Goal: Task Accomplishment & Management: Manage account settings

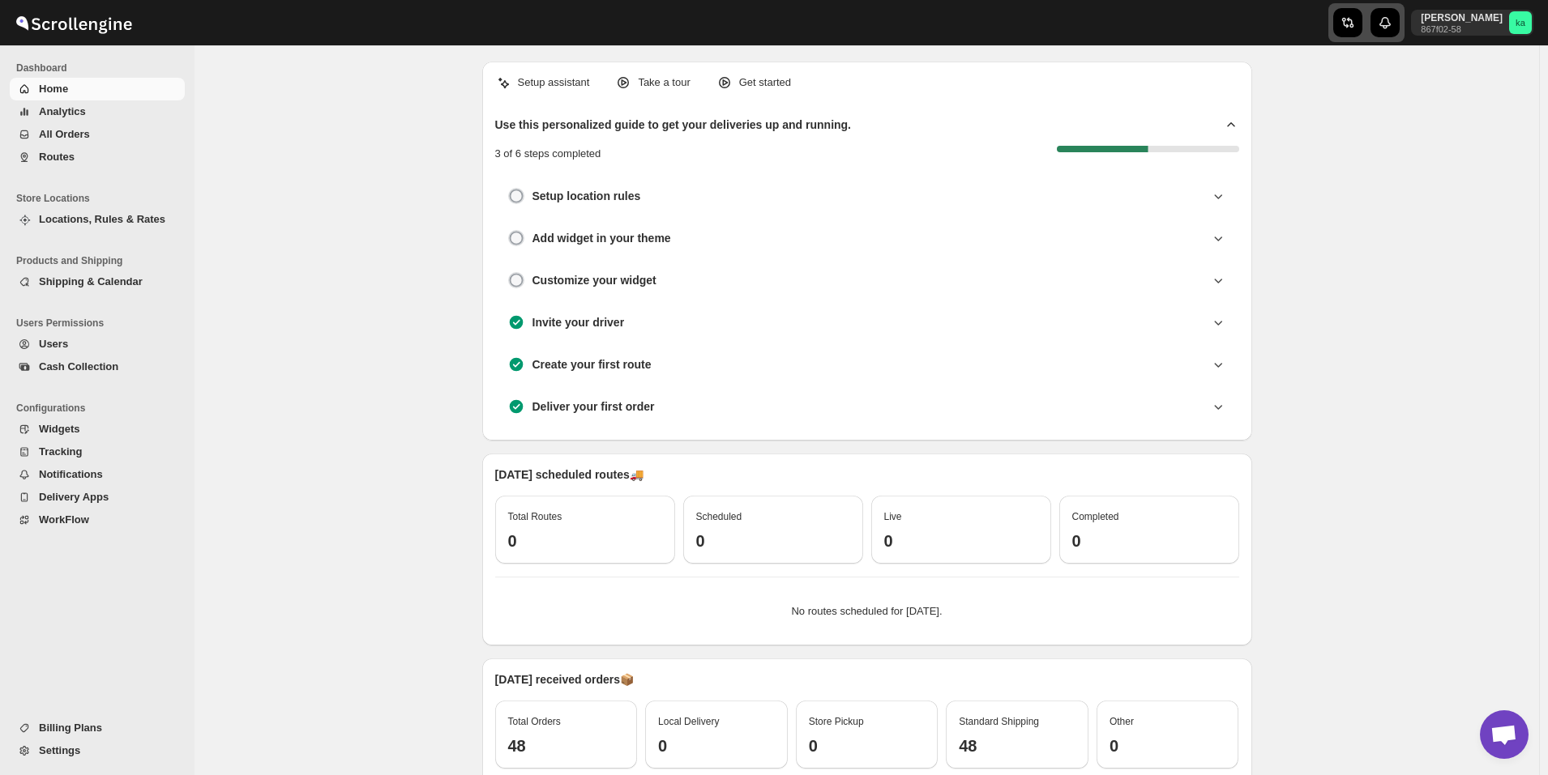
click at [1354, 22] on icon "button" at bounding box center [1350, 22] width 7 height 11
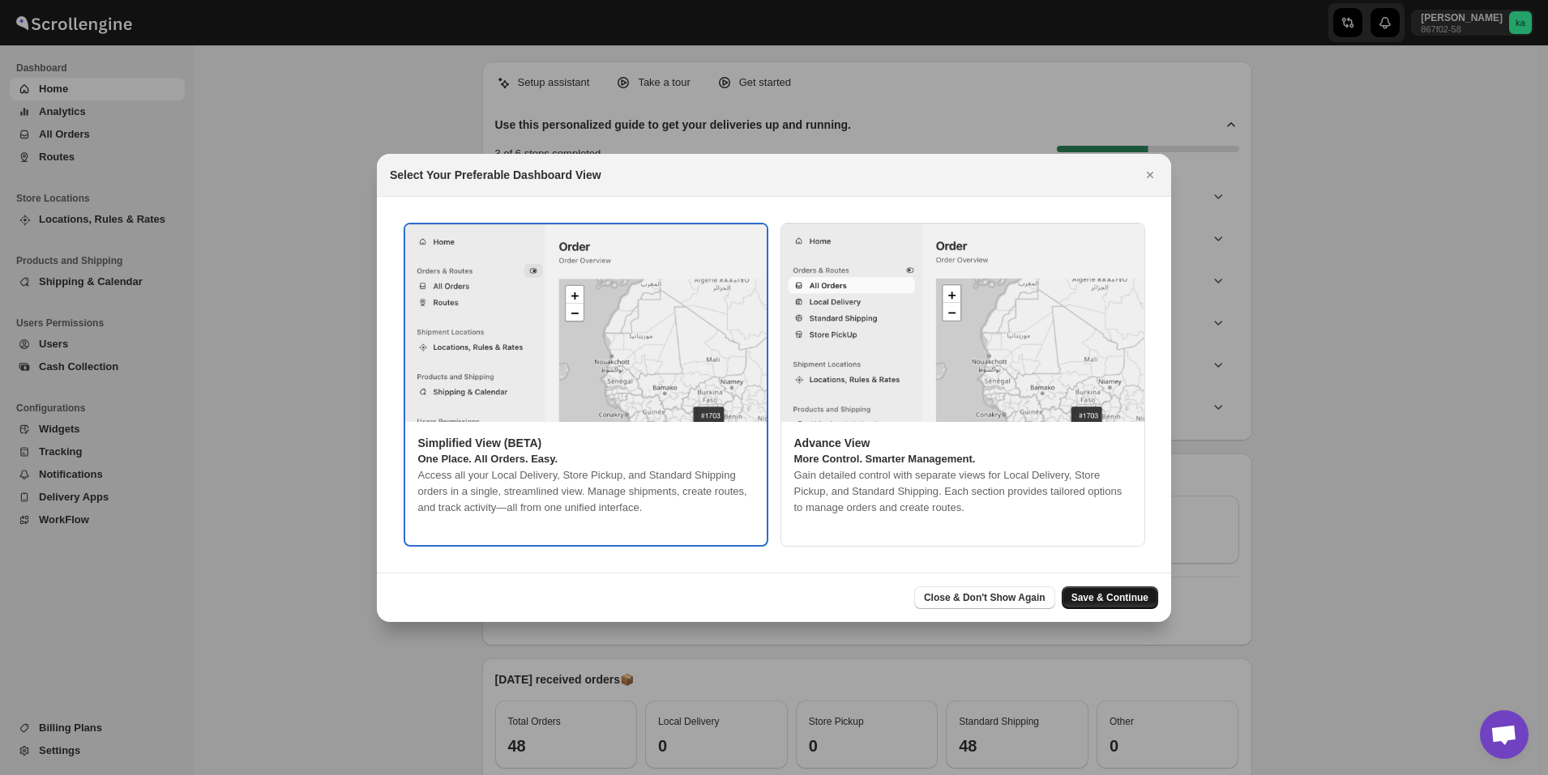
click at [1136, 594] on span "Save & Continue" at bounding box center [1109, 598] width 77 height 13
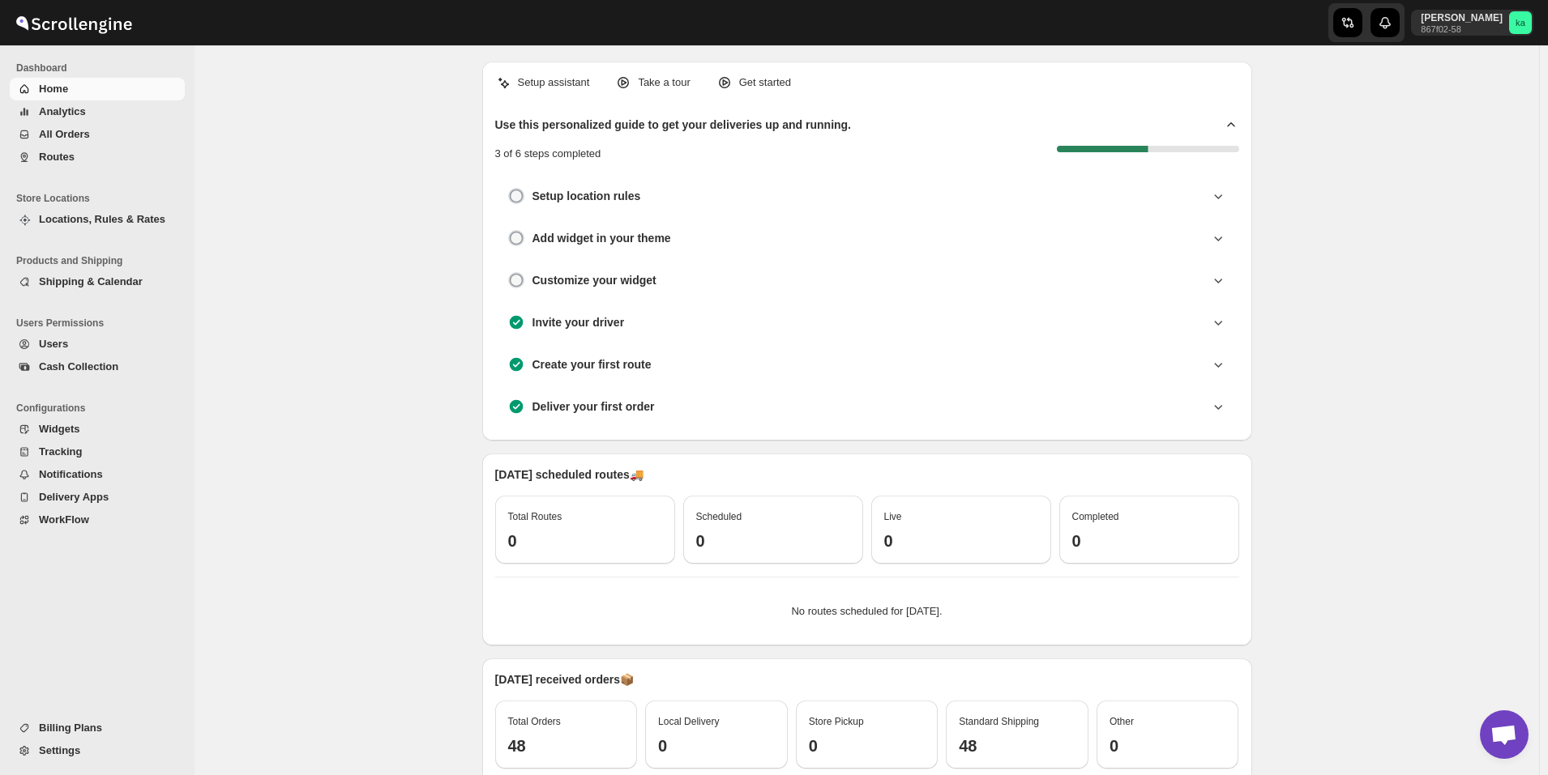
click at [83, 128] on span "All Orders" at bounding box center [64, 134] width 51 height 12
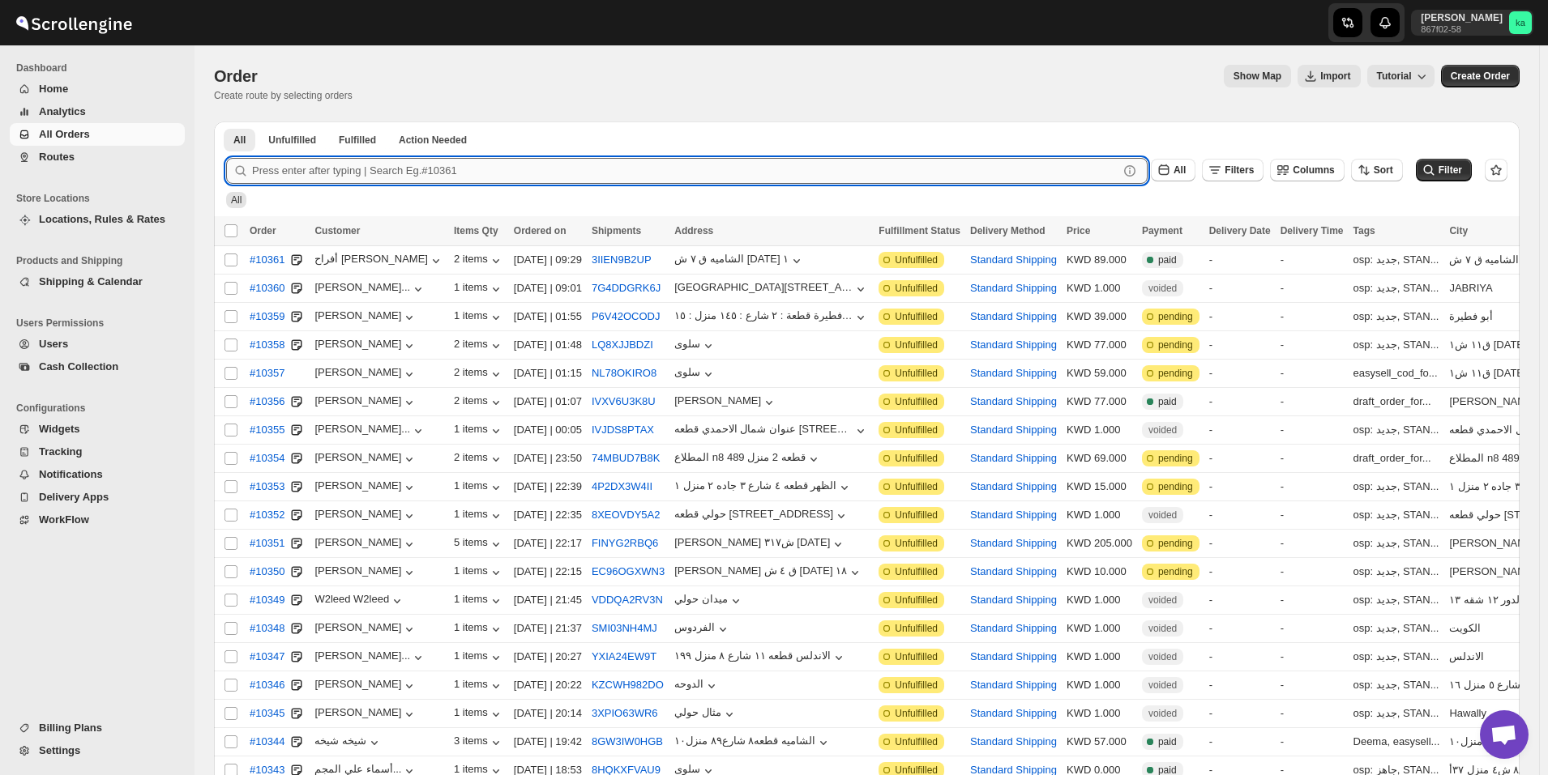
click at [488, 171] on input "text" at bounding box center [685, 171] width 866 height 26
paste input "10330"
type input "10330"
click at [226, 122] on button "Submit" at bounding box center [249, 130] width 46 height 17
click at [487, 171] on input "10330" at bounding box center [670, 171] width 837 height 26
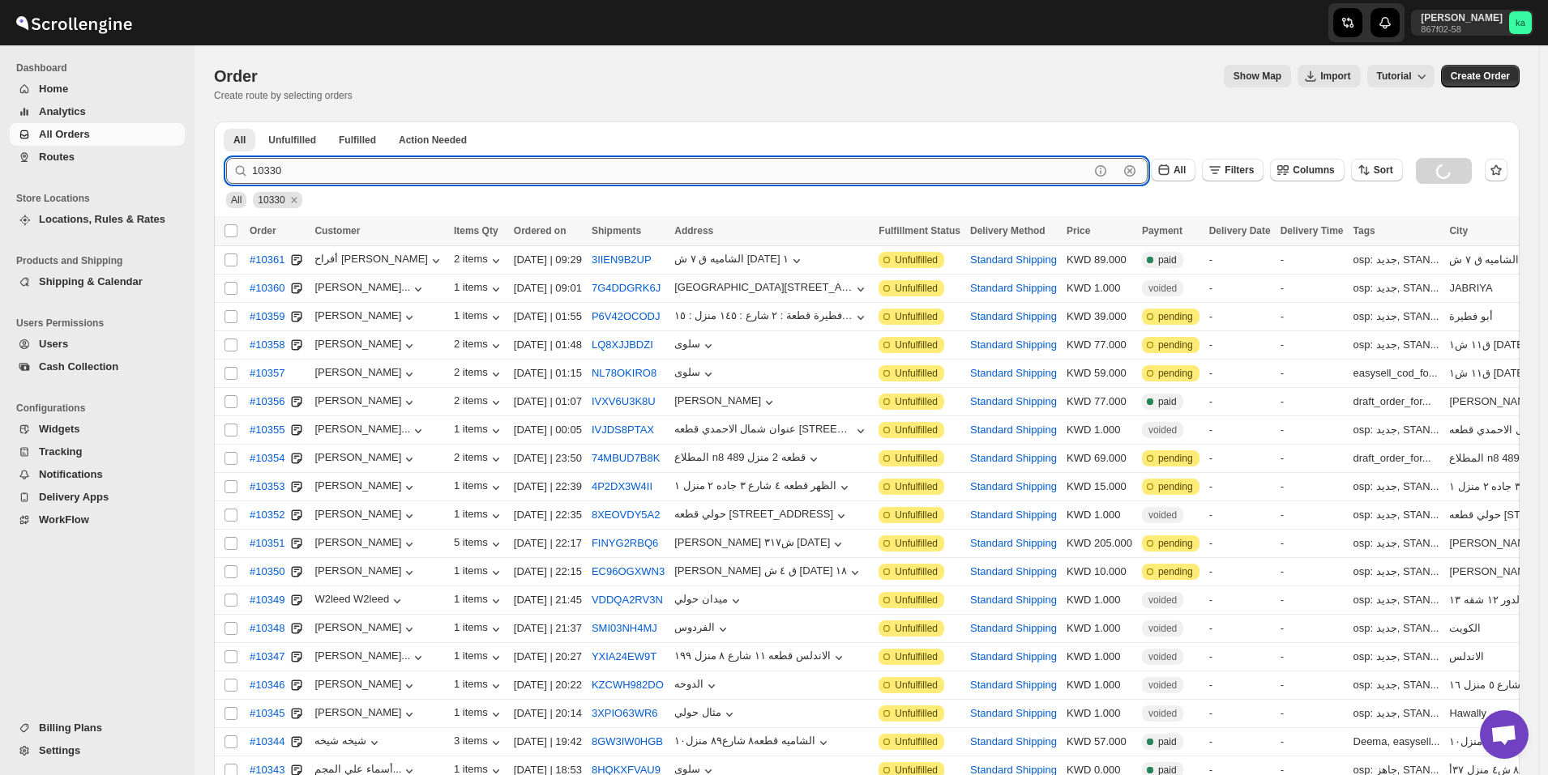
click at [487, 171] on input "10330" at bounding box center [670, 171] width 837 height 26
click at [484, 136] on ul "All Unfulfilled Fulfilled Action Needed Tab Filters" at bounding box center [866, 139] width 1292 height 23
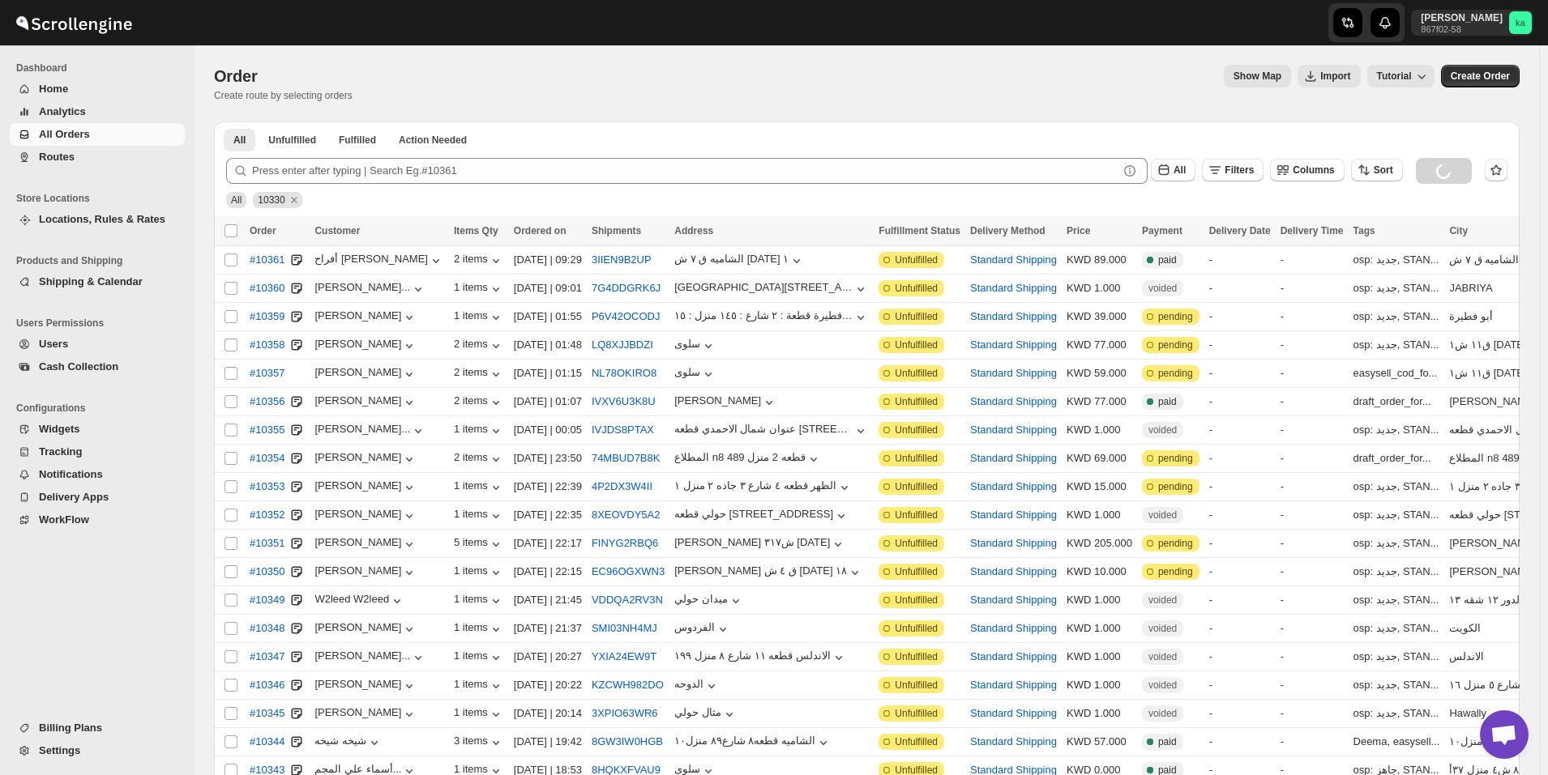
click at [484, 199] on div "Loading orders…" at bounding box center [867, 194] width 1280 height 31
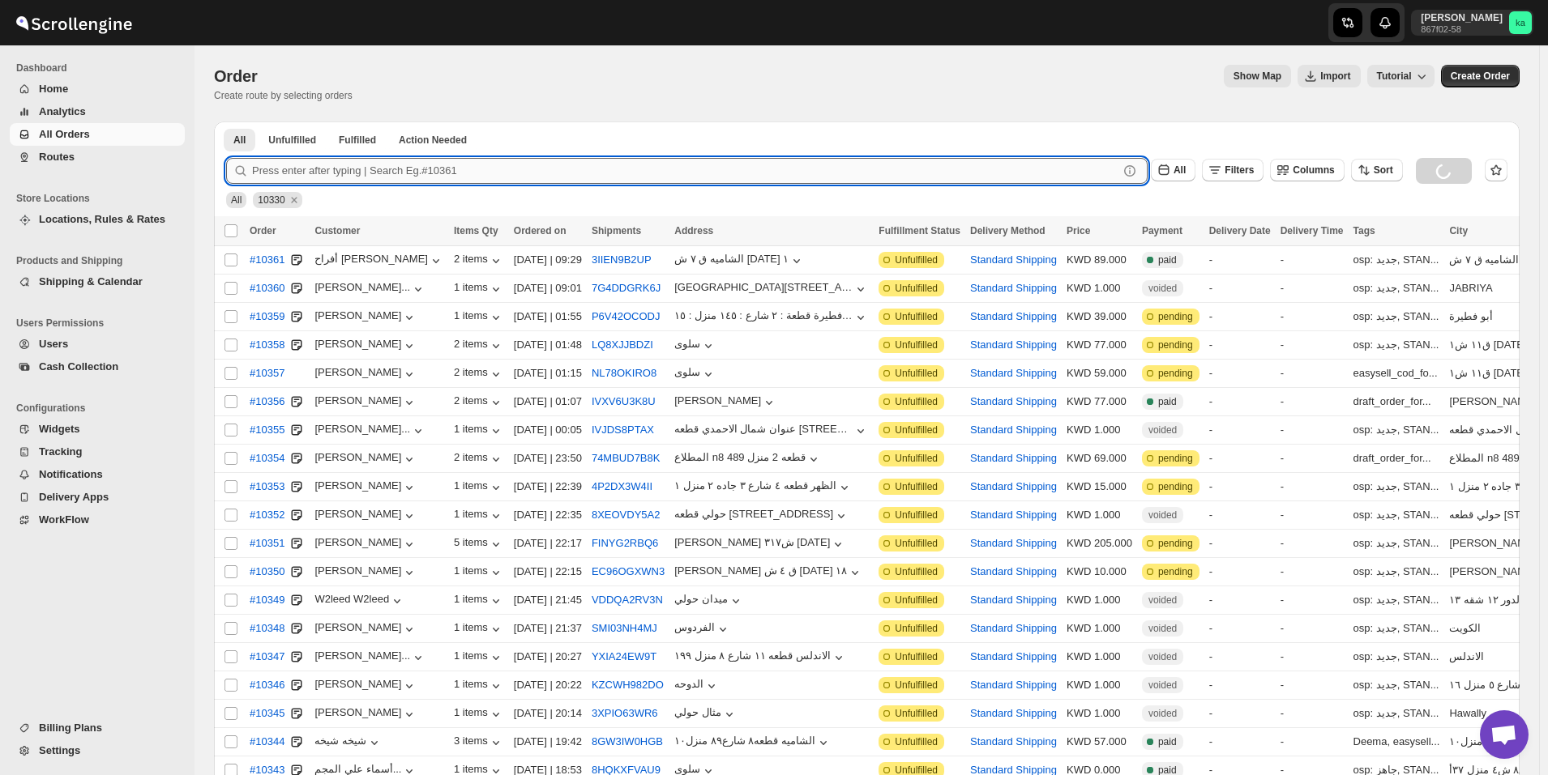
click at [492, 164] on input "text" at bounding box center [685, 171] width 866 height 26
paste input "10330"
click at [226, 122] on button "Submit" at bounding box center [249, 130] width 46 height 17
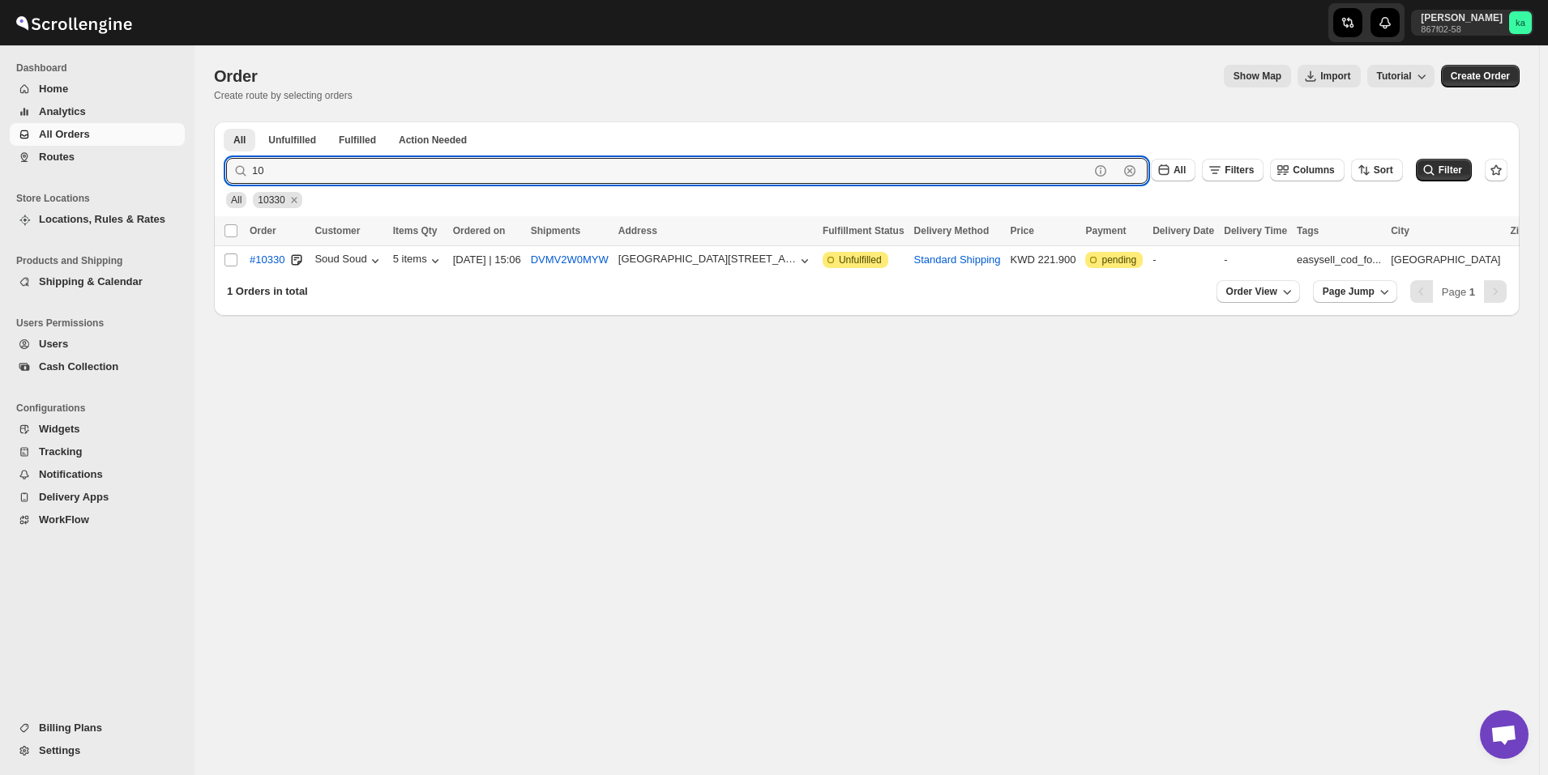
type input "1"
click at [88, 149] on span "Routes" at bounding box center [110, 157] width 143 height 16
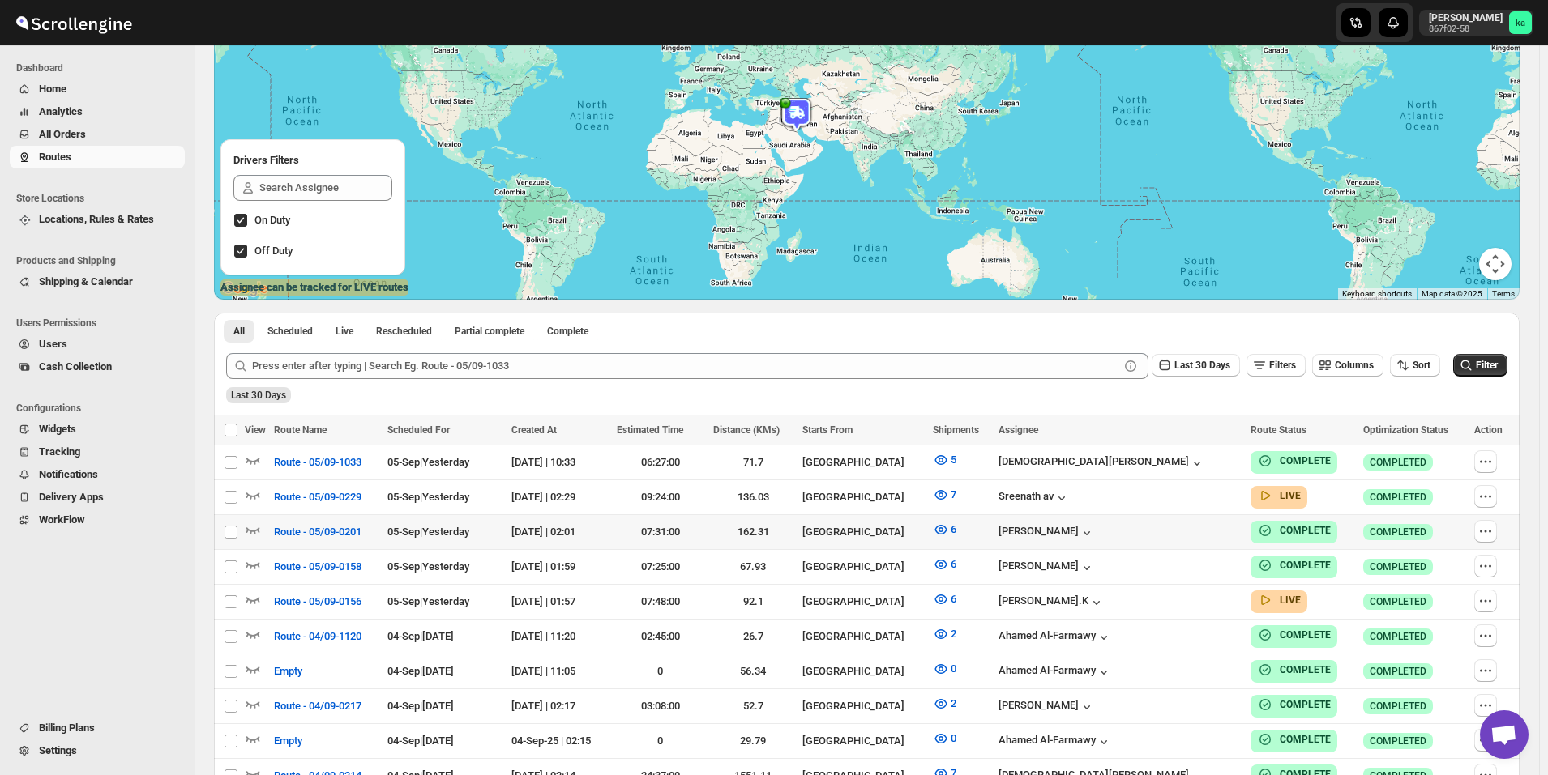
scroll to position [243, 0]
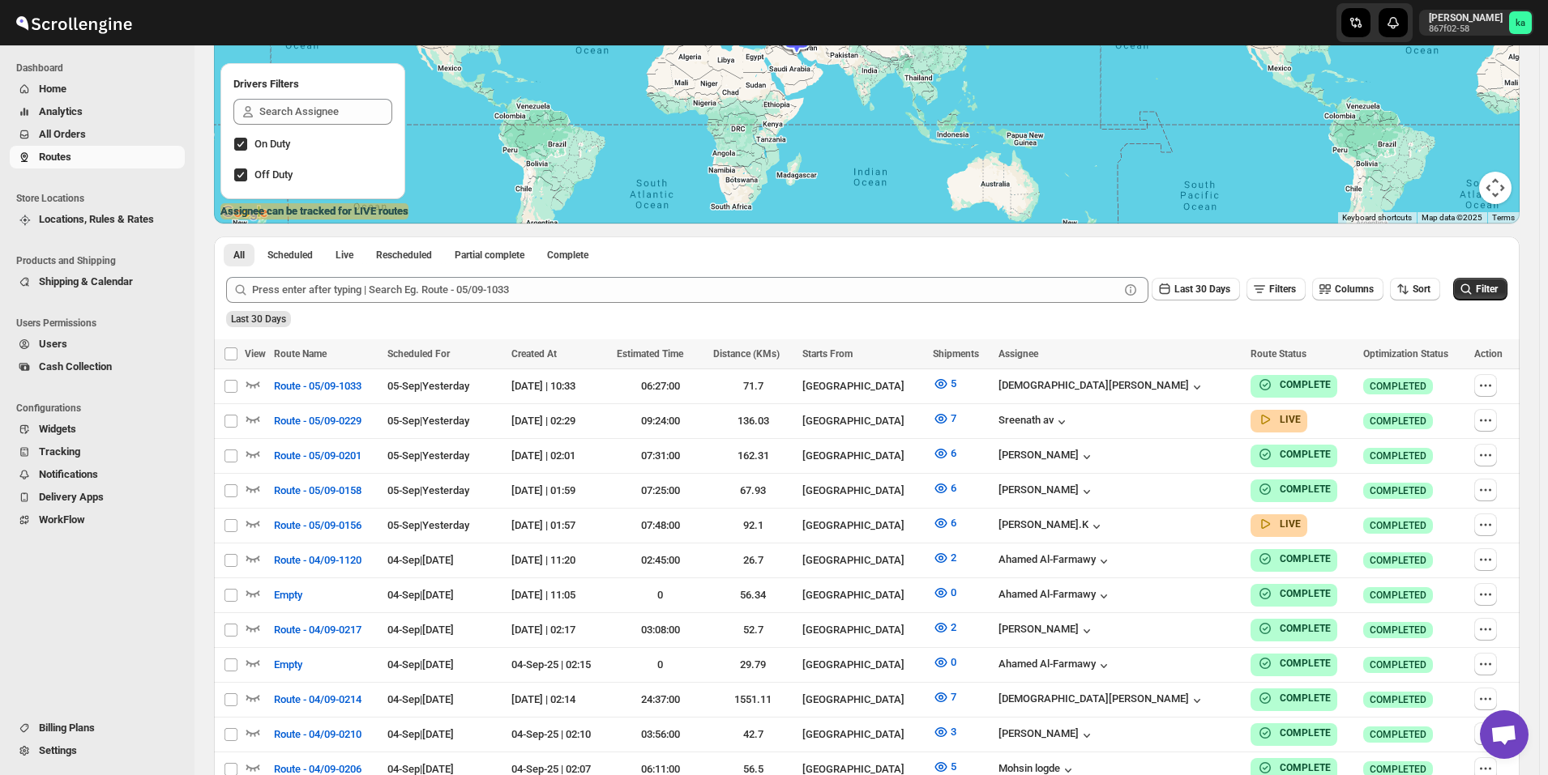
click at [55, 129] on span "All Orders" at bounding box center [62, 134] width 47 height 12
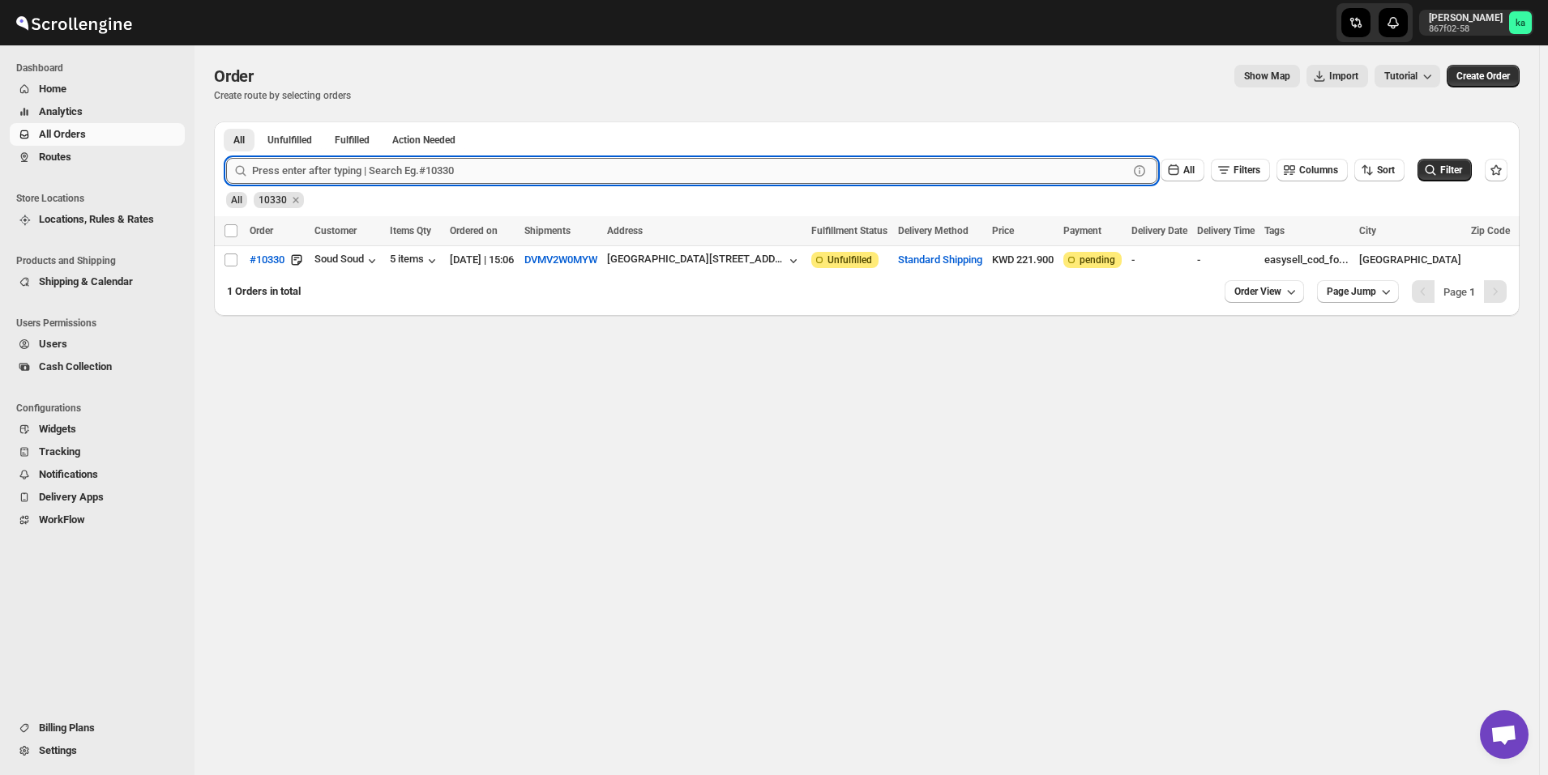
click at [264, 173] on input "text" at bounding box center [690, 171] width 876 height 26
paste input "10111"
type input "10111"
click at [226, 122] on button "Submit" at bounding box center [249, 130] width 46 height 17
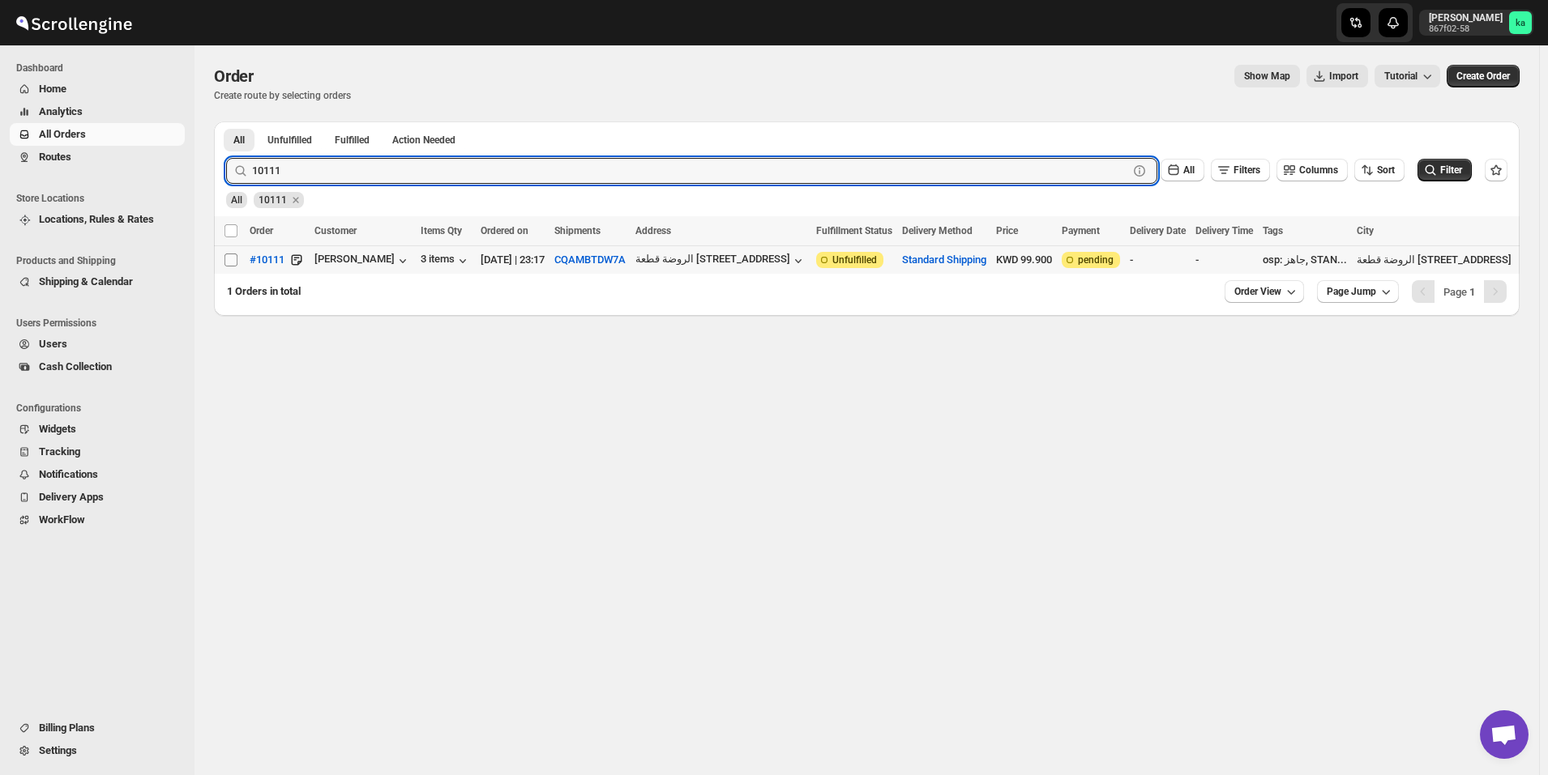
click at [233, 263] on input "Select order" at bounding box center [230, 260] width 13 height 13
checkbox input "true"
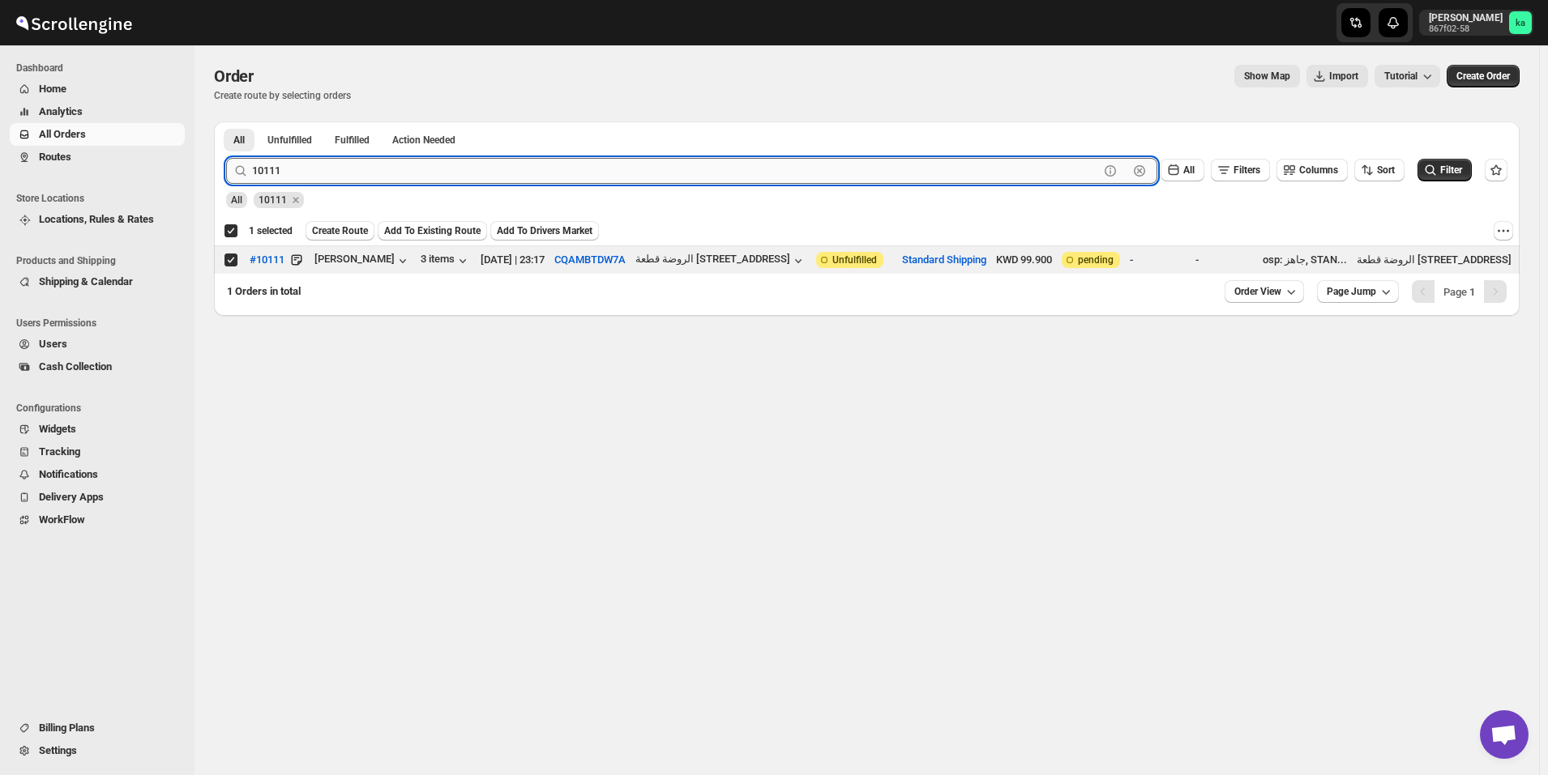
click at [478, 170] on input "10111" at bounding box center [675, 171] width 847 height 26
paste input "0"
type input "10101"
click at [226, 122] on button "Submit" at bounding box center [249, 130] width 46 height 17
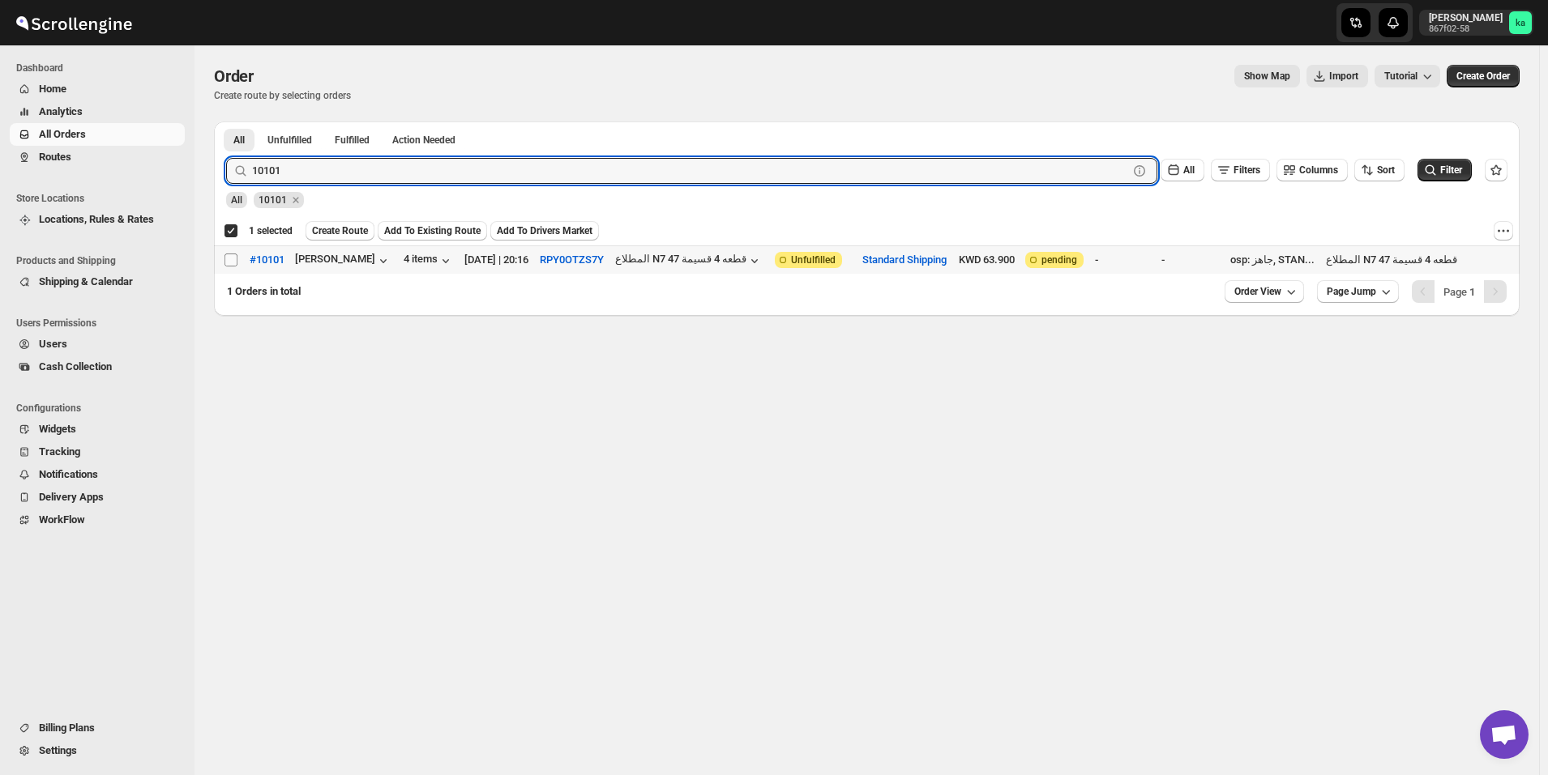
click at [231, 257] on input "Select order" at bounding box center [230, 260] width 13 height 13
checkbox input "true"
checkbox input "false"
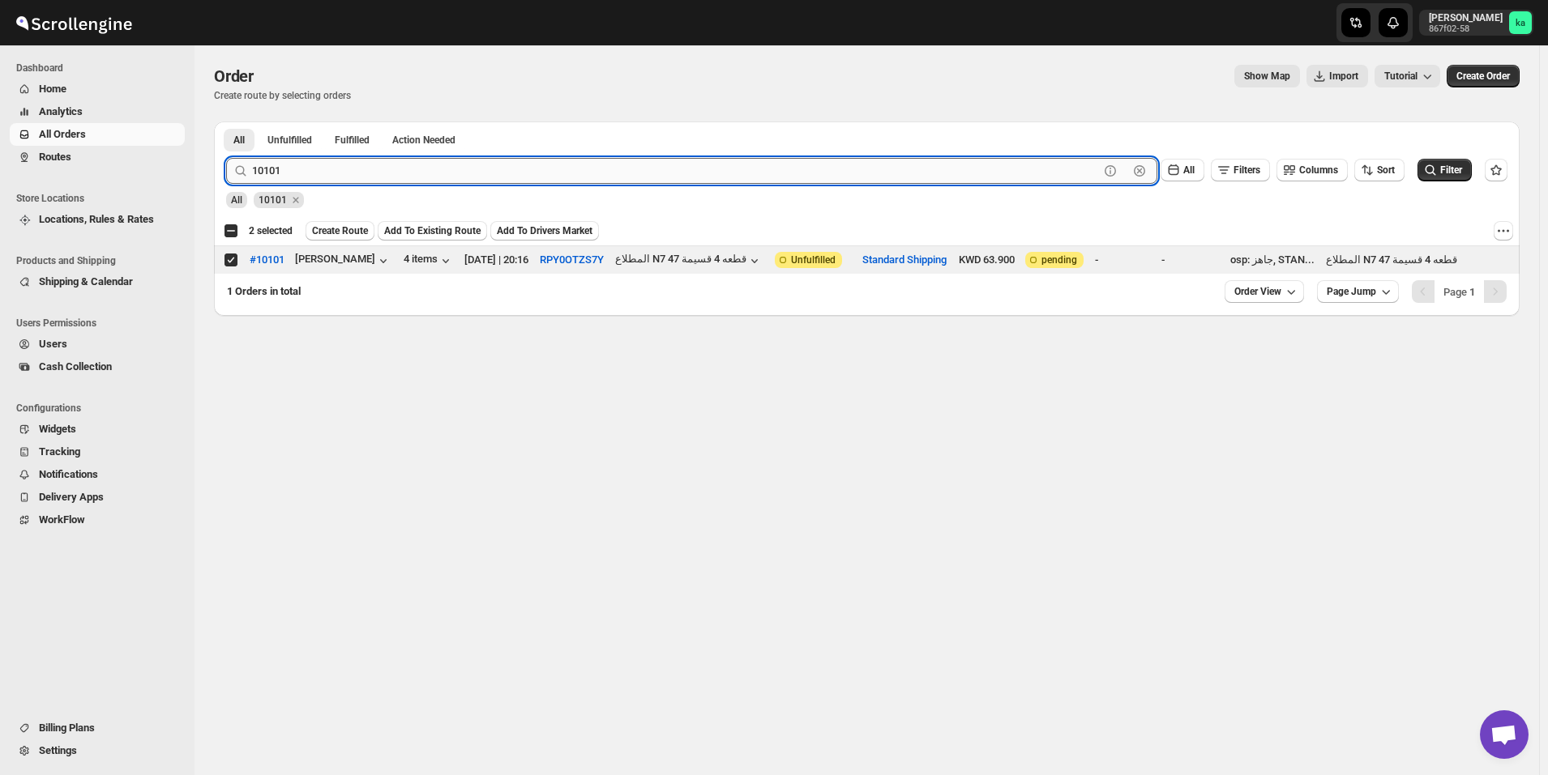
click at [370, 160] on input "10101" at bounding box center [675, 171] width 847 height 26
click at [369, 164] on input "10101" at bounding box center [675, 171] width 847 height 26
paste input "10289"
click at [370, 169] on input "1010110289" at bounding box center [675, 171] width 847 height 26
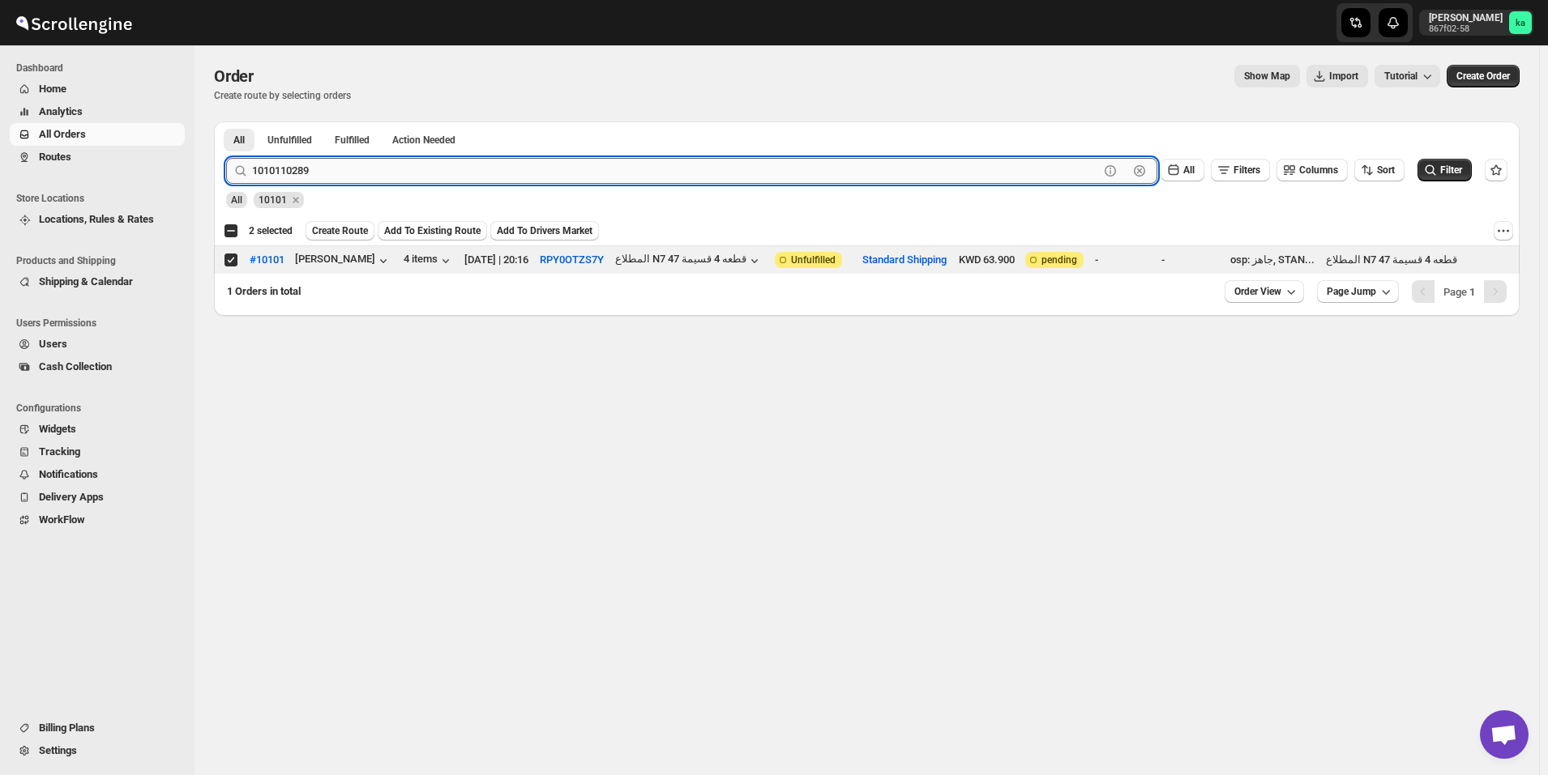
paste input "text"
type input "10289"
click at [226, 122] on button "Submit" at bounding box center [249, 130] width 46 height 17
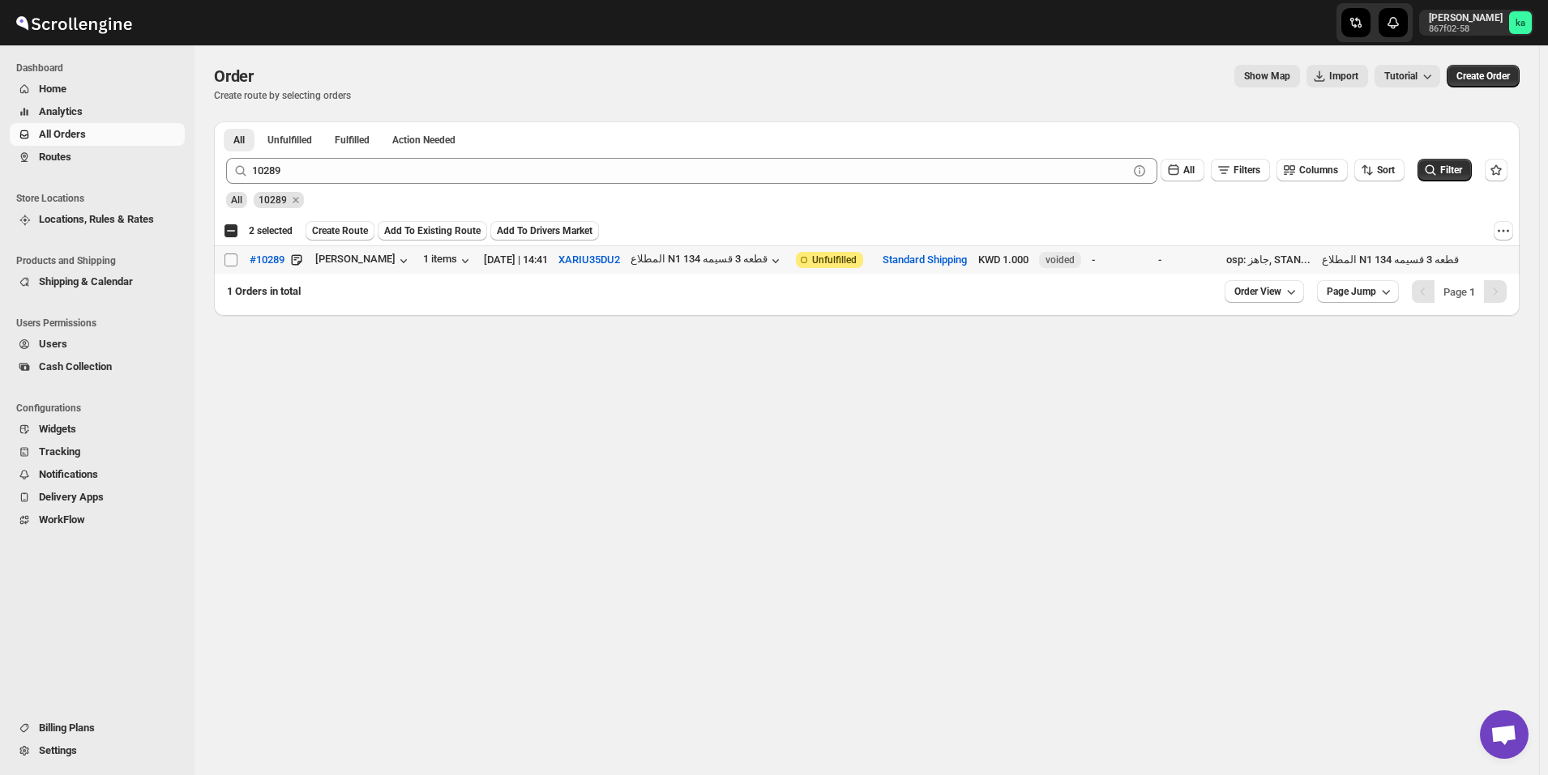
click at [230, 258] on input "Select order" at bounding box center [230, 260] width 13 height 13
checkbox input "true"
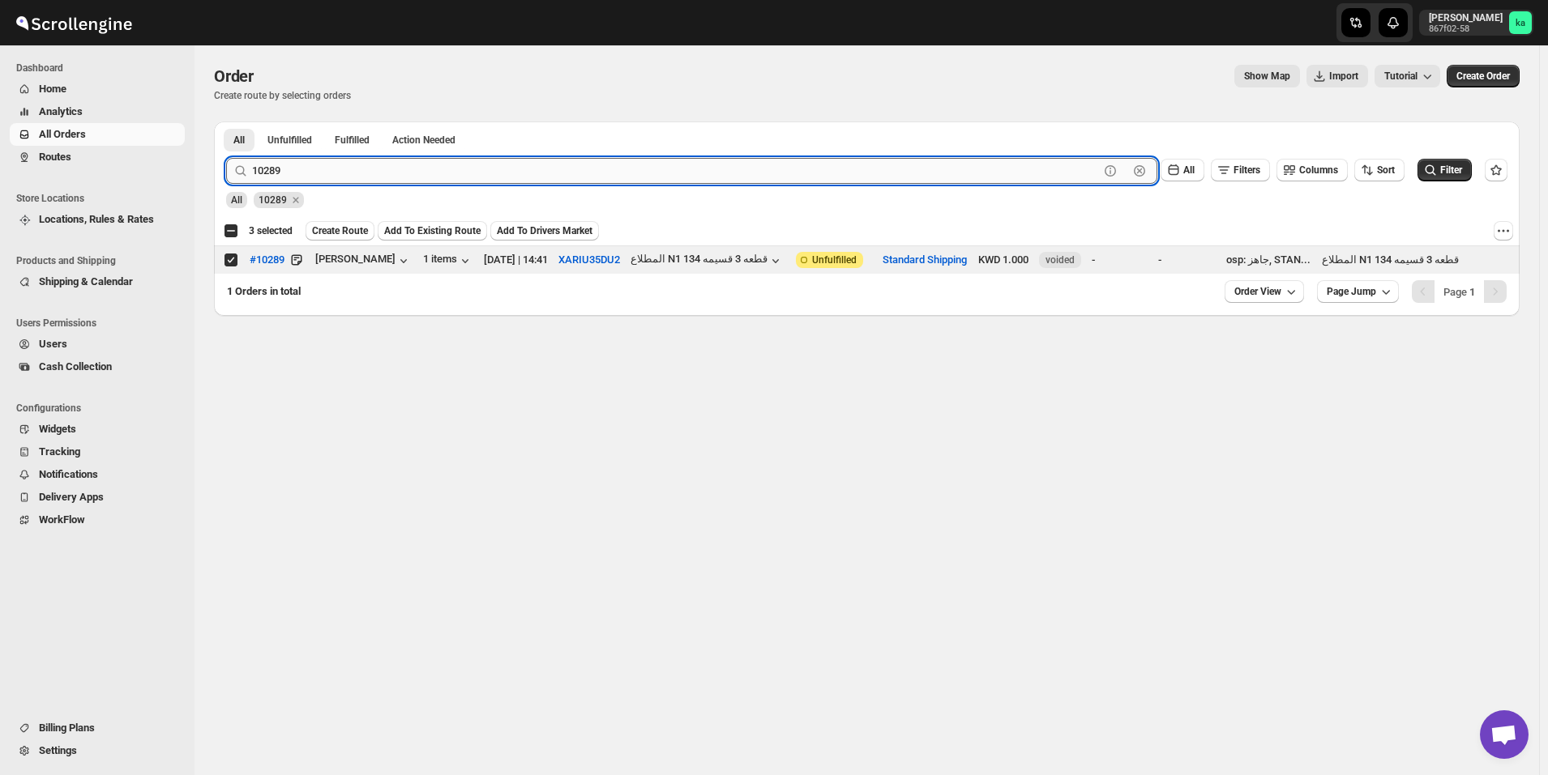
click at [414, 171] on input "10289" at bounding box center [675, 171] width 847 height 26
paste input "060"
type input "10060"
click at [226, 122] on button "Submit" at bounding box center [249, 130] width 46 height 17
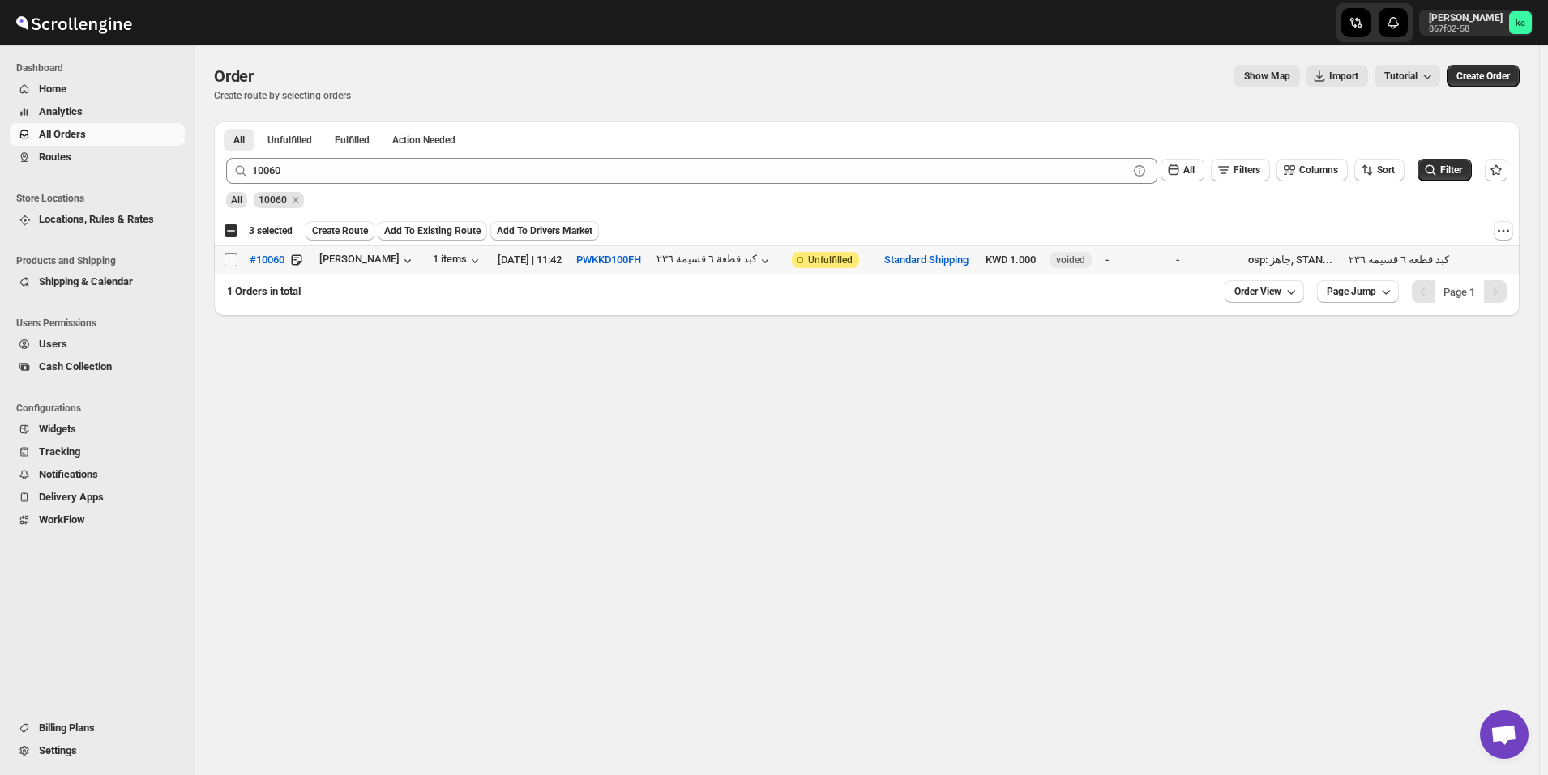
click at [232, 264] on input "Select order" at bounding box center [230, 260] width 13 height 13
checkbox input "true"
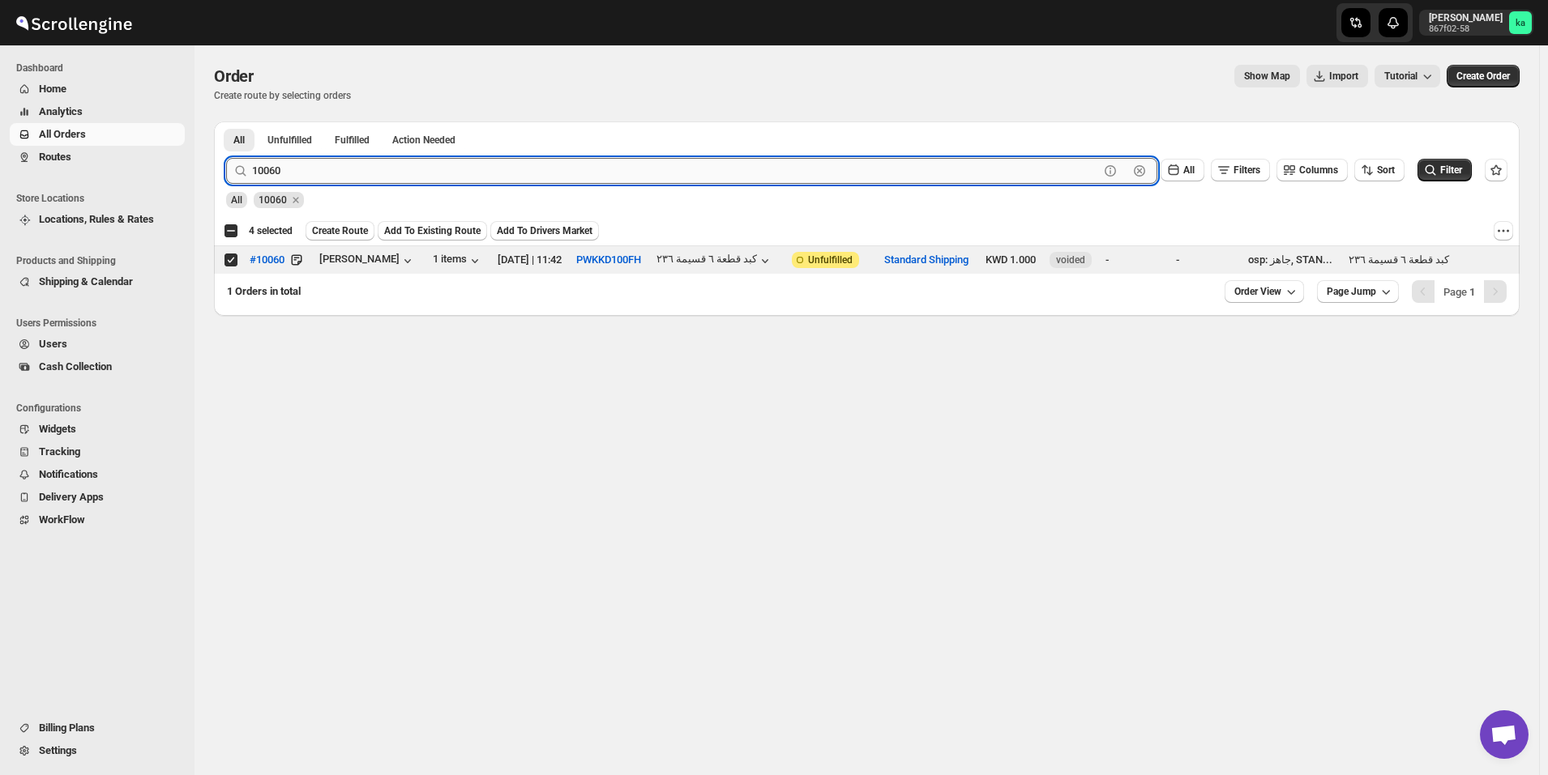
click at [388, 170] on input "10060" at bounding box center [675, 171] width 847 height 26
paste input "123"
type input "10123"
click at [226, 122] on button "Submit" at bounding box center [249, 130] width 46 height 17
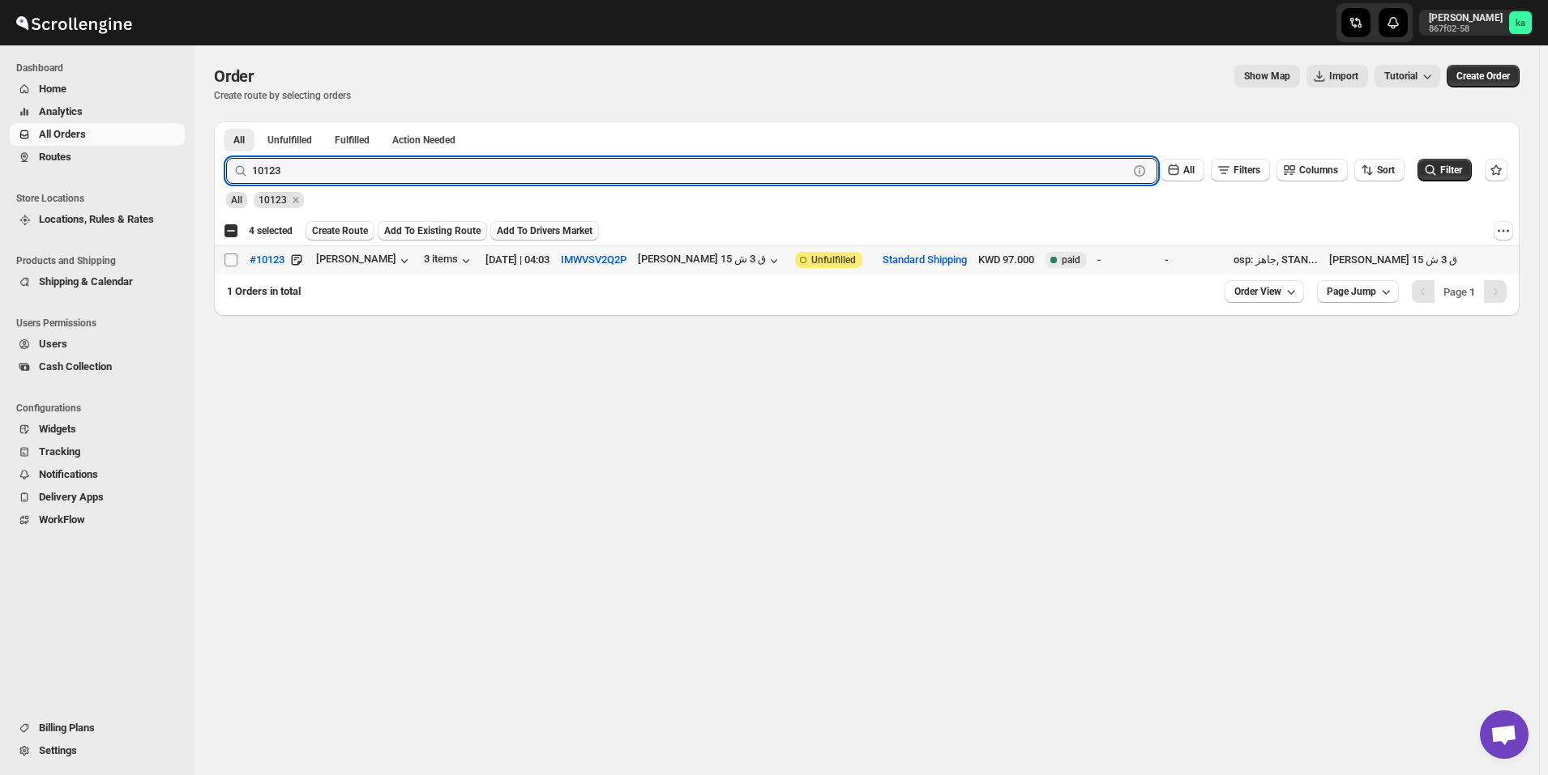
click at [229, 261] on input "Select order" at bounding box center [230, 260] width 13 height 13
checkbox input "true"
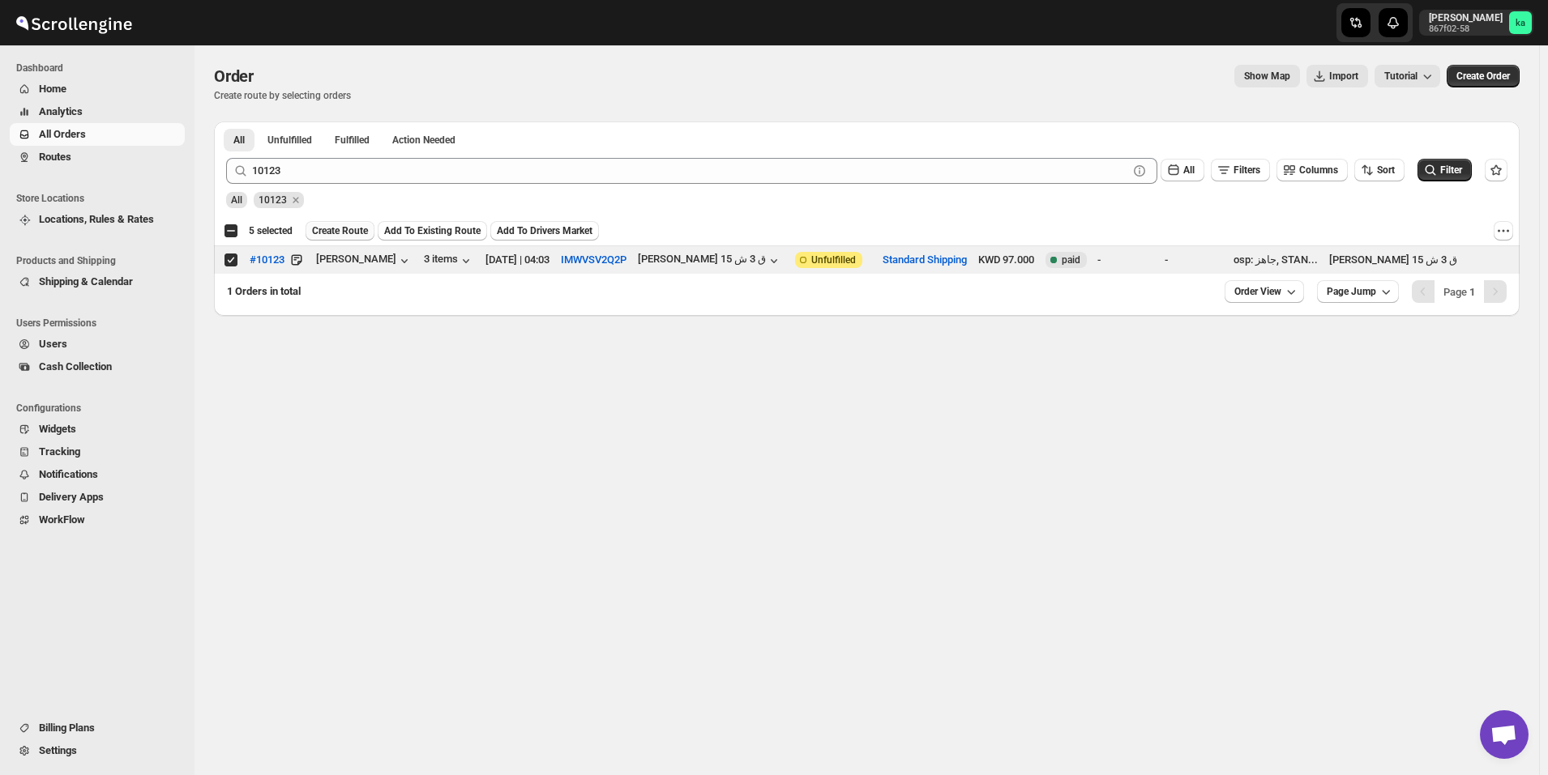
click at [341, 233] on span "Create Route" at bounding box center [340, 230] width 56 height 13
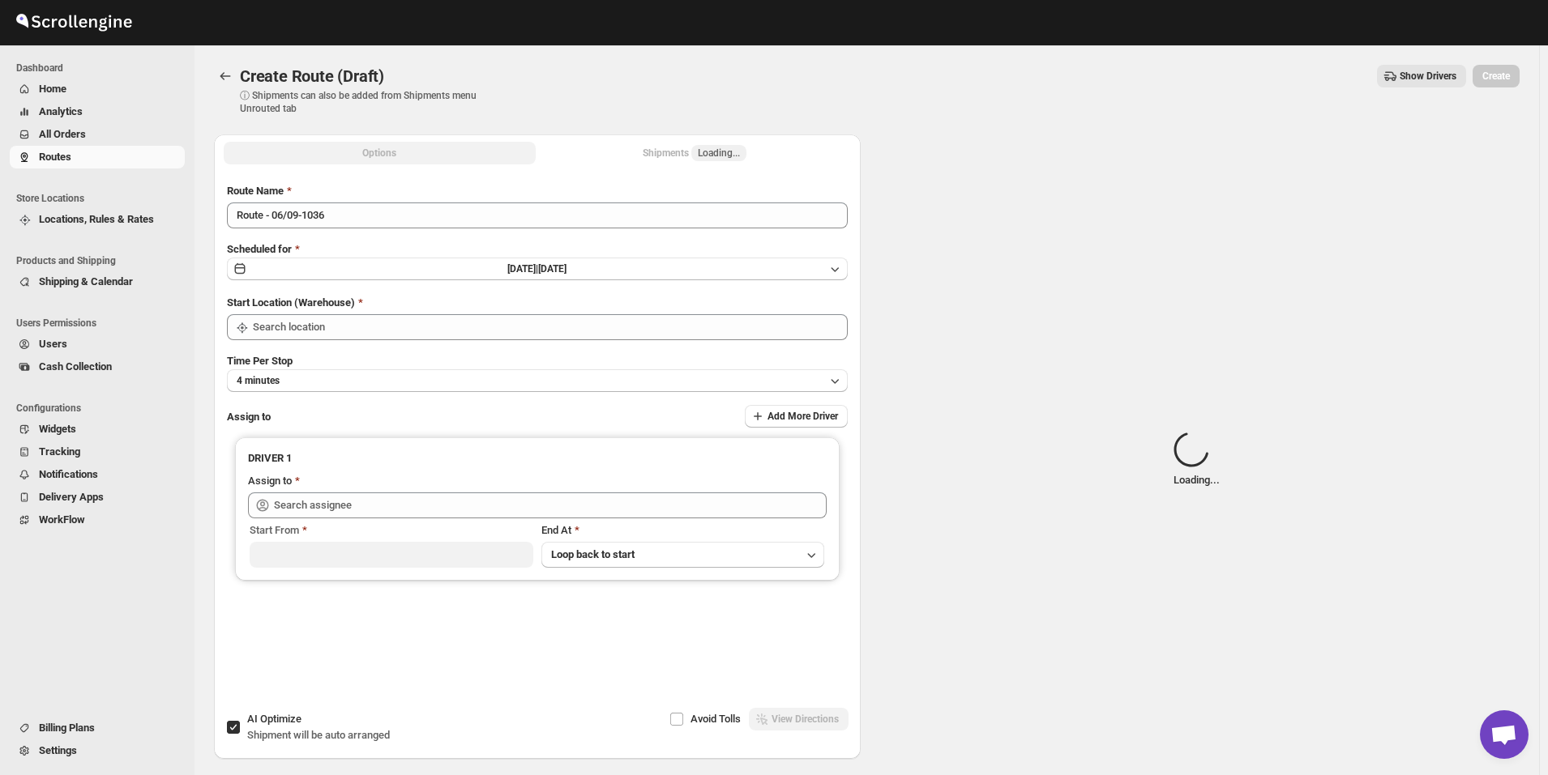
type input "[GEOGRAPHIC_DATA]"
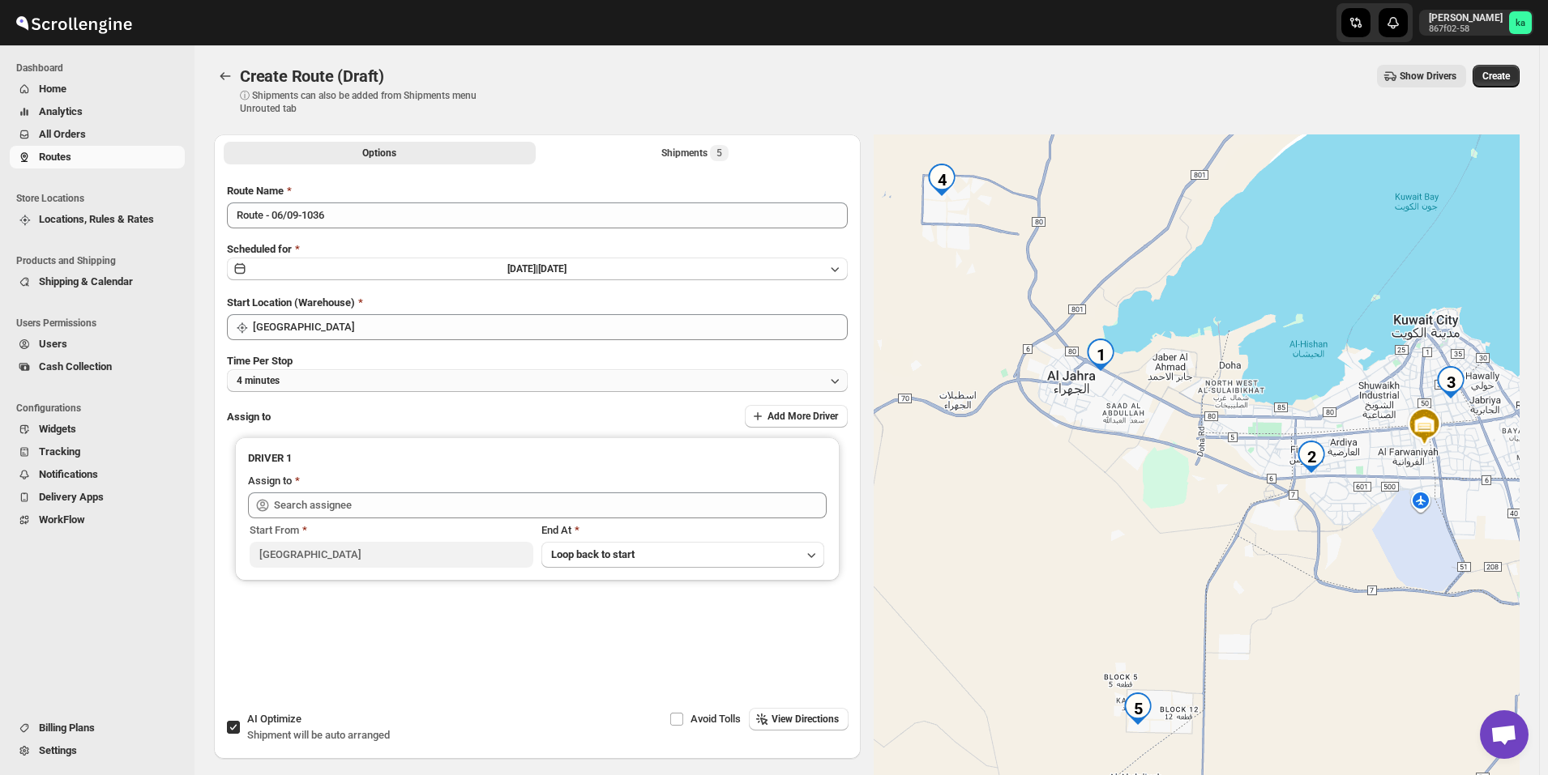
click at [336, 387] on button "4 minutes" at bounding box center [537, 381] width 621 height 23
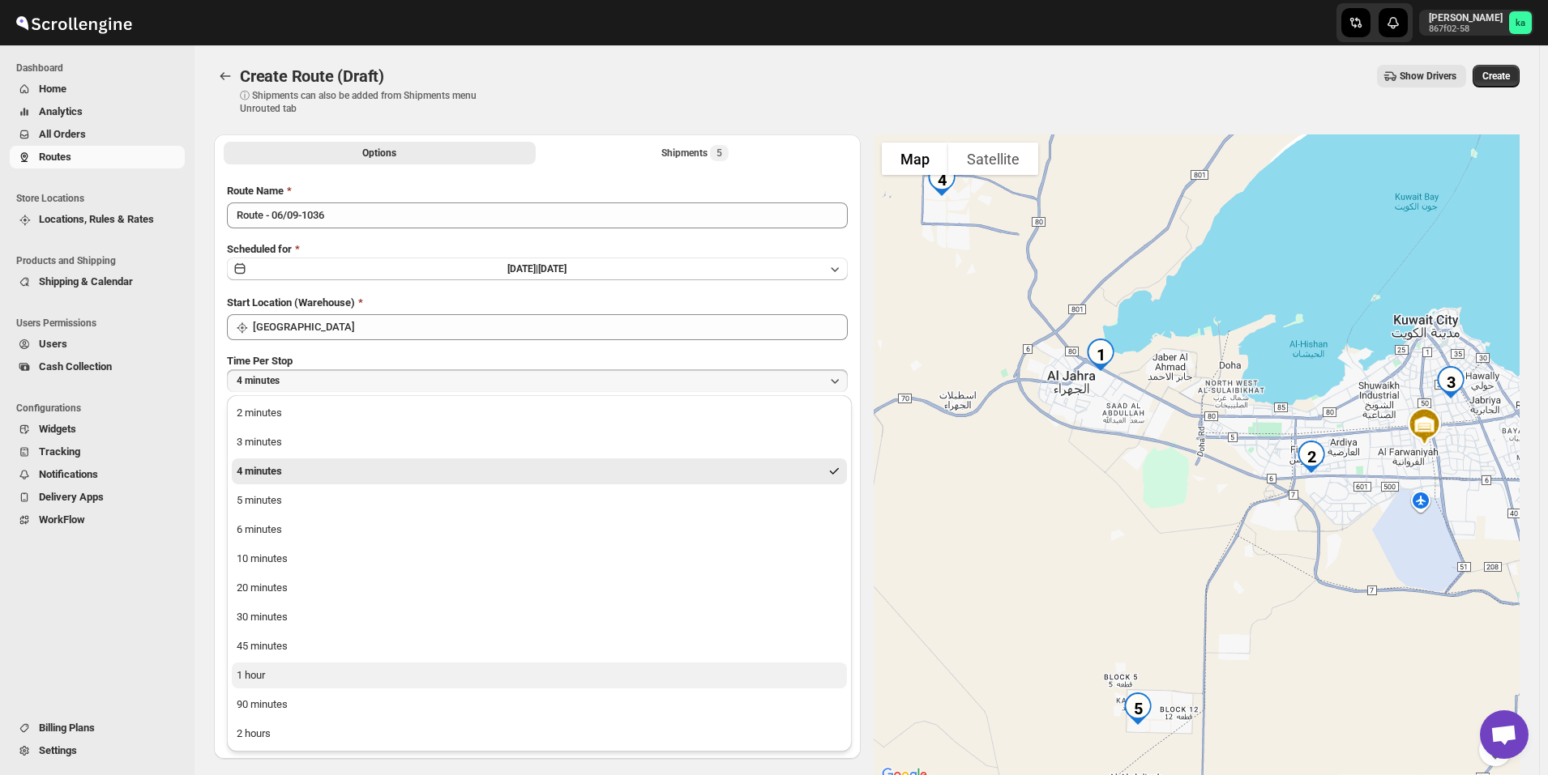
click at [292, 669] on button "1 hour" at bounding box center [539, 676] width 615 height 26
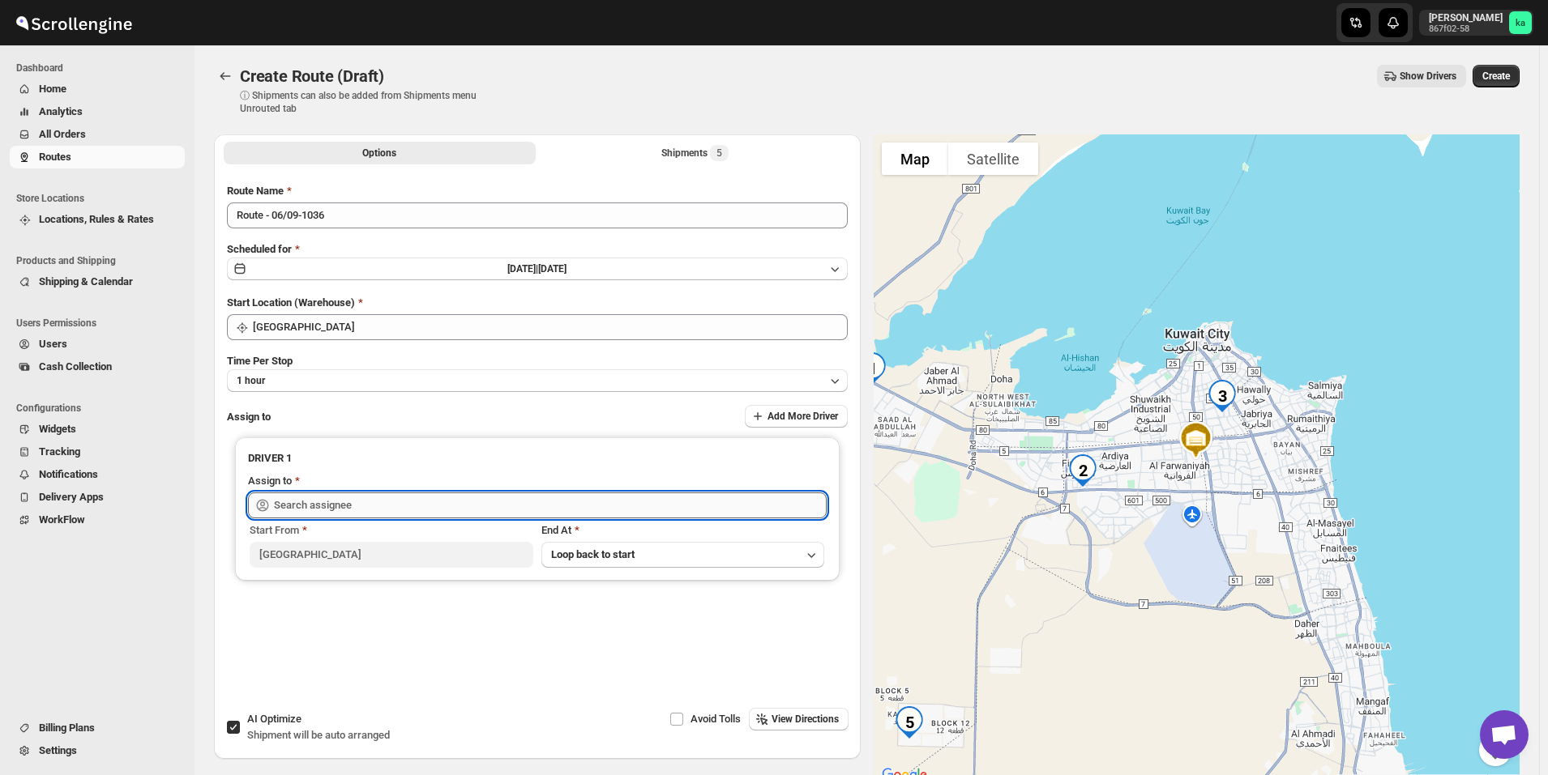
click at [345, 495] on input "text" at bounding box center [550, 506] width 553 height 26
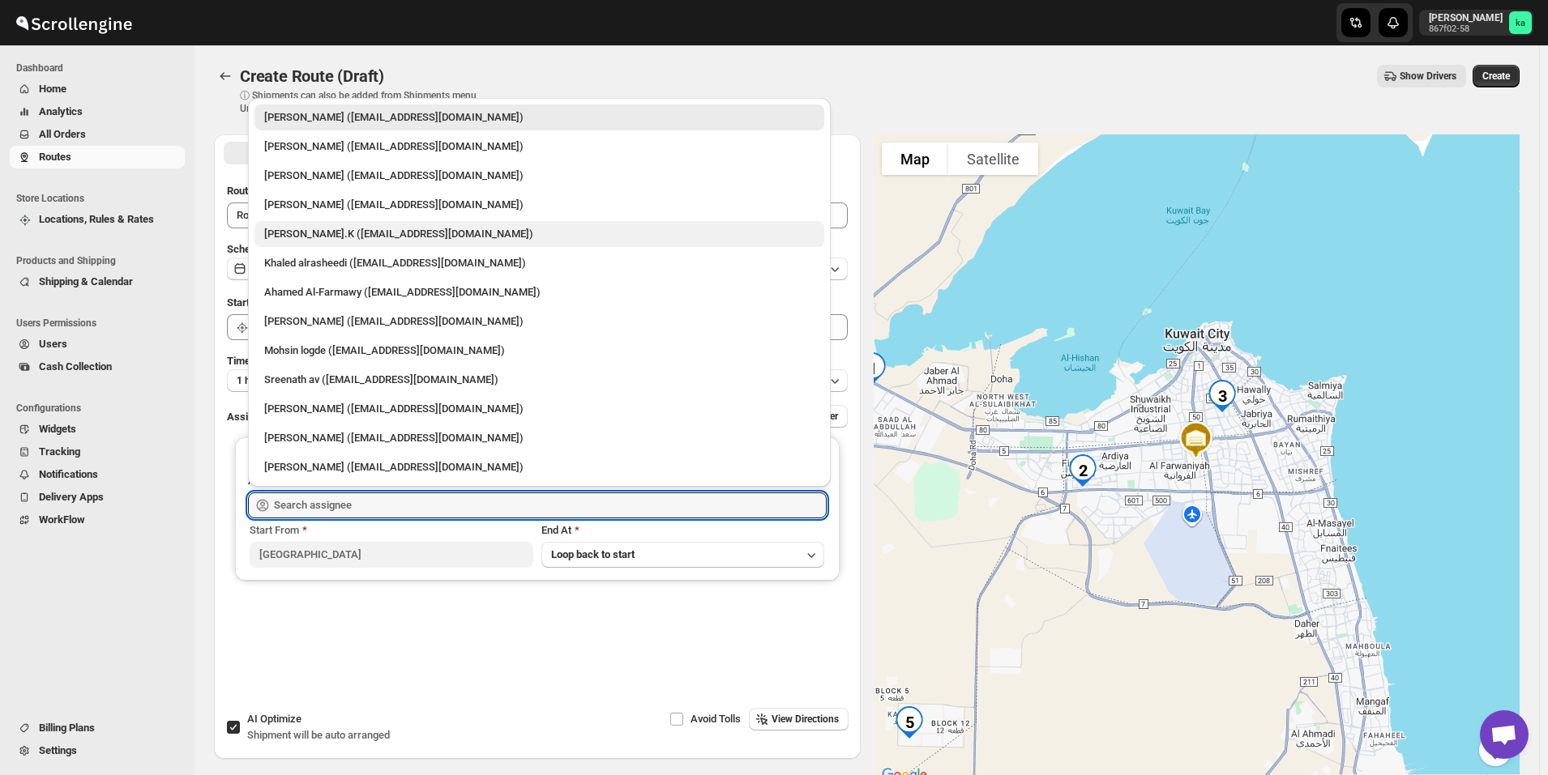
click at [330, 232] on div "[PERSON_NAME].K ([EMAIL_ADDRESS][DOMAIN_NAME])" at bounding box center [539, 234] width 550 height 16
type input "[PERSON_NAME].K ([EMAIL_ADDRESS][DOMAIN_NAME])"
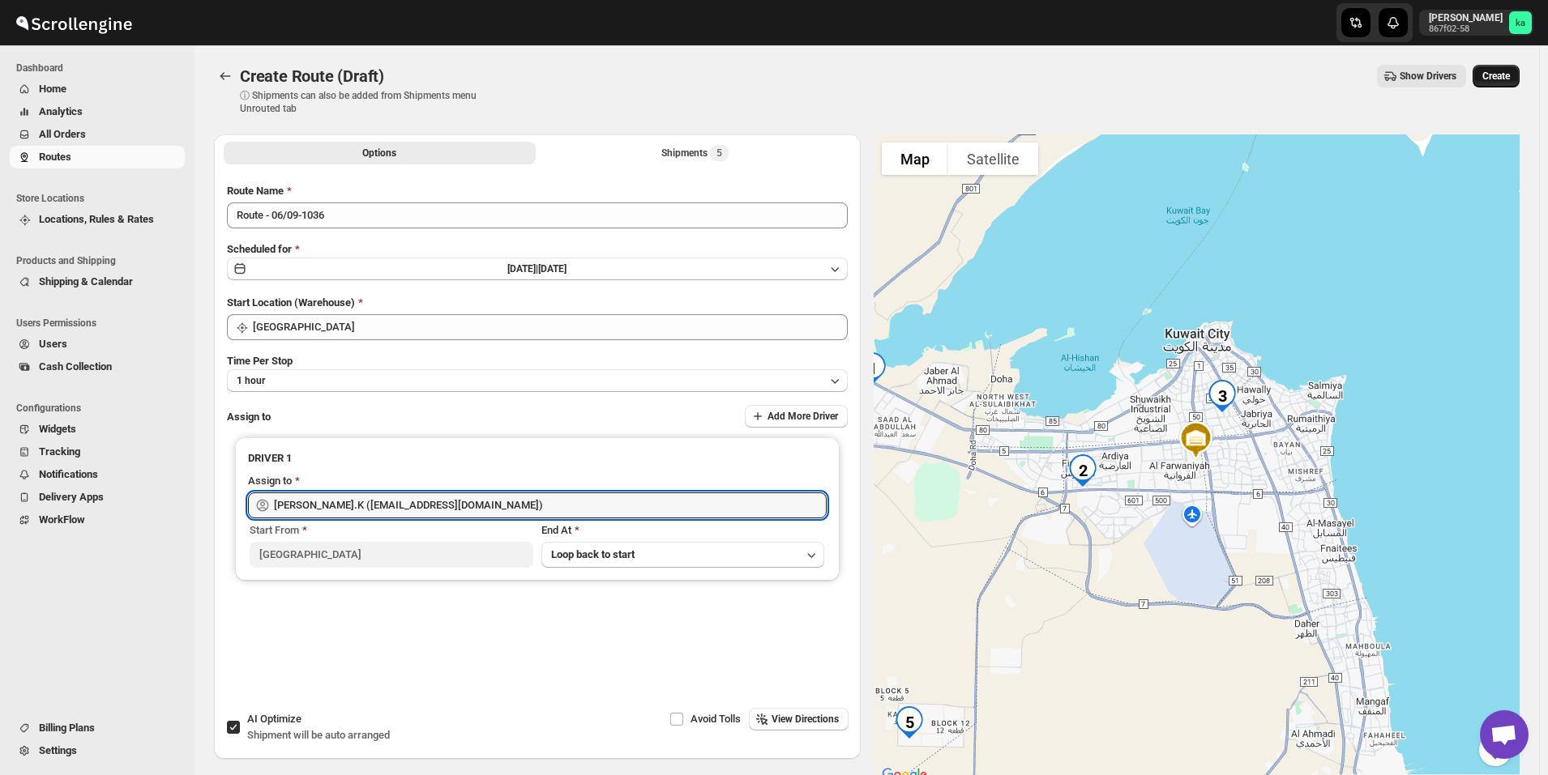
click at [1519, 73] on button "Create" at bounding box center [1495, 76] width 47 height 23
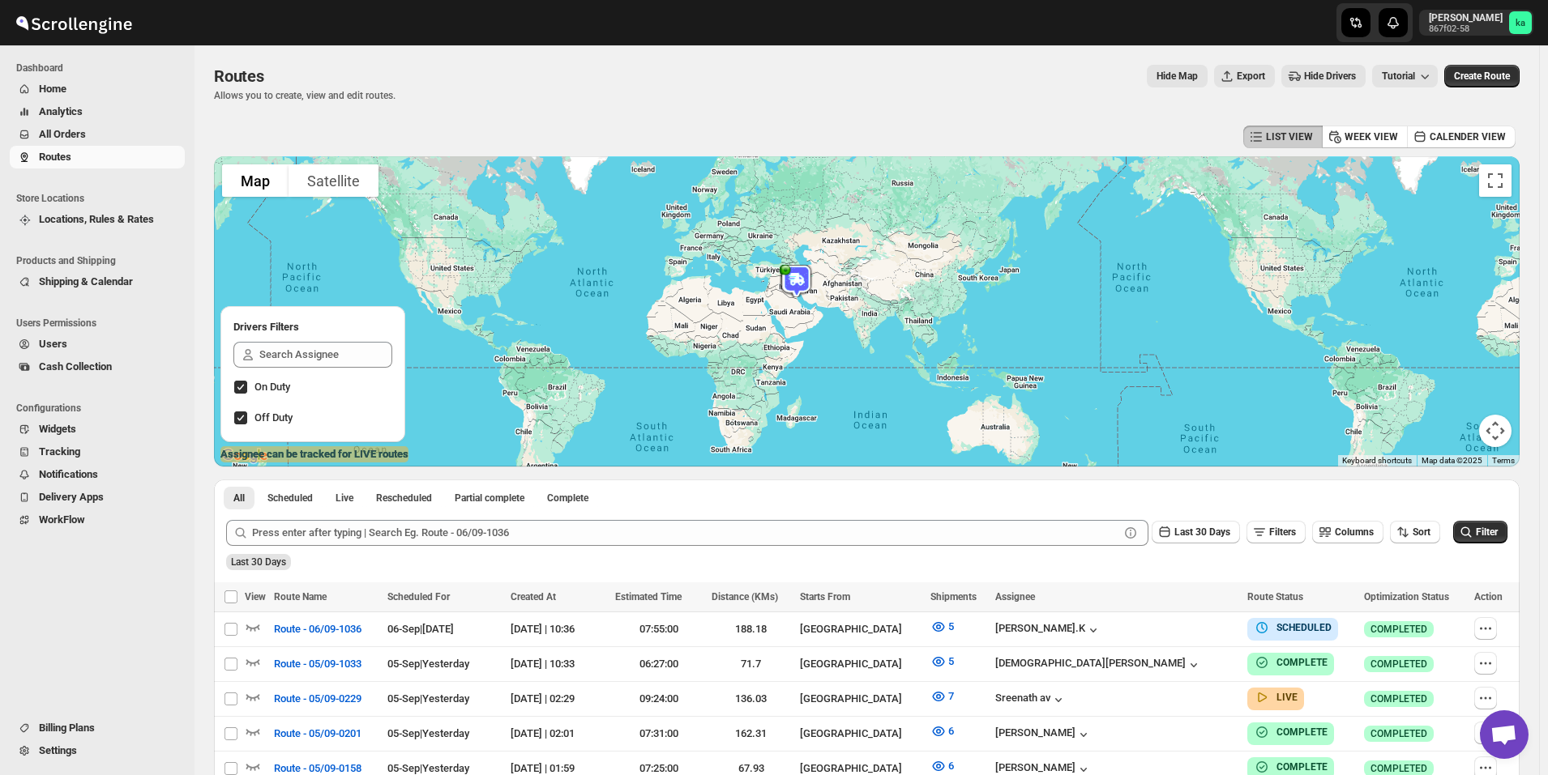
click at [101, 124] on button "All Orders" at bounding box center [97, 134] width 175 height 23
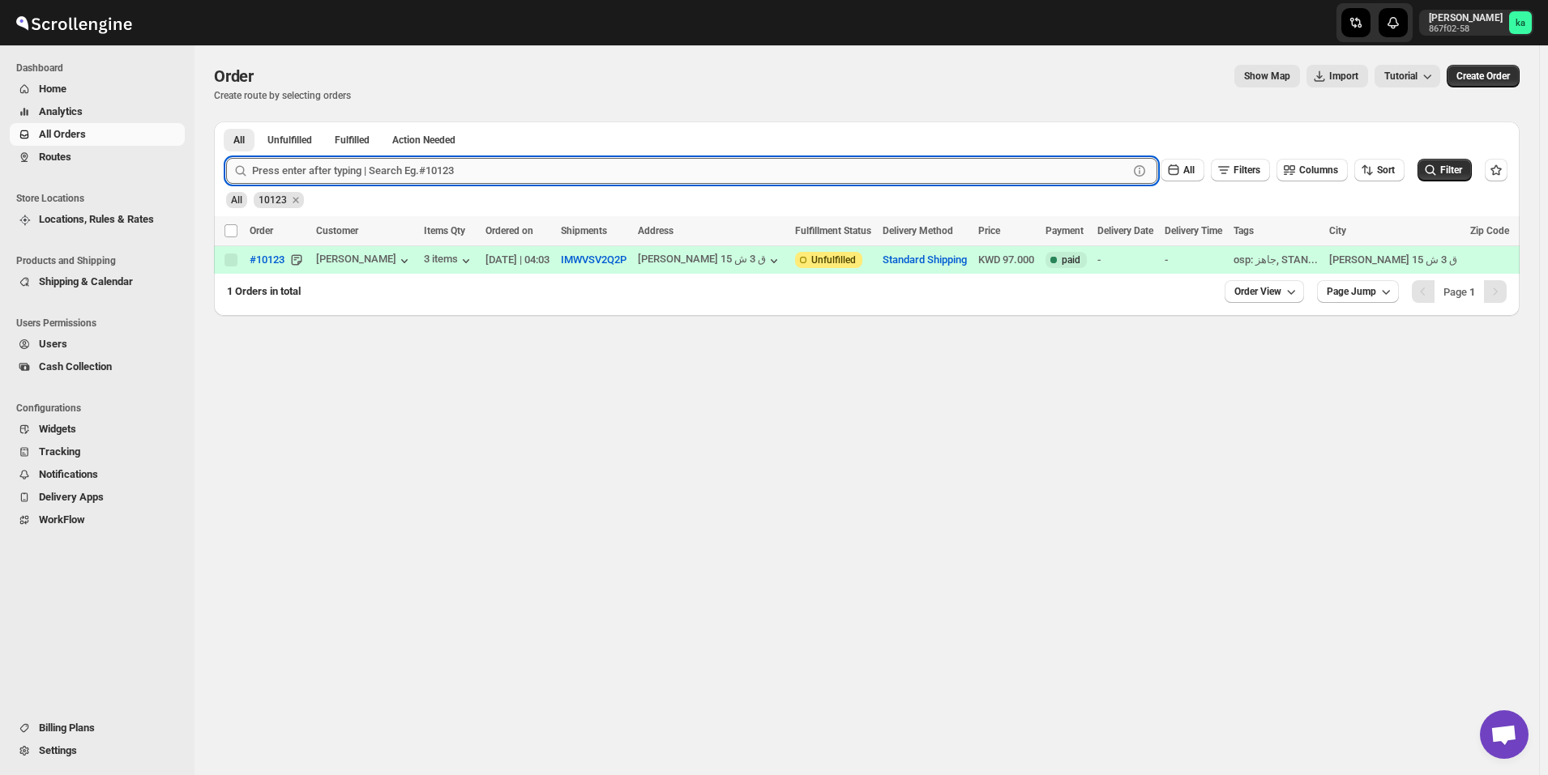
click at [309, 173] on input "text" at bounding box center [690, 171] width 876 height 26
paste input "10195"
type input "10195"
click at [226, 122] on button "Submit" at bounding box center [249, 130] width 46 height 17
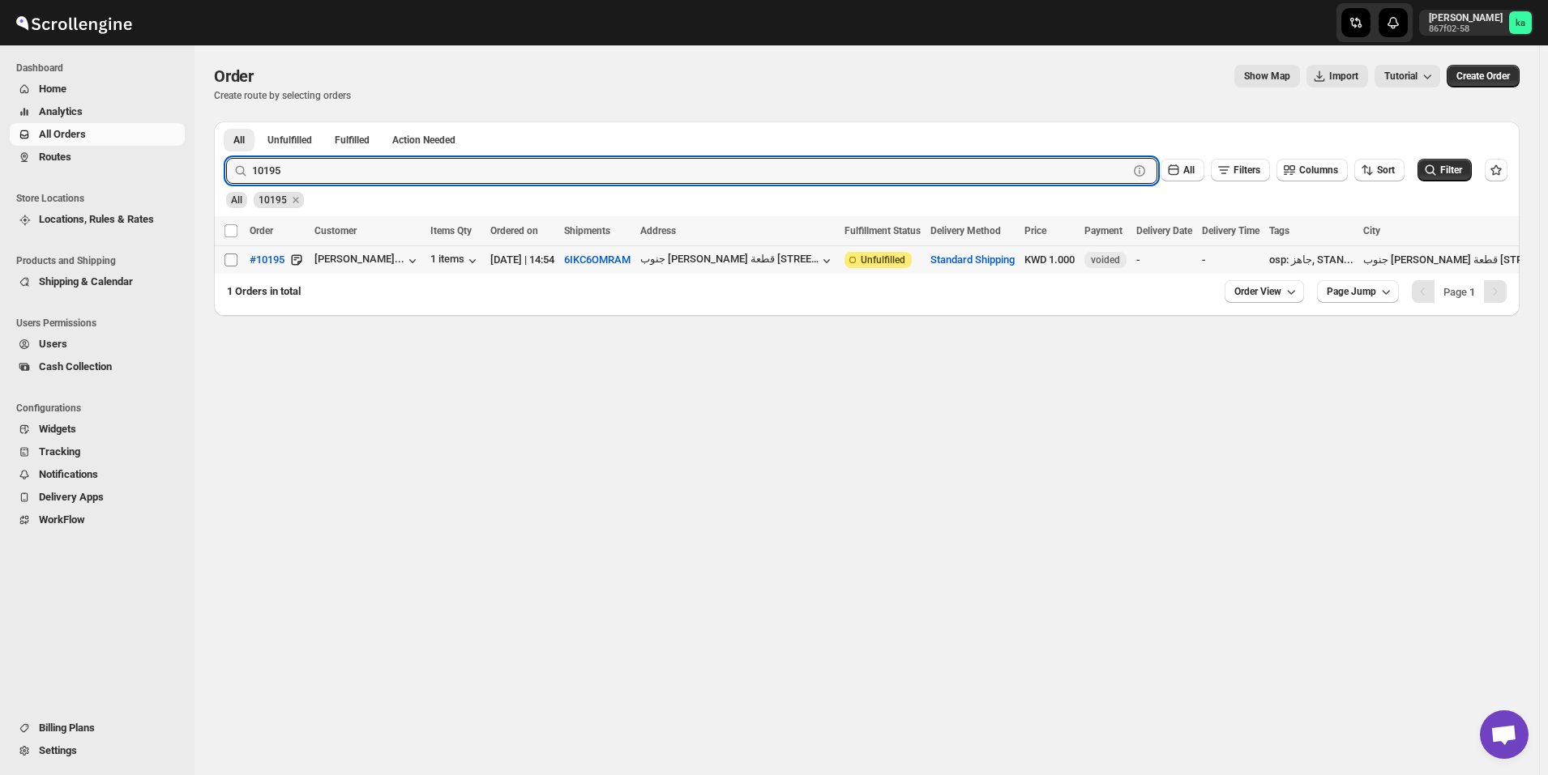
click at [229, 258] on input "Select order" at bounding box center [230, 260] width 13 height 13
checkbox input "true"
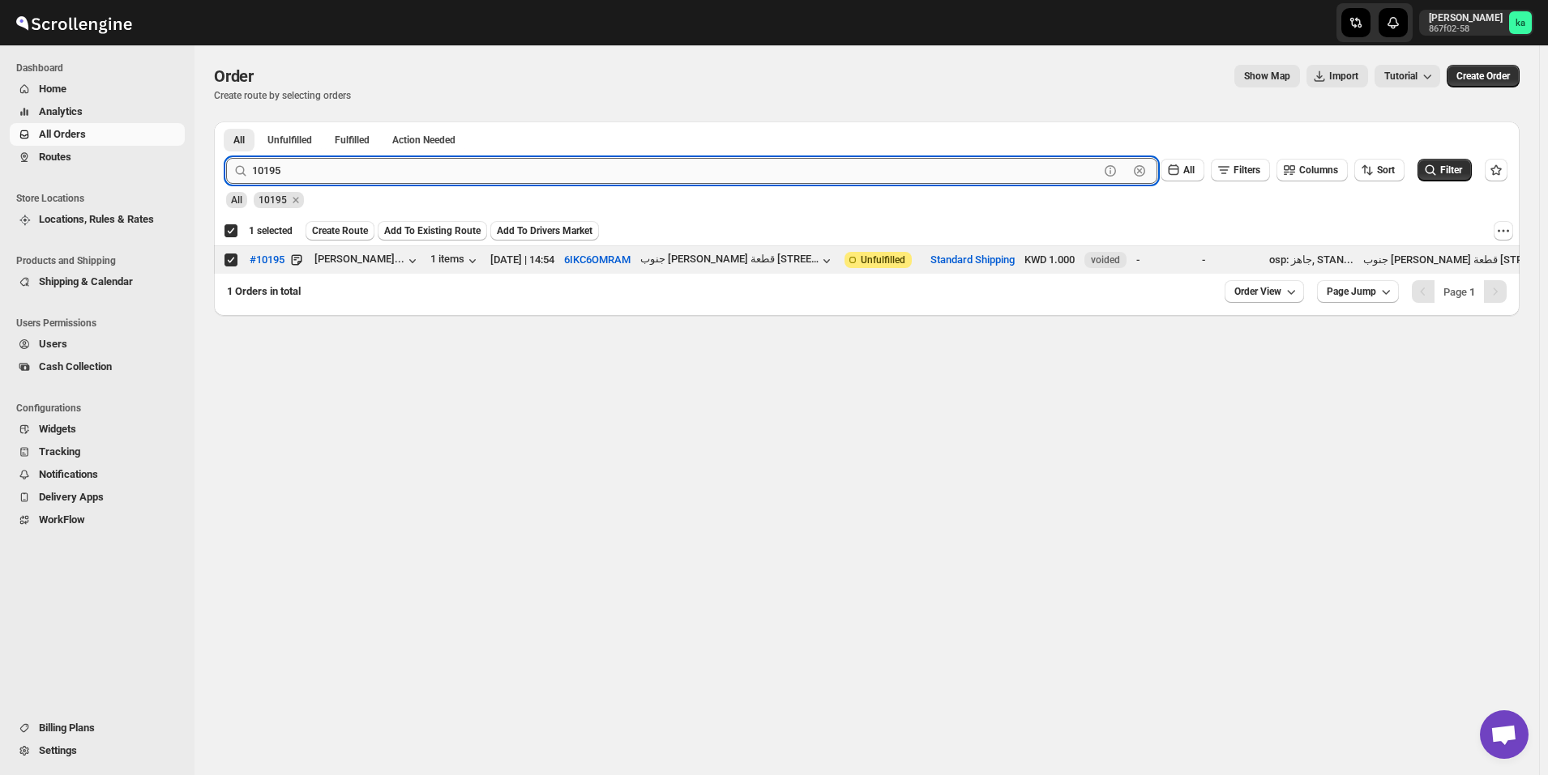
click at [315, 162] on input "10195" at bounding box center [675, 171] width 847 height 26
paste input "41"
type input "10141"
click at [226, 122] on button "Submit" at bounding box center [249, 130] width 46 height 17
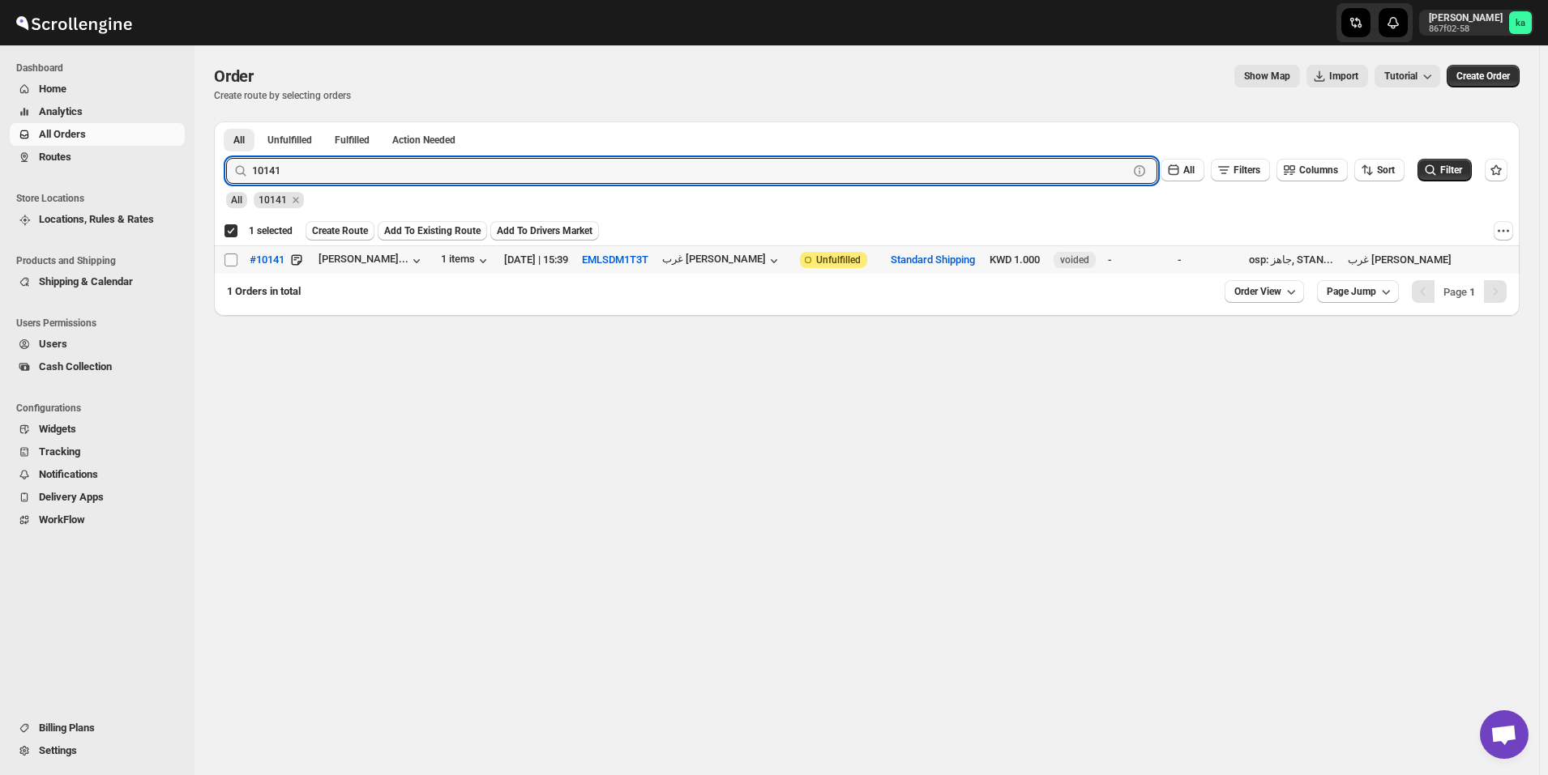
click at [228, 258] on input "Select order" at bounding box center [230, 260] width 13 height 13
checkbox input "true"
checkbox input "false"
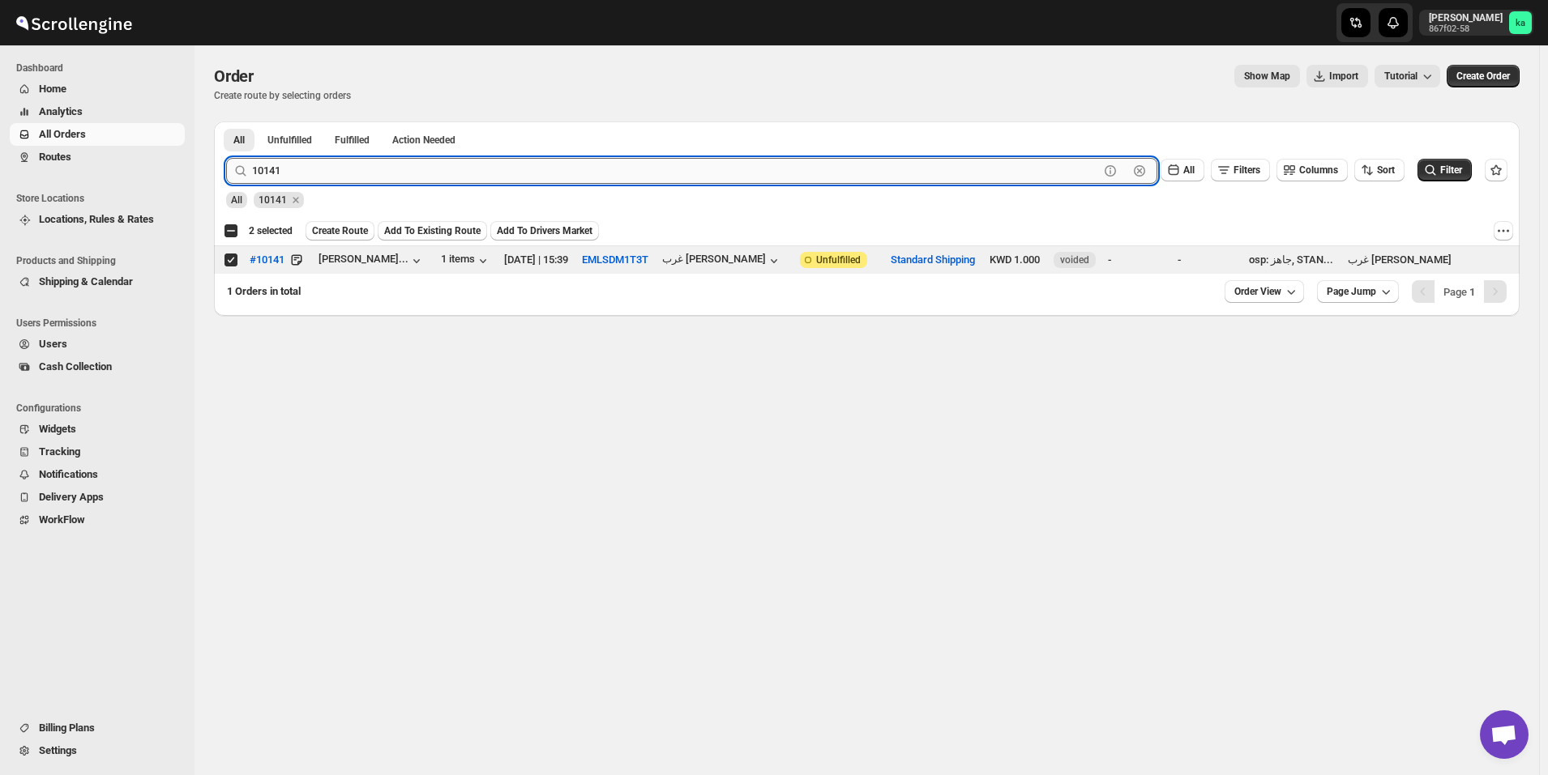
click at [442, 175] on input "10141" at bounding box center [675, 171] width 847 height 26
paste input "18"
type input "10118"
click at [226, 122] on button "Submit" at bounding box center [249, 130] width 46 height 17
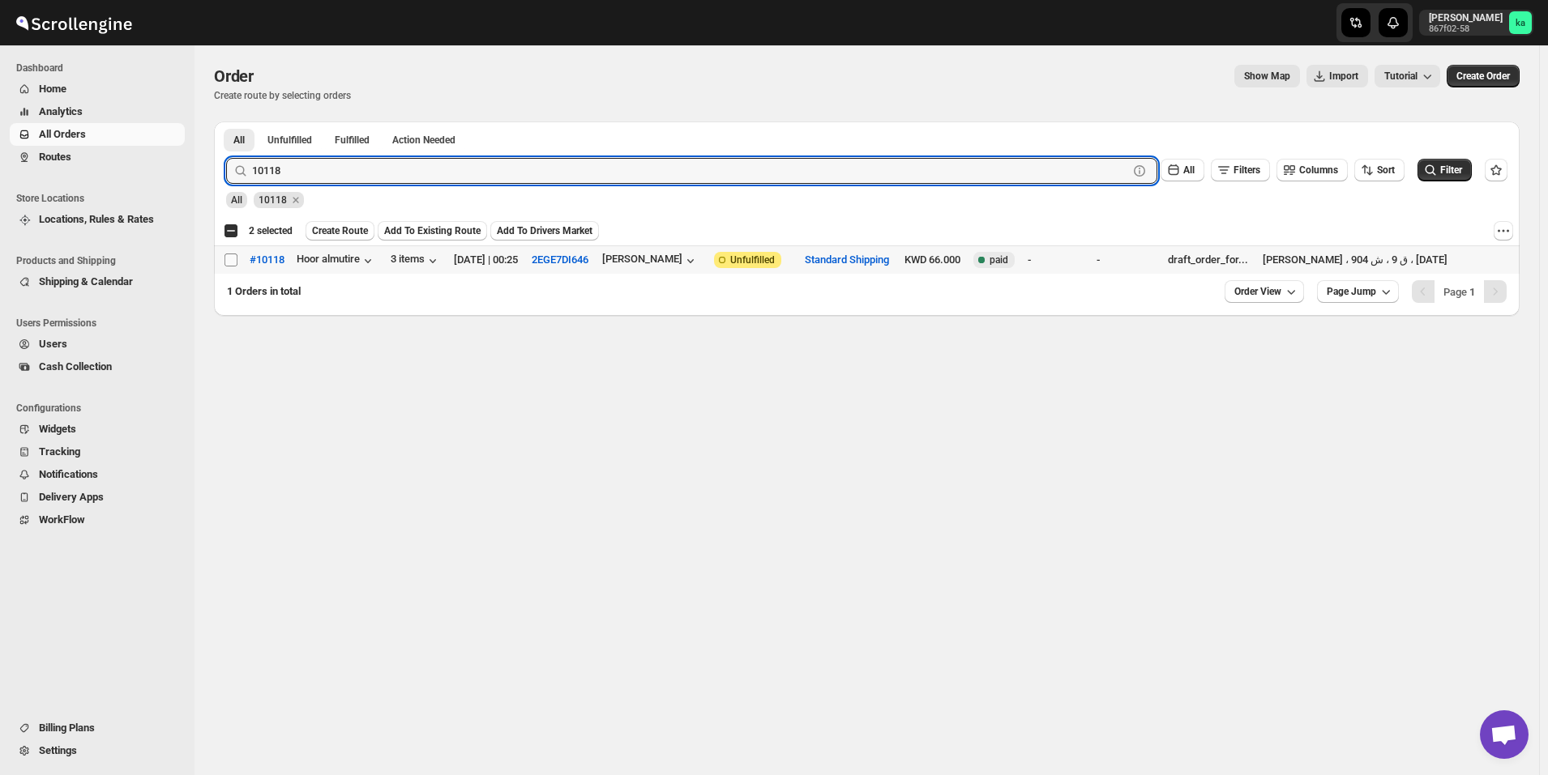
click at [229, 263] on input "Select order" at bounding box center [230, 260] width 13 height 13
checkbox input "true"
click at [366, 172] on input "10118" at bounding box center [675, 171] width 847 height 26
paste input "9949"
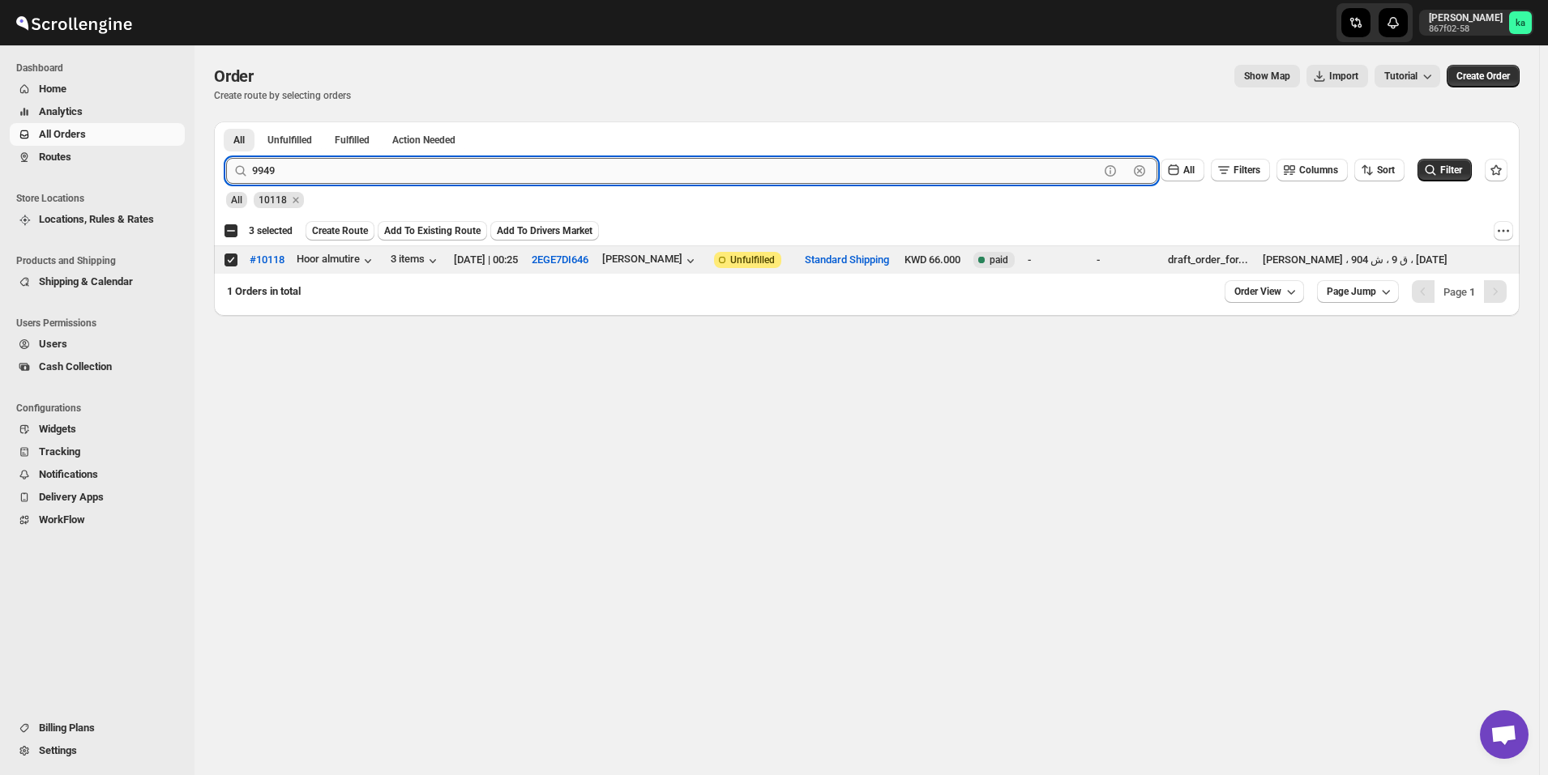
type input "9949"
click at [226, 122] on button "Submit" at bounding box center [249, 130] width 46 height 17
click at [224, 268] on td "Select order" at bounding box center [229, 260] width 31 height 28
checkbox input "true"
click at [438, 168] on input "9949" at bounding box center [675, 171] width 847 height 26
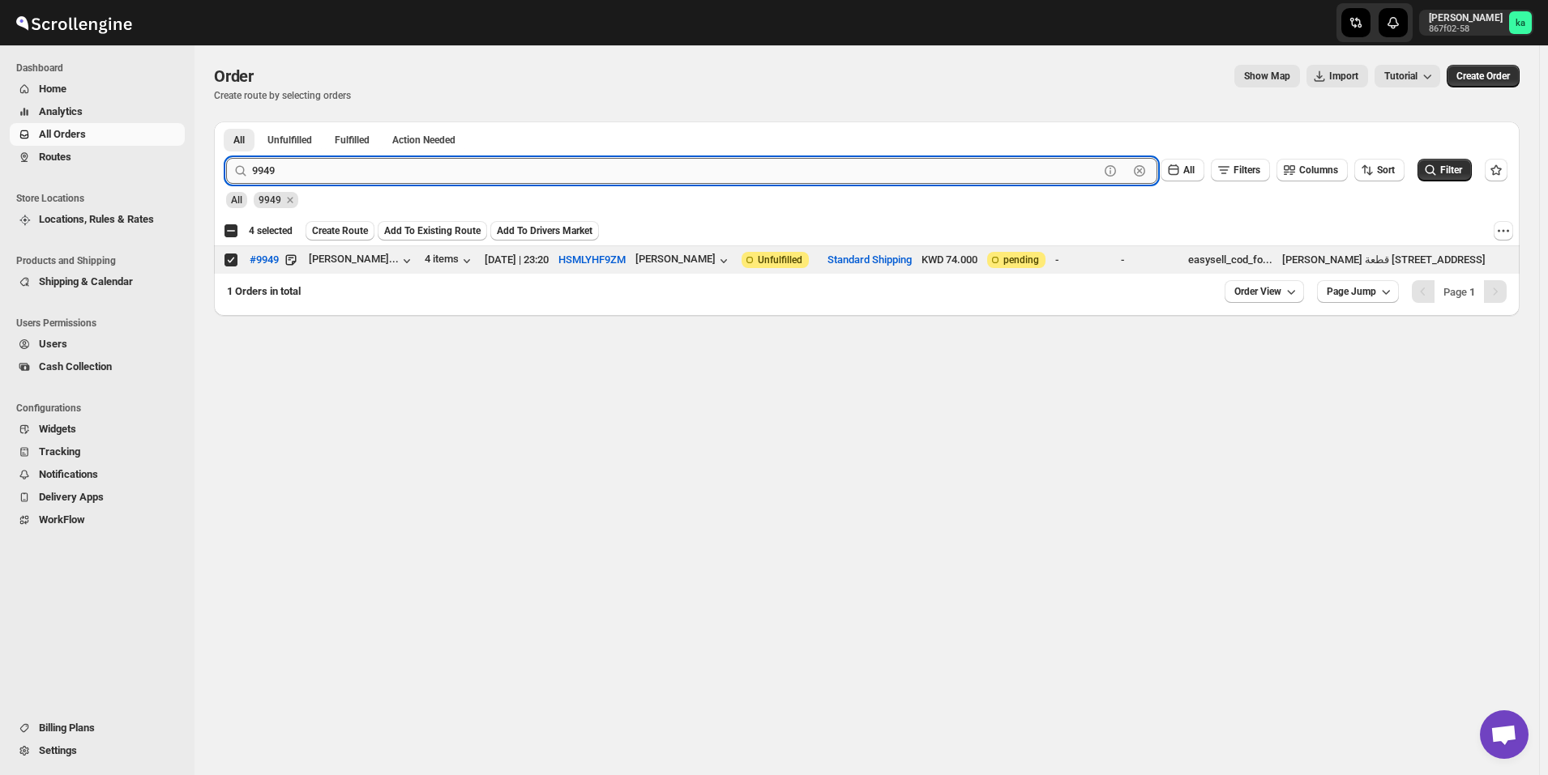
click at [438, 168] on input "9949" at bounding box center [675, 171] width 847 height 26
paste input "10194"
type input "10194"
click at [226, 122] on button "Submit" at bounding box center [249, 130] width 46 height 17
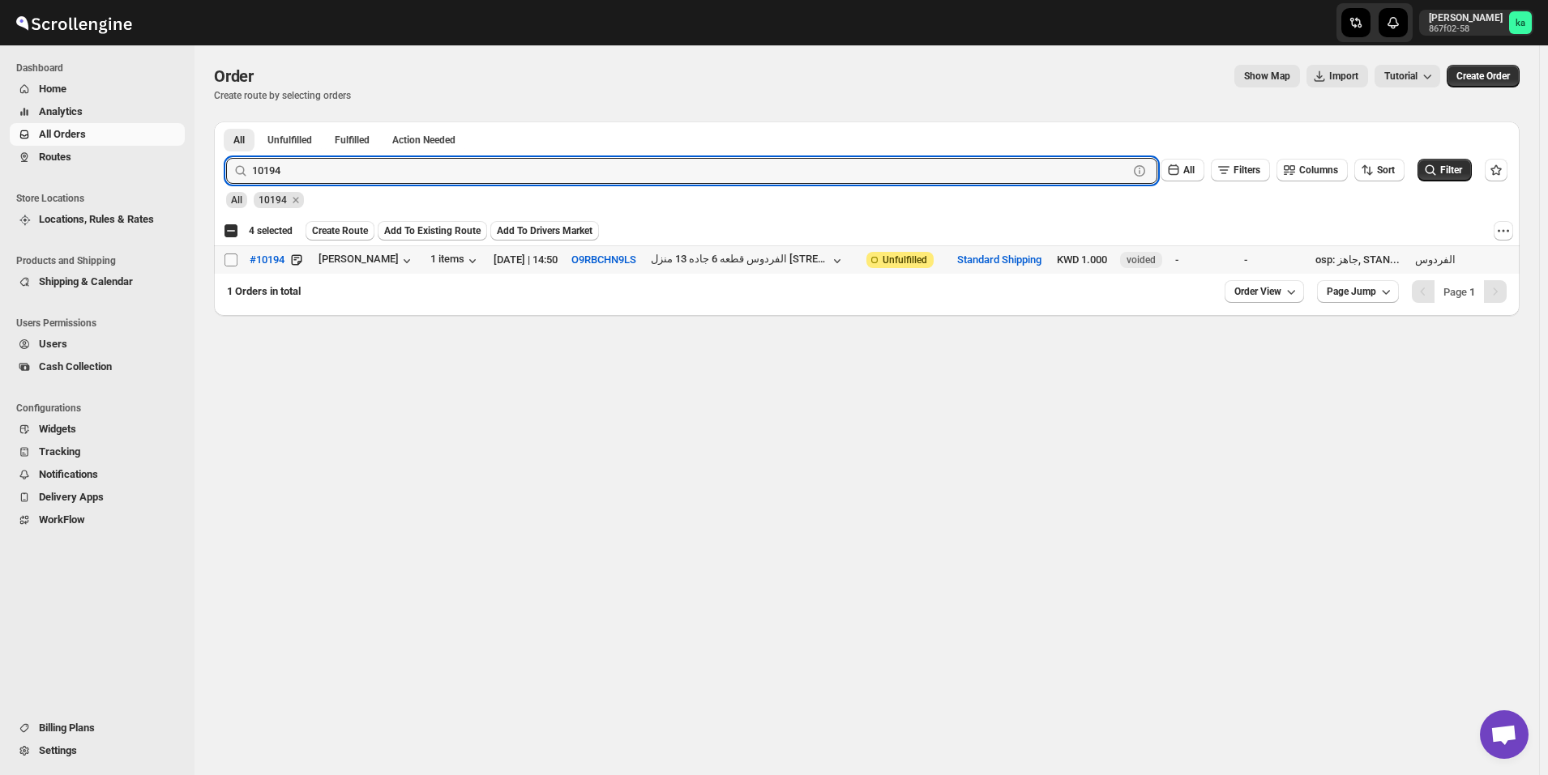
click at [229, 266] on input "Select order" at bounding box center [230, 260] width 13 height 13
checkbox input "true"
click at [335, 177] on input "10194" at bounding box center [675, 171] width 847 height 26
paste input "46"
type input "10146"
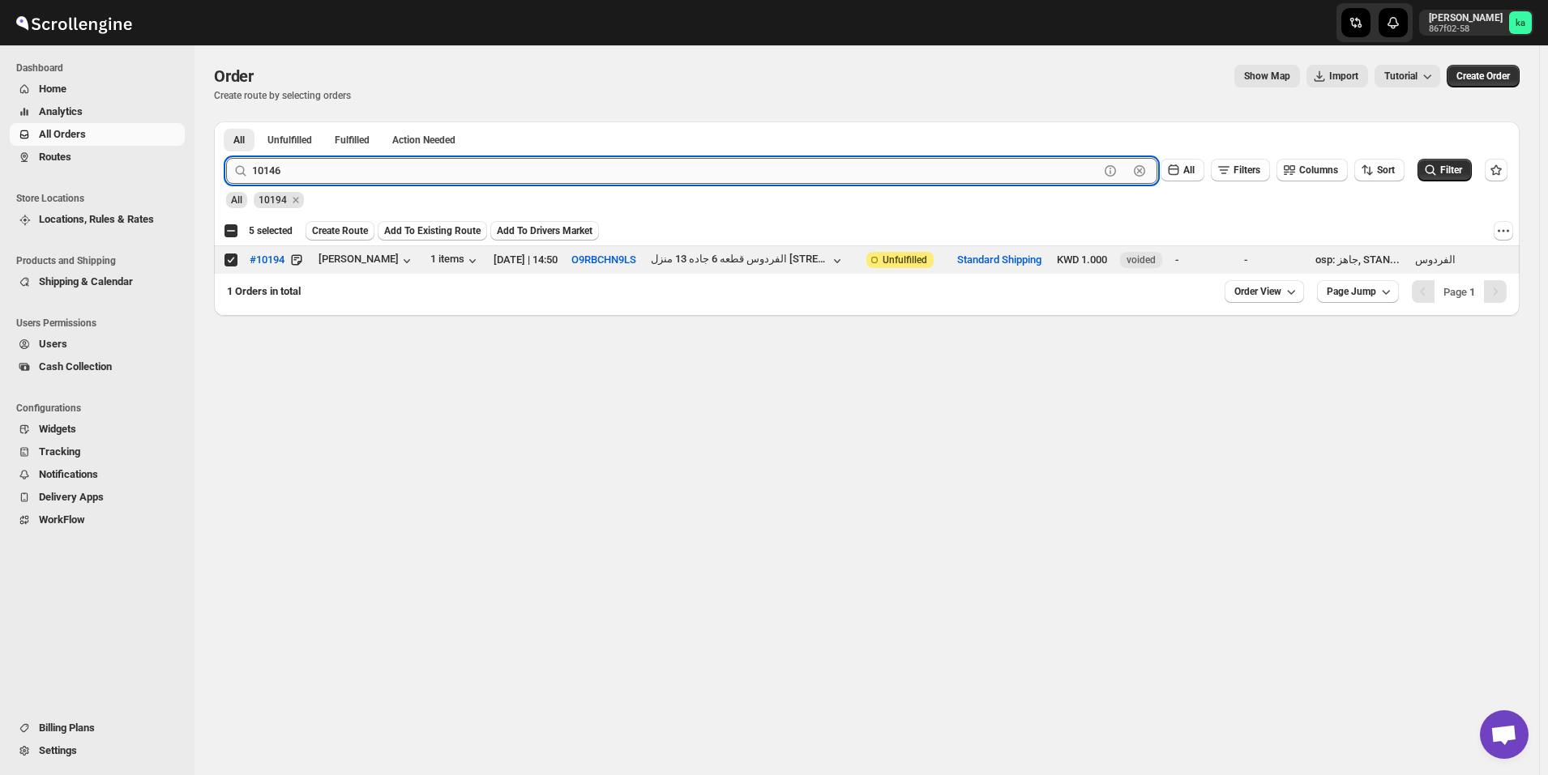
click at [226, 122] on button "Submit" at bounding box center [249, 130] width 46 height 17
click at [233, 262] on input "Select order" at bounding box center [230, 260] width 13 height 13
checkbox input "true"
click at [395, 177] on input "10146" at bounding box center [675, 171] width 847 height 26
paste input "075"
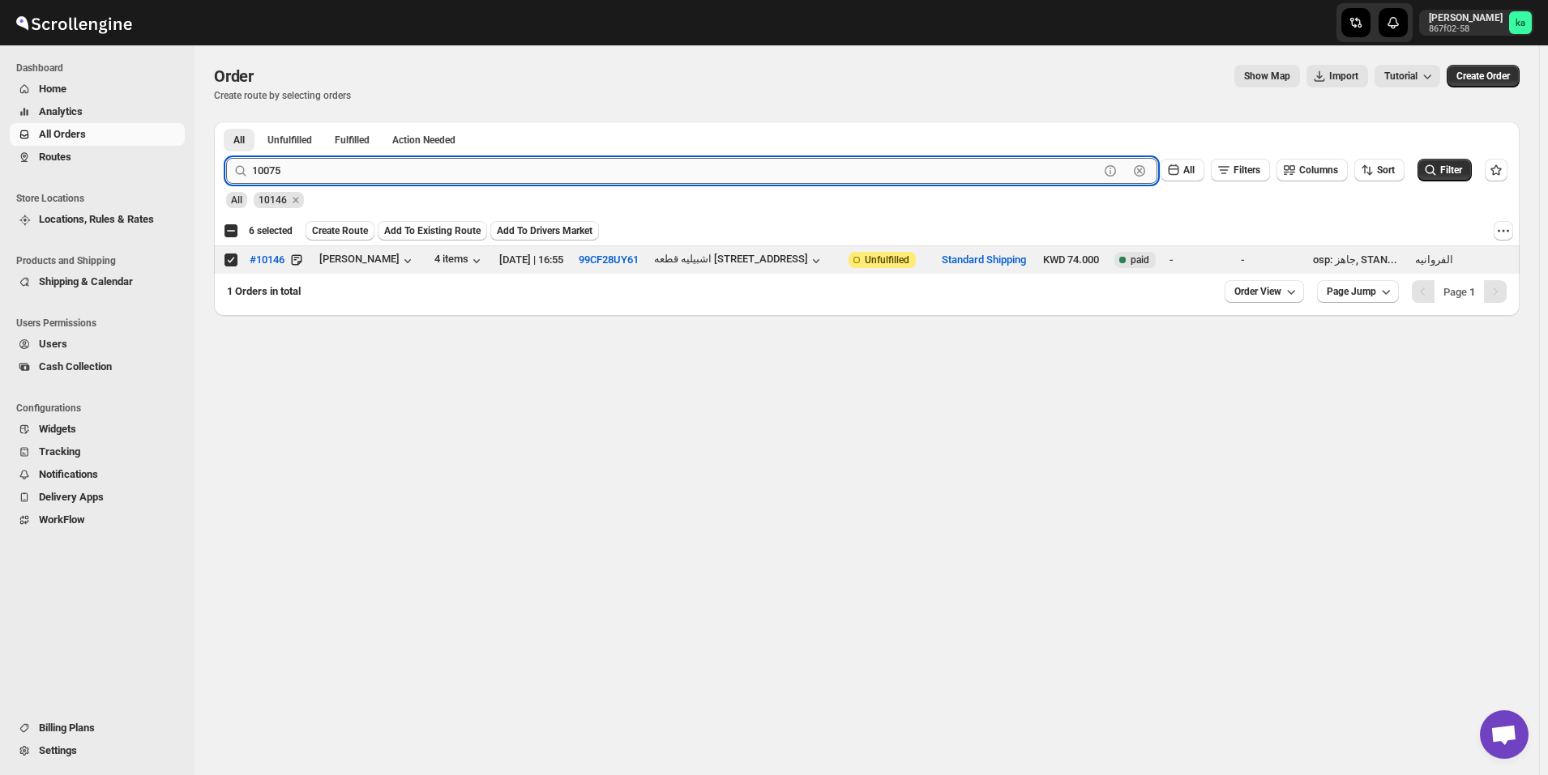
type input "10075"
click at [226, 122] on button "Submit" at bounding box center [249, 130] width 46 height 17
click at [230, 264] on input "Select order" at bounding box center [230, 260] width 13 height 13
checkbox input "true"
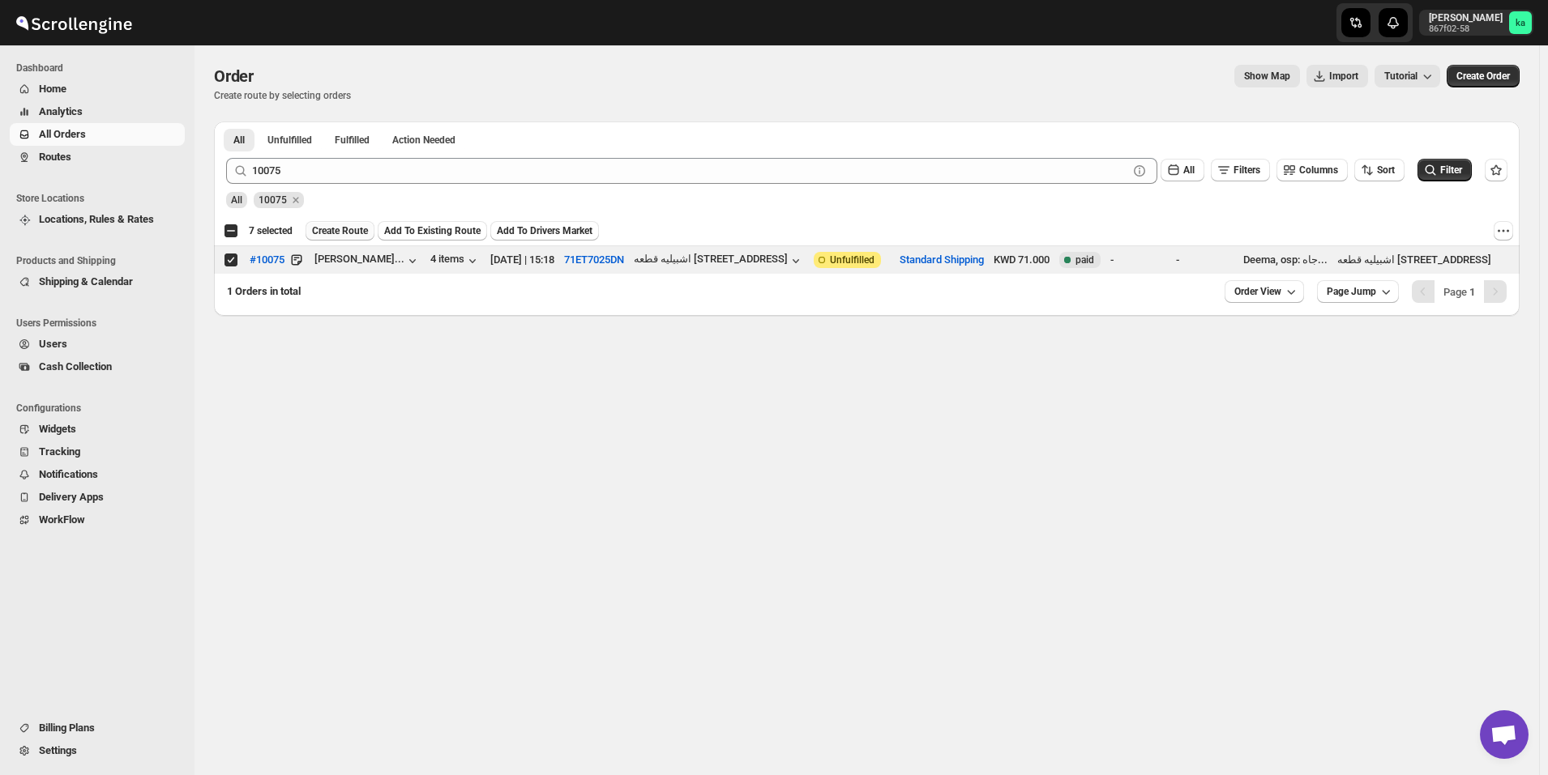
click at [339, 229] on span "Create Route" at bounding box center [340, 230] width 56 height 13
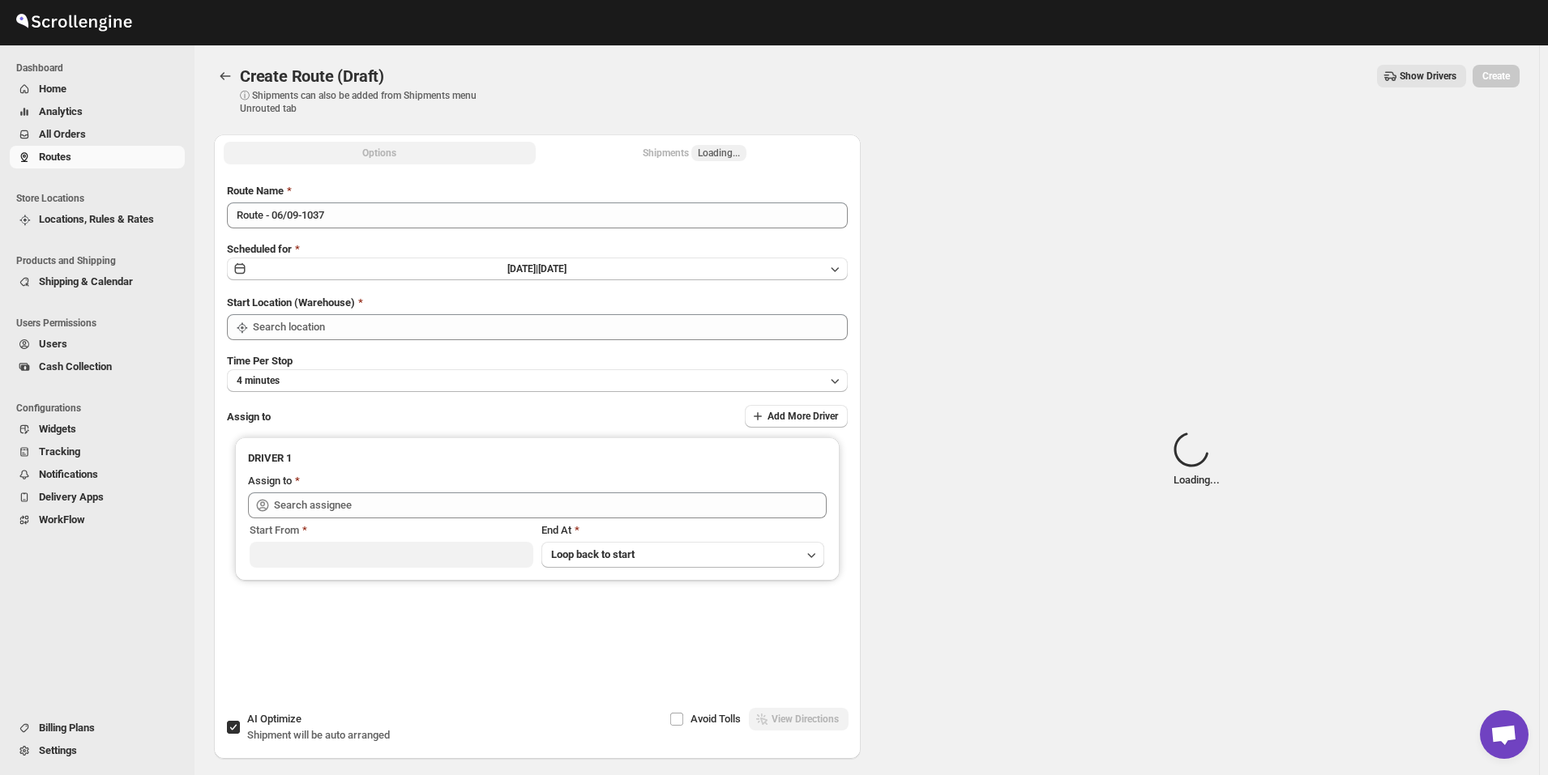
type input "[GEOGRAPHIC_DATA]"
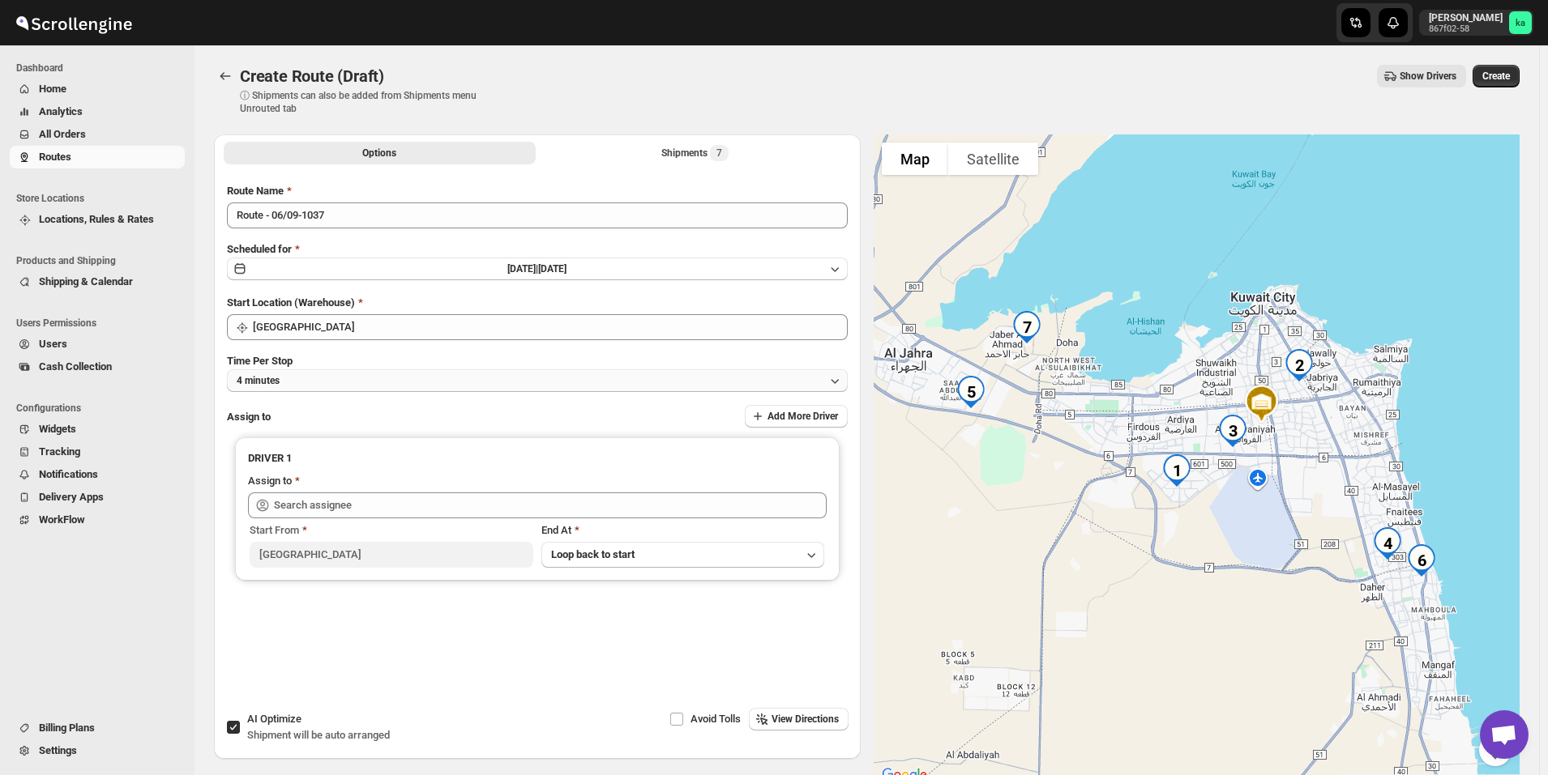
click at [340, 376] on button "4 minutes" at bounding box center [537, 381] width 621 height 23
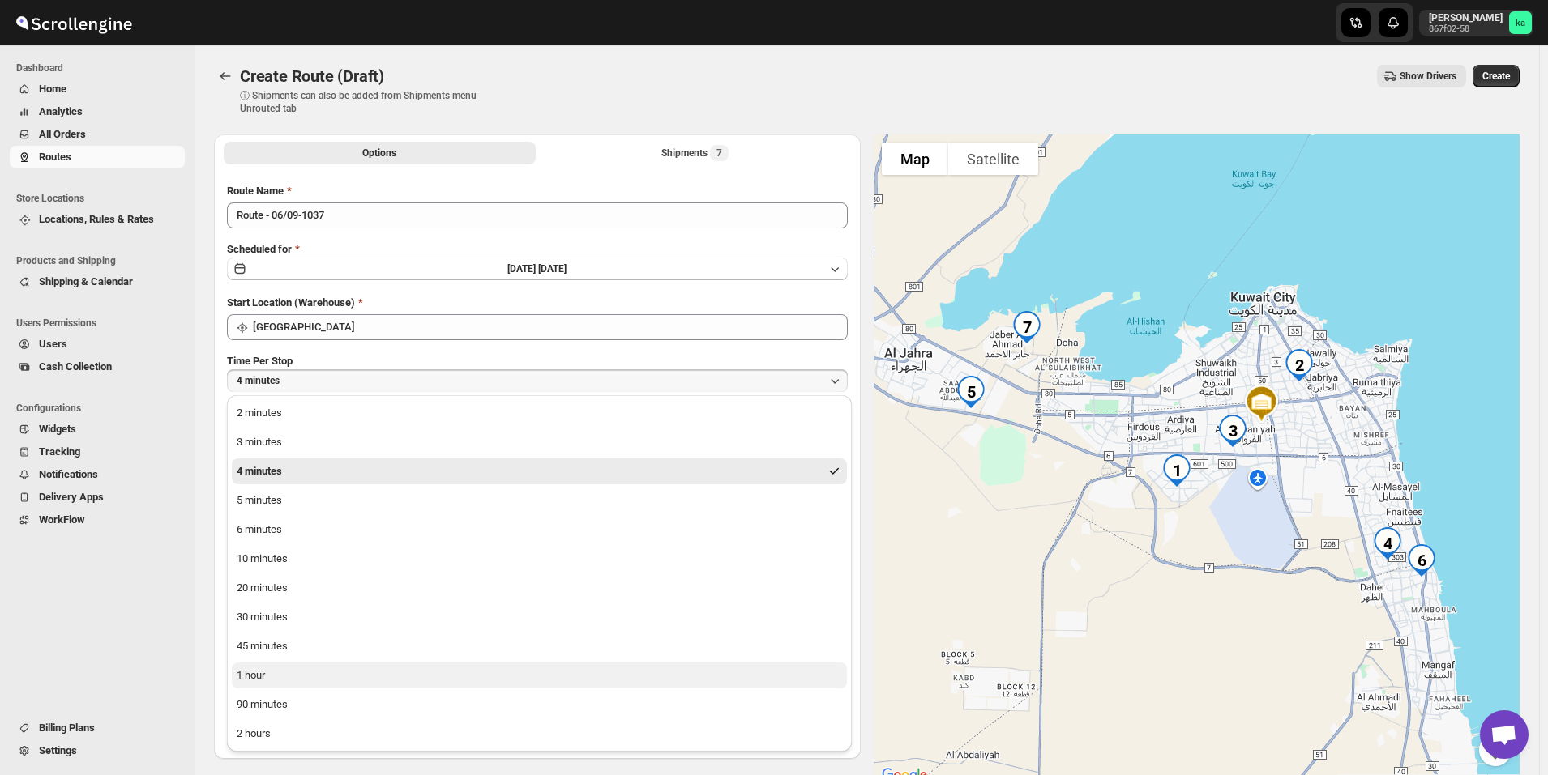
click at [261, 681] on div "1 hour" at bounding box center [251, 676] width 28 height 16
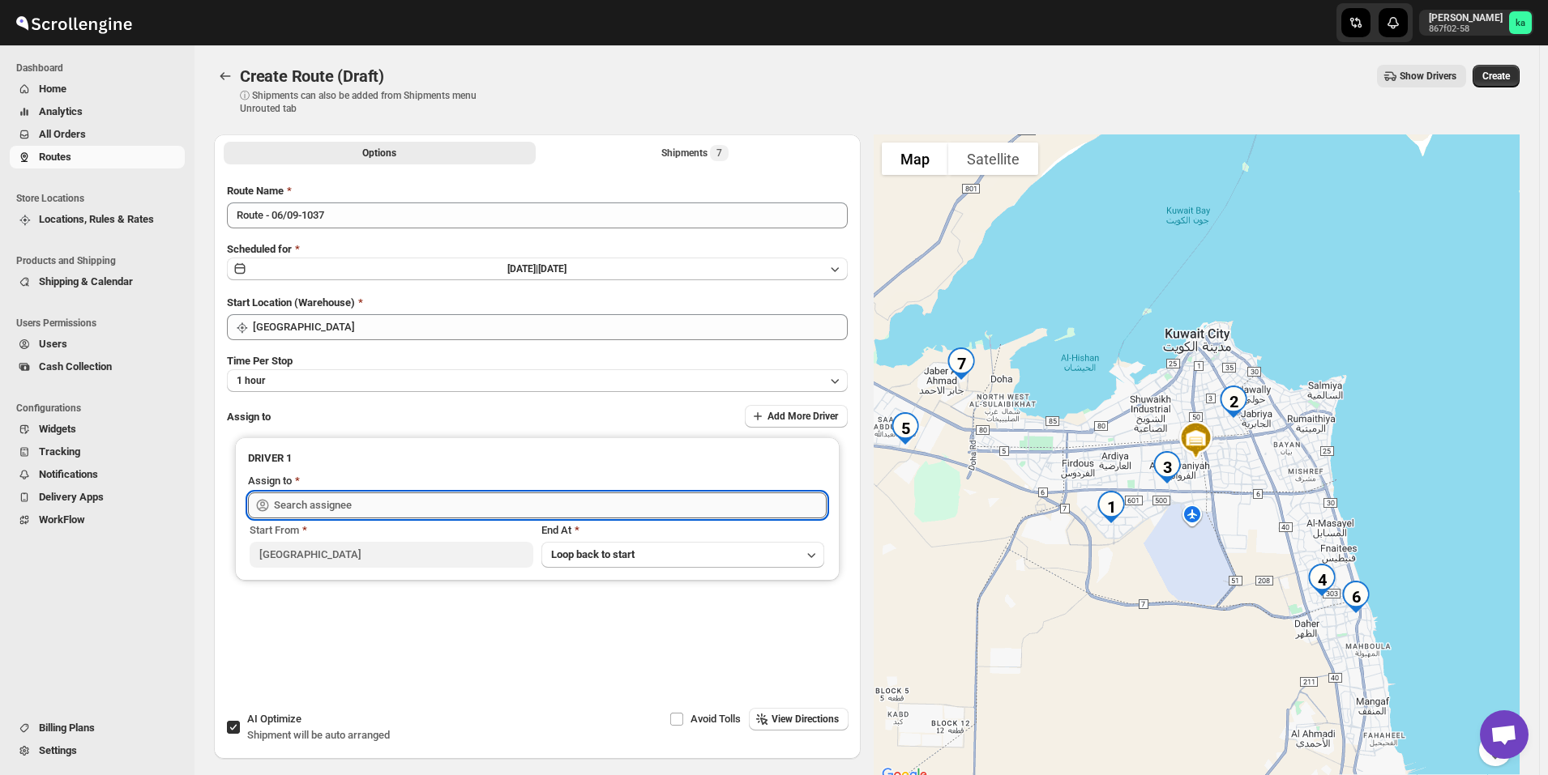
click at [328, 513] on input "text" at bounding box center [550, 506] width 553 height 26
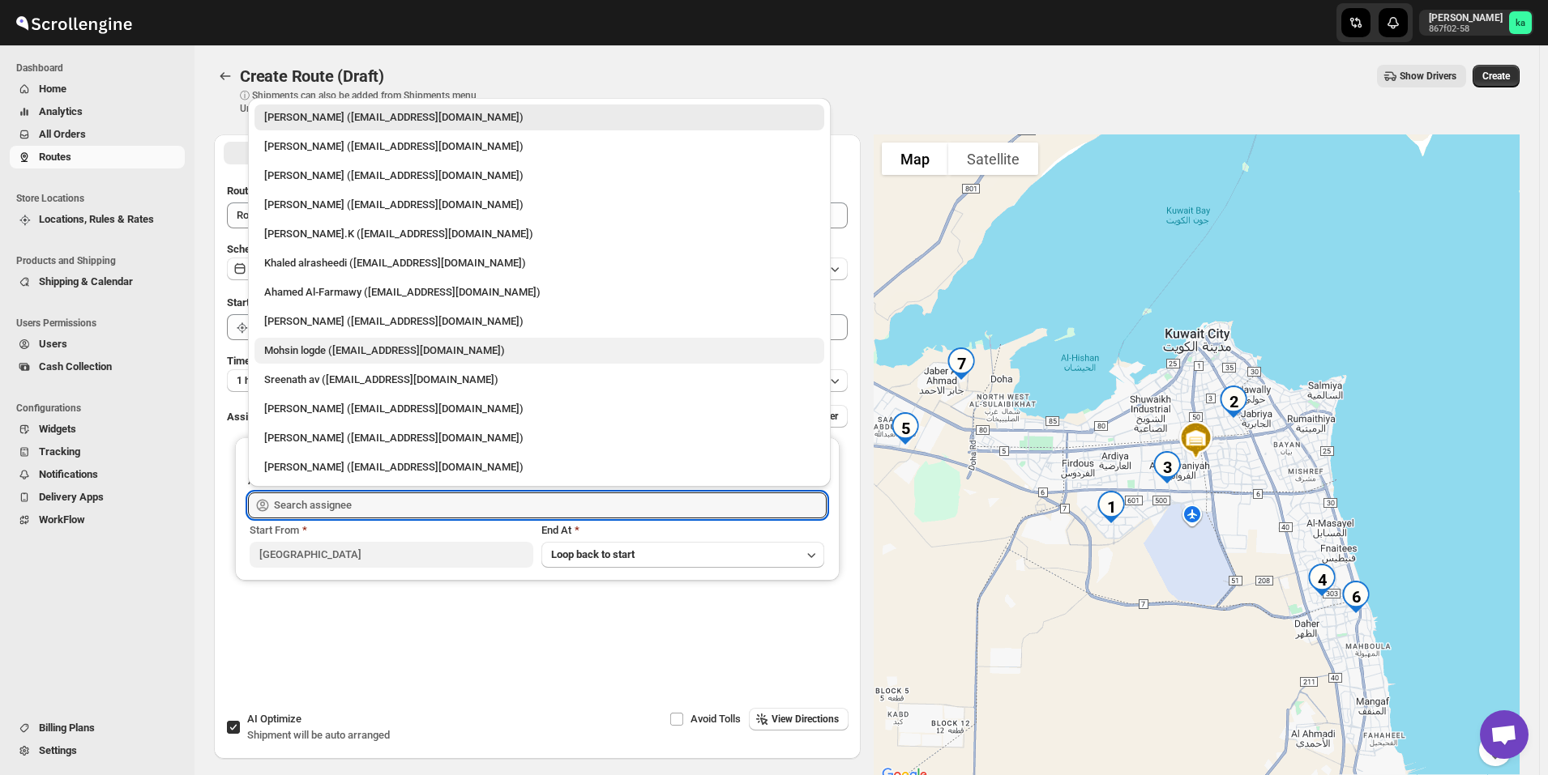
click at [301, 352] on div "Mohsin logde ([EMAIL_ADDRESS][DOMAIN_NAME])" at bounding box center [539, 351] width 550 height 16
type input "Mohsin logde ([EMAIL_ADDRESS][DOMAIN_NAME])"
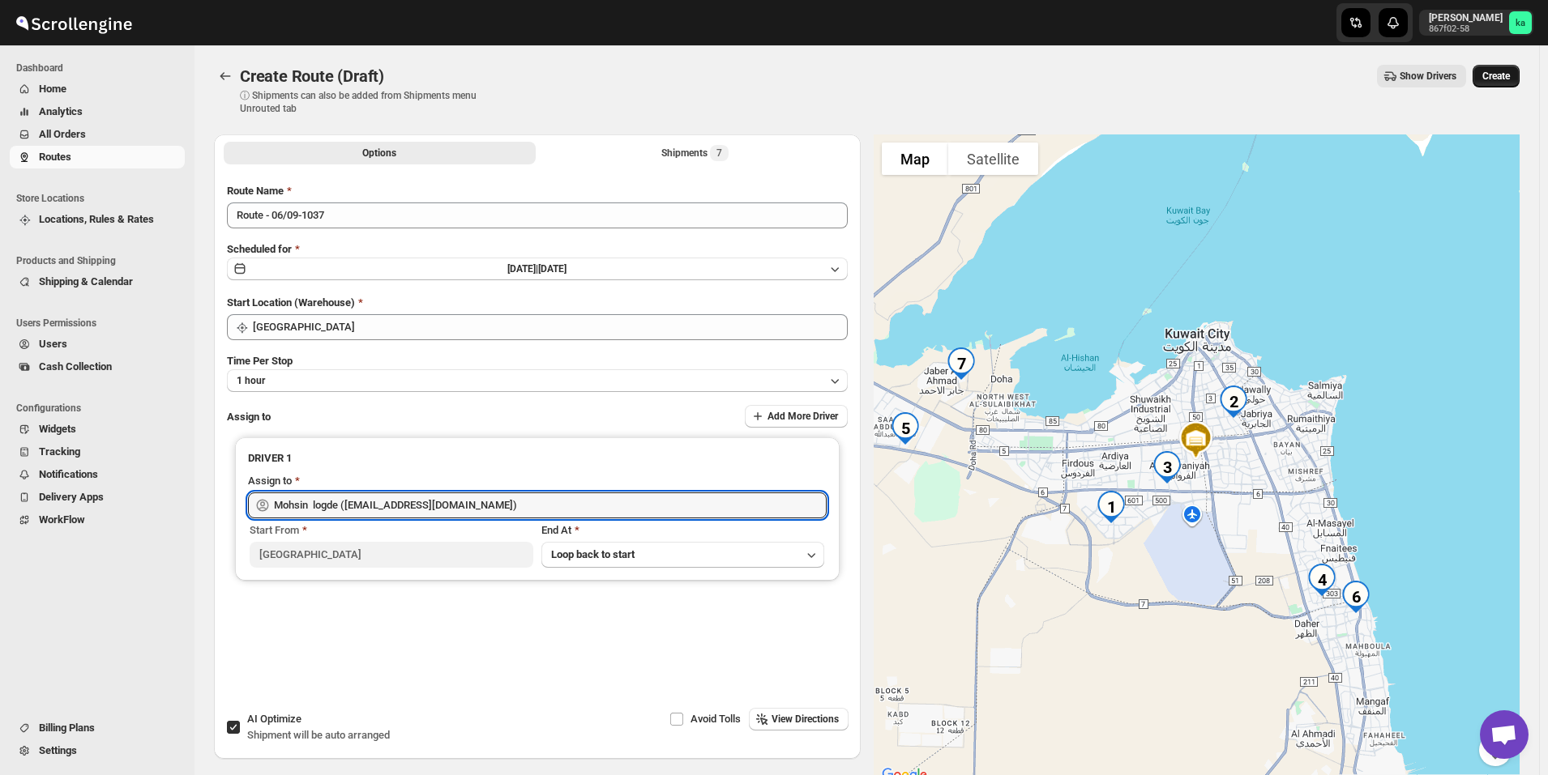
click at [1510, 71] on span "Create" at bounding box center [1496, 76] width 28 height 13
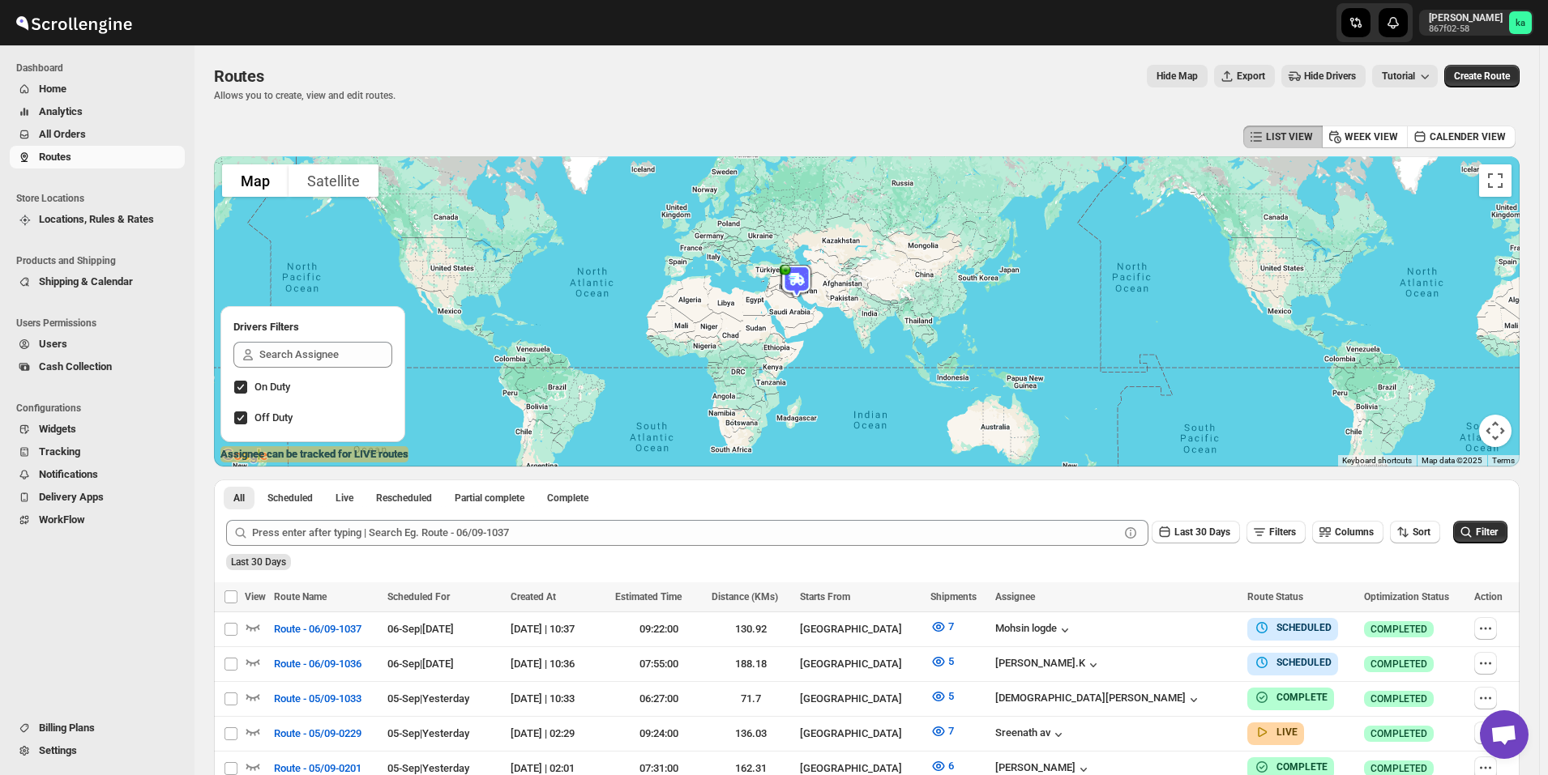
click at [113, 130] on span "All Orders" at bounding box center [110, 134] width 143 height 16
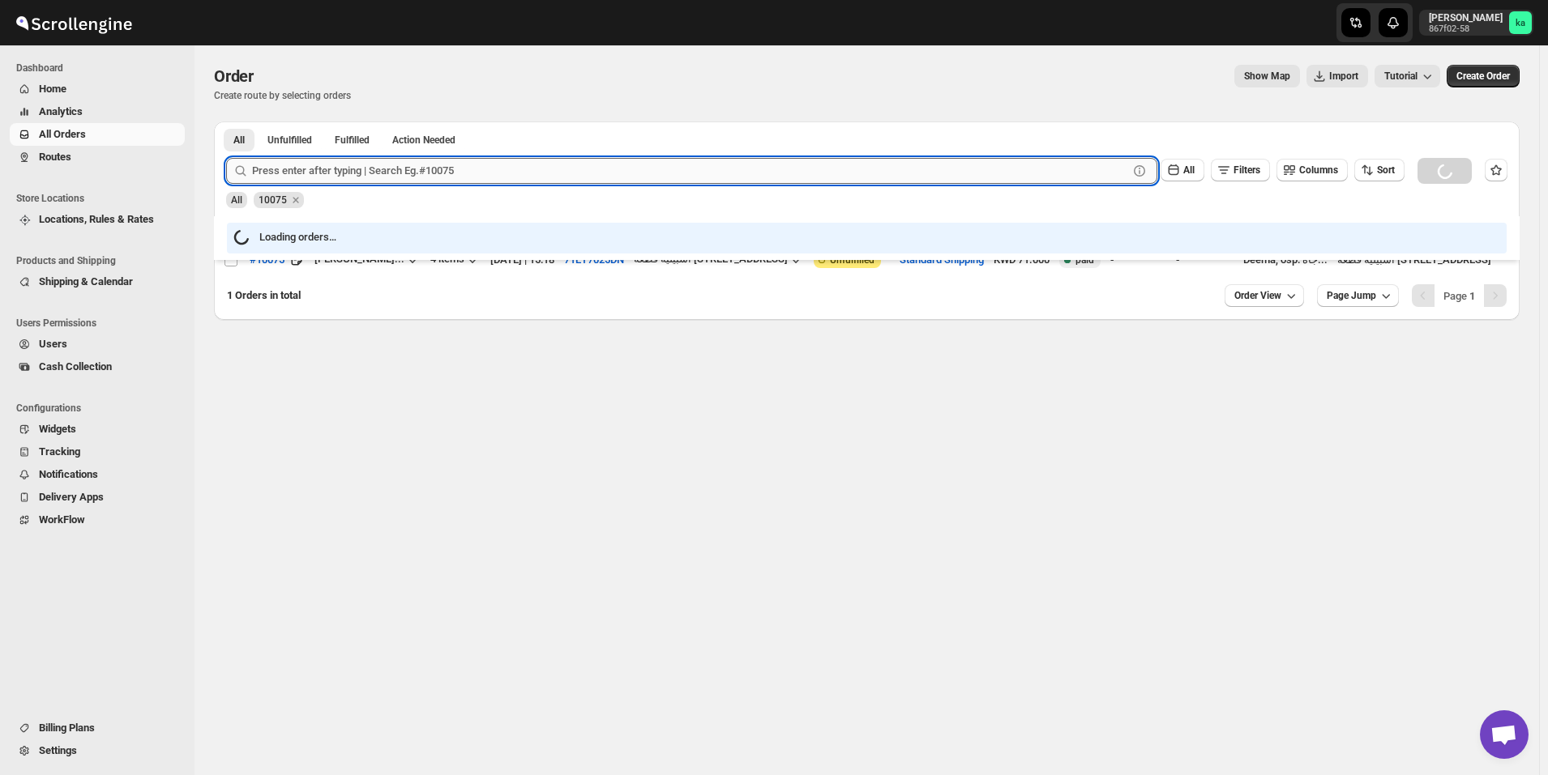
click at [350, 177] on input "text" at bounding box center [690, 171] width 876 height 26
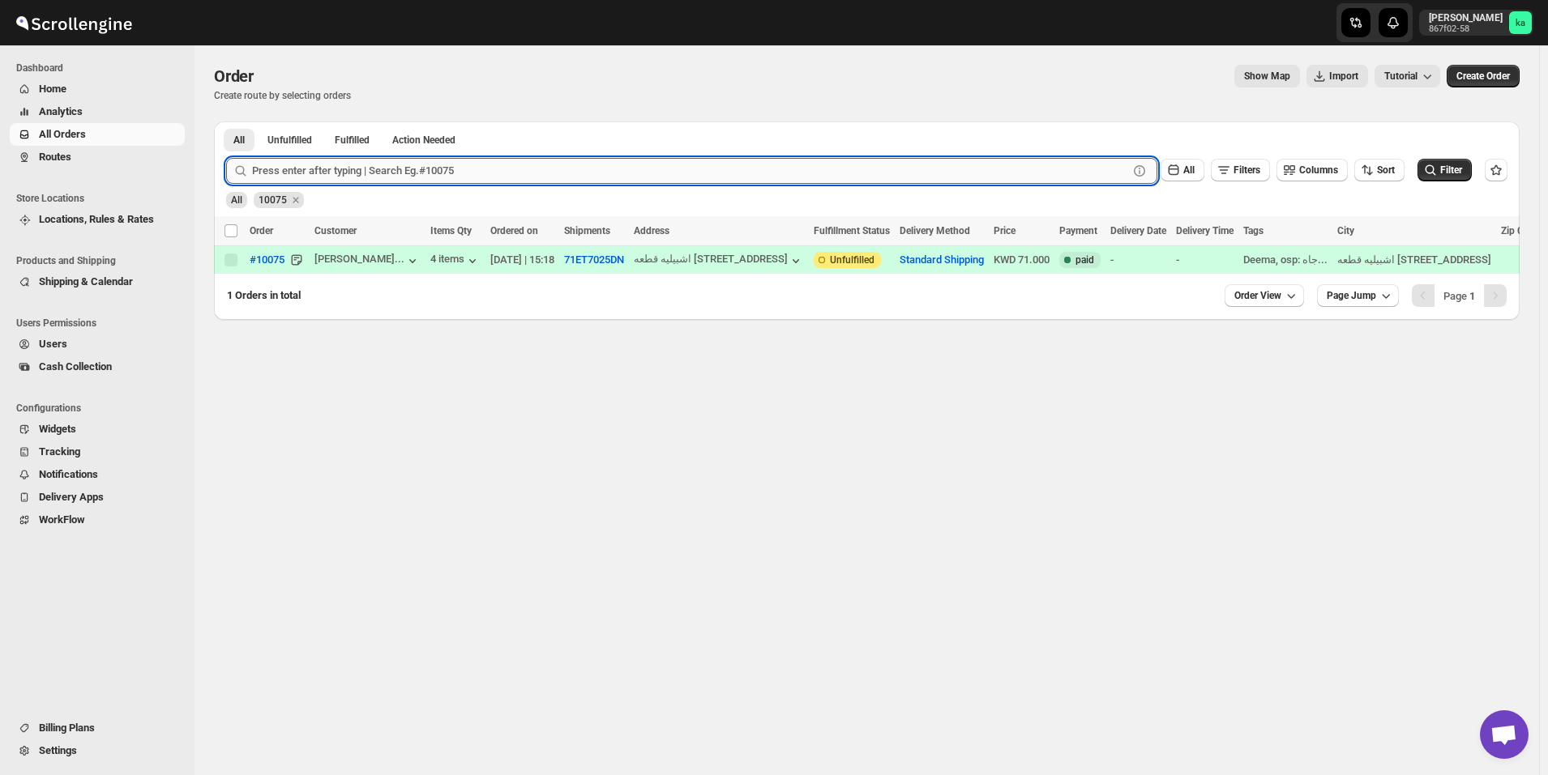
paste input "10136"
type input "10136"
click at [226, 122] on button "Submit" at bounding box center [249, 130] width 46 height 17
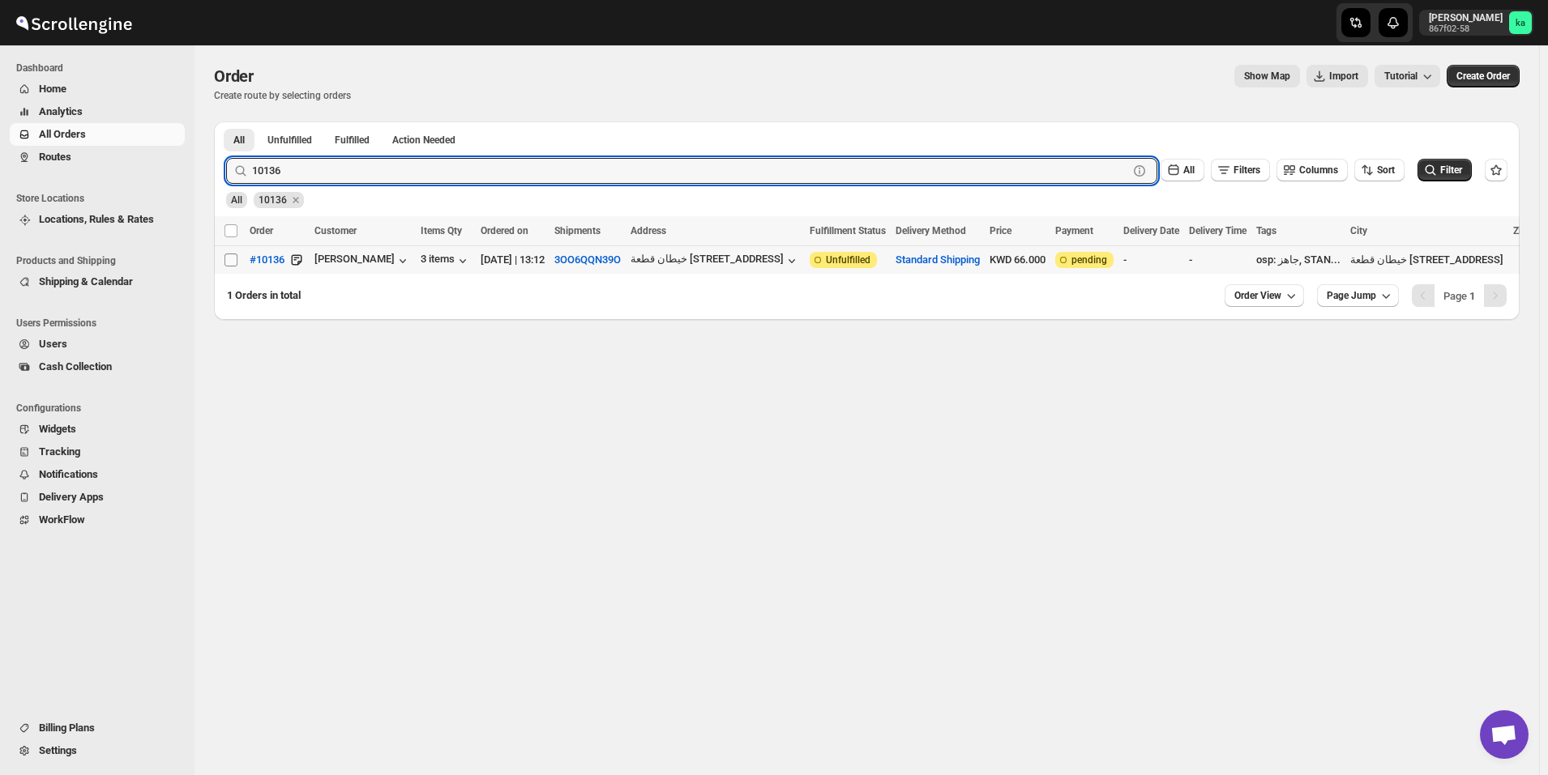
click at [233, 257] on input "Select order" at bounding box center [230, 260] width 13 height 13
checkbox input "true"
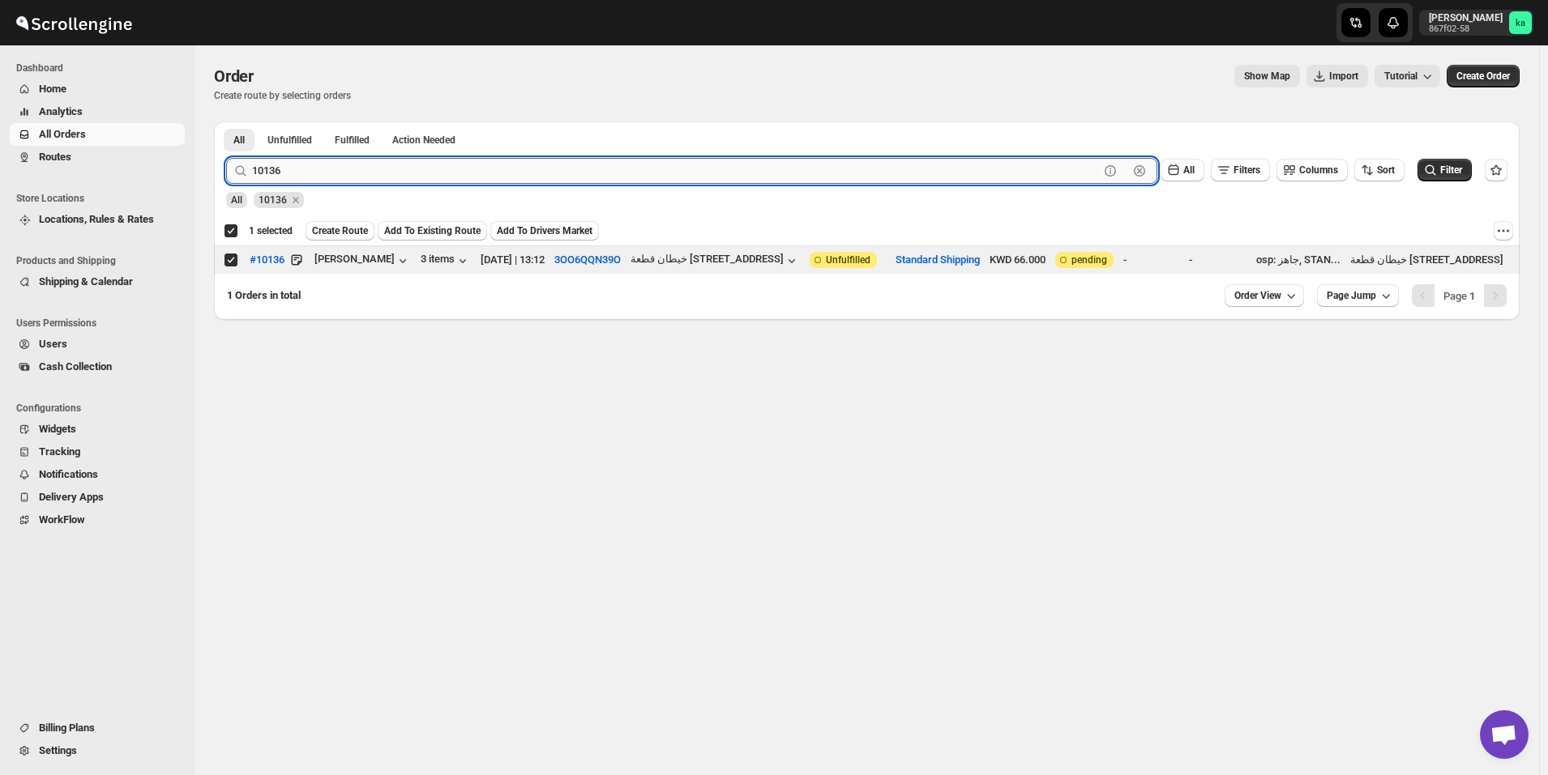
click at [451, 165] on input "10136" at bounding box center [675, 171] width 847 height 26
paste input "8"
type input "10138"
click at [226, 122] on button "Submit" at bounding box center [249, 130] width 46 height 17
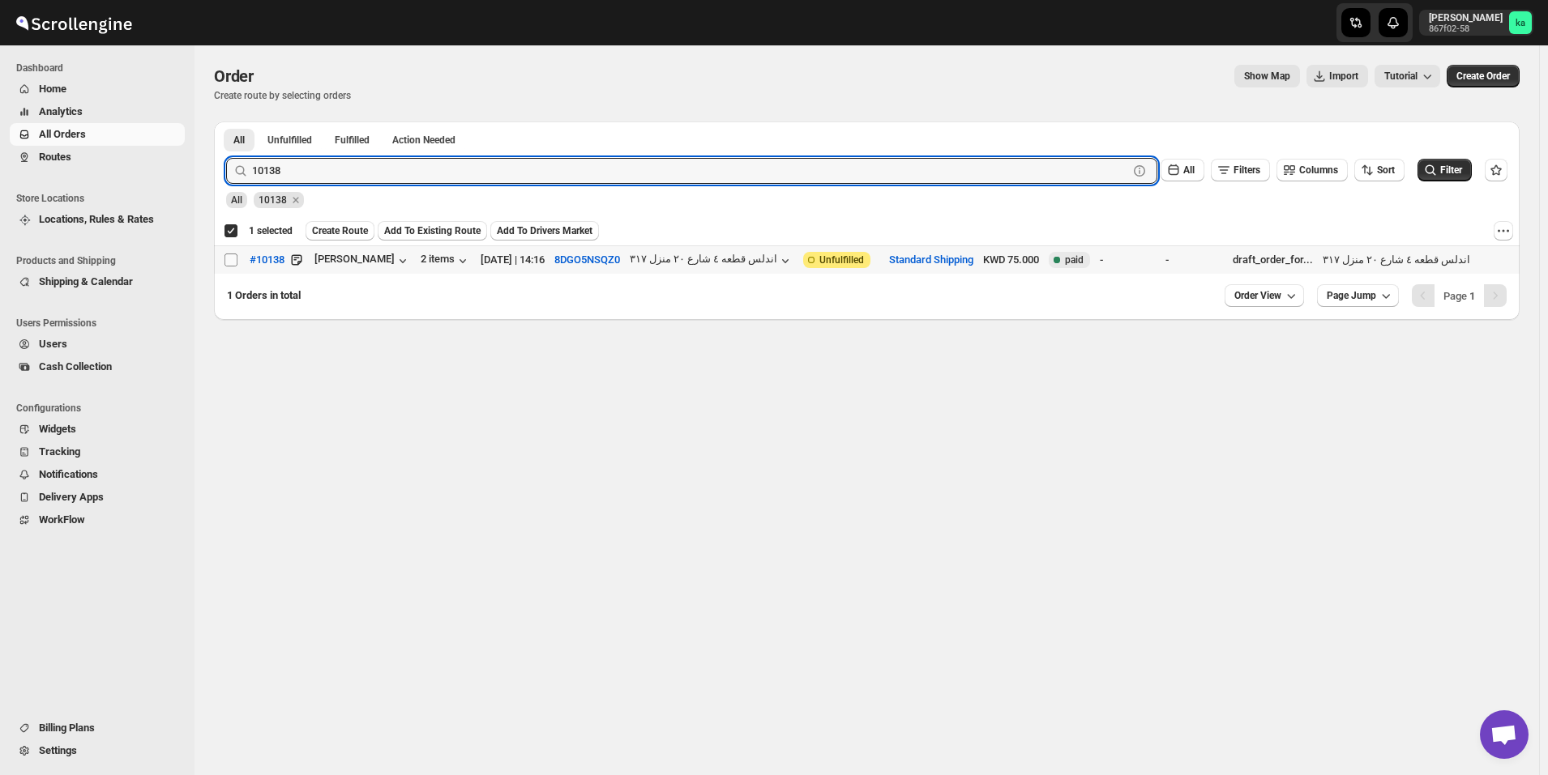
click at [231, 260] on input "Select order" at bounding box center [230, 260] width 13 height 13
checkbox input "true"
checkbox input "false"
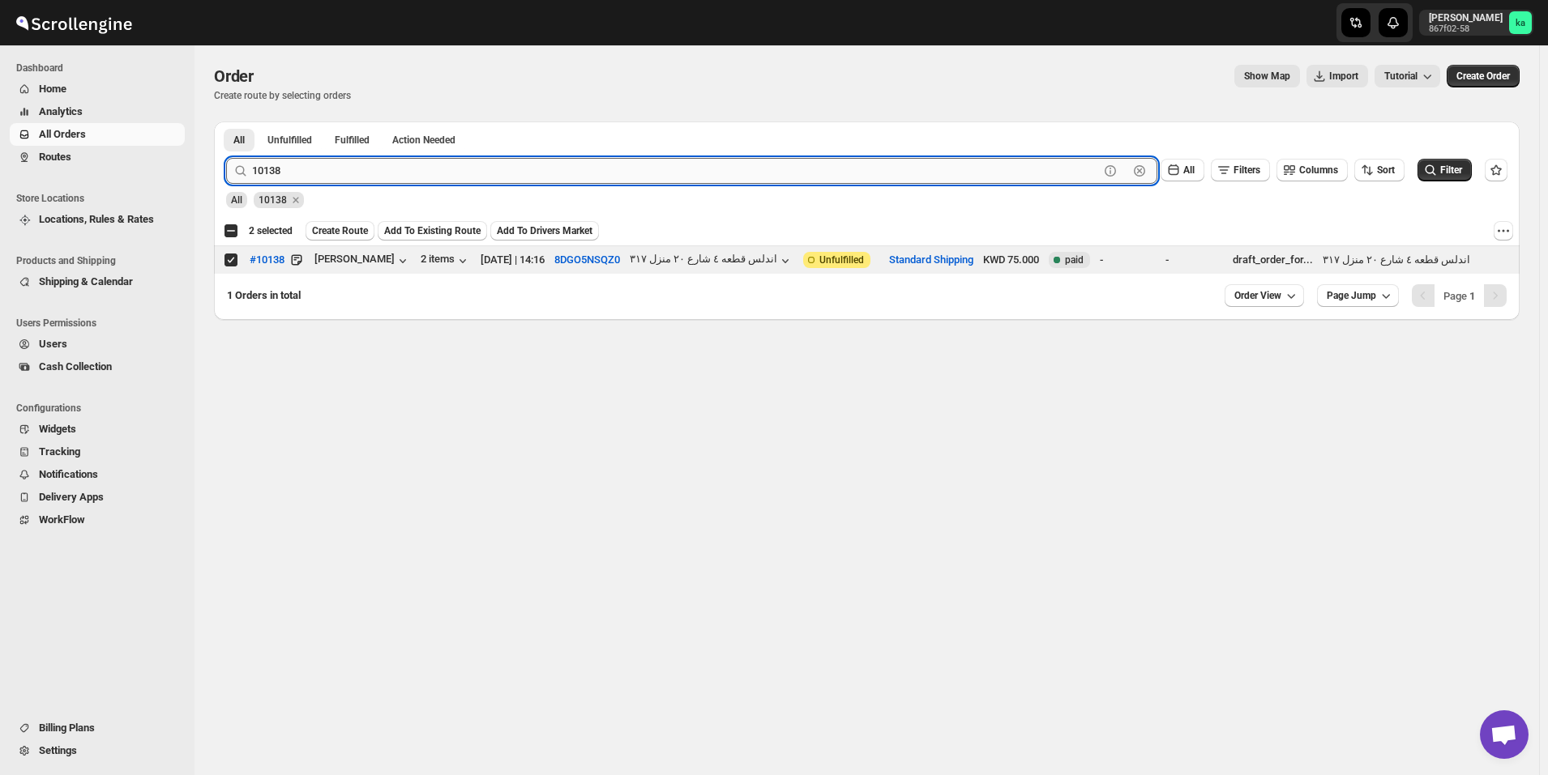
click at [327, 169] on input "10138" at bounding box center [675, 171] width 847 height 26
paste input "17"
type input "10117"
click at [226, 122] on button "Submit" at bounding box center [249, 130] width 46 height 17
click at [230, 263] on input "Select order" at bounding box center [230, 260] width 13 height 13
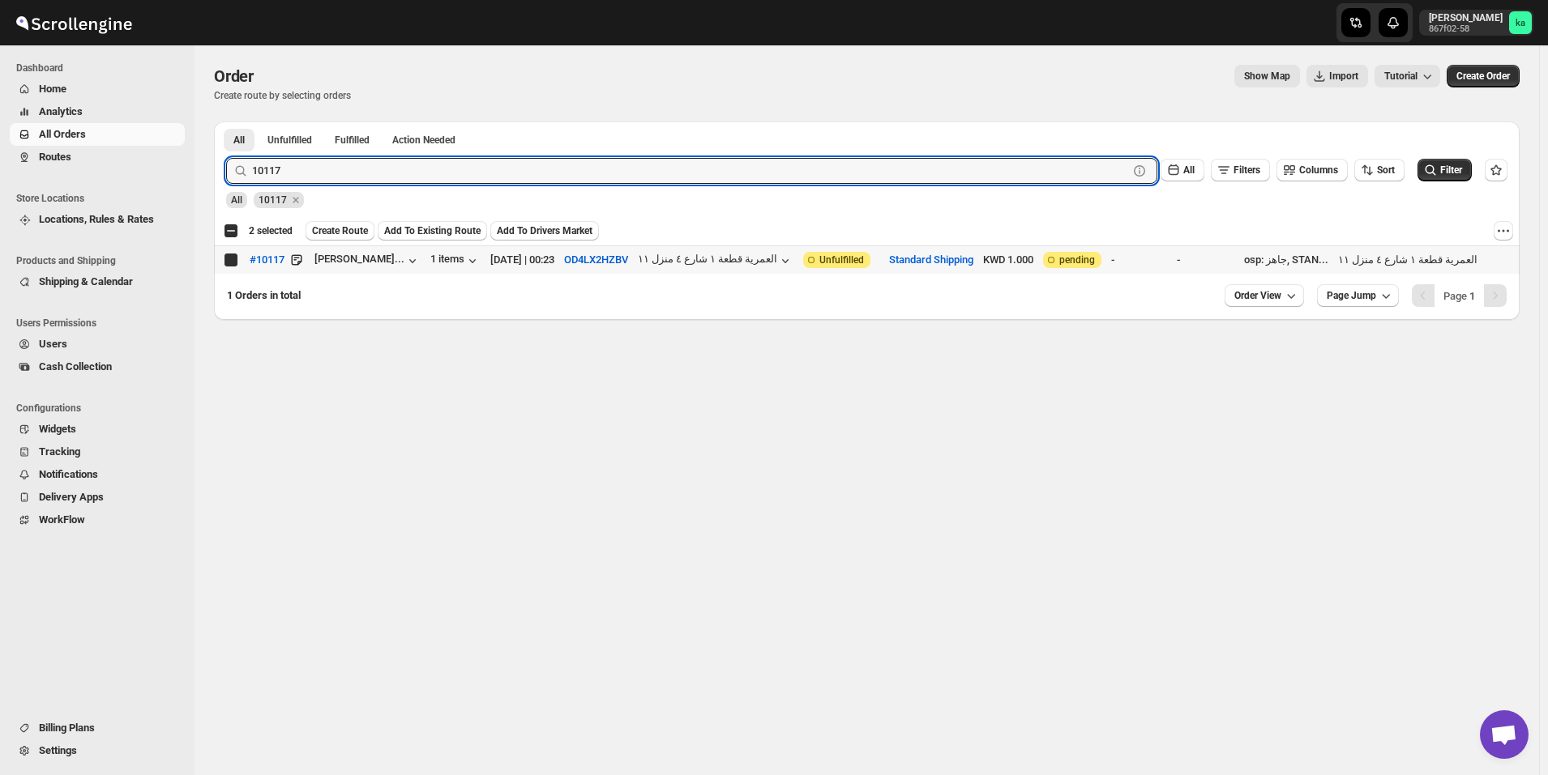
checkbox input "true"
click at [312, 175] on input "10117" at bounding box center [675, 171] width 847 height 26
paste input "40"
type input "10140"
click at [226, 122] on button "Submit" at bounding box center [249, 130] width 46 height 17
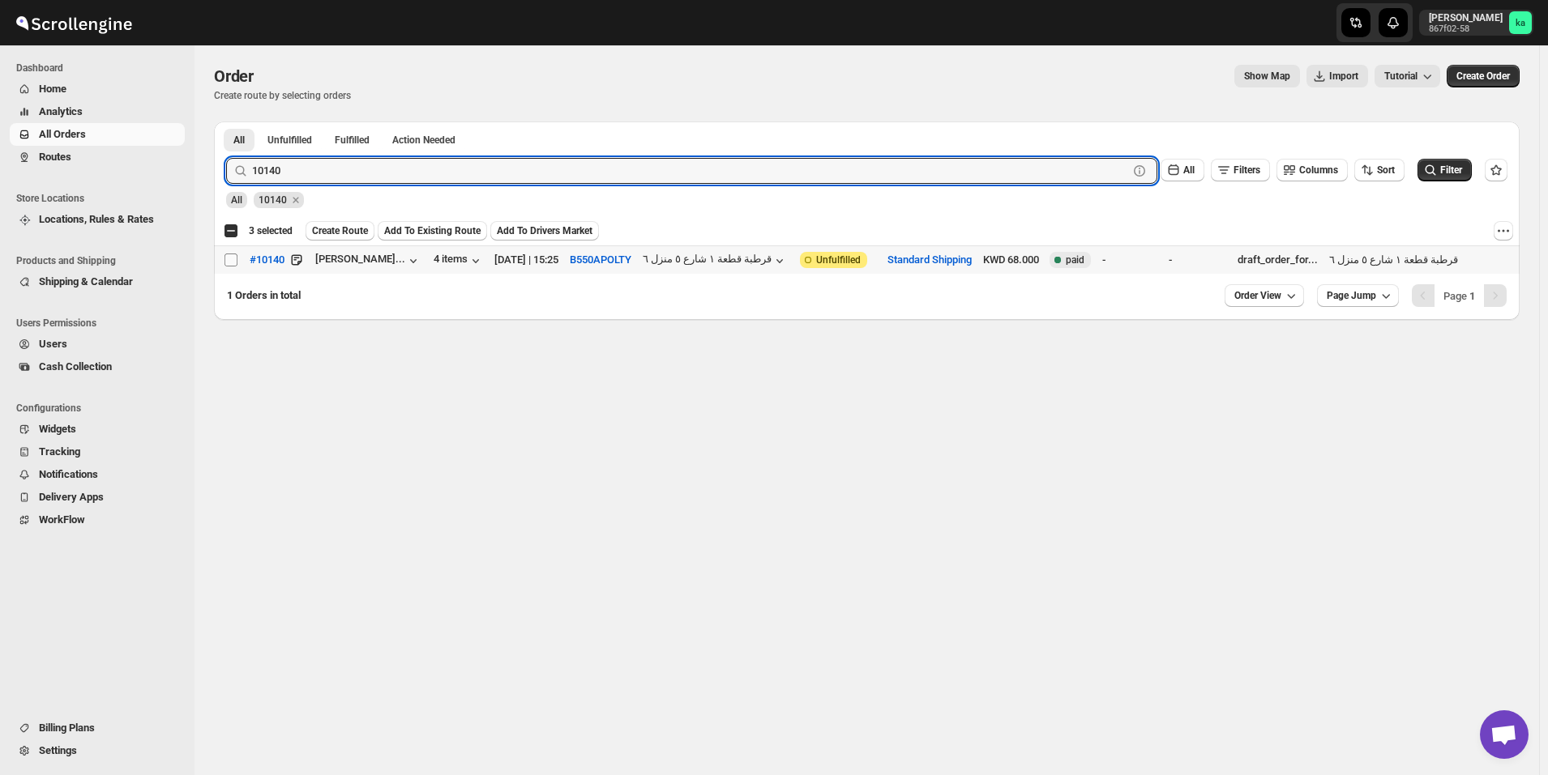
click at [229, 266] on input "Select order" at bounding box center [230, 260] width 13 height 13
checkbox input "true"
click at [368, 169] on input "10140" at bounding box center [675, 171] width 847 height 26
paste input "9726"
type input "9726"
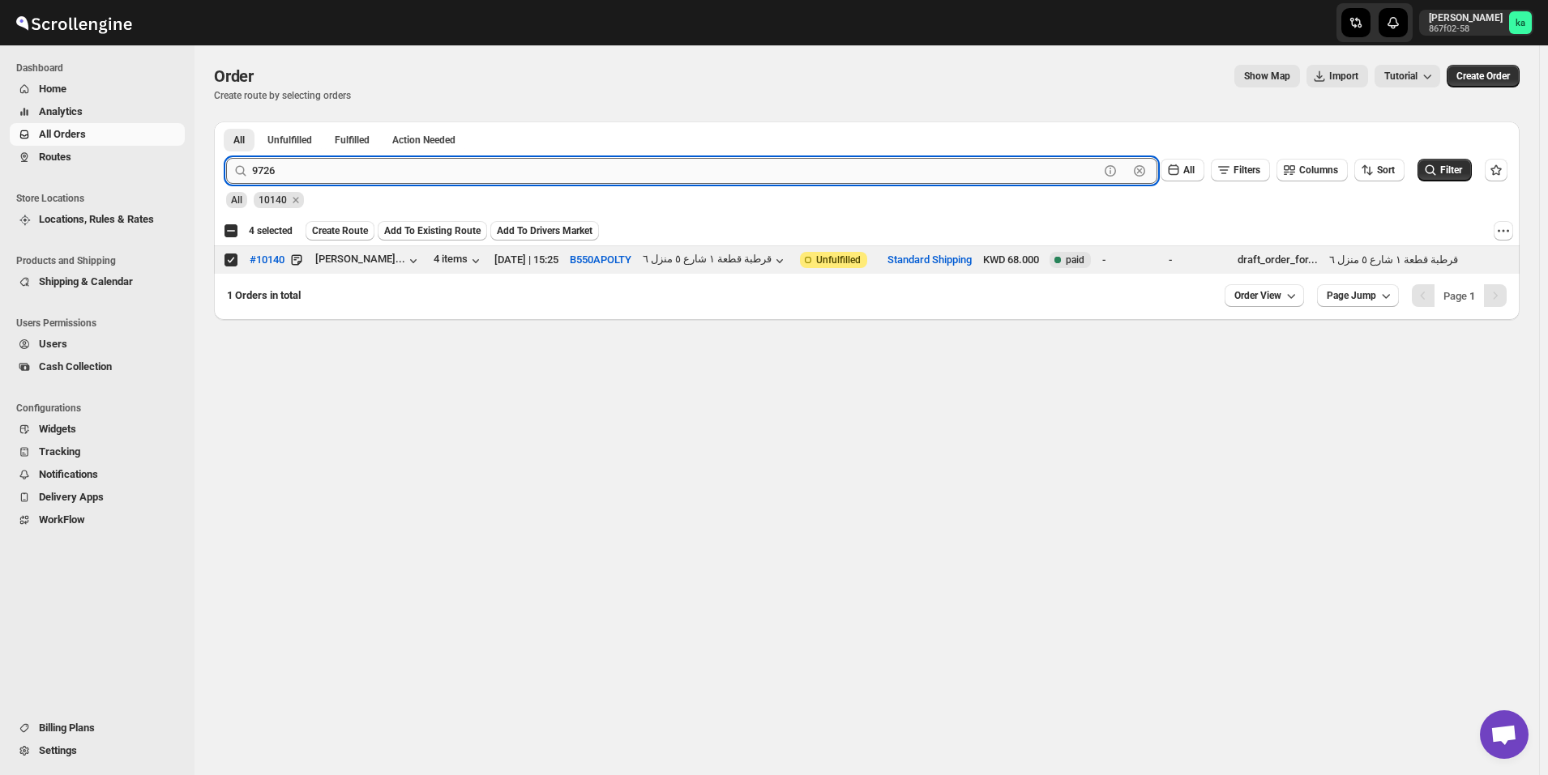
click at [226, 122] on button "Submit" at bounding box center [249, 130] width 46 height 17
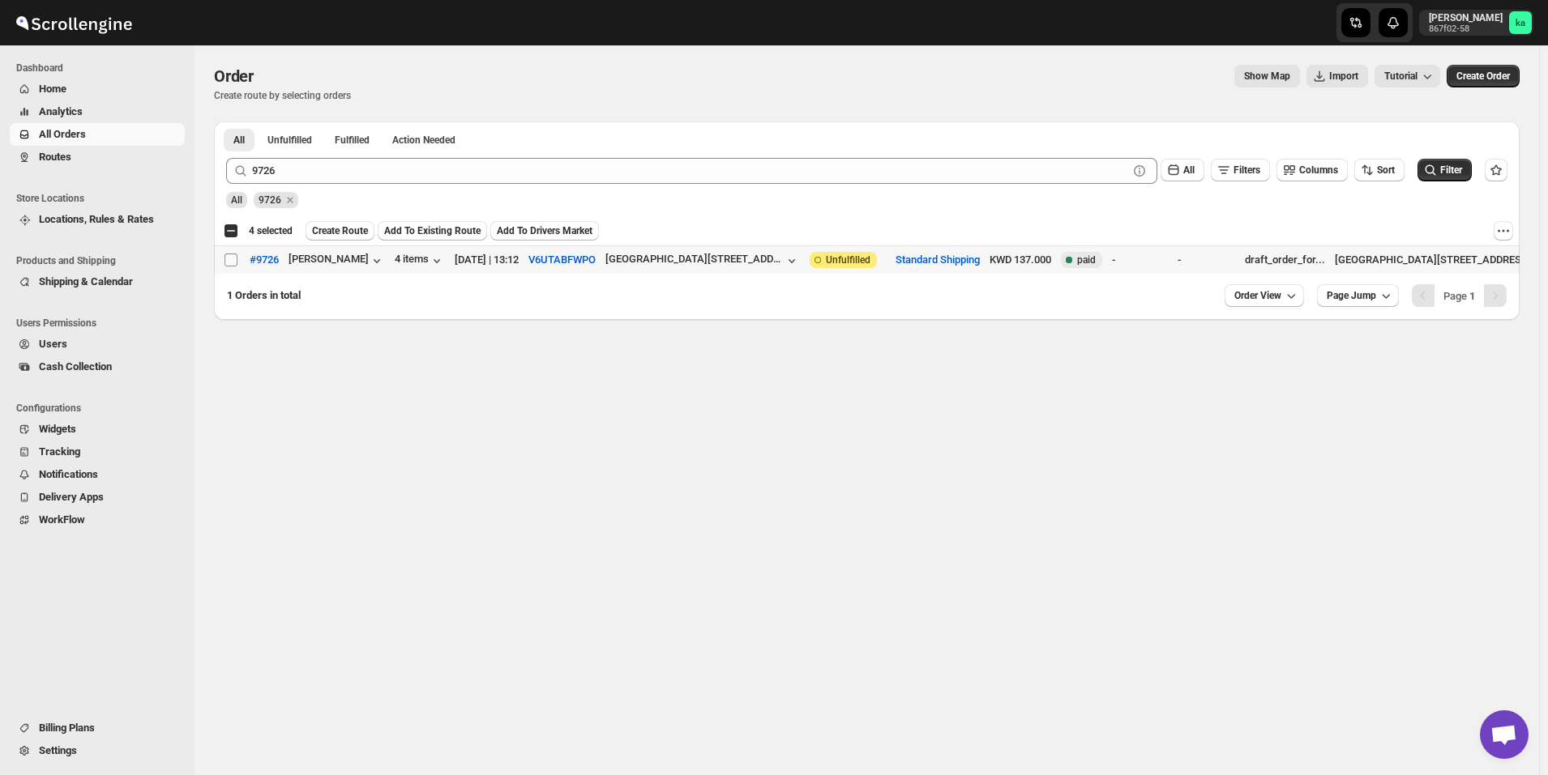
click at [234, 254] on input "Select order" at bounding box center [230, 260] width 13 height 13
checkbox input "true"
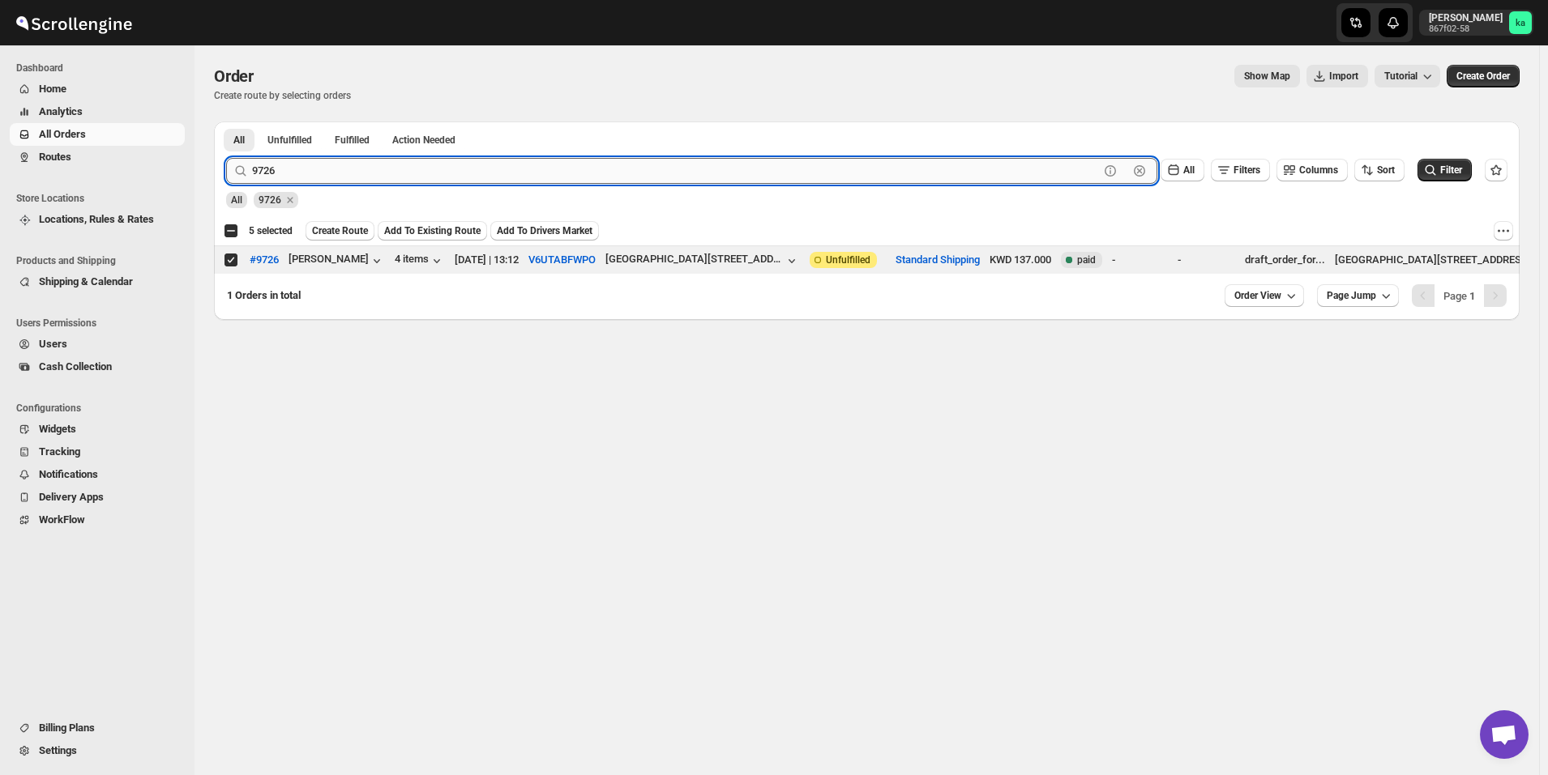
click at [387, 158] on input "9726" at bounding box center [675, 171] width 847 height 26
paste input "821"
type input "9821"
click at [226, 122] on button "Submit" at bounding box center [249, 130] width 46 height 17
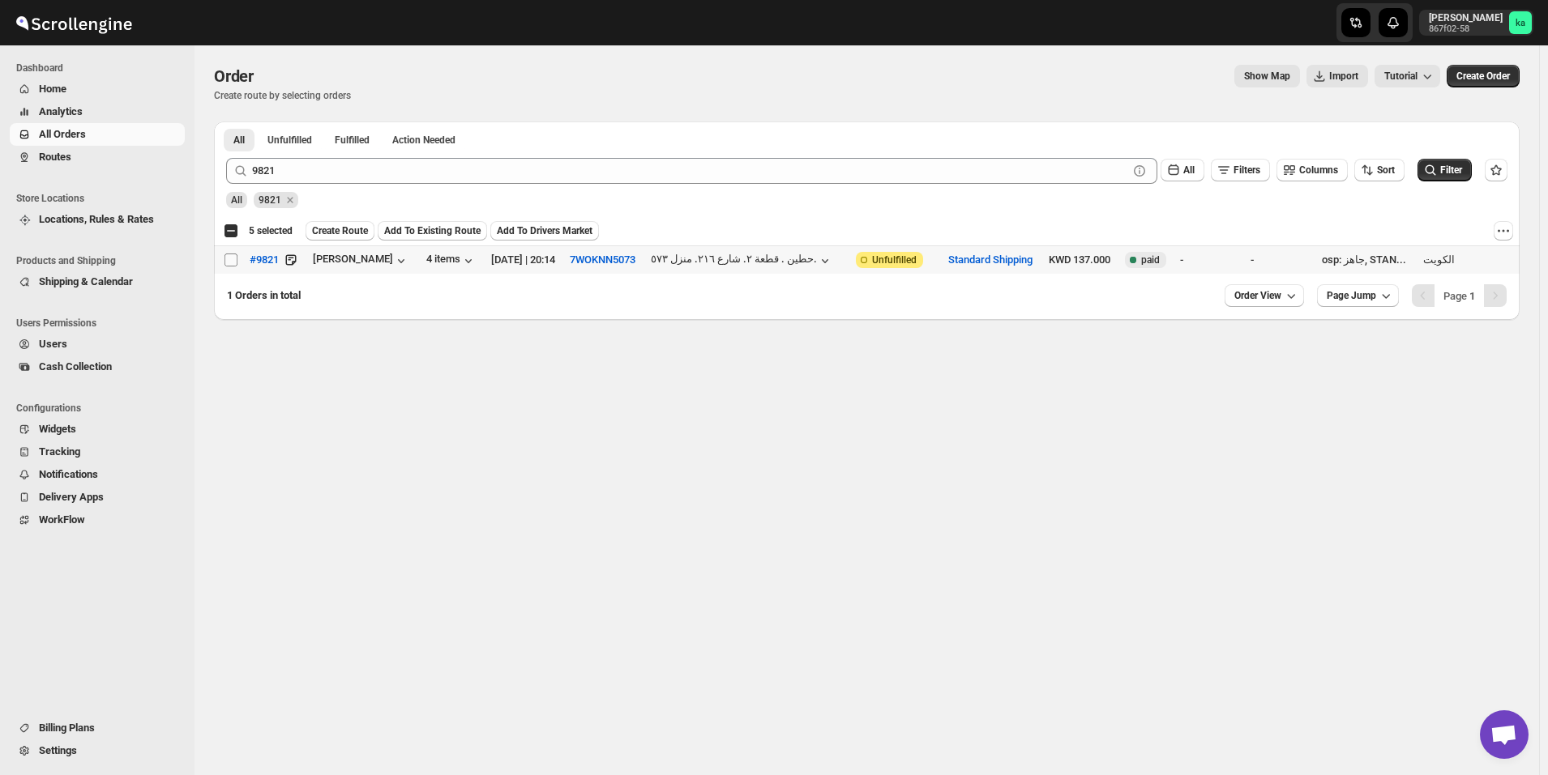
click at [229, 263] on input "Select order" at bounding box center [230, 260] width 13 height 13
checkbox input "true"
click at [347, 227] on span "Create Route" at bounding box center [340, 230] width 56 height 13
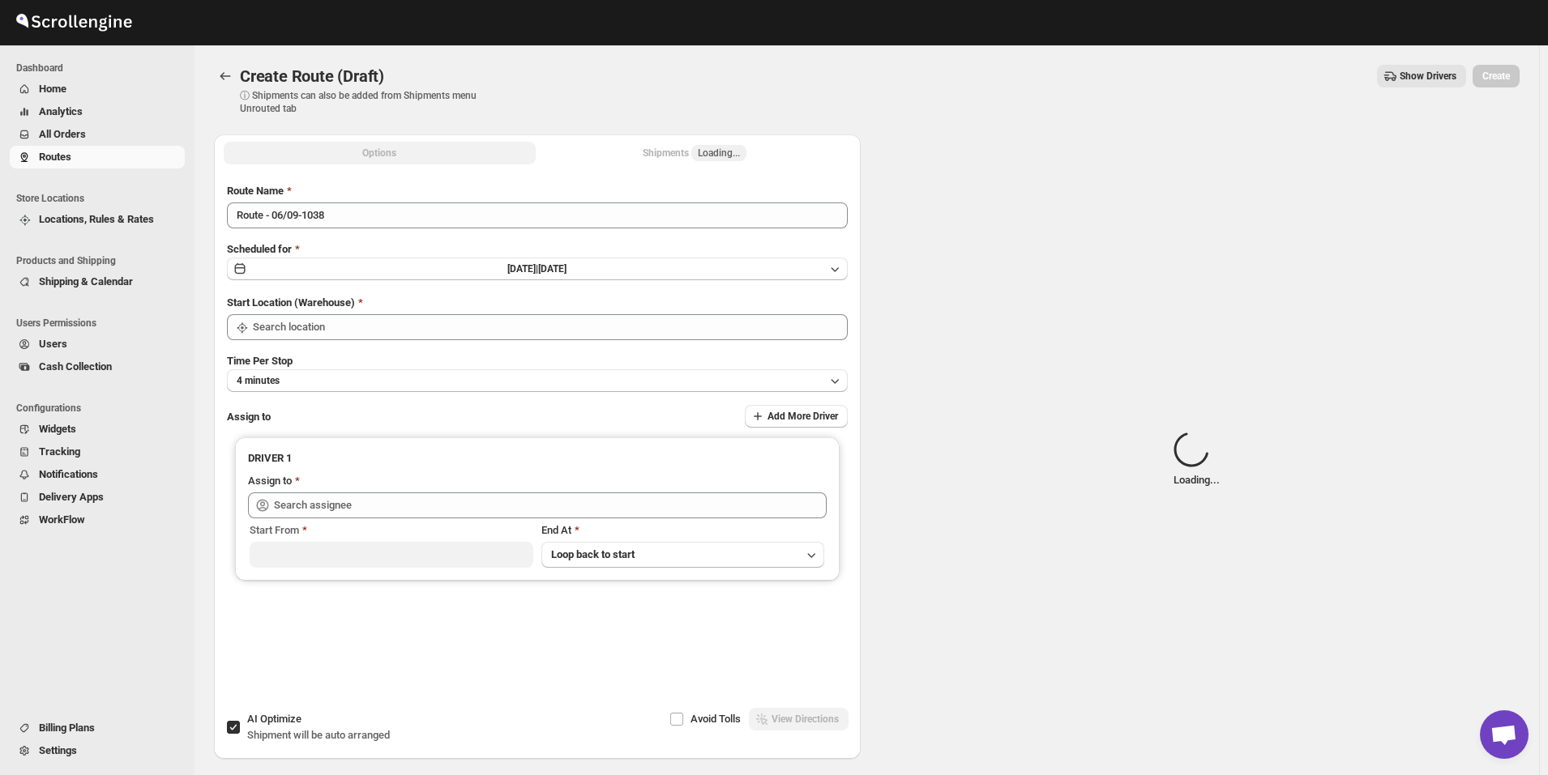
type input "[GEOGRAPHIC_DATA]"
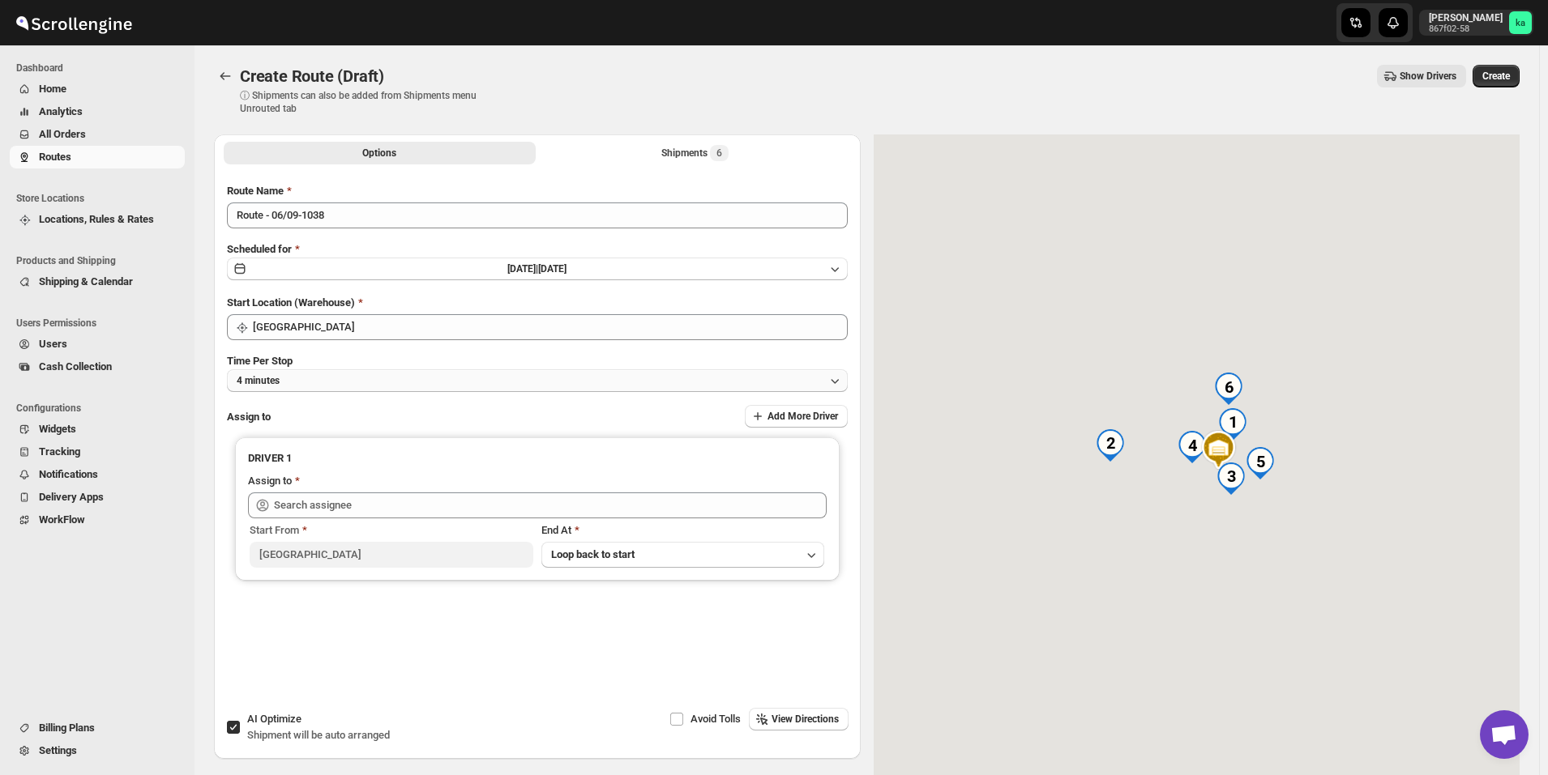
click at [425, 384] on button "4 minutes" at bounding box center [537, 381] width 621 height 23
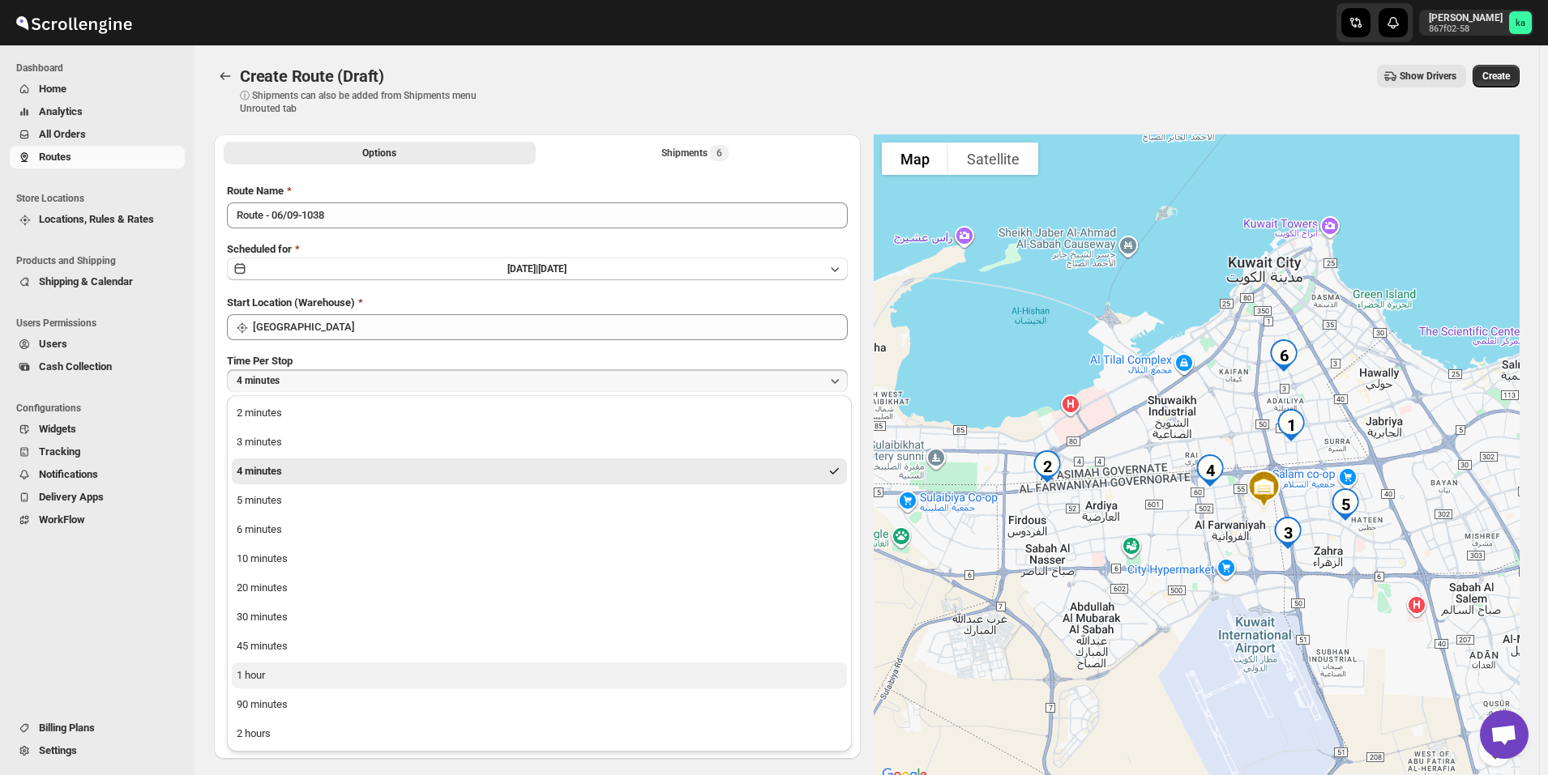
click at [282, 671] on button "1 hour" at bounding box center [539, 676] width 615 height 26
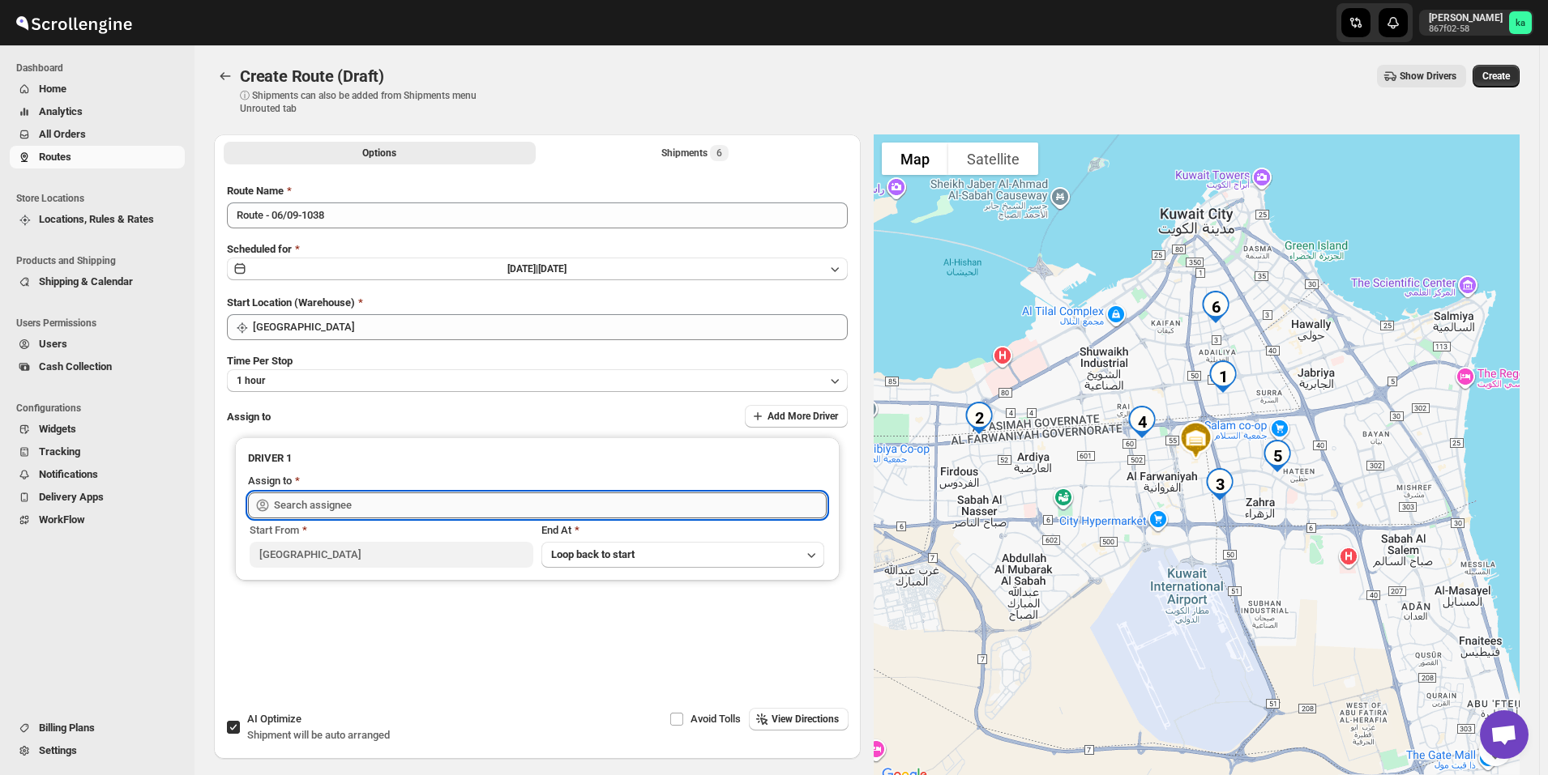
click at [284, 500] on input "text" at bounding box center [550, 506] width 553 height 26
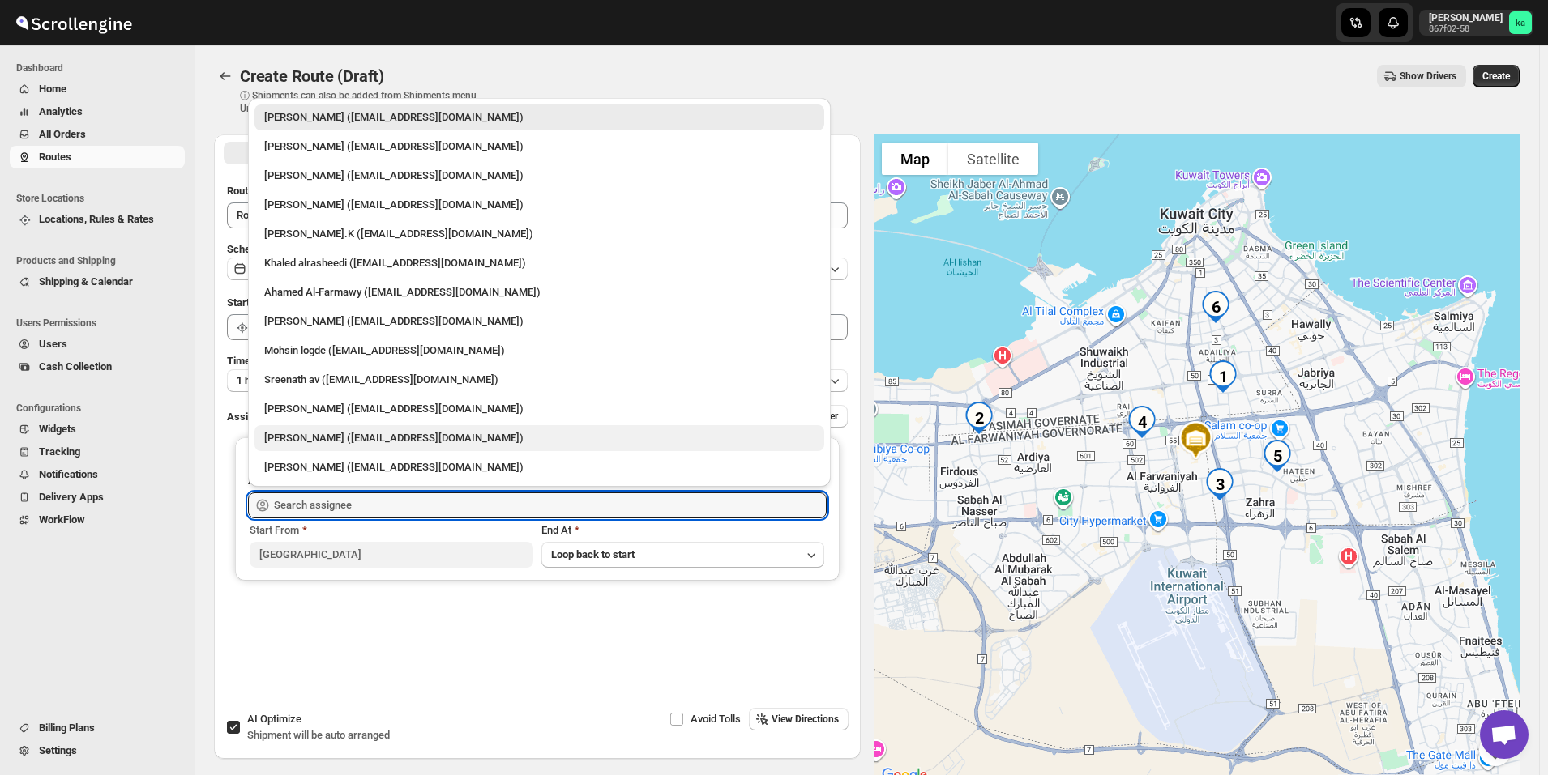
click at [341, 444] on div "[PERSON_NAME] ([EMAIL_ADDRESS][DOMAIN_NAME])" at bounding box center [539, 438] width 550 height 16
type input "[PERSON_NAME] ([EMAIL_ADDRESS][DOMAIN_NAME])"
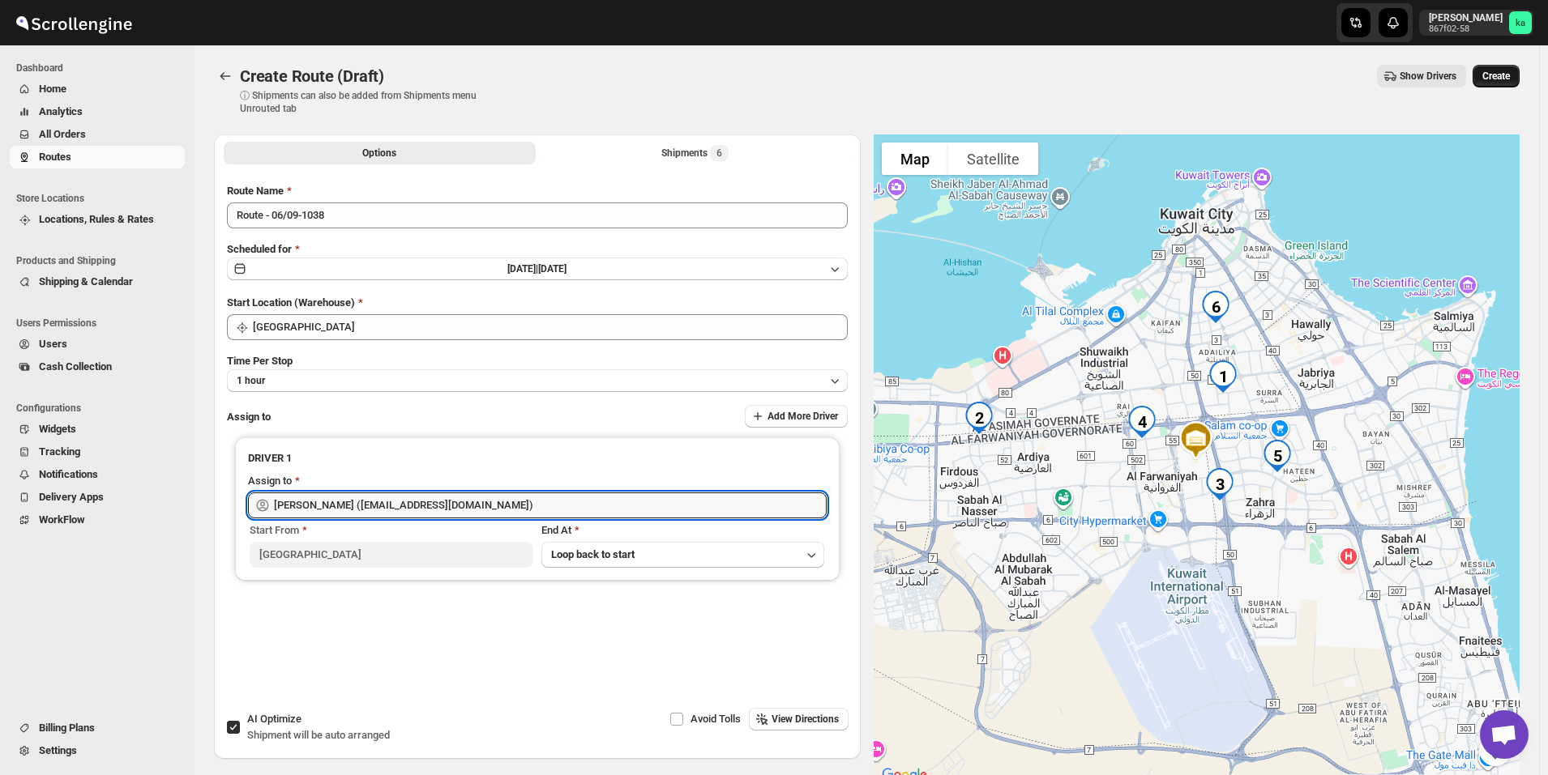
click at [1507, 70] on button "Create" at bounding box center [1495, 76] width 47 height 23
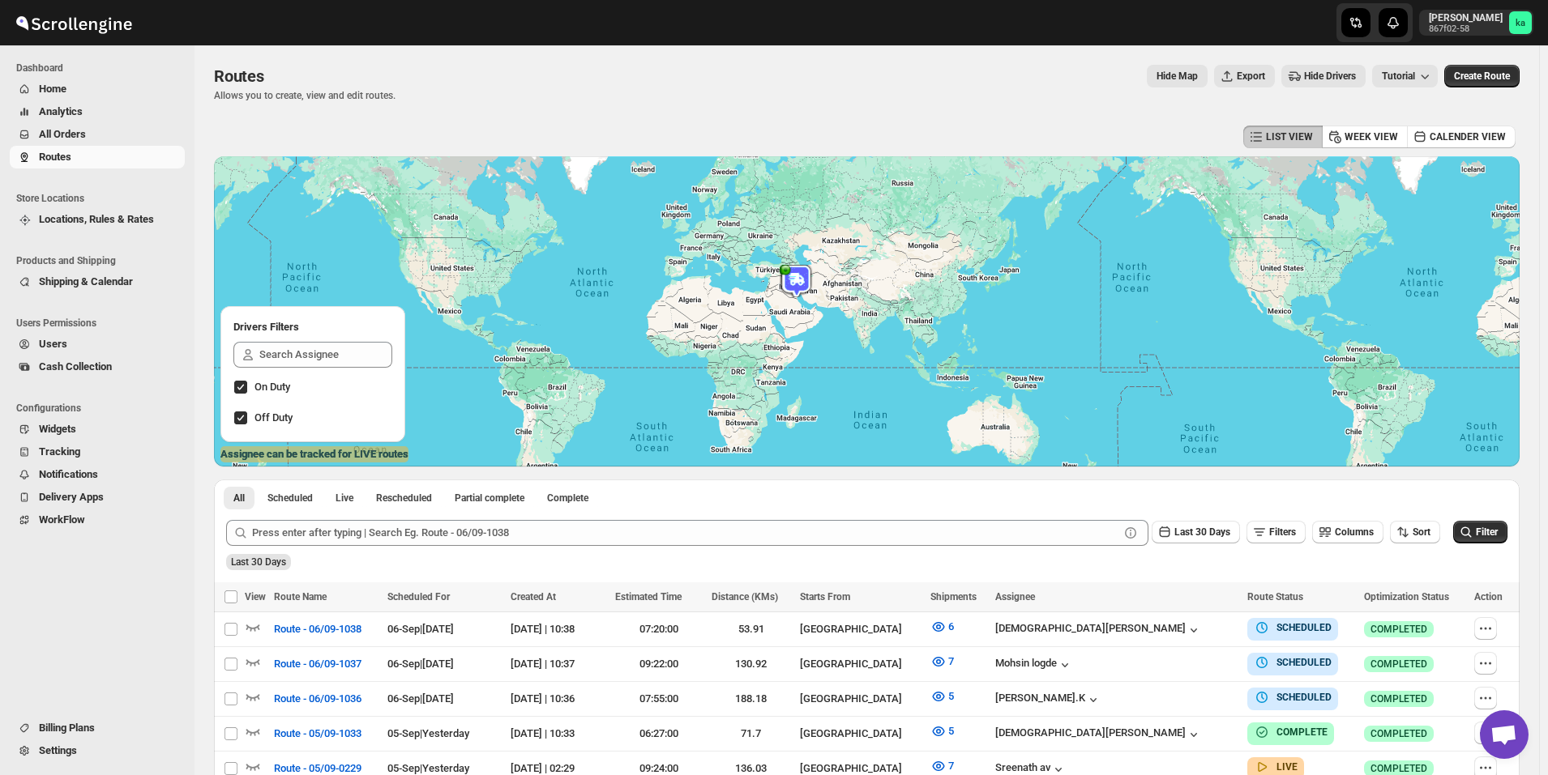
click at [82, 131] on span "All Orders" at bounding box center [62, 134] width 47 height 12
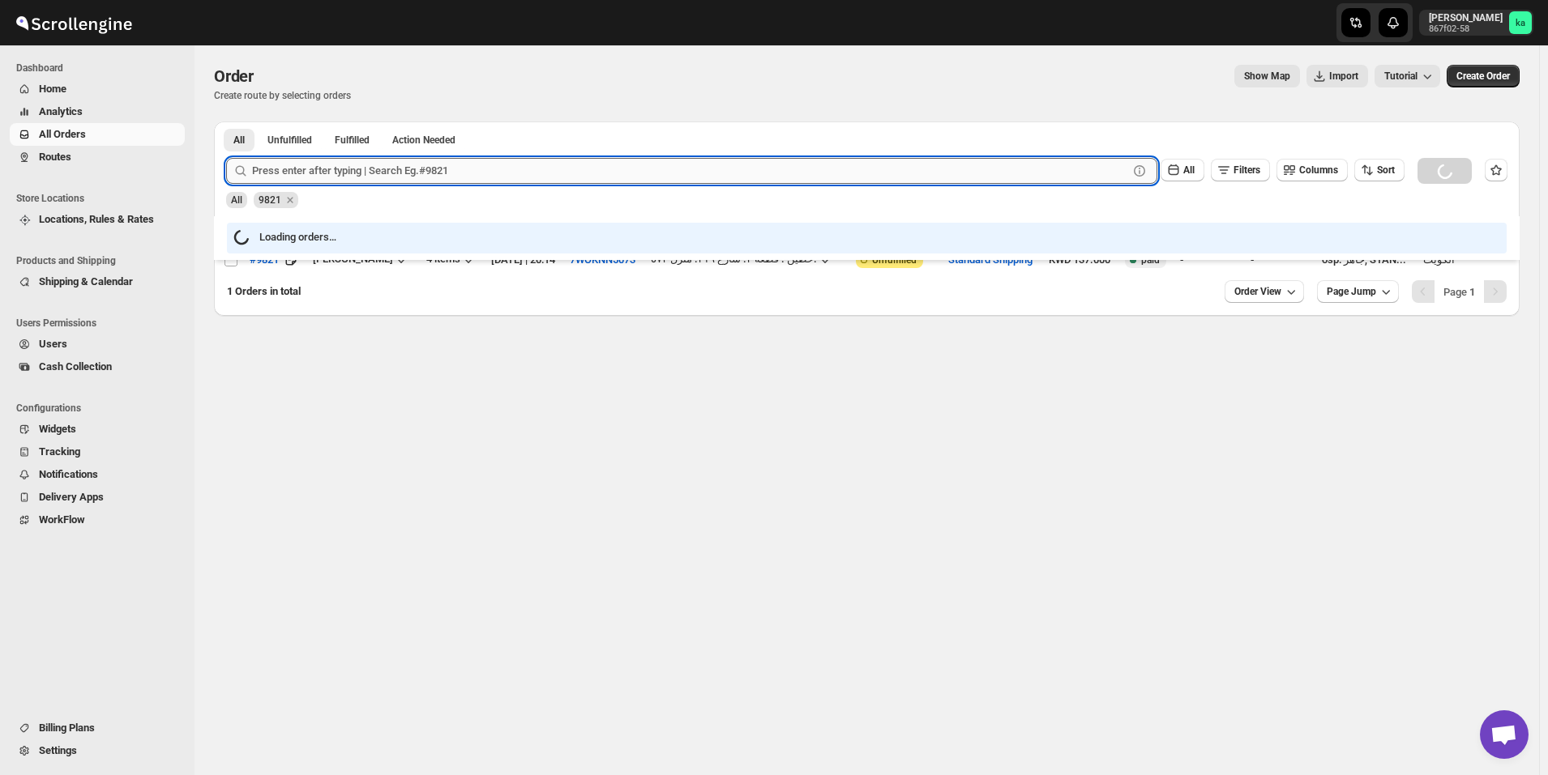
click at [339, 174] on input "text" at bounding box center [690, 171] width 876 height 26
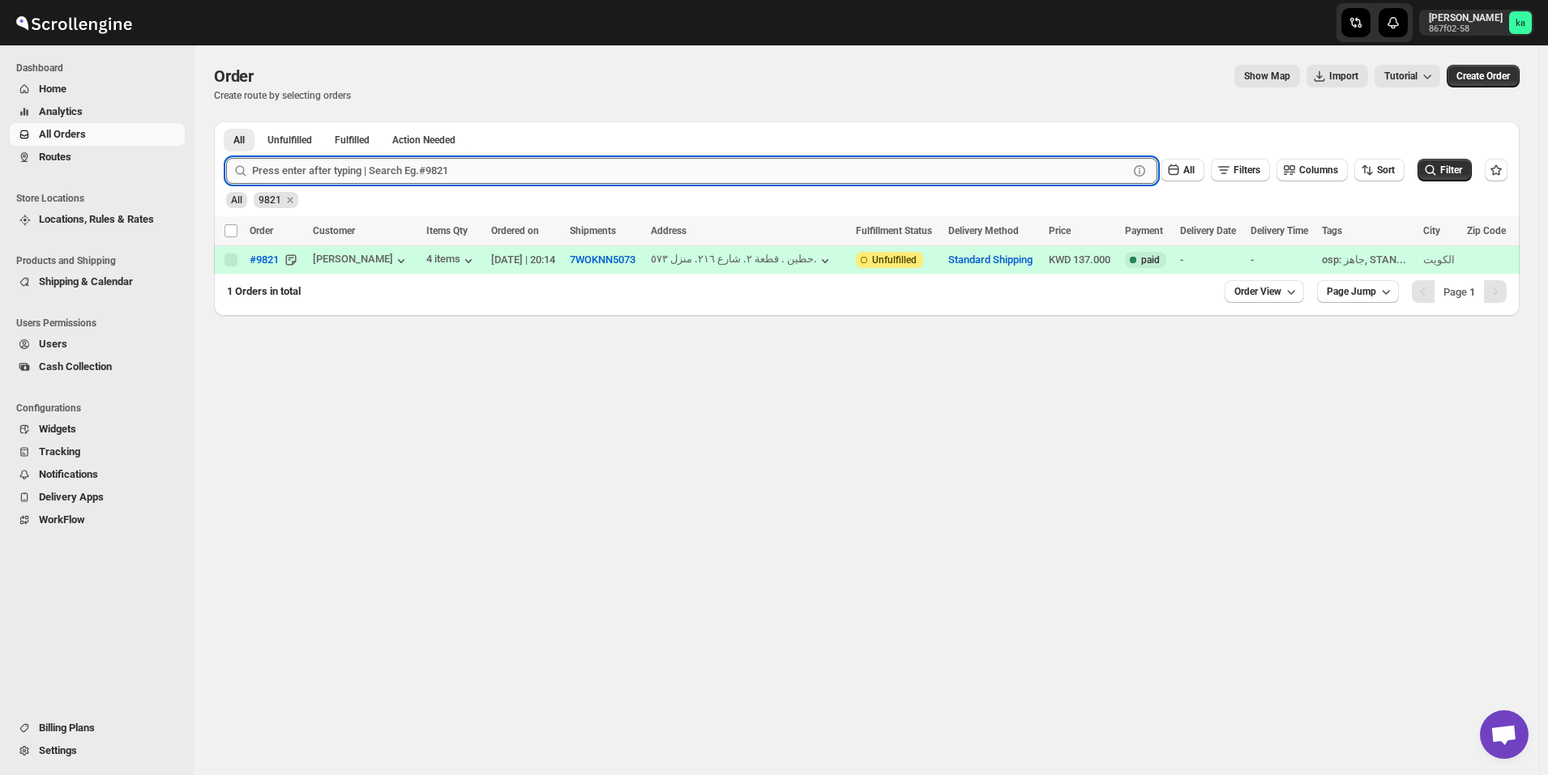
paste input "10043"
type input "10043"
click at [226, 122] on button "Submit" at bounding box center [249, 130] width 46 height 17
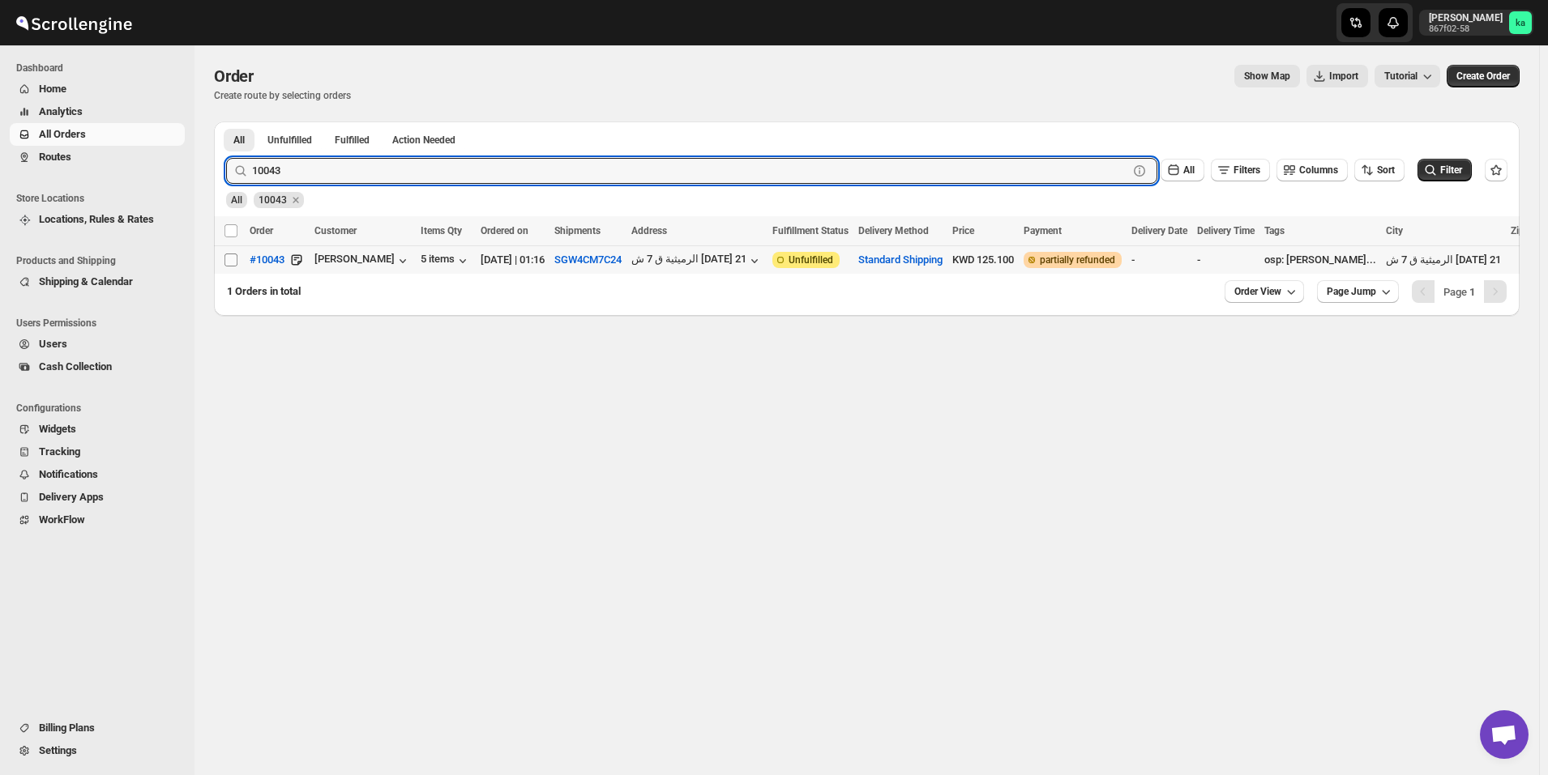
click at [228, 261] on input "Select order" at bounding box center [230, 260] width 13 height 13
checkbox input "true"
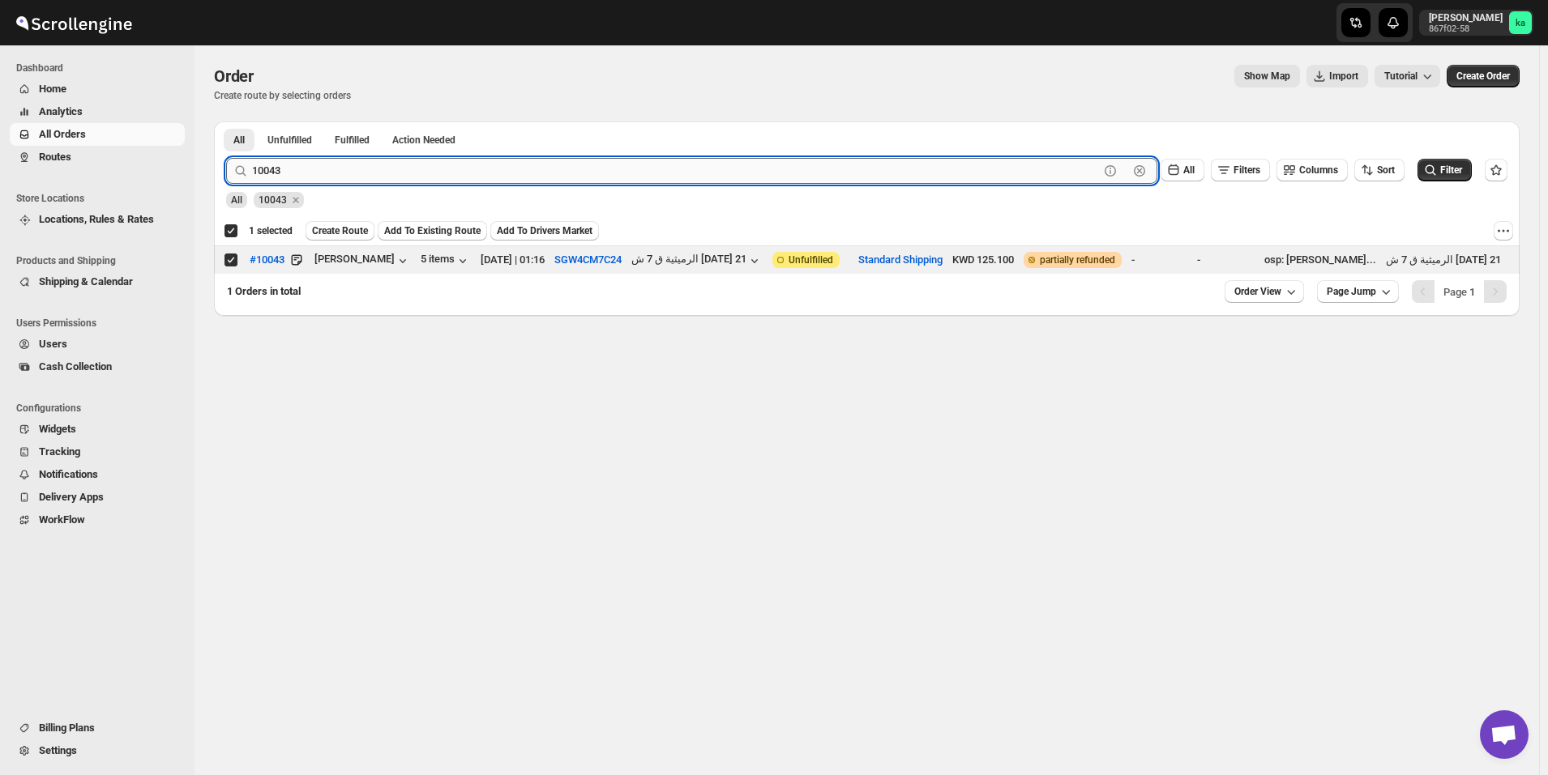
click at [490, 166] on input "10043" at bounding box center [675, 171] width 847 height 26
paste input "16"
type input "10163"
click at [226, 122] on button "Submit" at bounding box center [249, 130] width 46 height 17
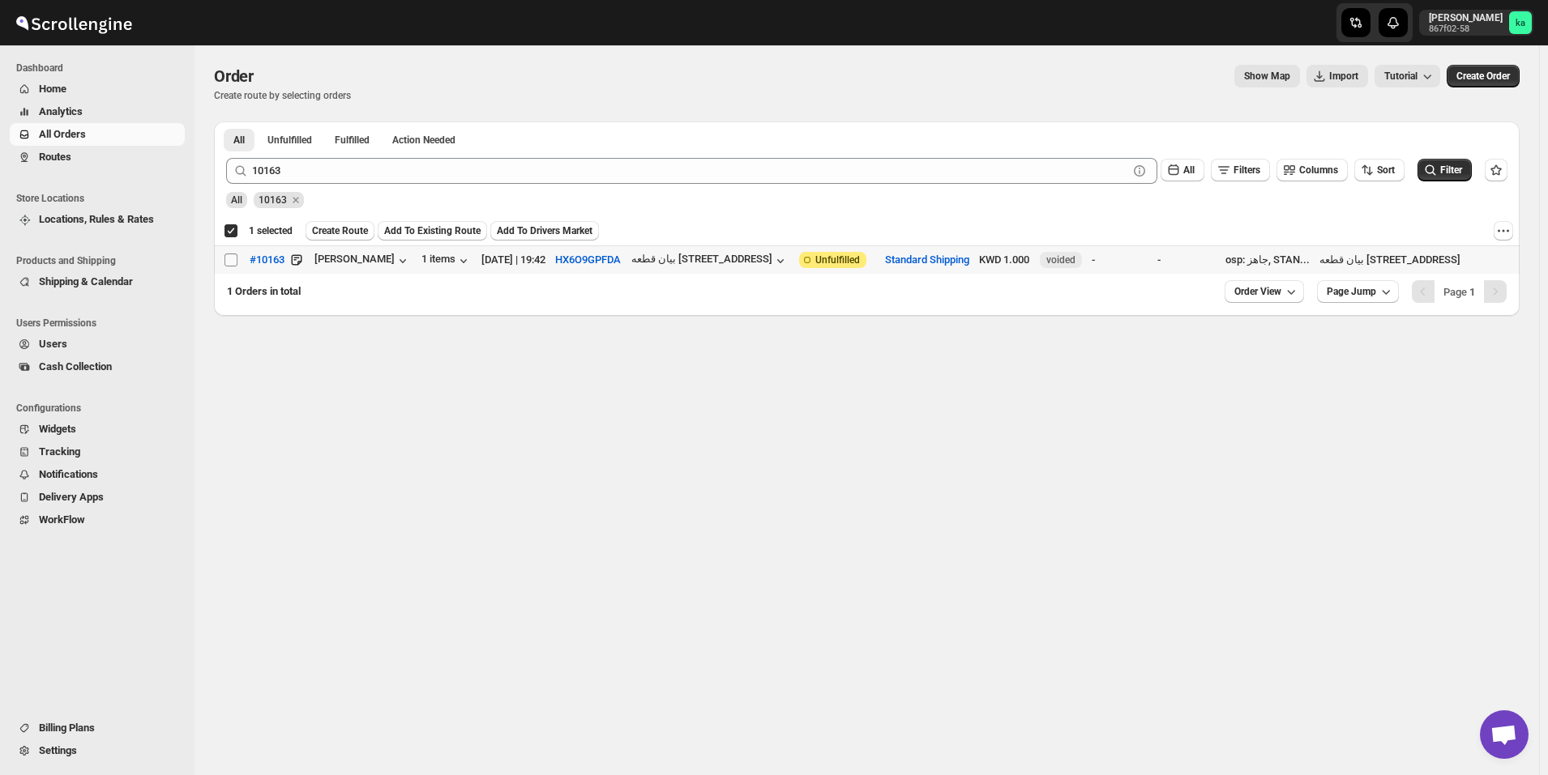
click at [233, 263] on input "Select order" at bounding box center [230, 260] width 13 height 13
checkbox input "true"
checkbox input "false"
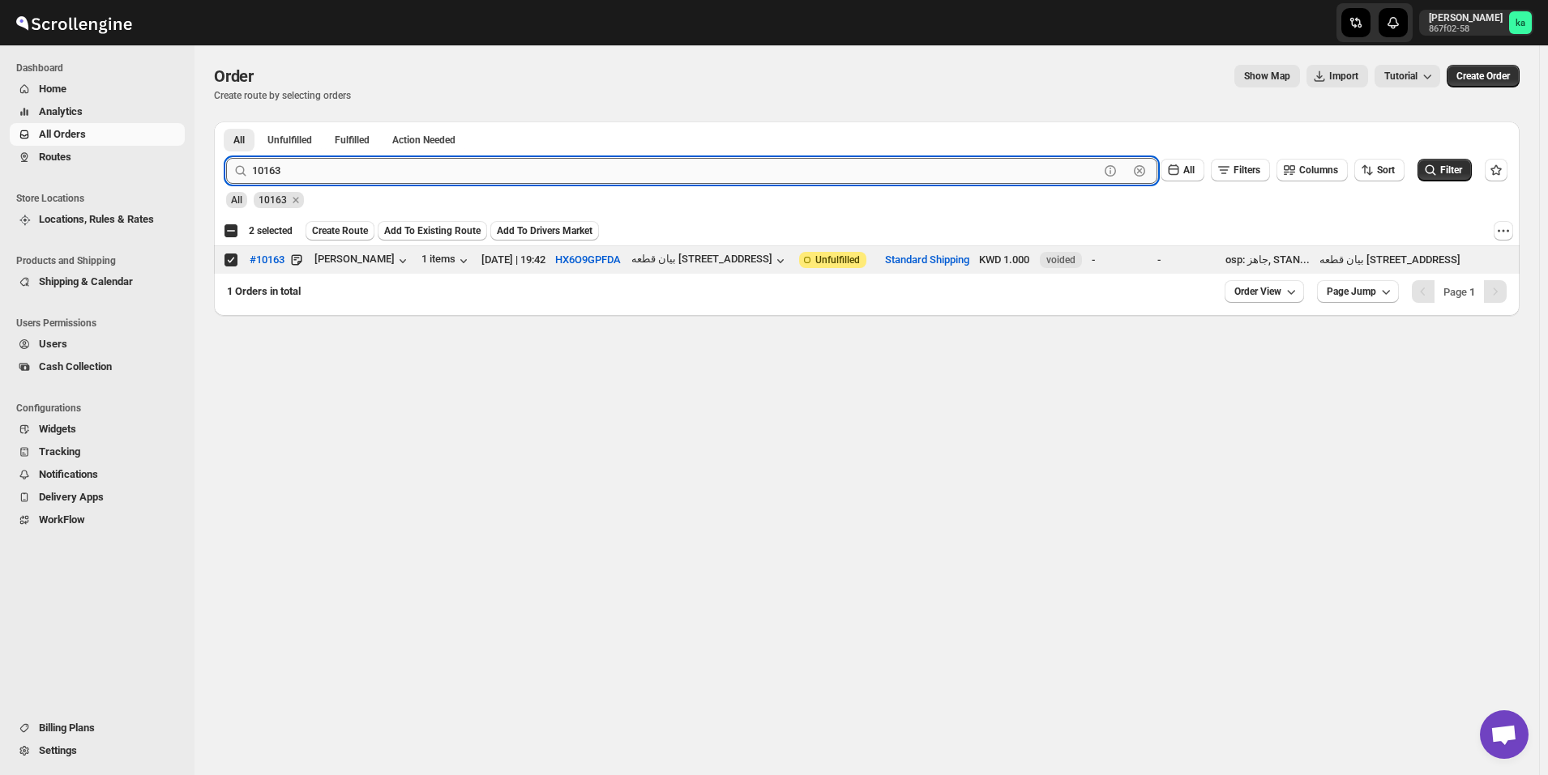
click at [407, 178] on input "10163" at bounding box center [675, 171] width 847 height 26
paste input "54"
type input "10154"
click at [226, 122] on button "Submit" at bounding box center [249, 130] width 46 height 17
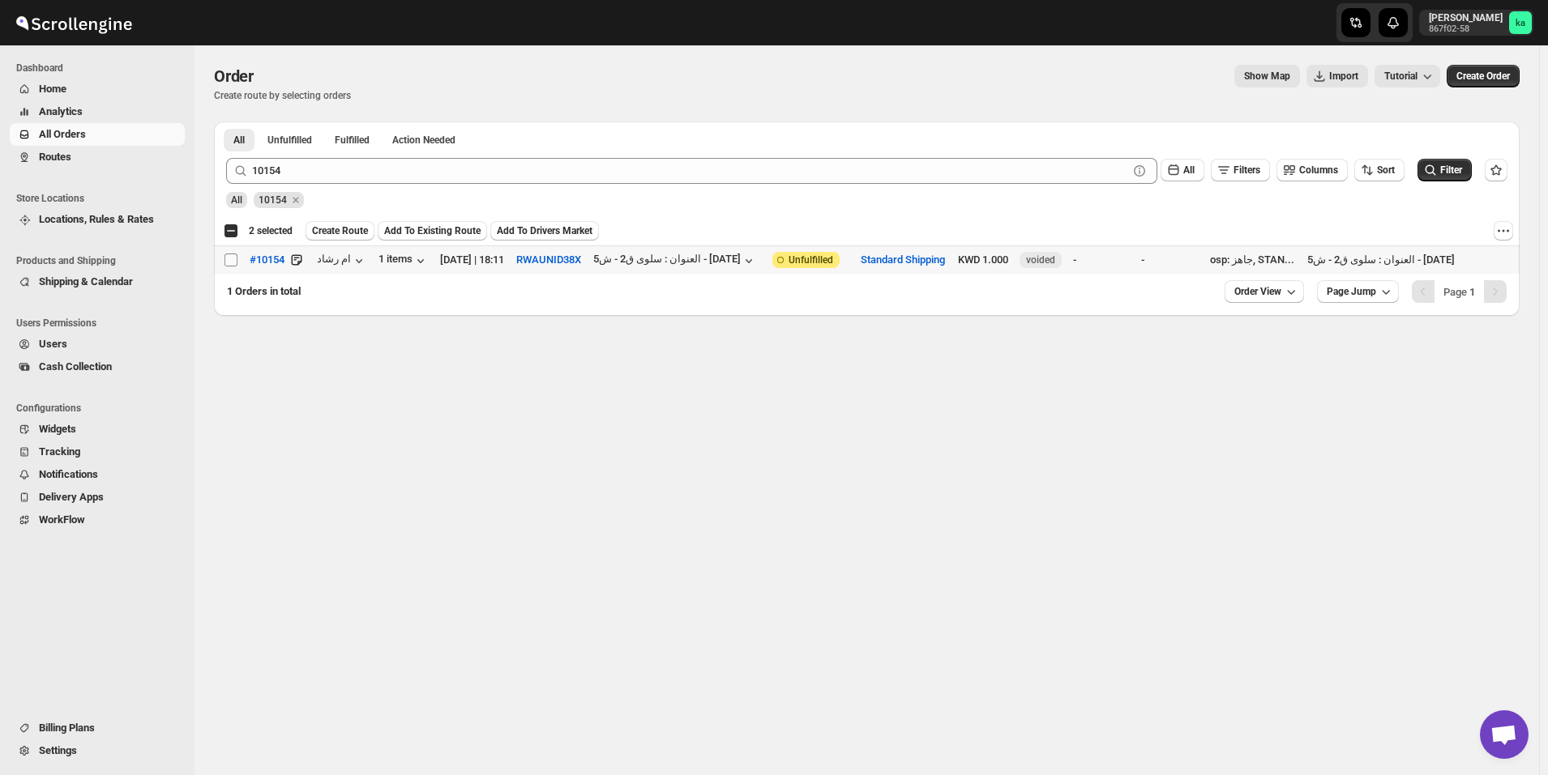
click at [233, 262] on input "Select order" at bounding box center [230, 260] width 13 height 13
checkbox input "true"
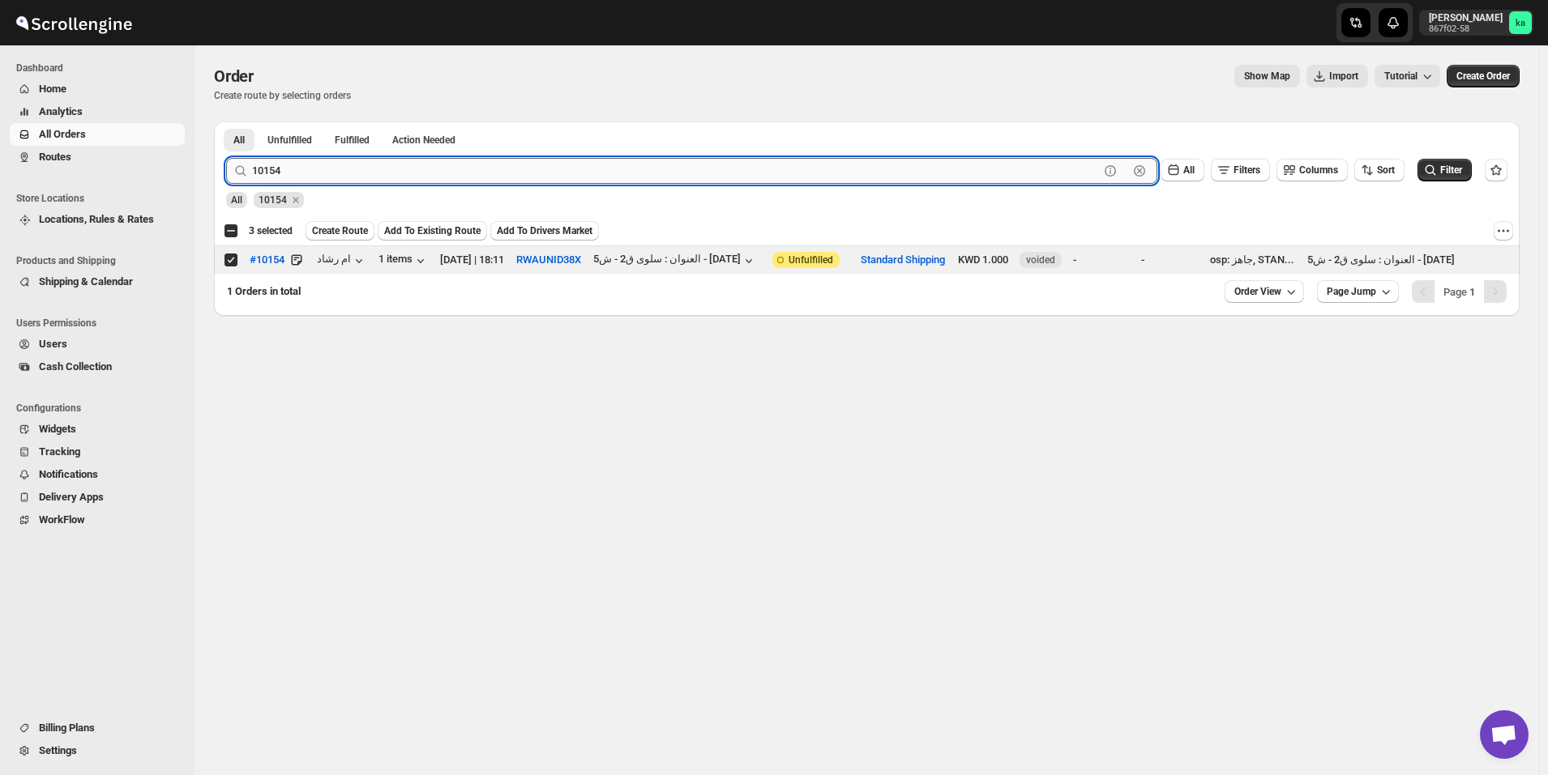
click at [442, 172] on input "10154" at bounding box center [675, 171] width 847 height 26
paste input "25"
type input "10125"
click at [226, 122] on button "Submit" at bounding box center [249, 130] width 46 height 17
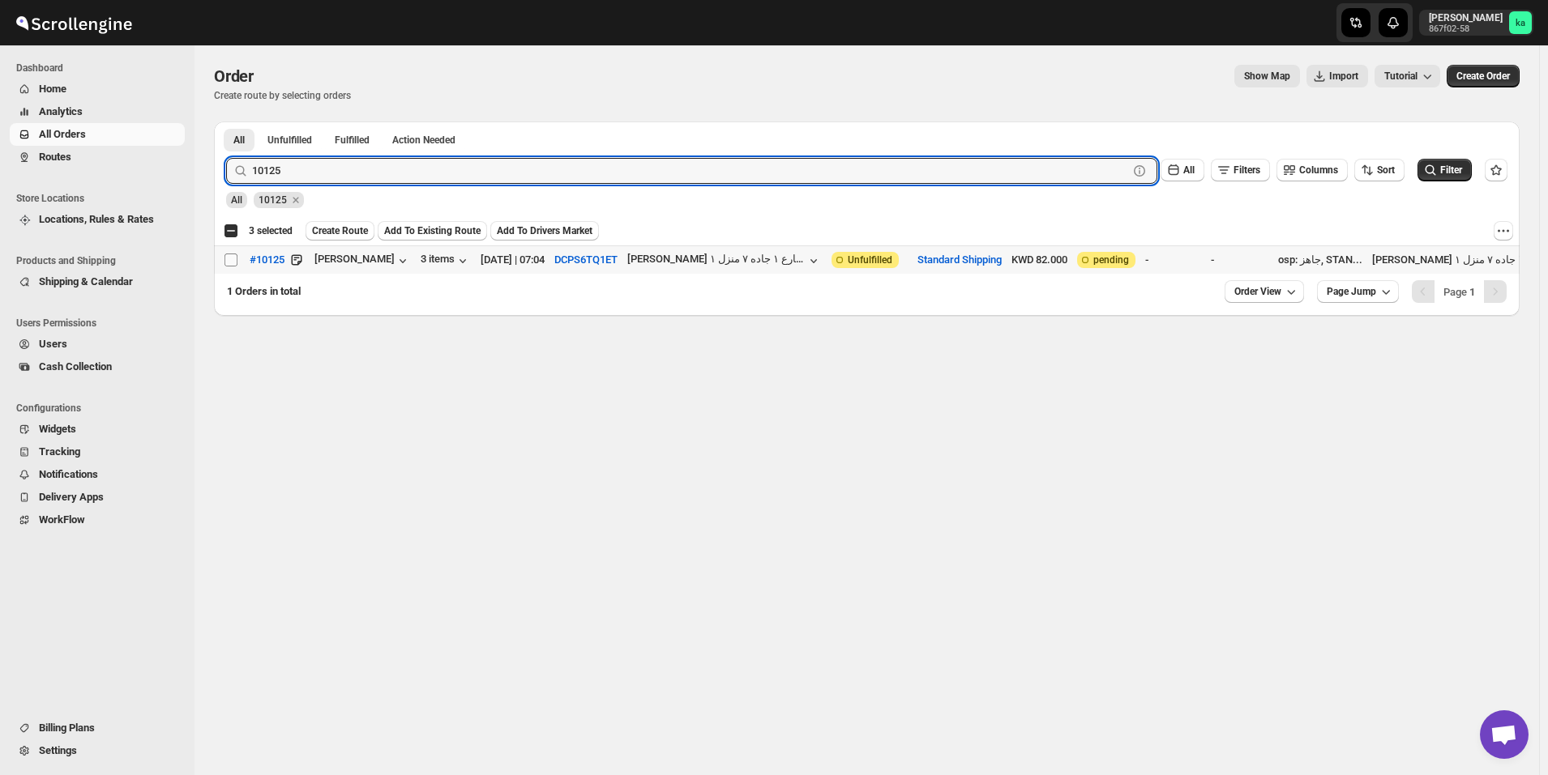
click at [228, 258] on input "Select order" at bounding box center [230, 260] width 13 height 13
checkbox input "true"
click at [320, 169] on input "10125" at bounding box center [675, 171] width 847 height 26
paste input "33"
type input "10133"
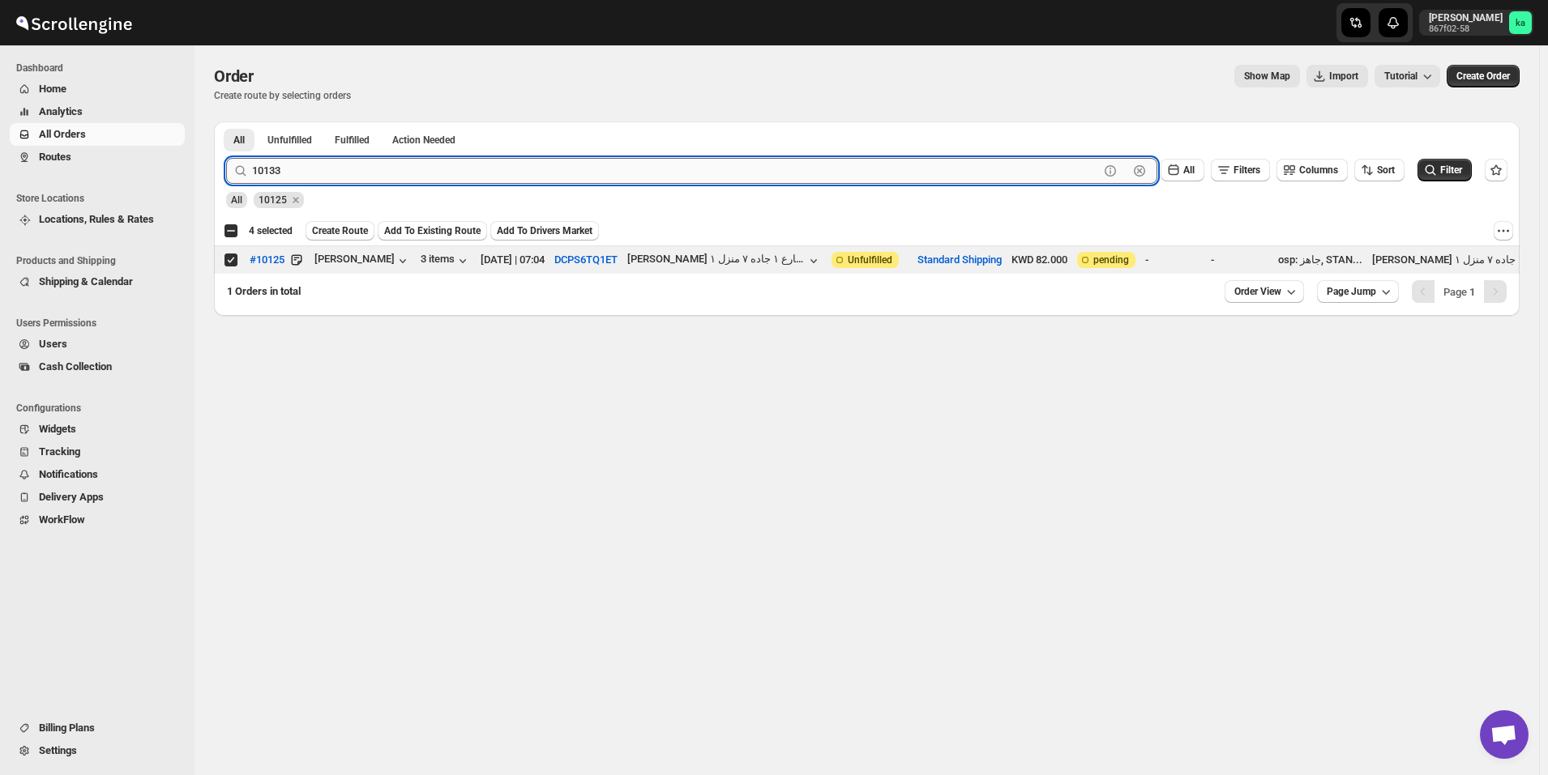
click at [226, 122] on button "Submit" at bounding box center [249, 130] width 46 height 17
click at [229, 263] on input "Select order" at bounding box center [230, 260] width 13 height 13
checkbox input "true"
click at [417, 161] on input "10133" at bounding box center [675, 171] width 847 height 26
paste input "327"
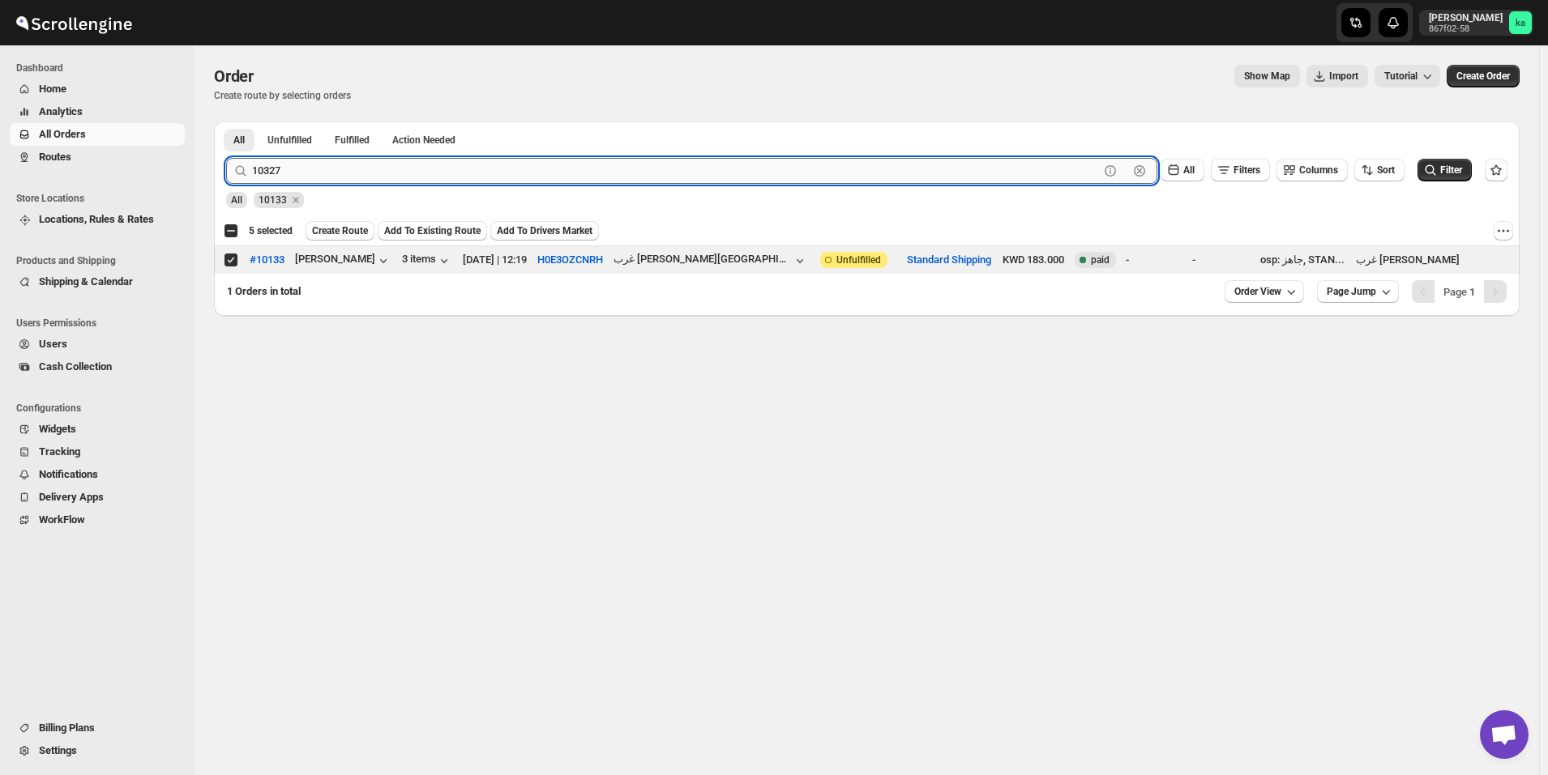
type input "10327"
click at [226, 122] on button "Submit" at bounding box center [249, 130] width 46 height 17
click at [236, 263] on input "Select order" at bounding box center [230, 260] width 13 height 13
checkbox input "true"
click at [470, 177] on input "10327" at bounding box center [675, 171] width 847 height 26
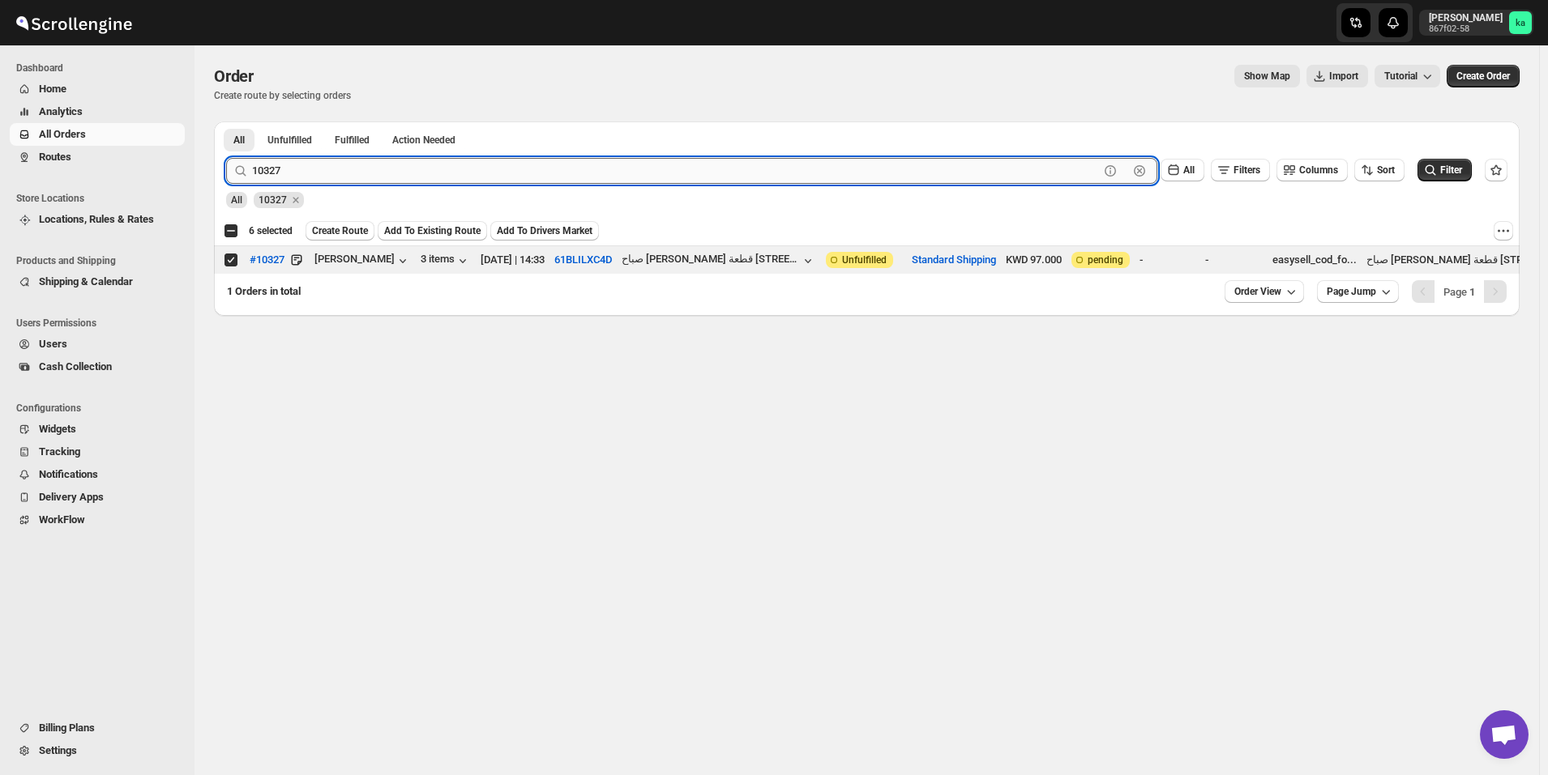
paste input "158"
type input "10158"
click at [226, 122] on button "Submit" at bounding box center [249, 130] width 46 height 17
click at [232, 261] on input "Select order" at bounding box center [230, 260] width 13 height 13
checkbox input "true"
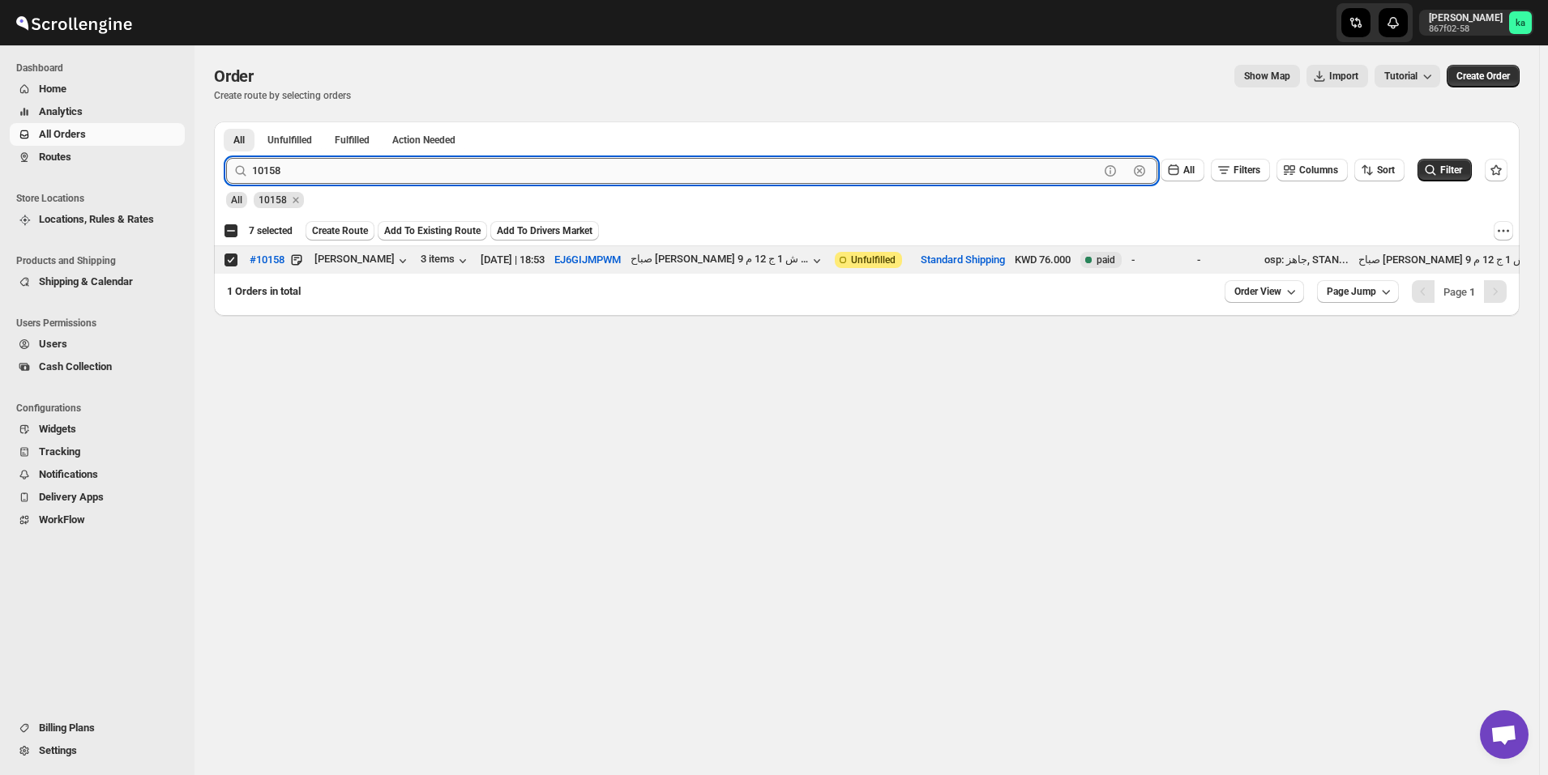
click at [335, 162] on input "10158" at bounding box center [675, 171] width 847 height 26
paste input "254"
type input "10254"
click at [226, 122] on button "Submit" at bounding box center [249, 130] width 46 height 17
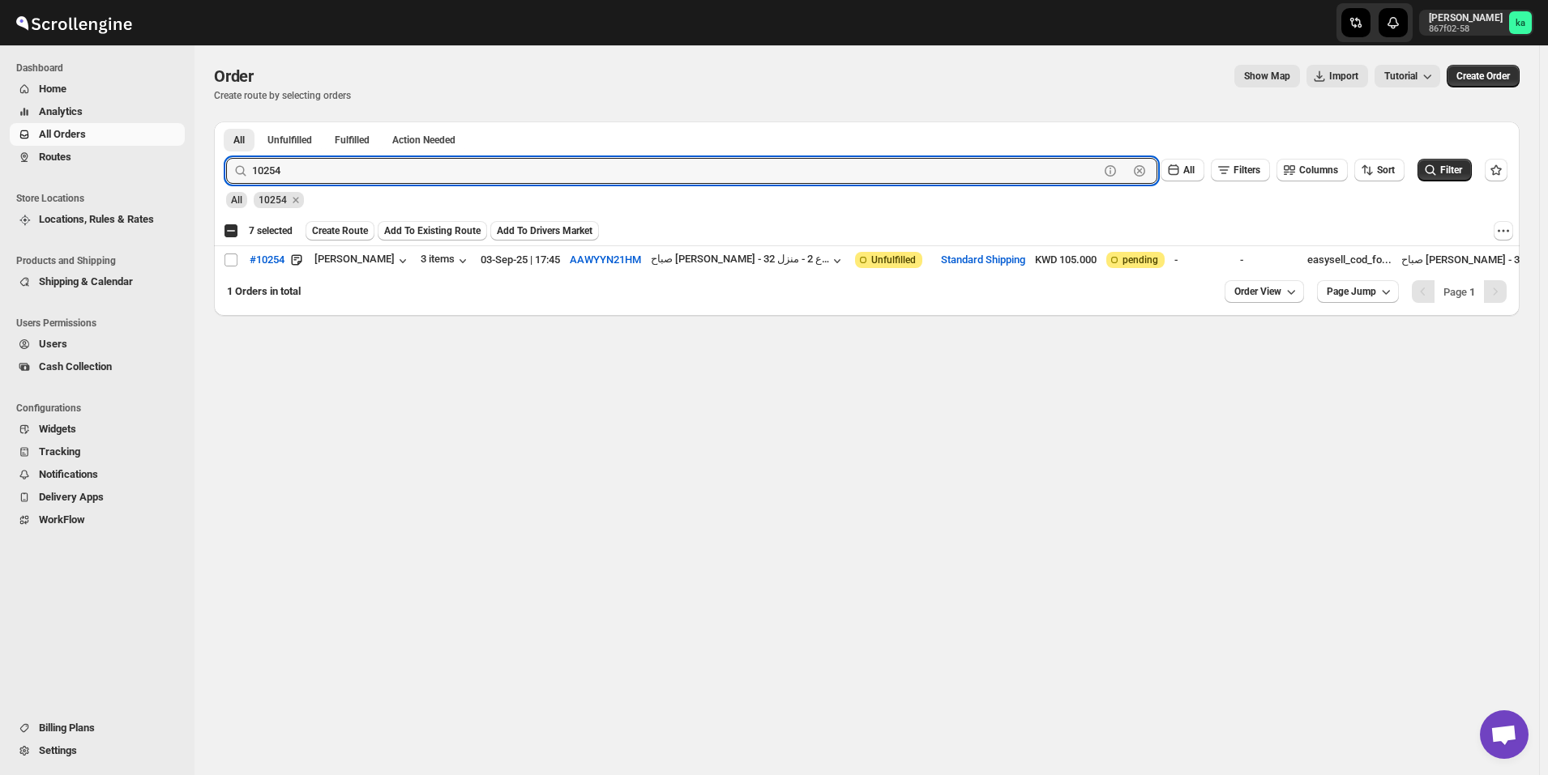
click at [331, 173] on input "10254" at bounding box center [675, 171] width 847 height 26
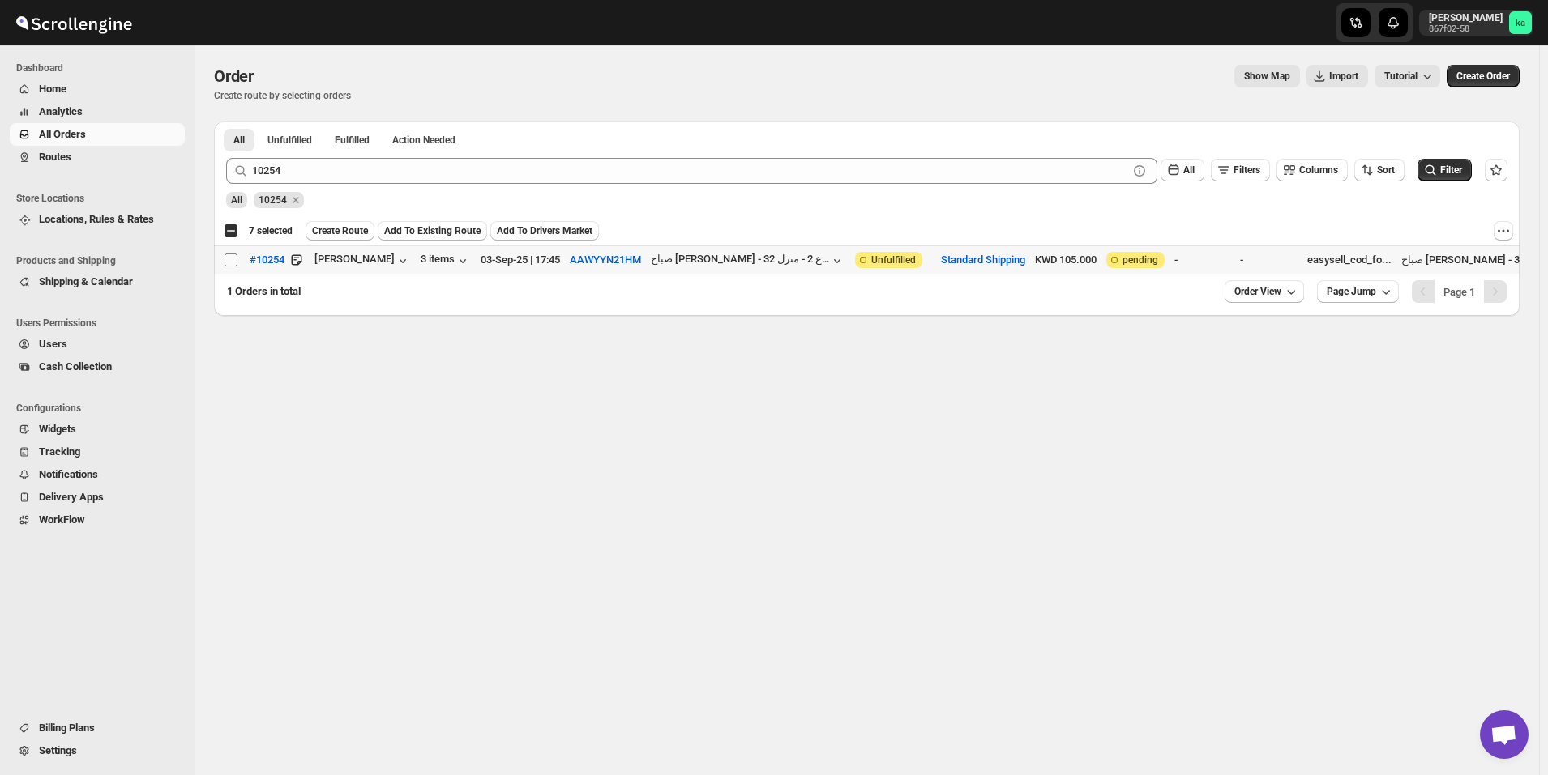
click at [234, 259] on input "Select order" at bounding box center [230, 260] width 13 height 13
checkbox input "true"
click at [348, 241] on div "Select order 8 selected Create Route Add To Existing Route Add To Drivers Marke…" at bounding box center [866, 230] width 1305 height 29
click at [347, 235] on span "Create Route" at bounding box center [340, 230] width 56 height 13
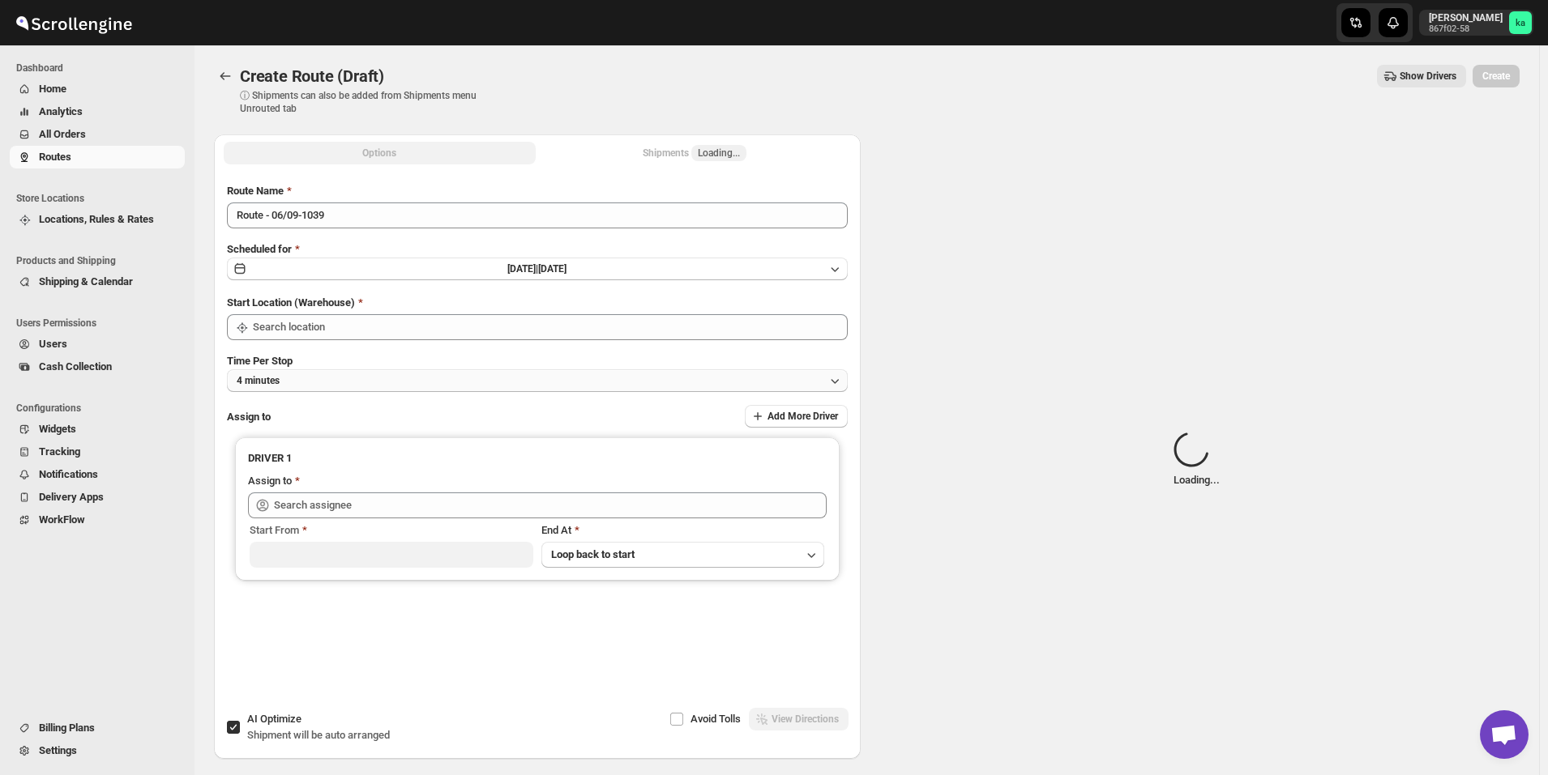
type input "[GEOGRAPHIC_DATA]"
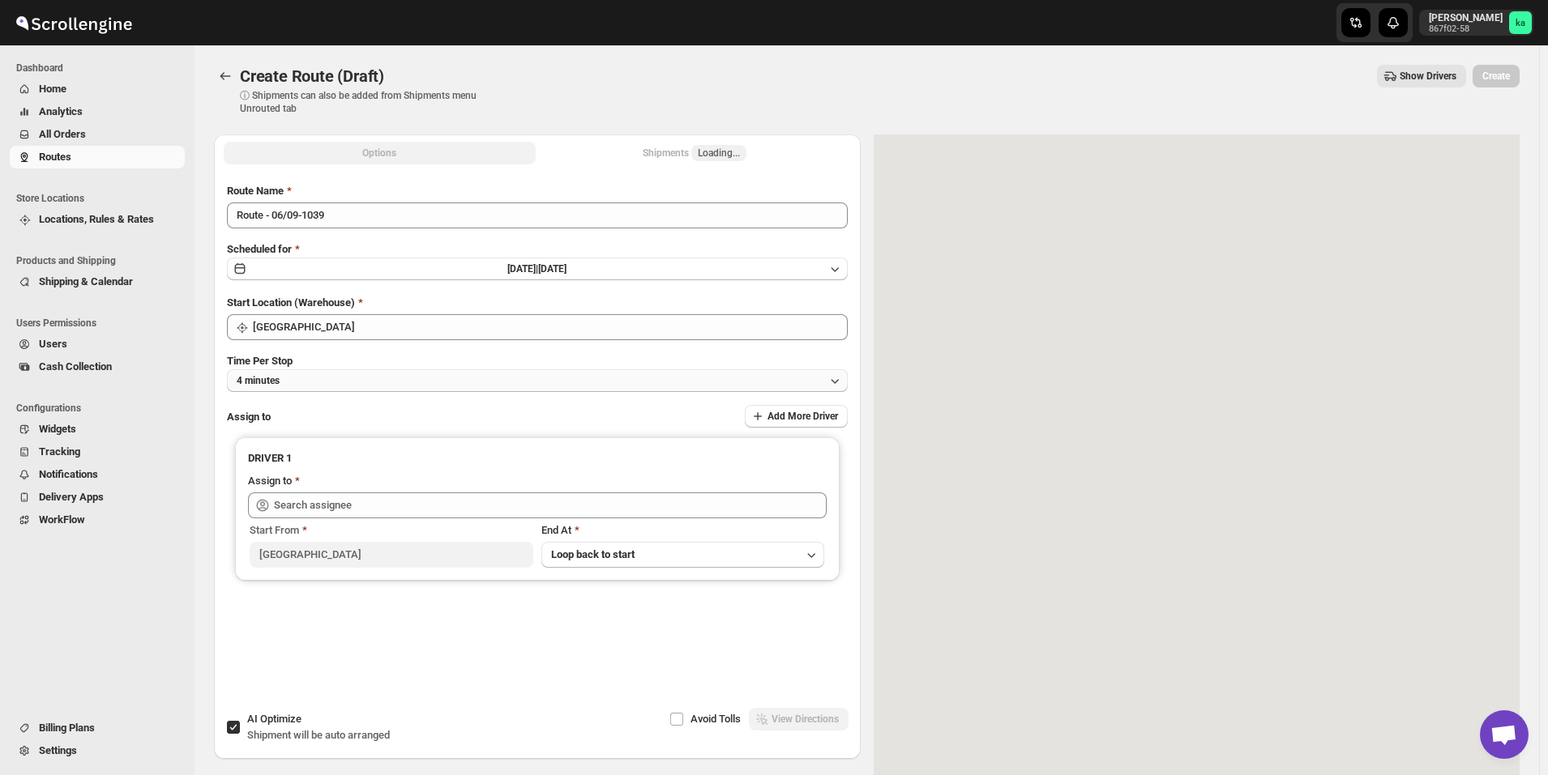
click at [306, 379] on button "4 minutes" at bounding box center [537, 381] width 621 height 23
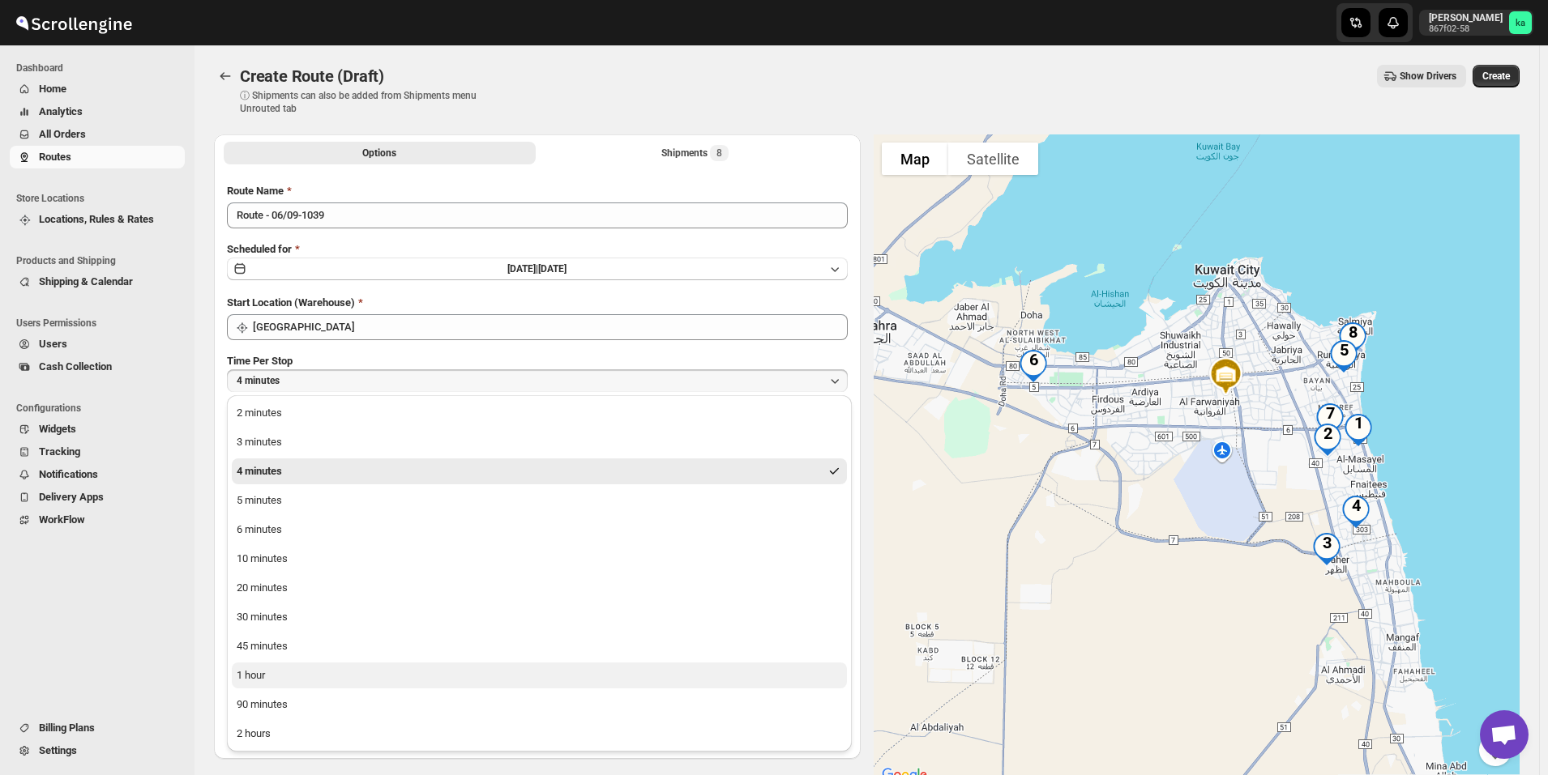
click at [286, 669] on button "1 hour" at bounding box center [539, 676] width 615 height 26
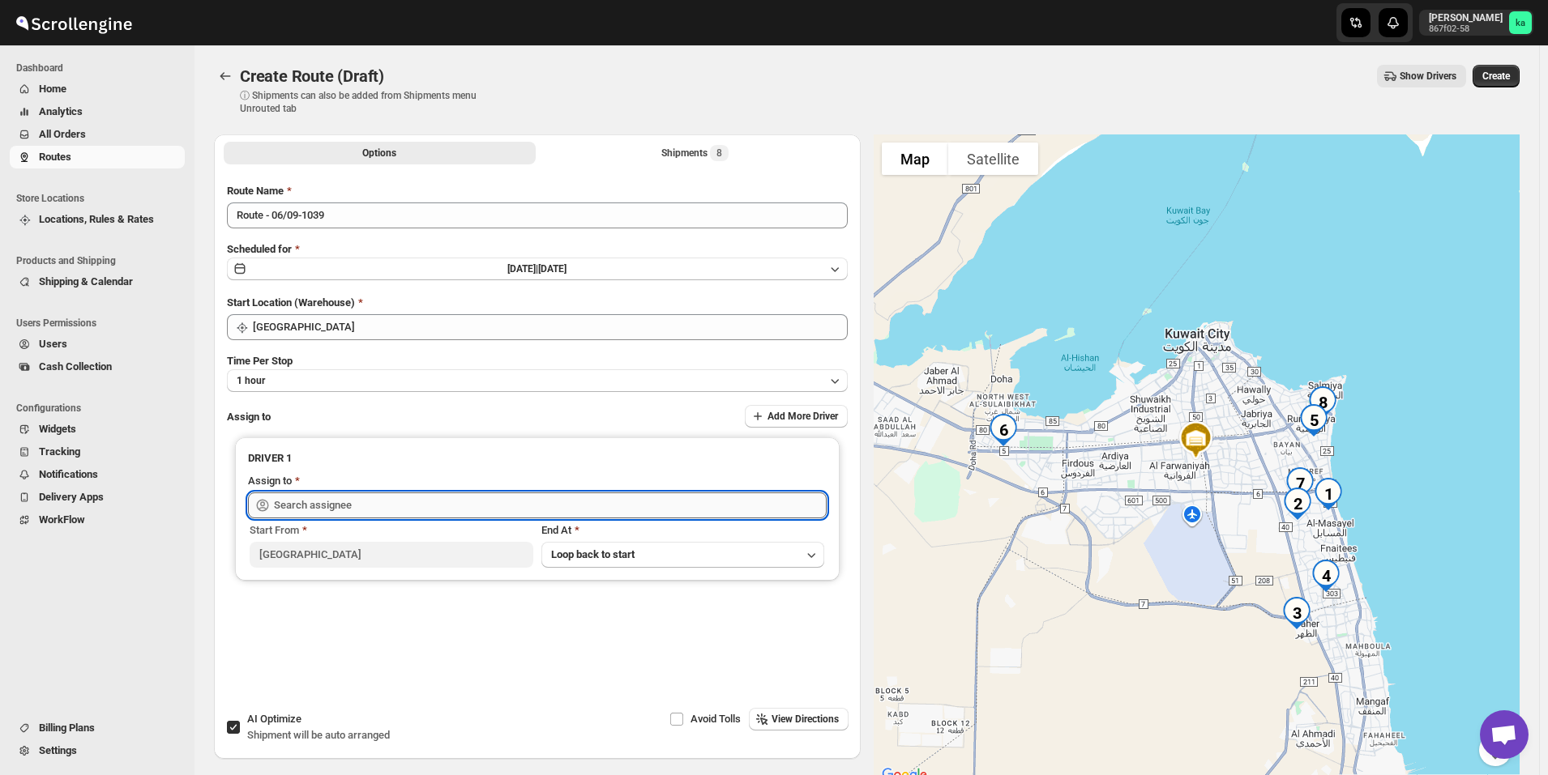
click at [305, 505] on input "text" at bounding box center [550, 506] width 553 height 26
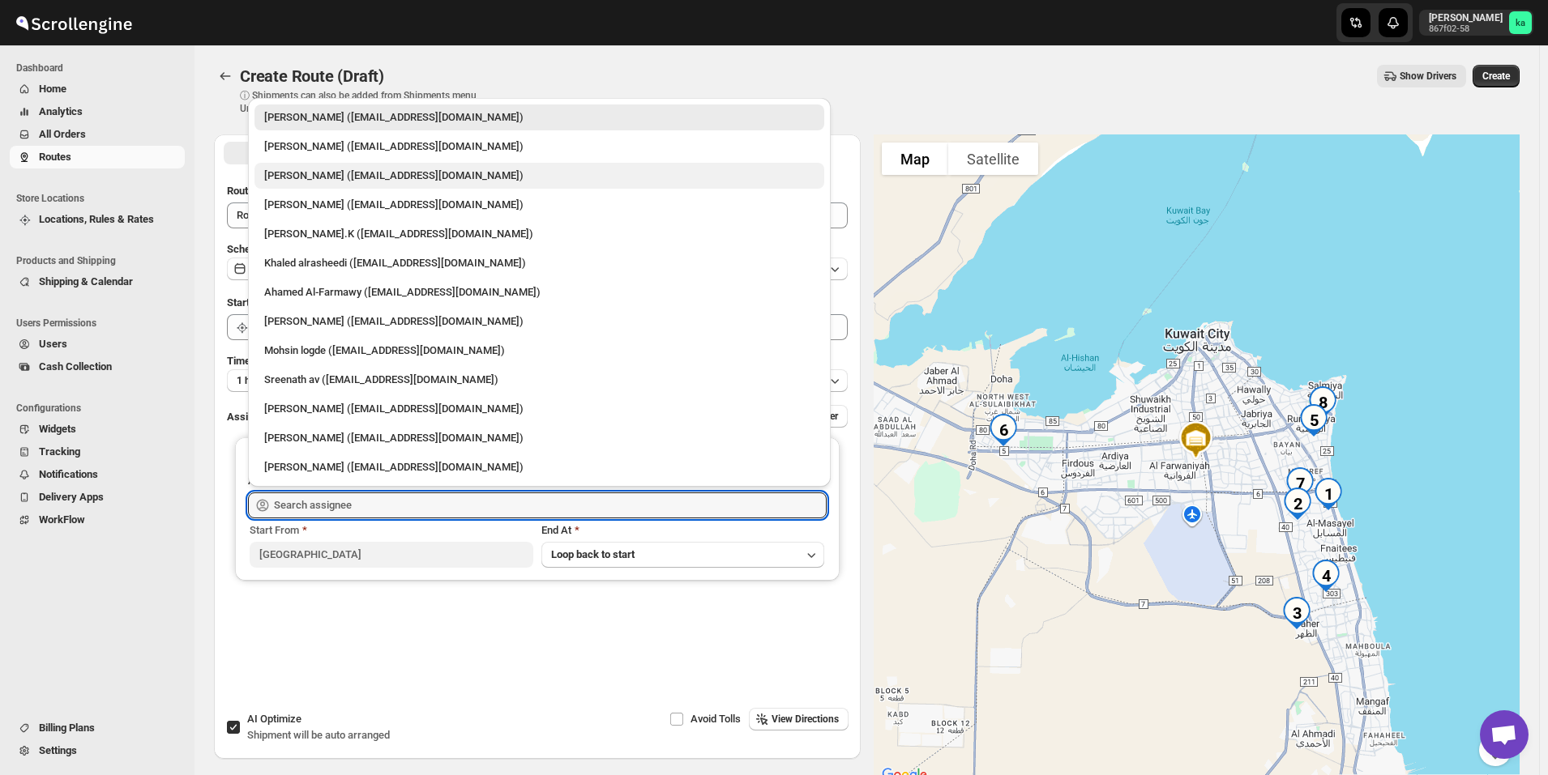
click at [327, 178] on div "[PERSON_NAME] ([EMAIL_ADDRESS][DOMAIN_NAME])" at bounding box center [539, 176] width 550 height 16
type input "[PERSON_NAME] ([EMAIL_ADDRESS][DOMAIN_NAME])"
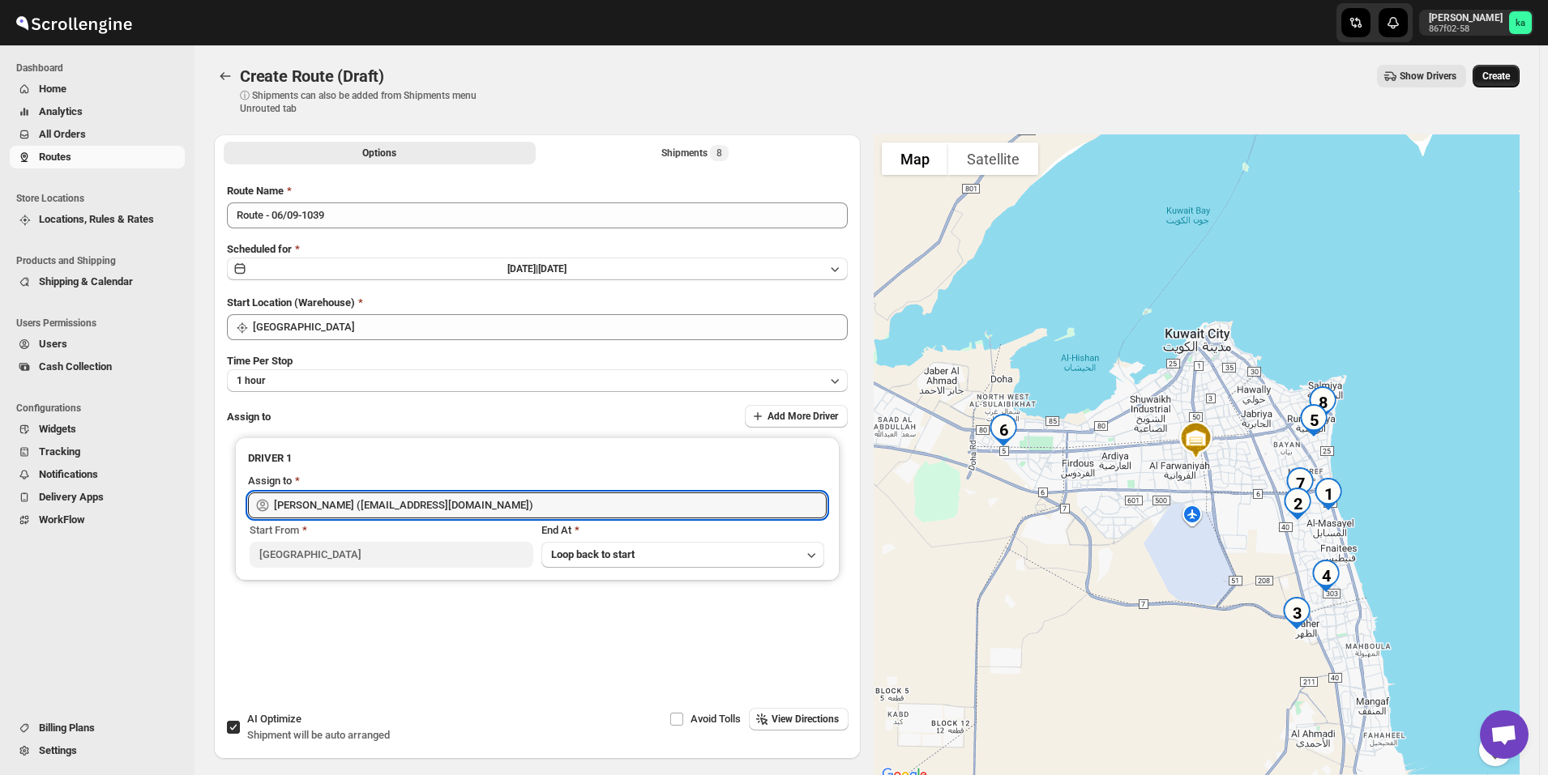
click at [1510, 74] on span "Create" at bounding box center [1496, 76] width 28 height 13
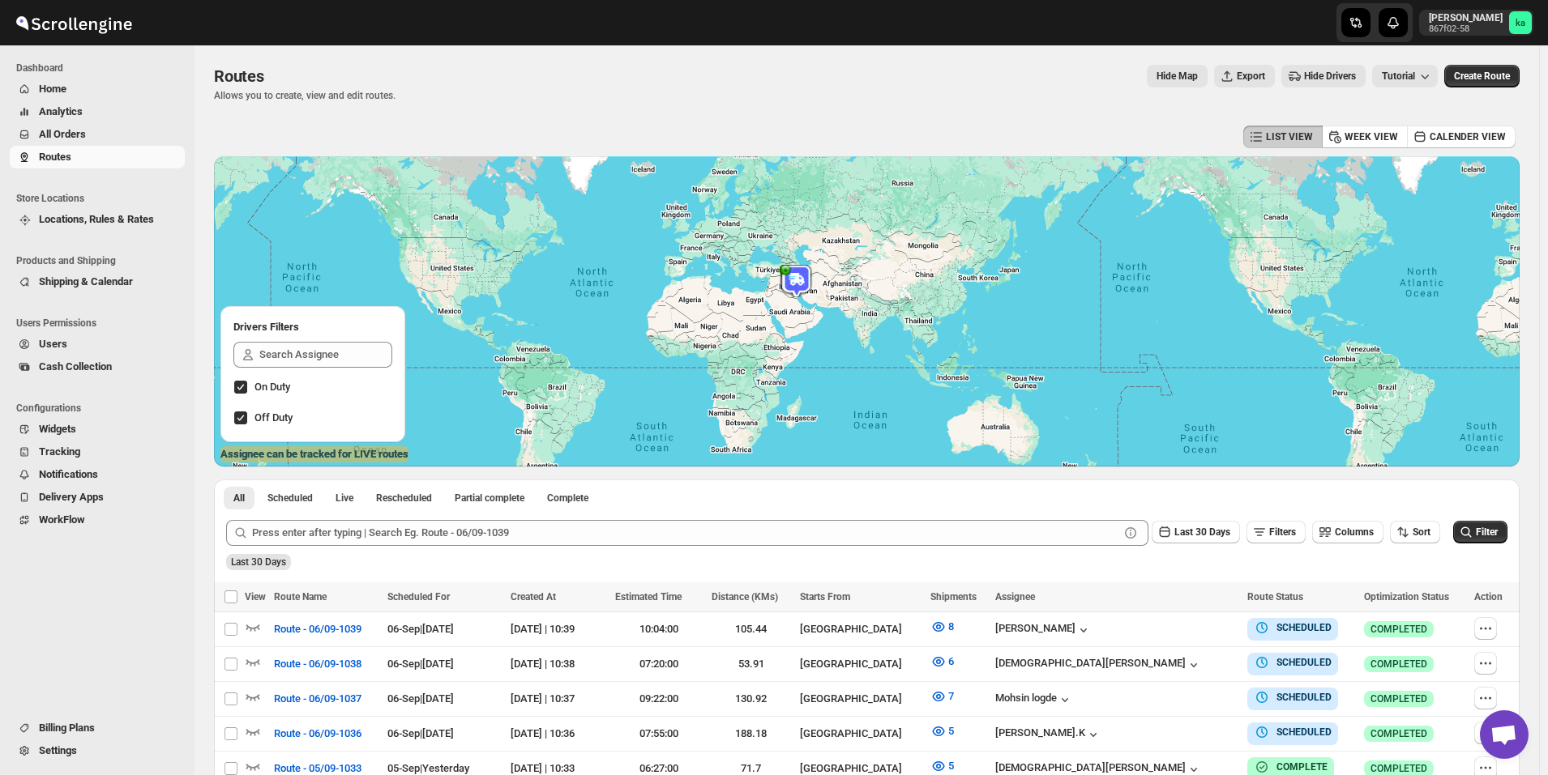
click at [92, 138] on span "All Orders" at bounding box center [110, 134] width 143 height 16
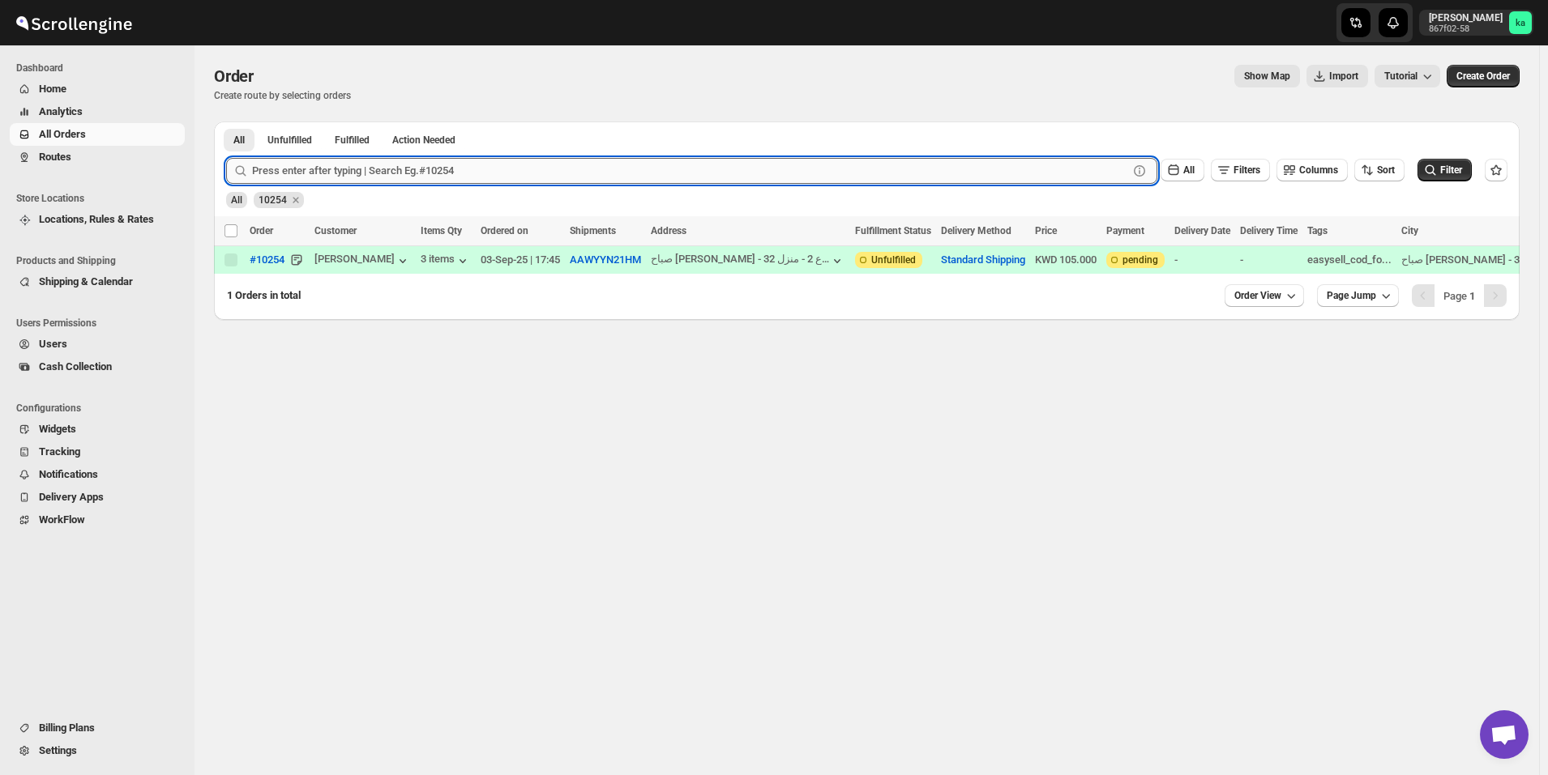
click at [318, 176] on input "text" at bounding box center [690, 171] width 876 height 26
paste input "10144"
type input "10144"
click at [226, 122] on button "Submit" at bounding box center [249, 130] width 46 height 17
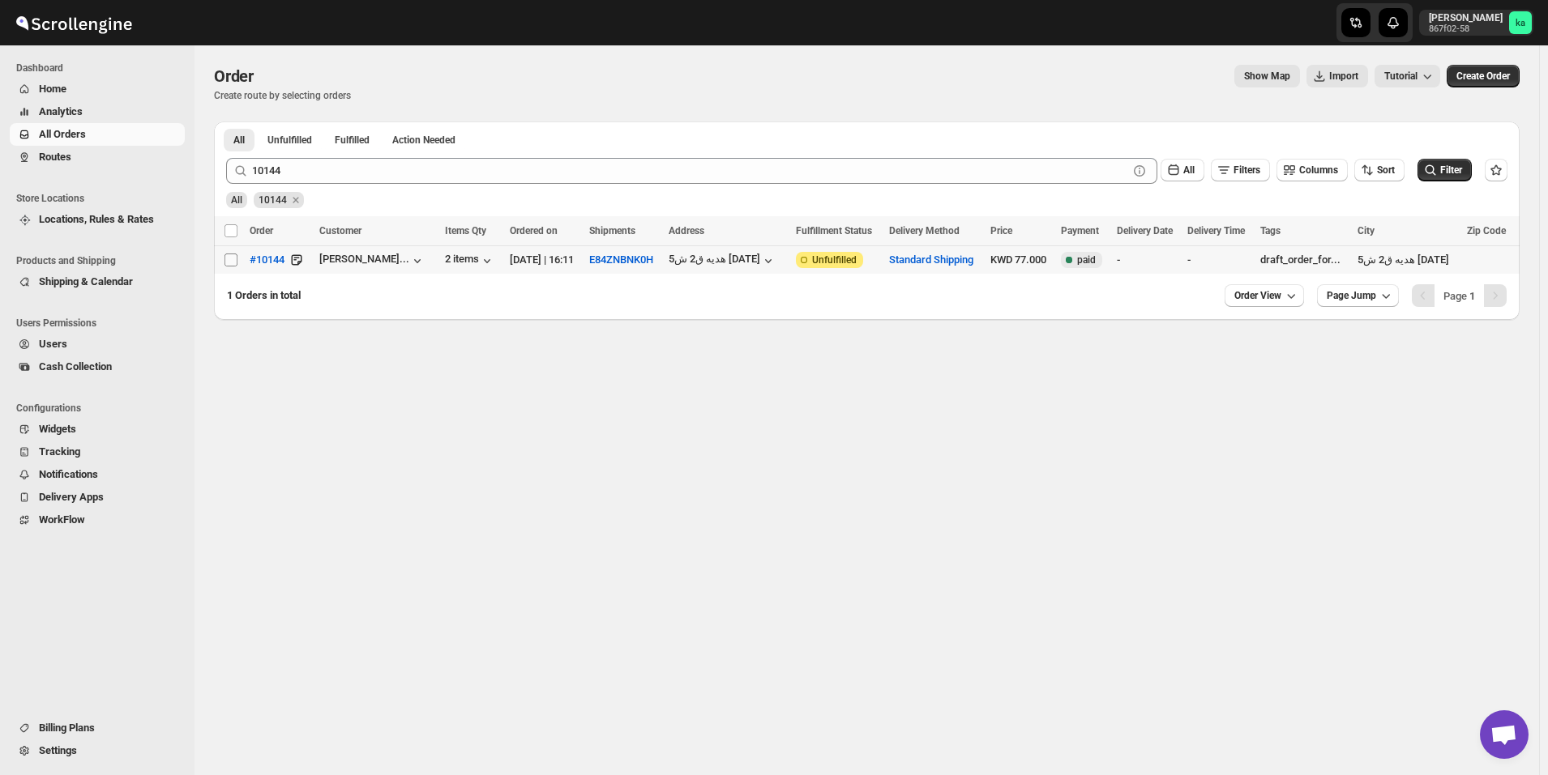
click at [233, 261] on input "Select order" at bounding box center [230, 260] width 13 height 13
checkbox input "true"
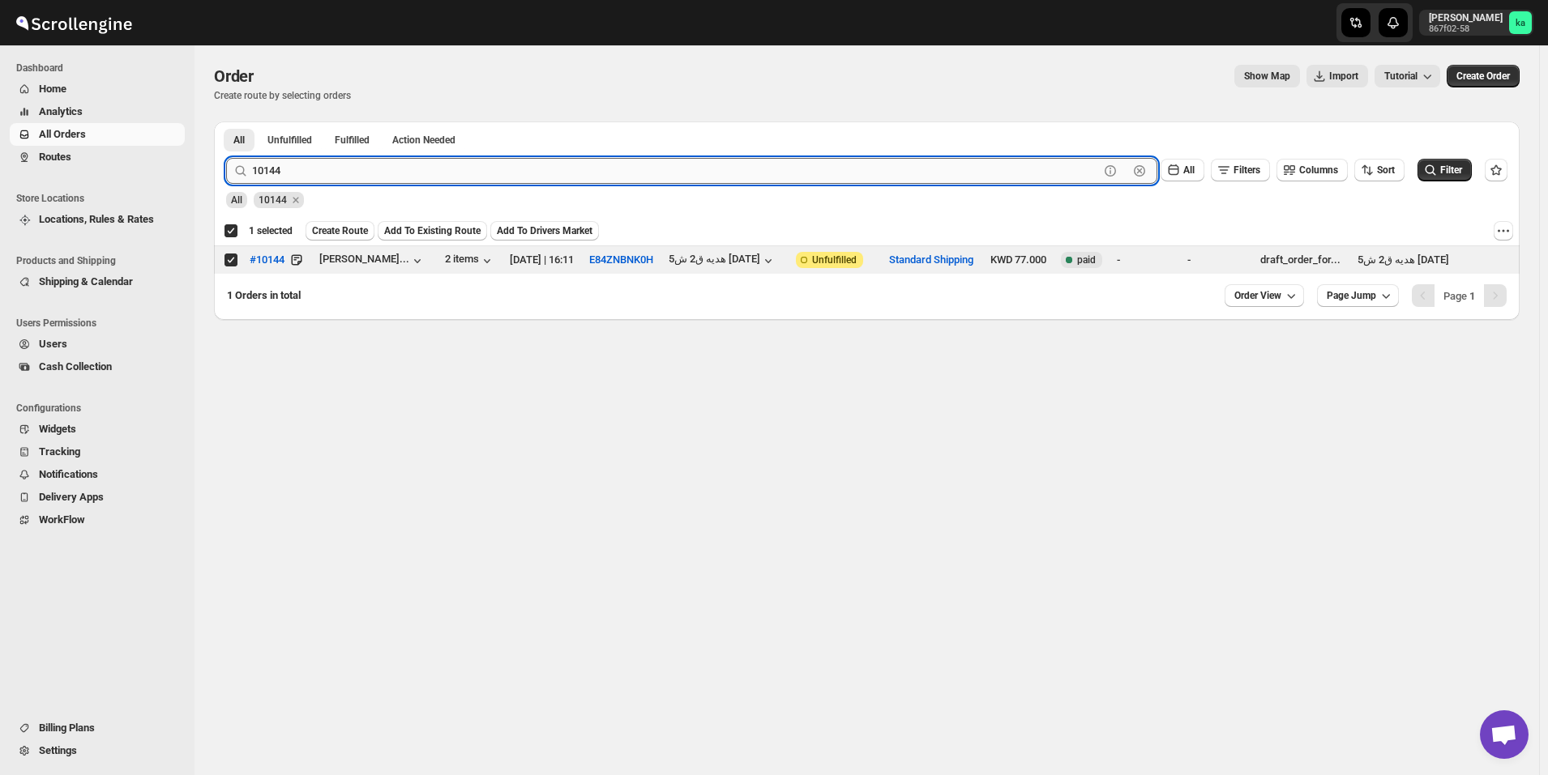
click at [401, 177] on input "10144" at bounding box center [675, 171] width 847 height 26
paste input "2"
type input "10142"
click at [226, 122] on button "Submit" at bounding box center [249, 130] width 46 height 17
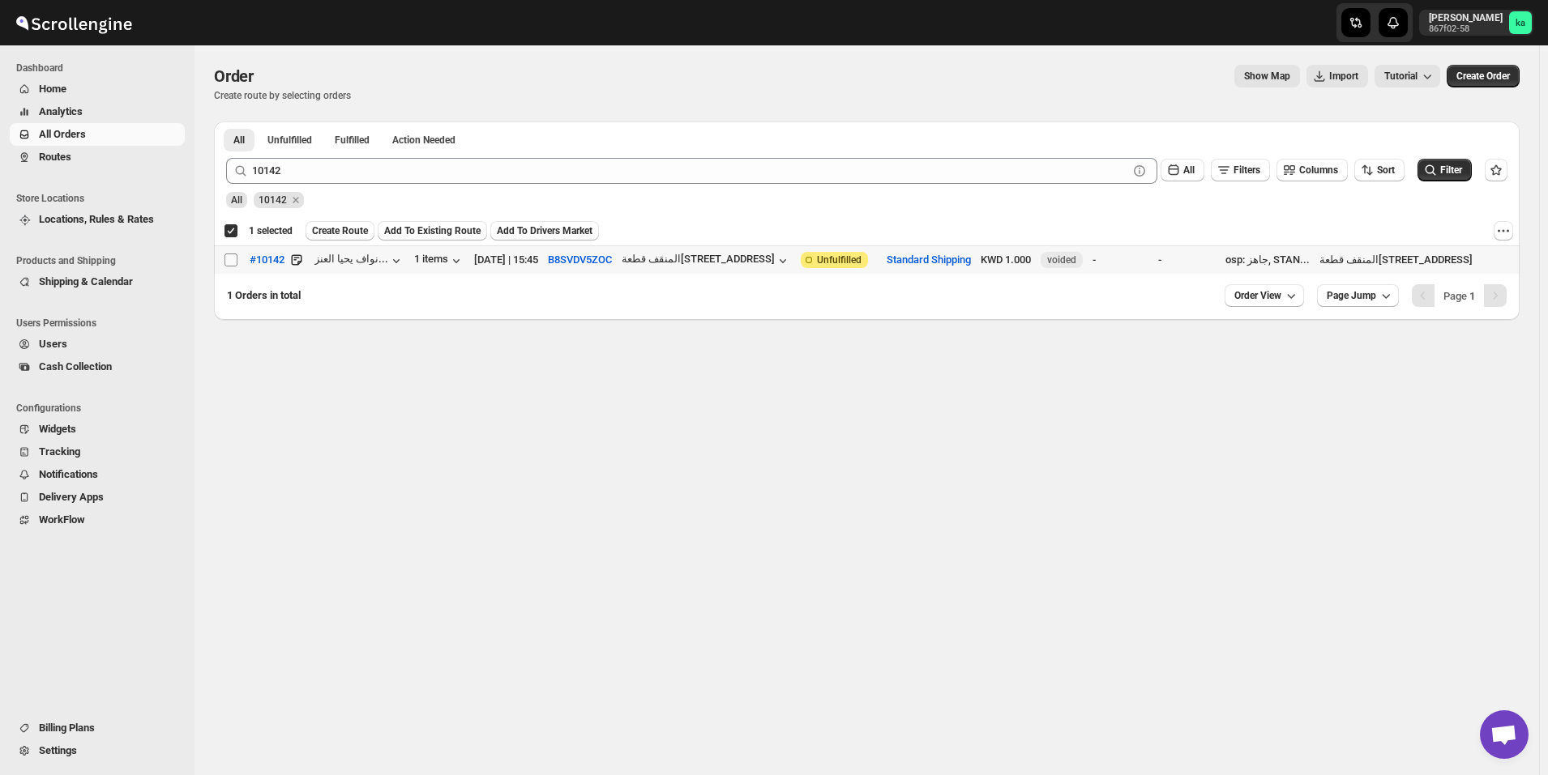
click at [227, 264] on input "Select order" at bounding box center [230, 260] width 13 height 13
checkbox input "true"
checkbox input "false"
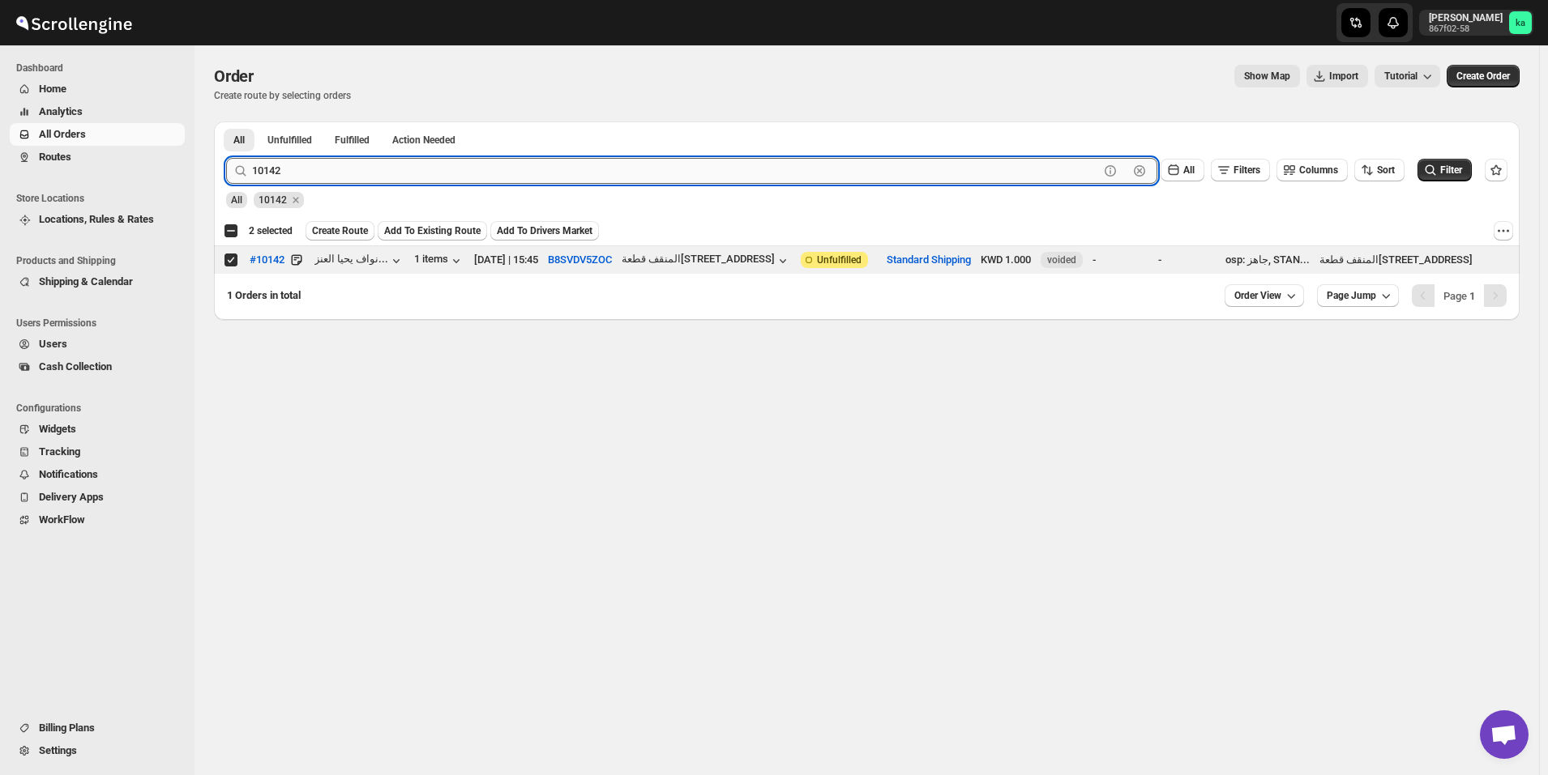
click at [347, 173] on input "10142" at bounding box center [675, 171] width 847 height 26
paste input "96"
type input "10196"
click at [226, 122] on button "Submit" at bounding box center [249, 130] width 46 height 17
click at [233, 263] on input "Select order" at bounding box center [230, 260] width 13 height 13
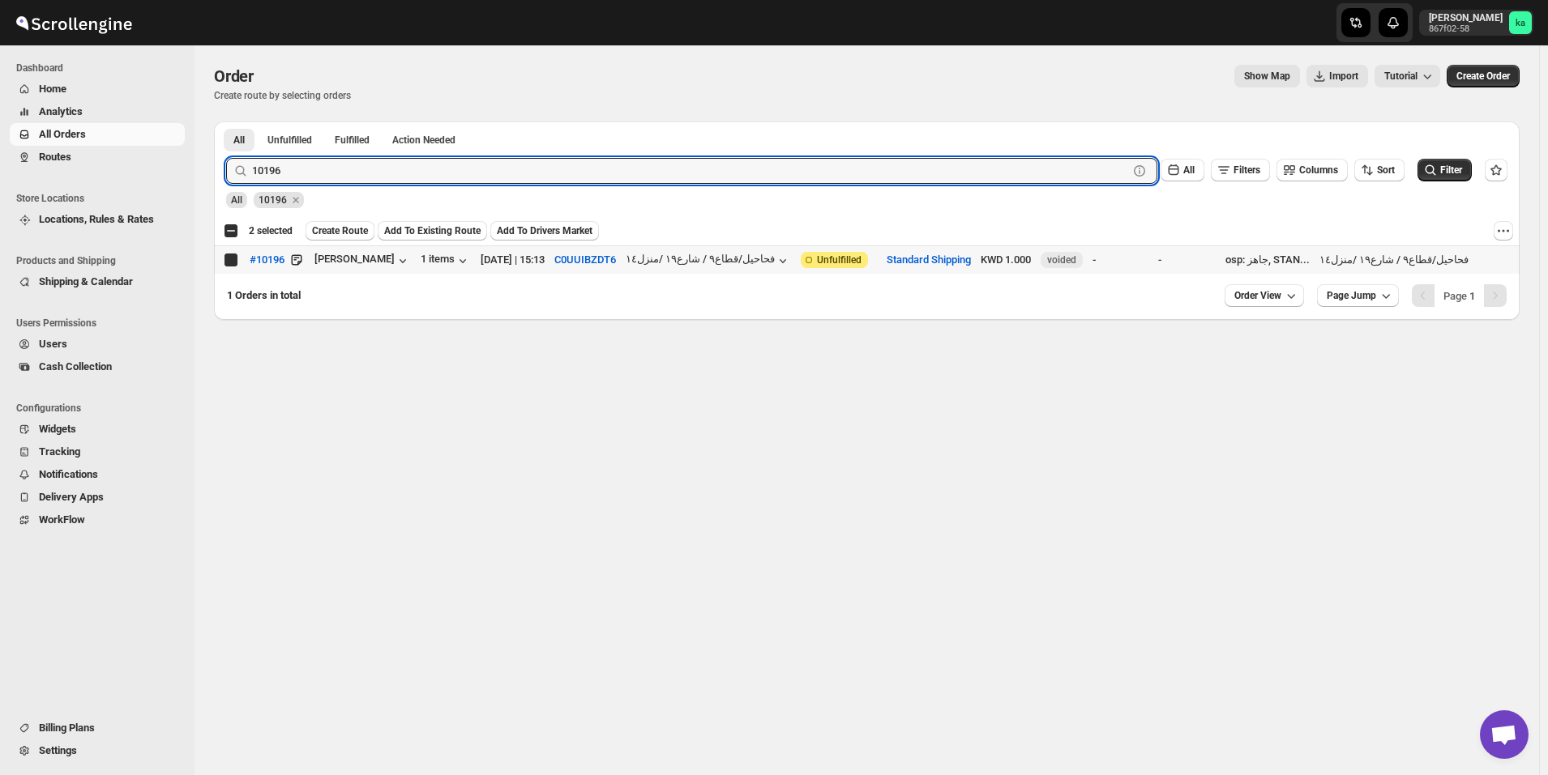
checkbox input "true"
click at [414, 160] on input "10196" at bounding box center [675, 171] width 847 height 26
paste input "49"
type input "10149"
click at [226, 122] on button "Submit" at bounding box center [249, 130] width 46 height 17
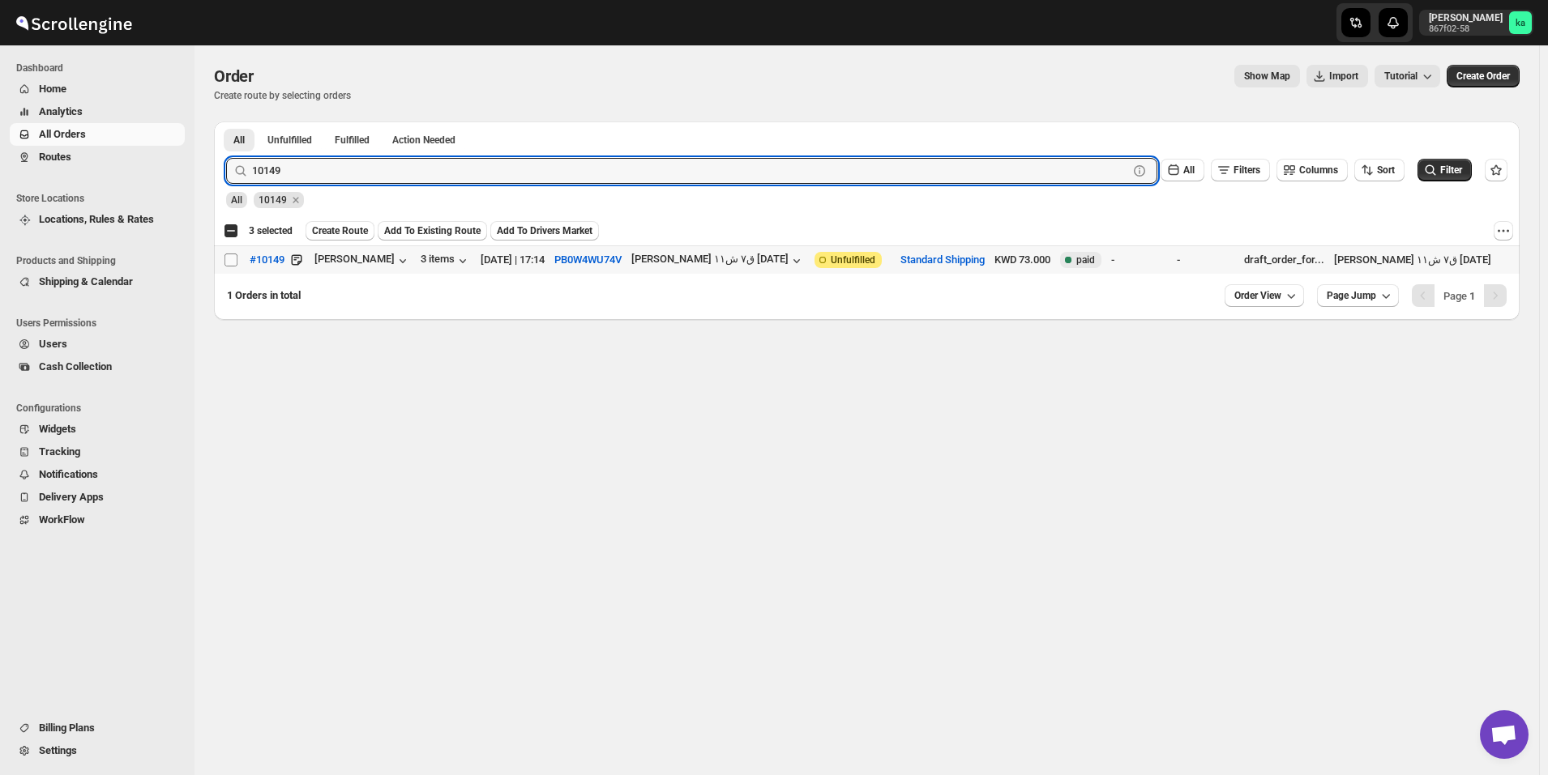
click at [233, 266] on input "Select order" at bounding box center [230, 260] width 13 height 13
checkbox input "true"
click at [450, 178] on input "10149" at bounding box center [675, 171] width 847 height 26
paste input "52"
type input "10152"
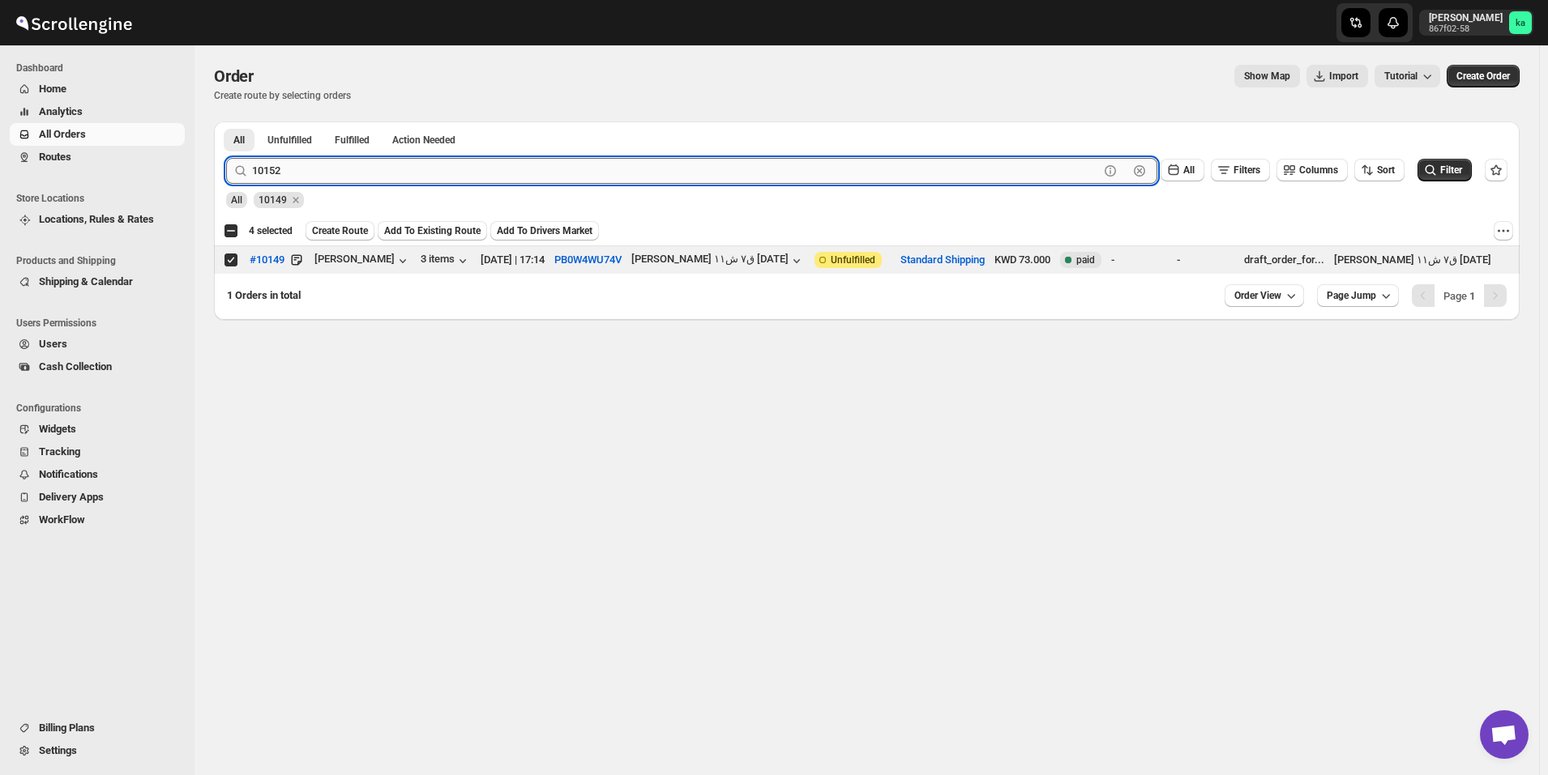
click at [226, 122] on button "Submit" at bounding box center [249, 130] width 46 height 17
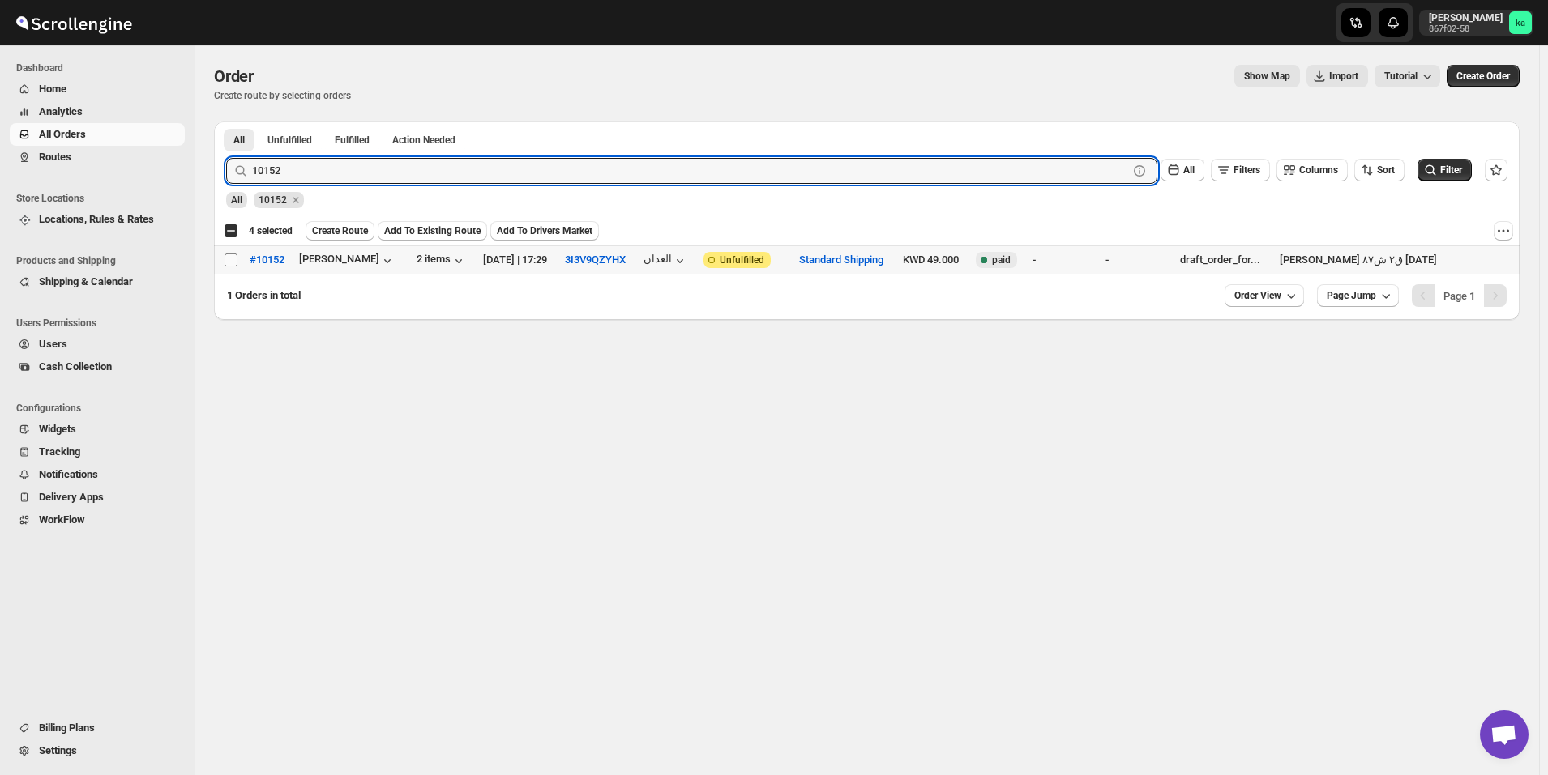
click at [229, 259] on input "Select order" at bounding box center [230, 260] width 13 height 13
checkbox input "true"
click at [540, 166] on input "10152" at bounding box center [675, 171] width 847 height 26
paste input "0"
type input "10150"
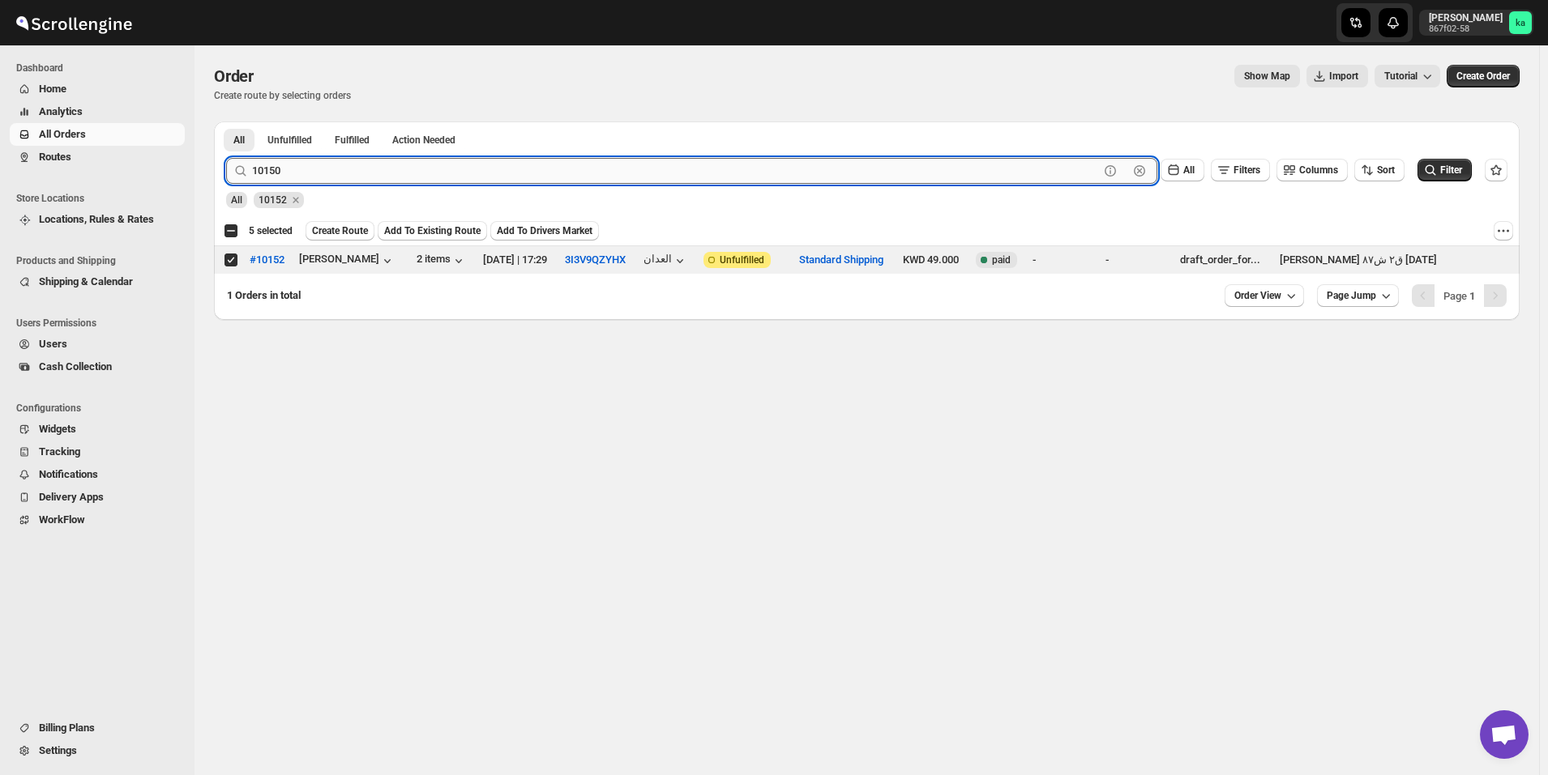
click at [226, 122] on button "Submit" at bounding box center [249, 130] width 46 height 17
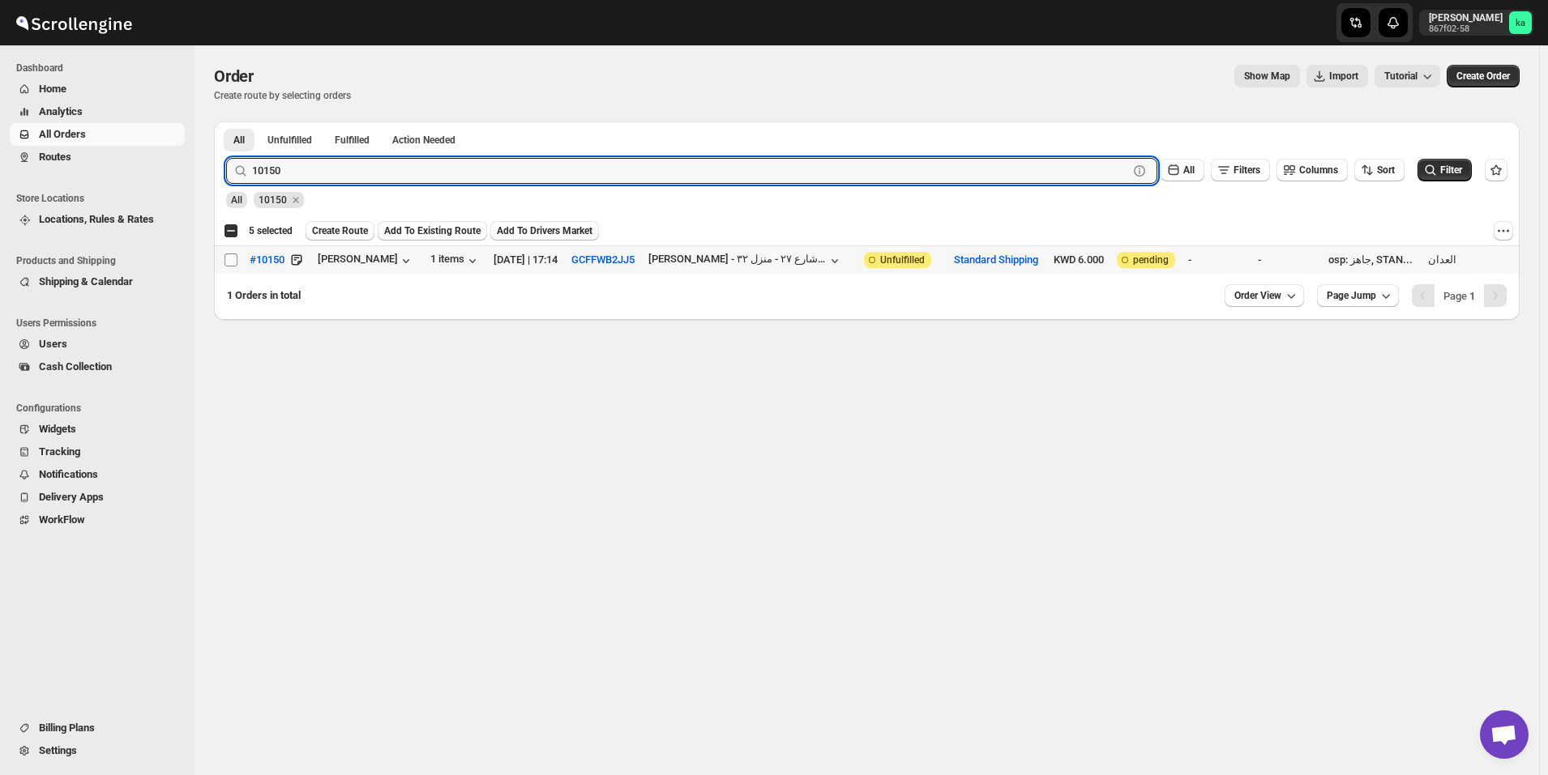
click at [228, 256] on input "Select order" at bounding box center [230, 260] width 13 height 13
checkbox input "true"
click at [349, 160] on input "10150" at bounding box center [675, 171] width 847 height 26
paste input "6"
type input "10156"
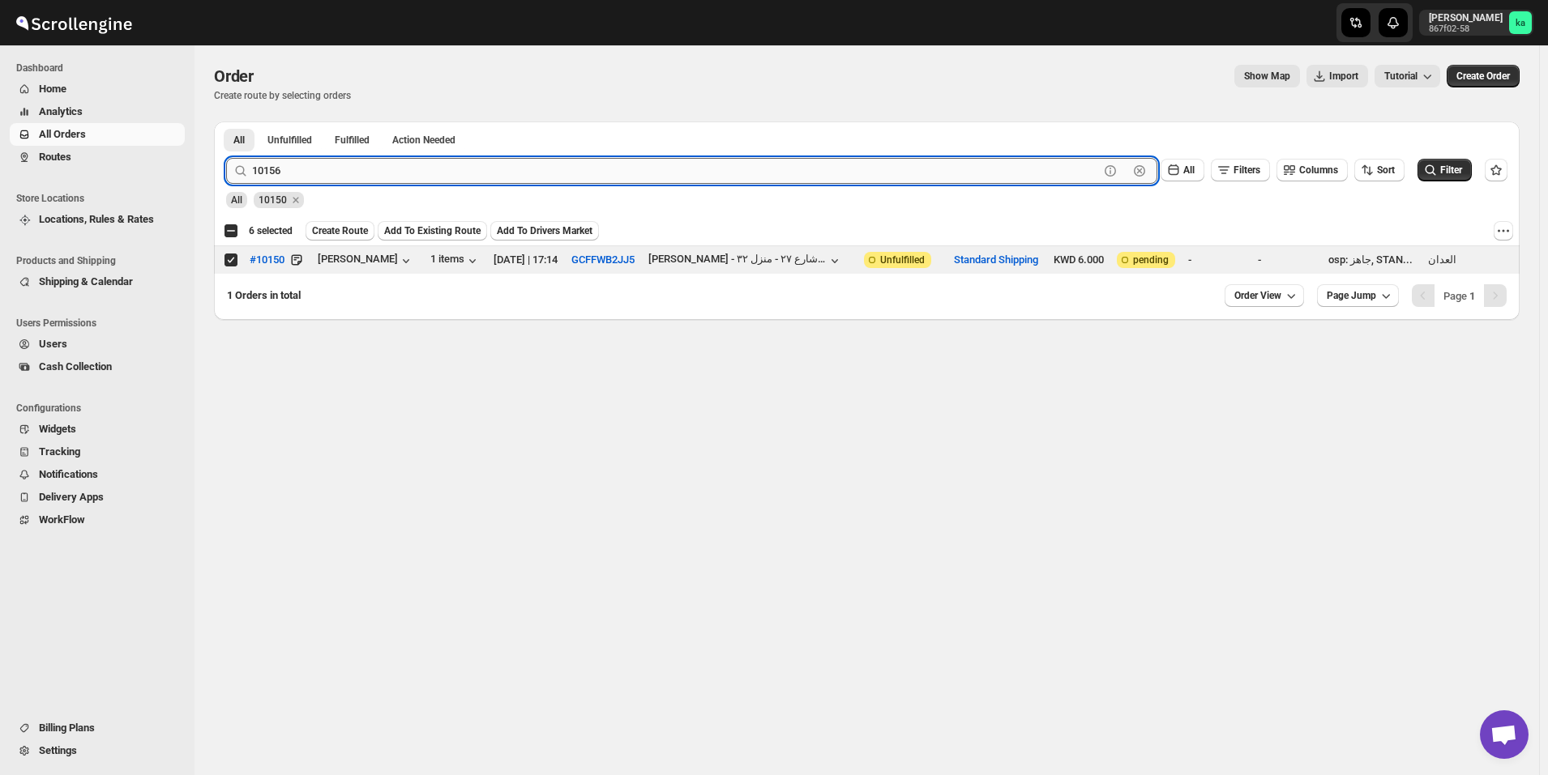
click at [226, 122] on button "Submit" at bounding box center [249, 130] width 46 height 17
click at [233, 259] on input "Select order" at bounding box center [230, 260] width 13 height 13
checkbox input "true"
click at [436, 169] on input "10156" at bounding box center [675, 171] width 847 height 26
paste input "28"
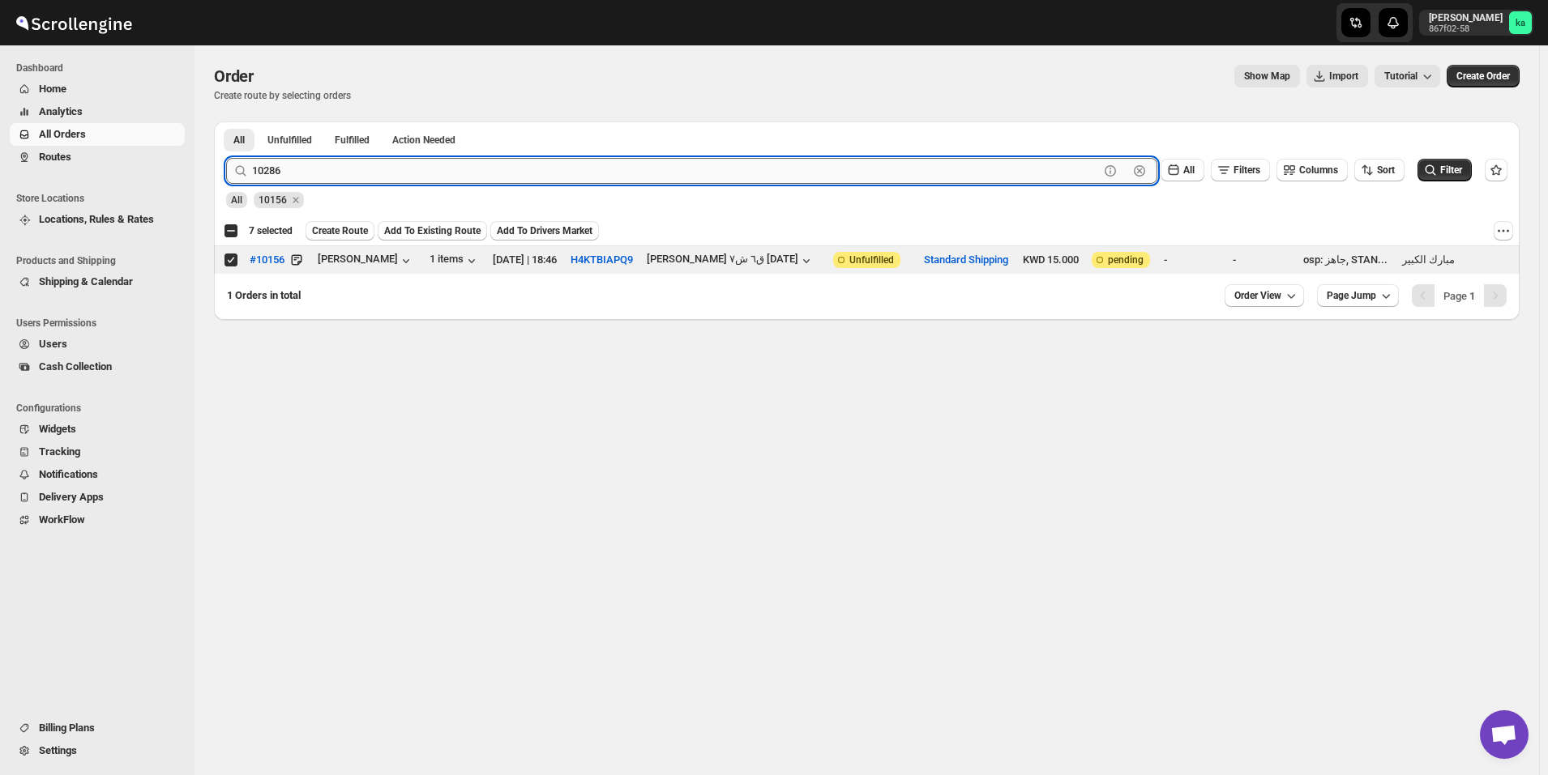
type input "10286"
click at [226, 122] on button "Submit" at bounding box center [249, 130] width 46 height 17
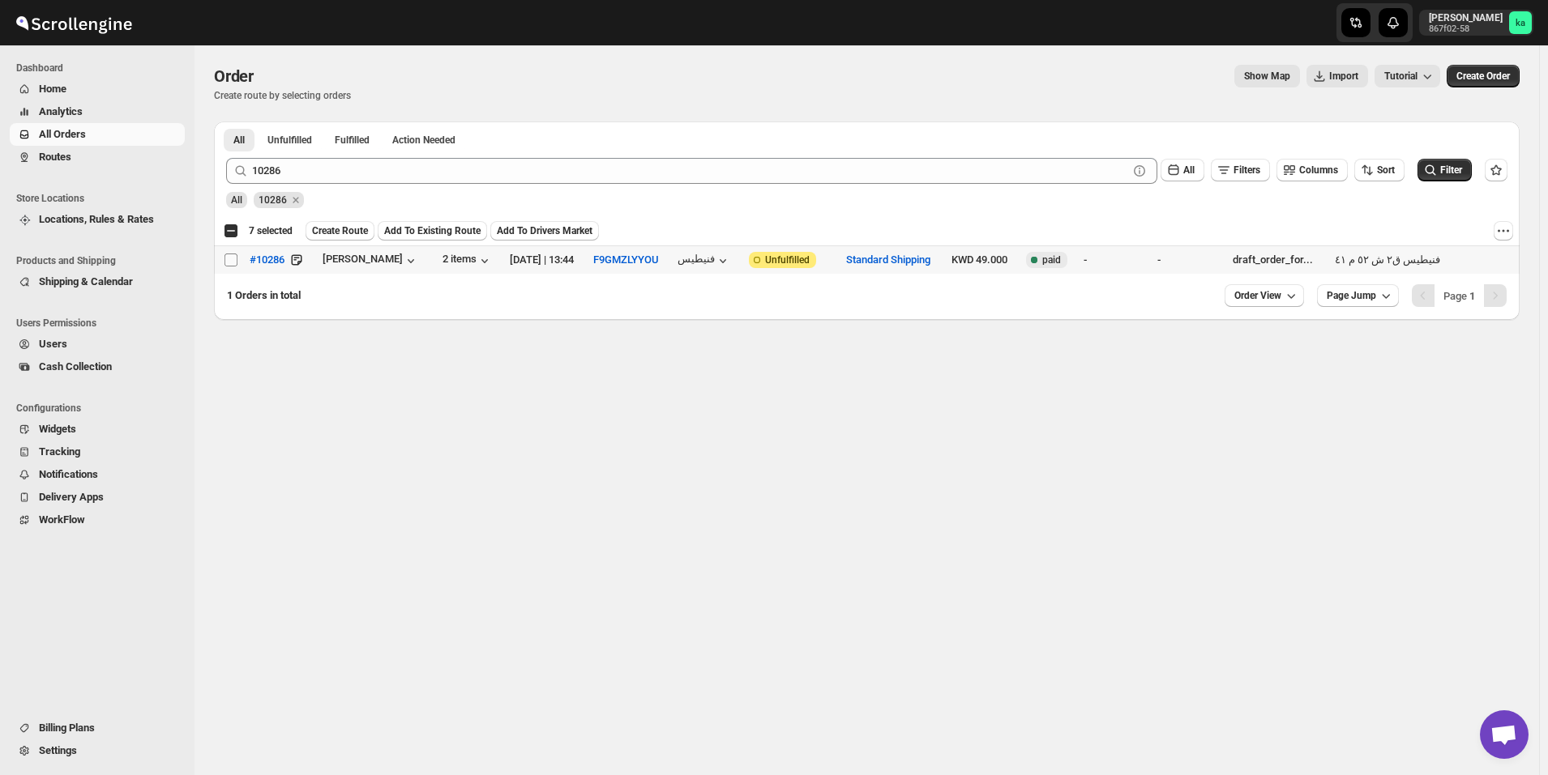
click at [233, 263] on input "Select order" at bounding box center [230, 260] width 13 height 13
checkbox input "true"
click at [327, 231] on span "Create Route" at bounding box center [340, 230] width 56 height 13
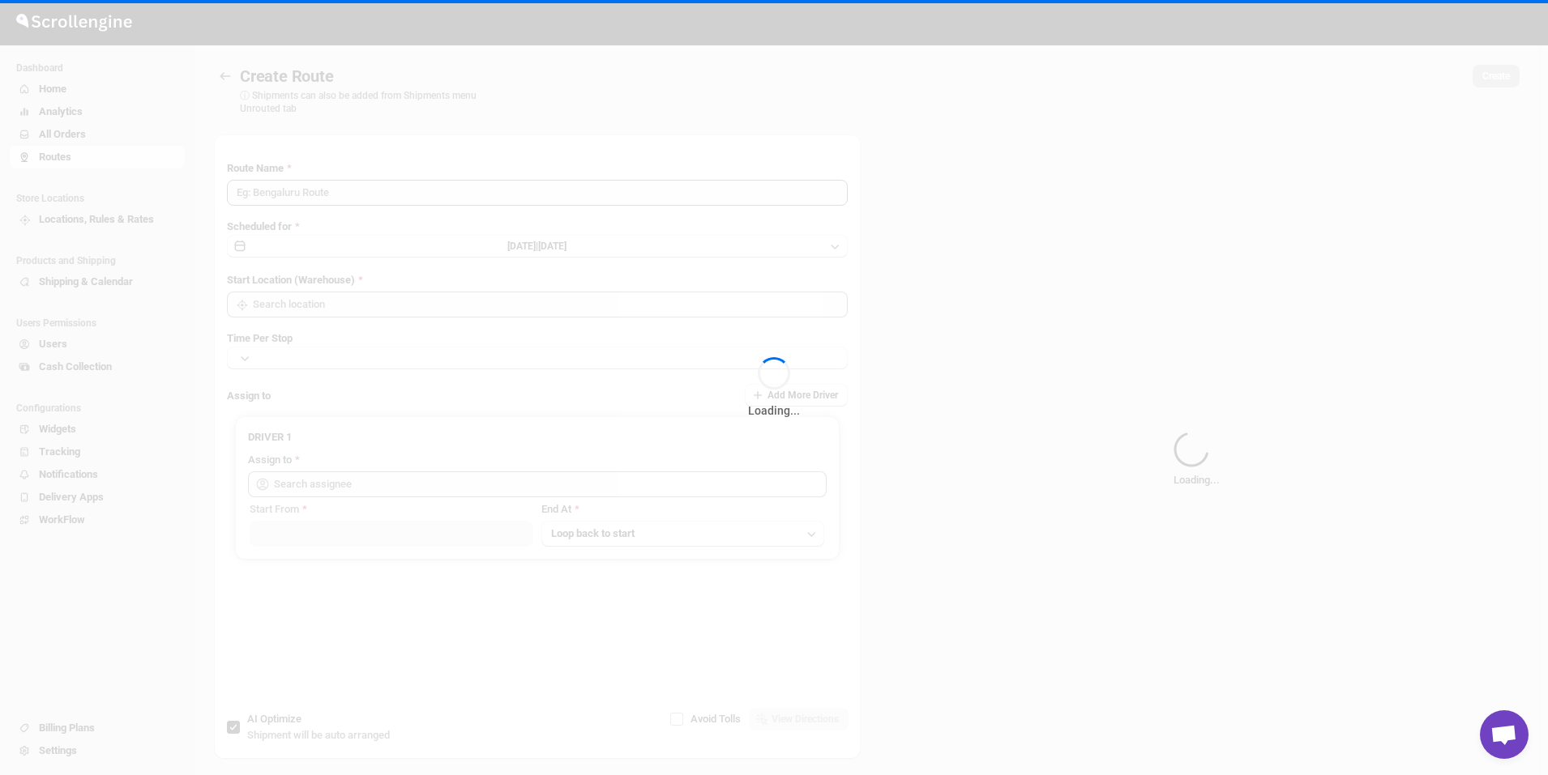
type input "Route - 06/09-1041"
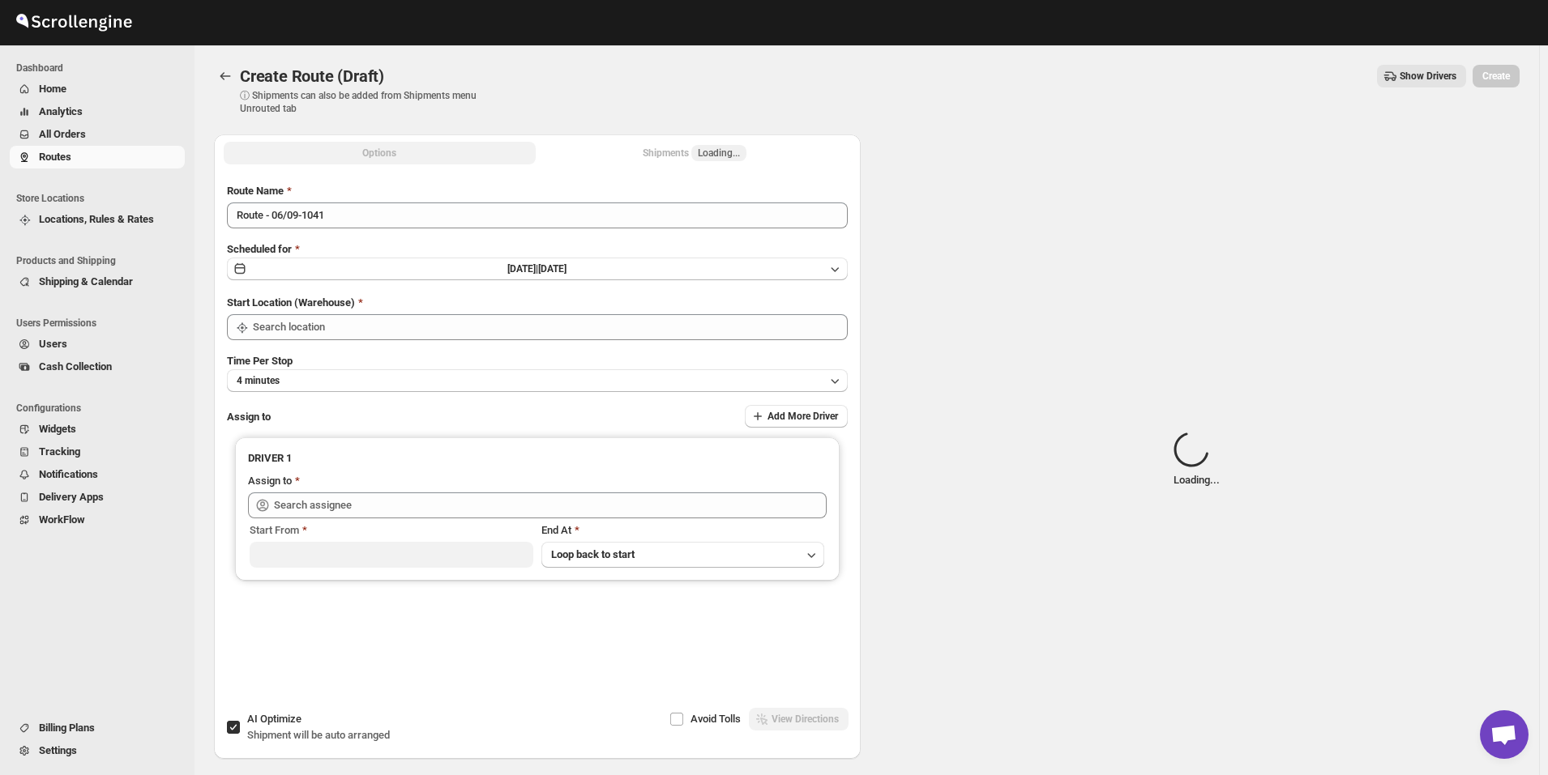
type input "[GEOGRAPHIC_DATA]"
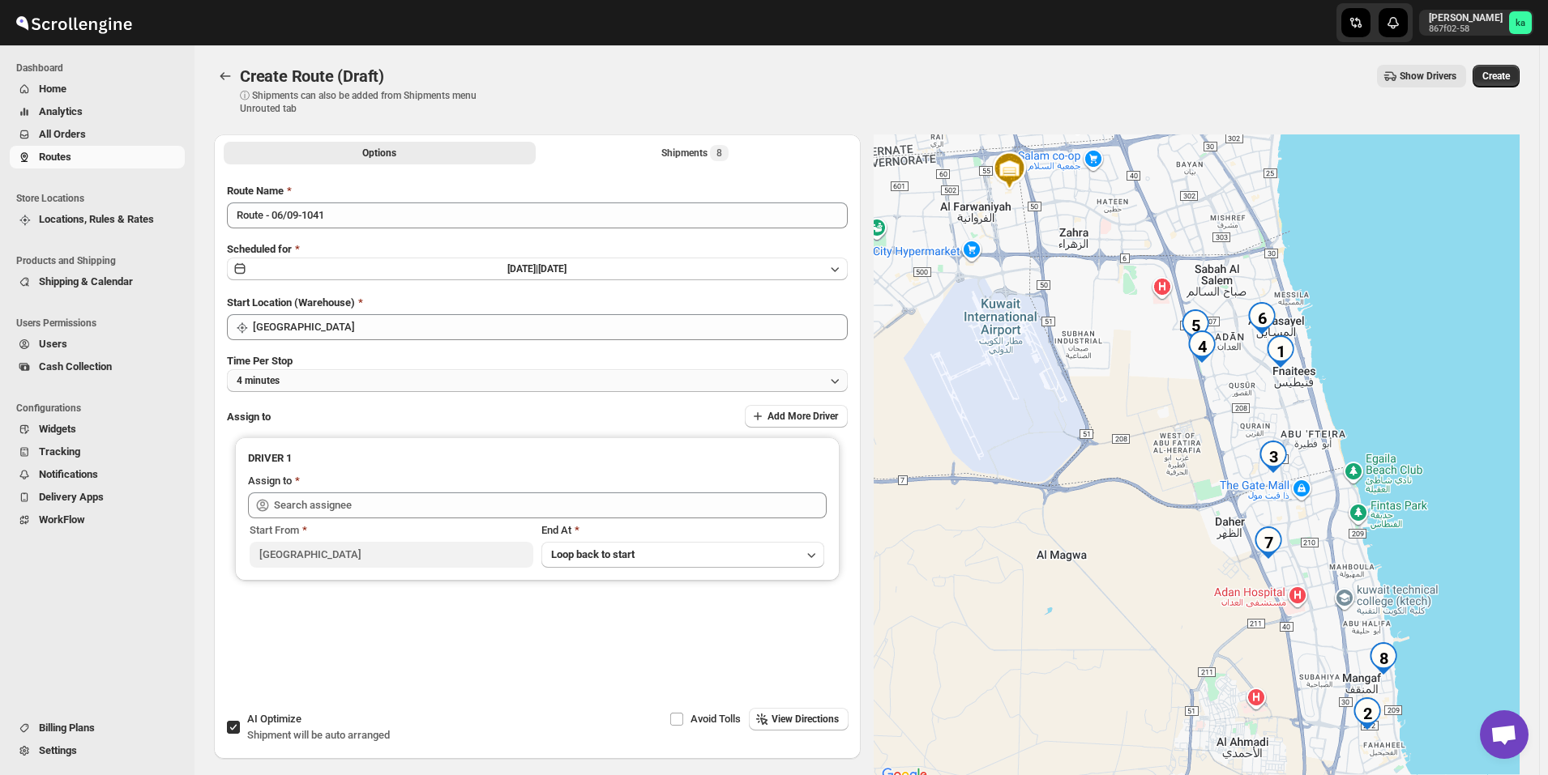
click at [433, 379] on button "4 minutes" at bounding box center [537, 381] width 621 height 23
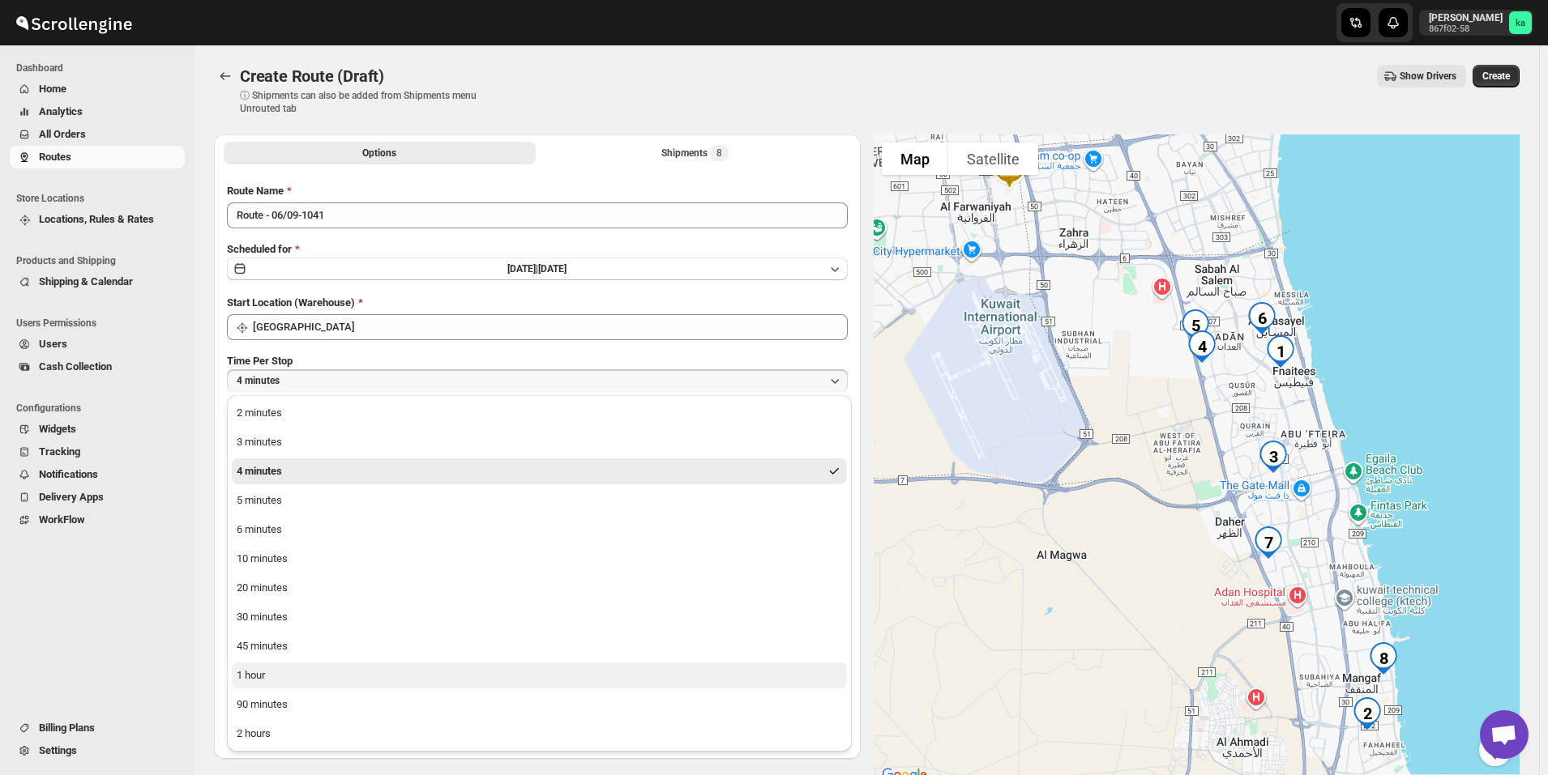
click at [276, 673] on button "1 hour" at bounding box center [539, 676] width 615 height 26
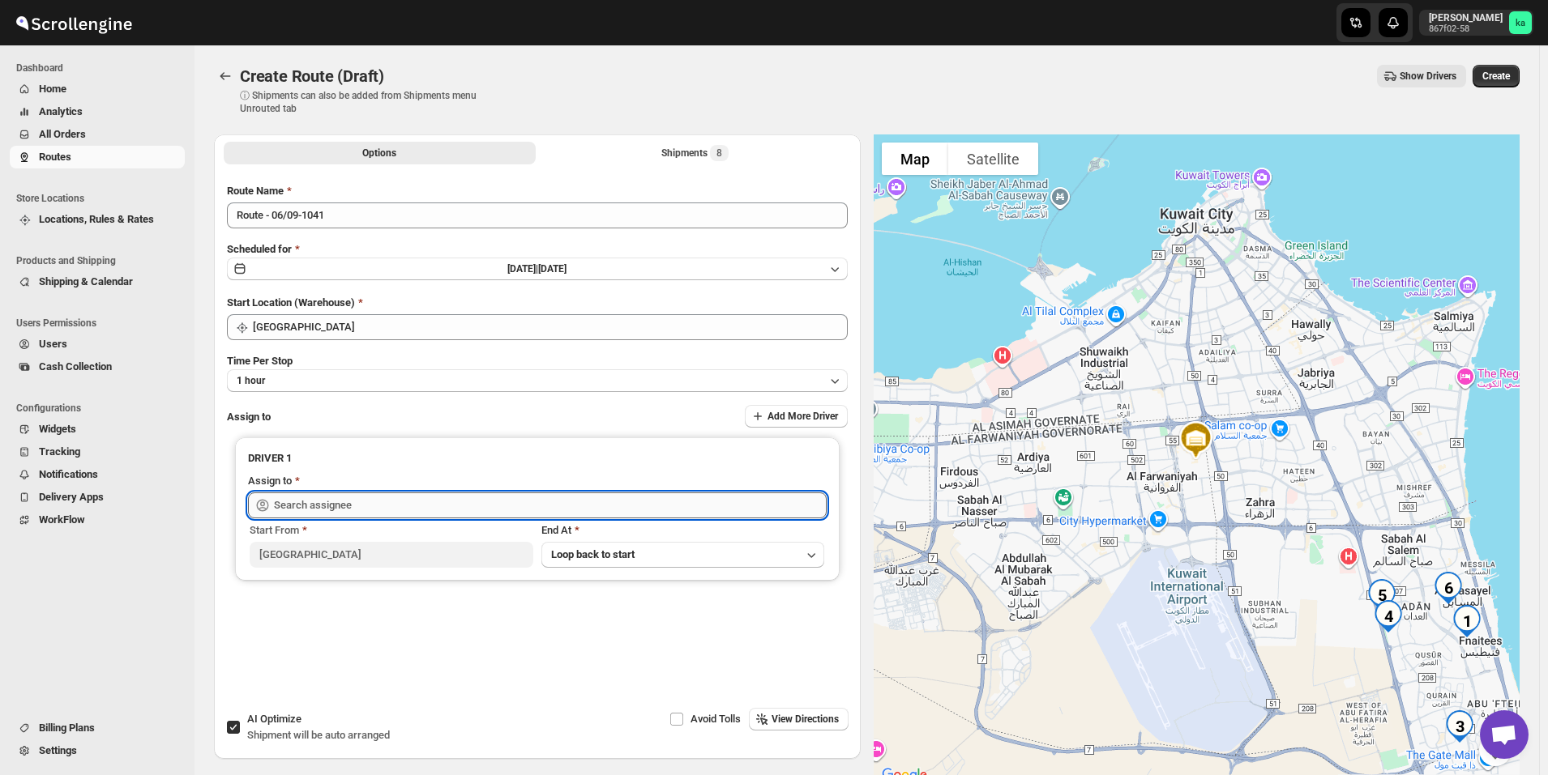
click at [331, 501] on input "text" at bounding box center [550, 506] width 553 height 26
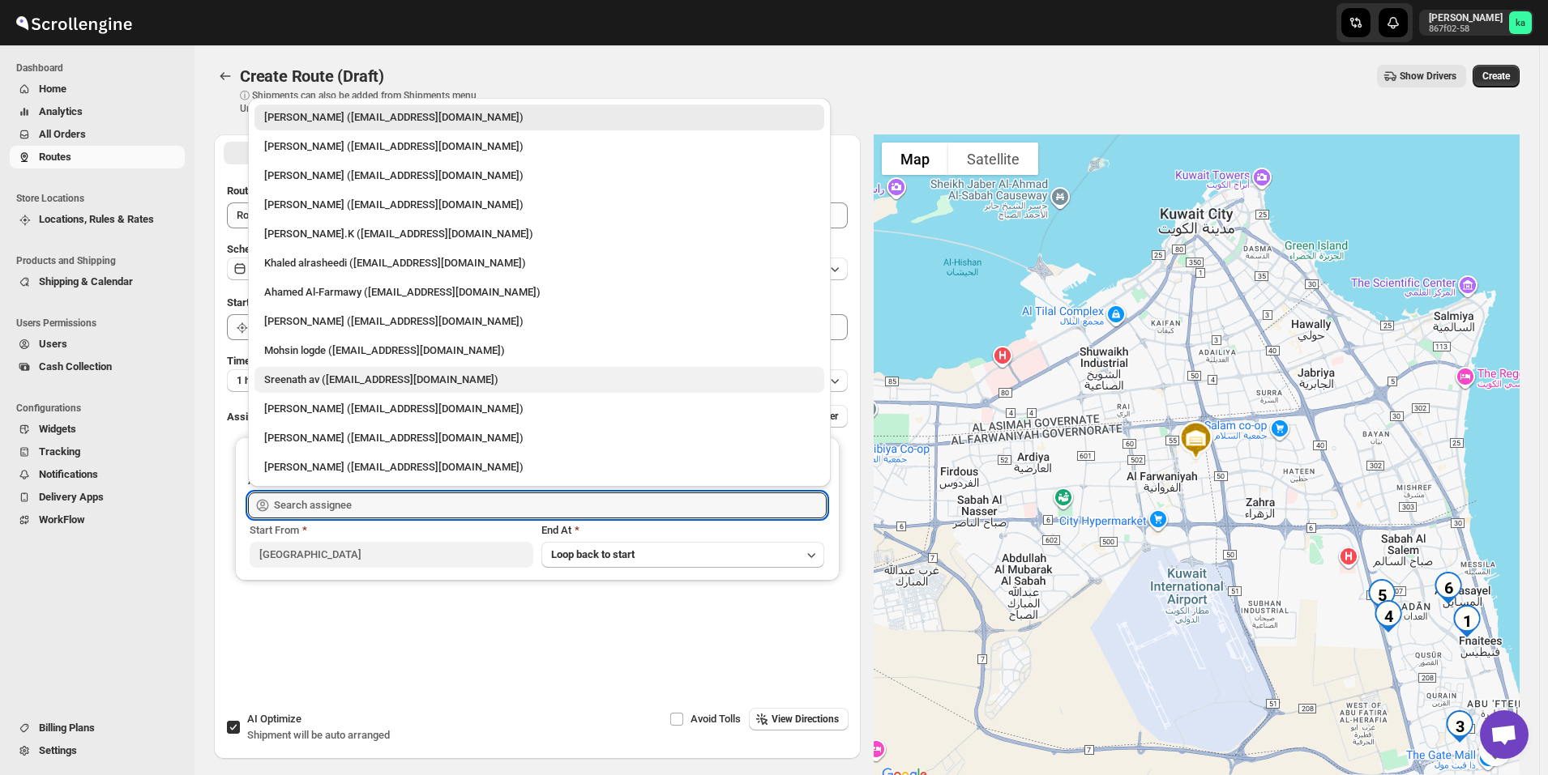
click at [302, 386] on div "Sreenath av ([EMAIL_ADDRESS][DOMAIN_NAME])" at bounding box center [539, 380] width 550 height 16
type input "Sreenath av ([EMAIL_ADDRESS][DOMAIN_NAME])"
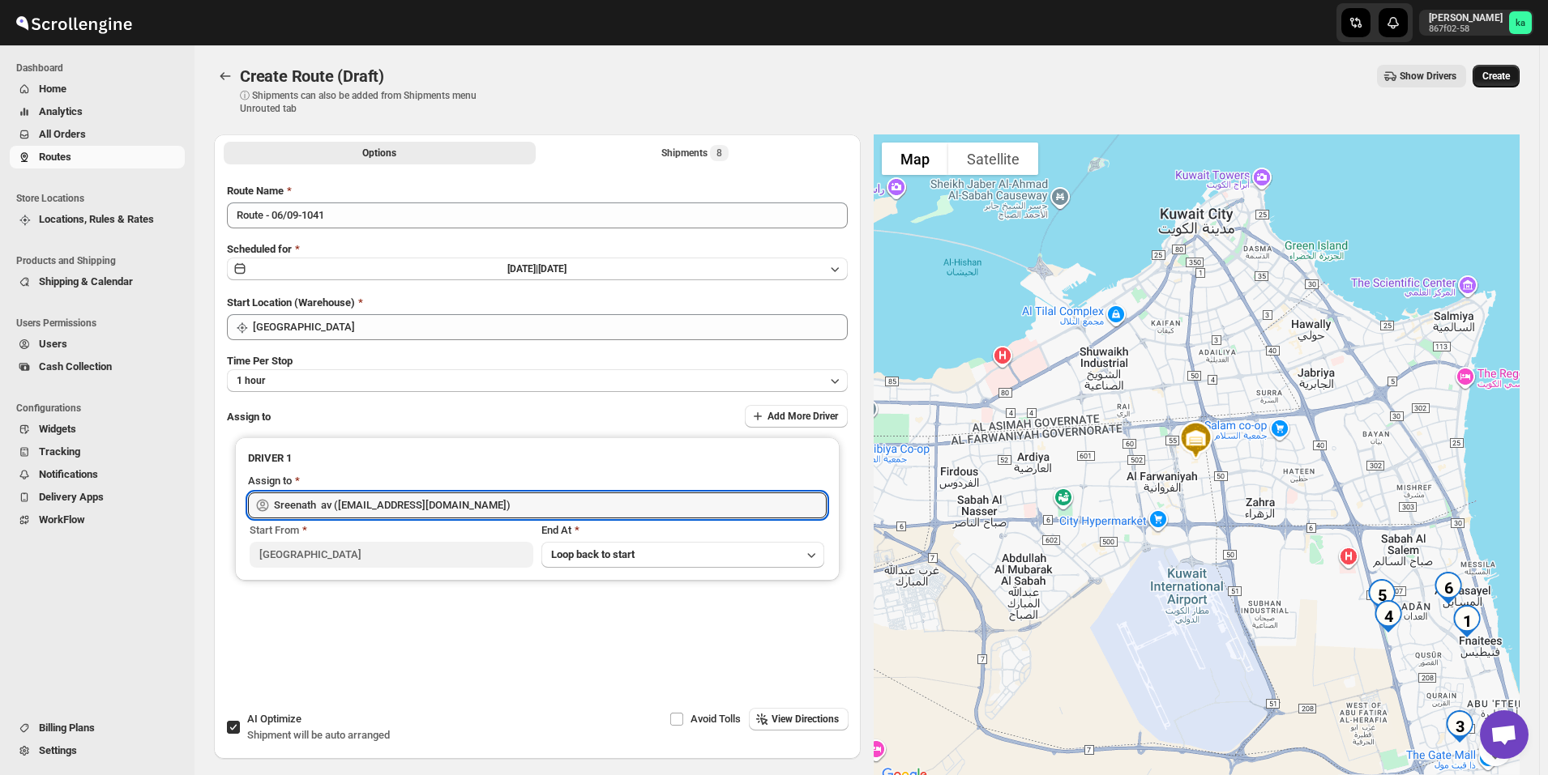
click at [1500, 71] on span "Create" at bounding box center [1496, 76] width 28 height 13
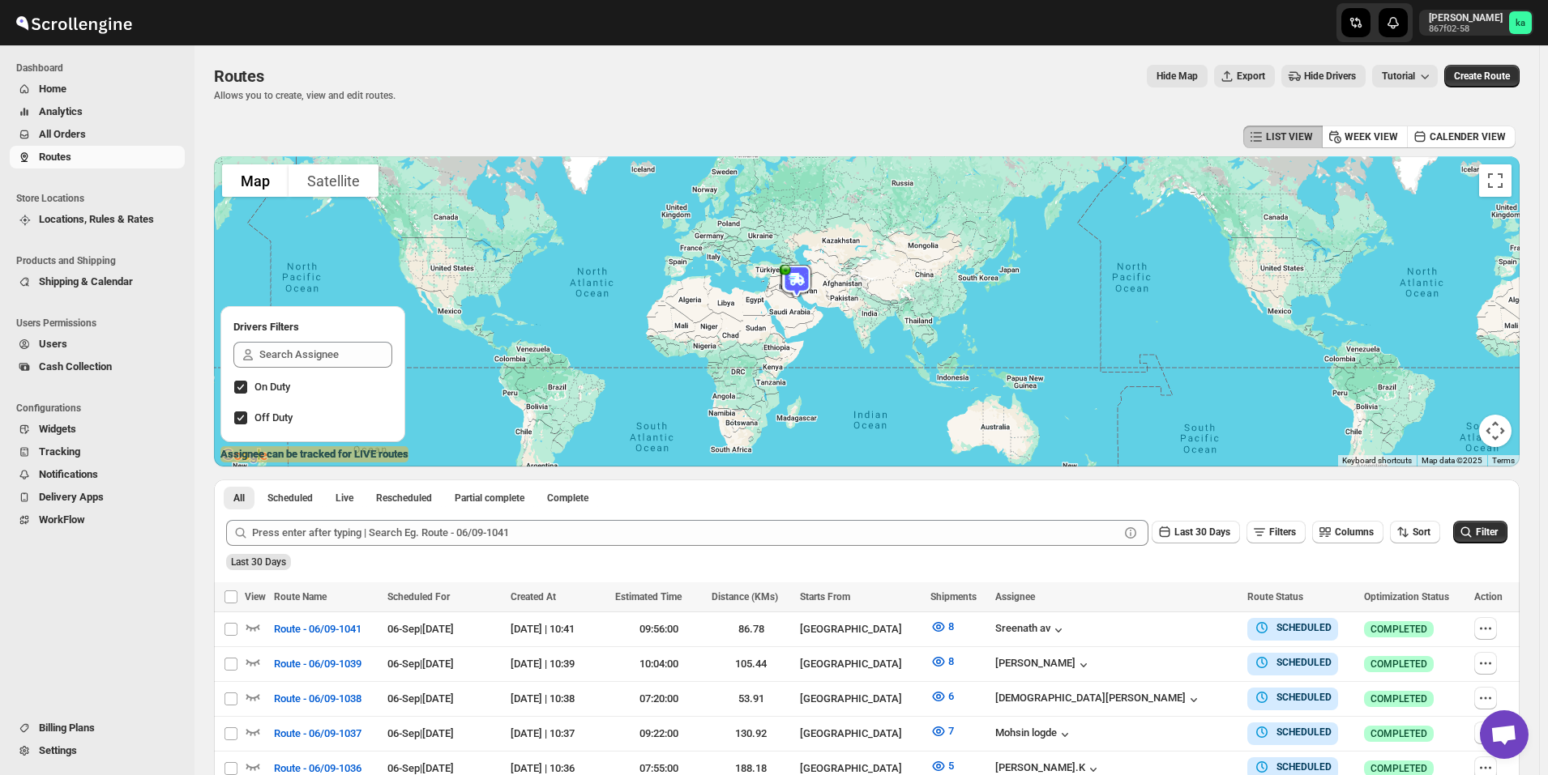
click at [135, 132] on span "All Orders" at bounding box center [110, 134] width 143 height 16
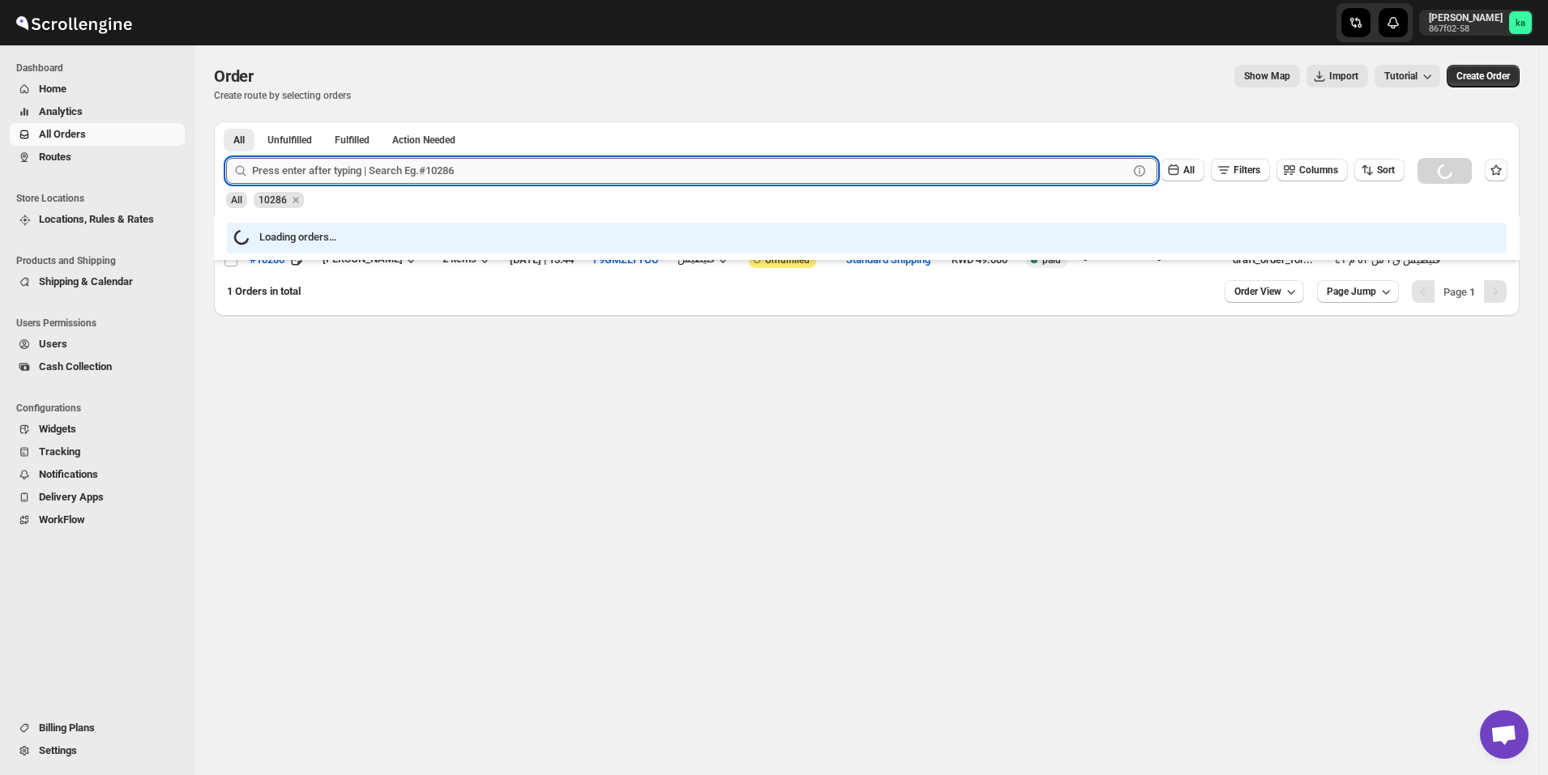
click at [401, 182] on input "text" at bounding box center [690, 171] width 876 height 26
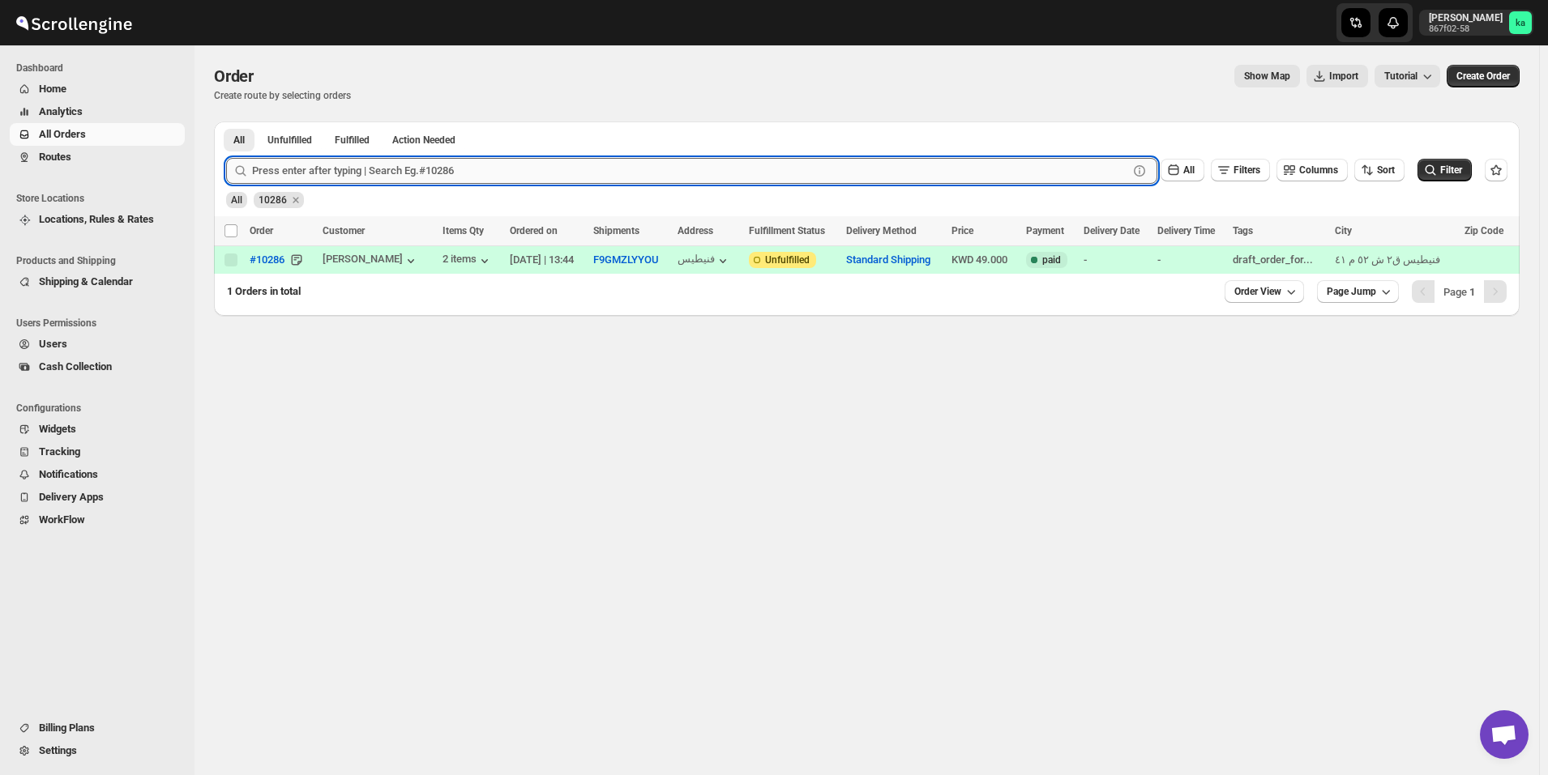
paste input "10180"
type input "10180"
click at [226, 122] on button "Submit" at bounding box center [249, 130] width 46 height 17
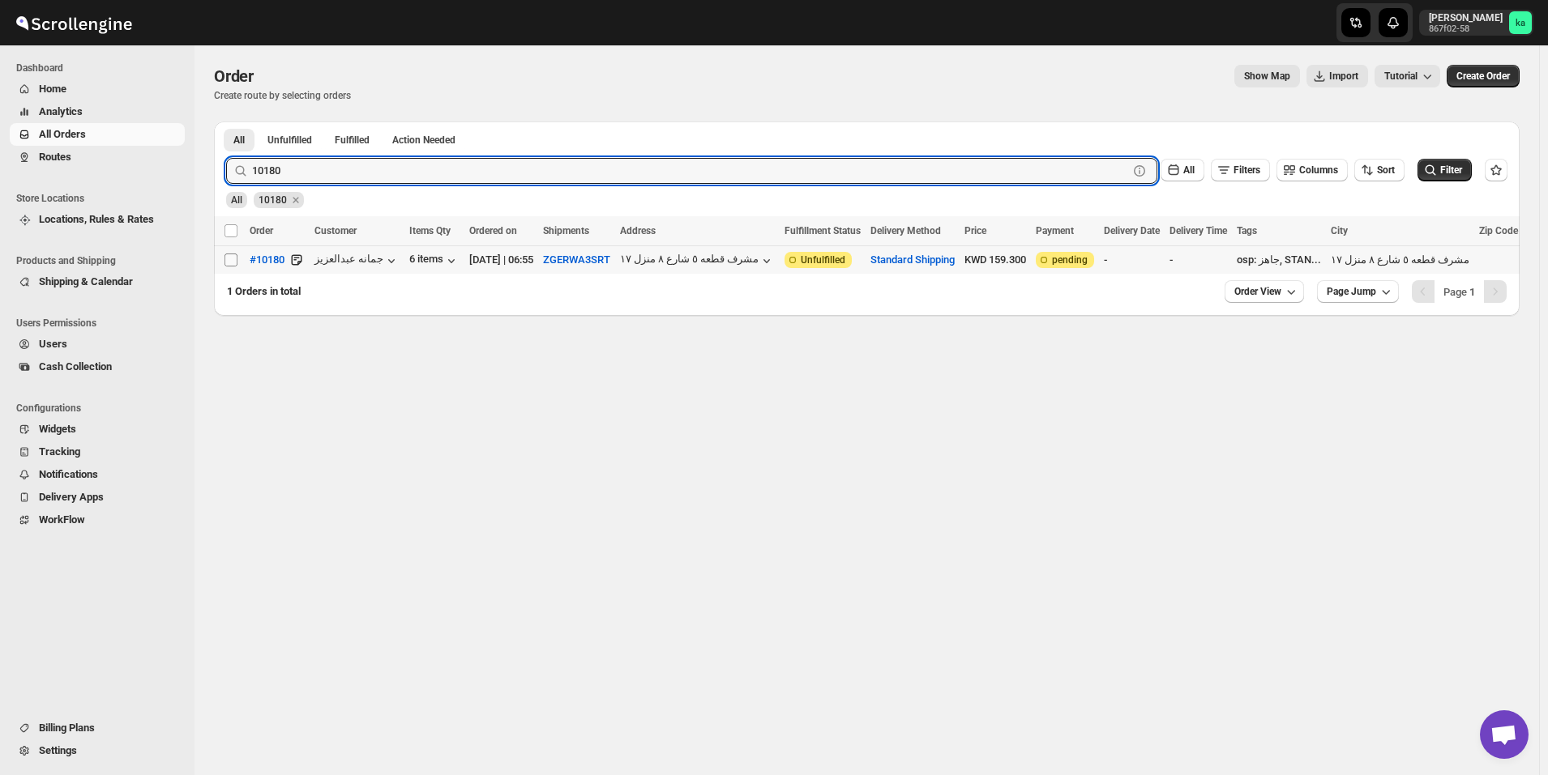
click at [234, 258] on input "Select order" at bounding box center [230, 260] width 13 height 13
checkbox input "true"
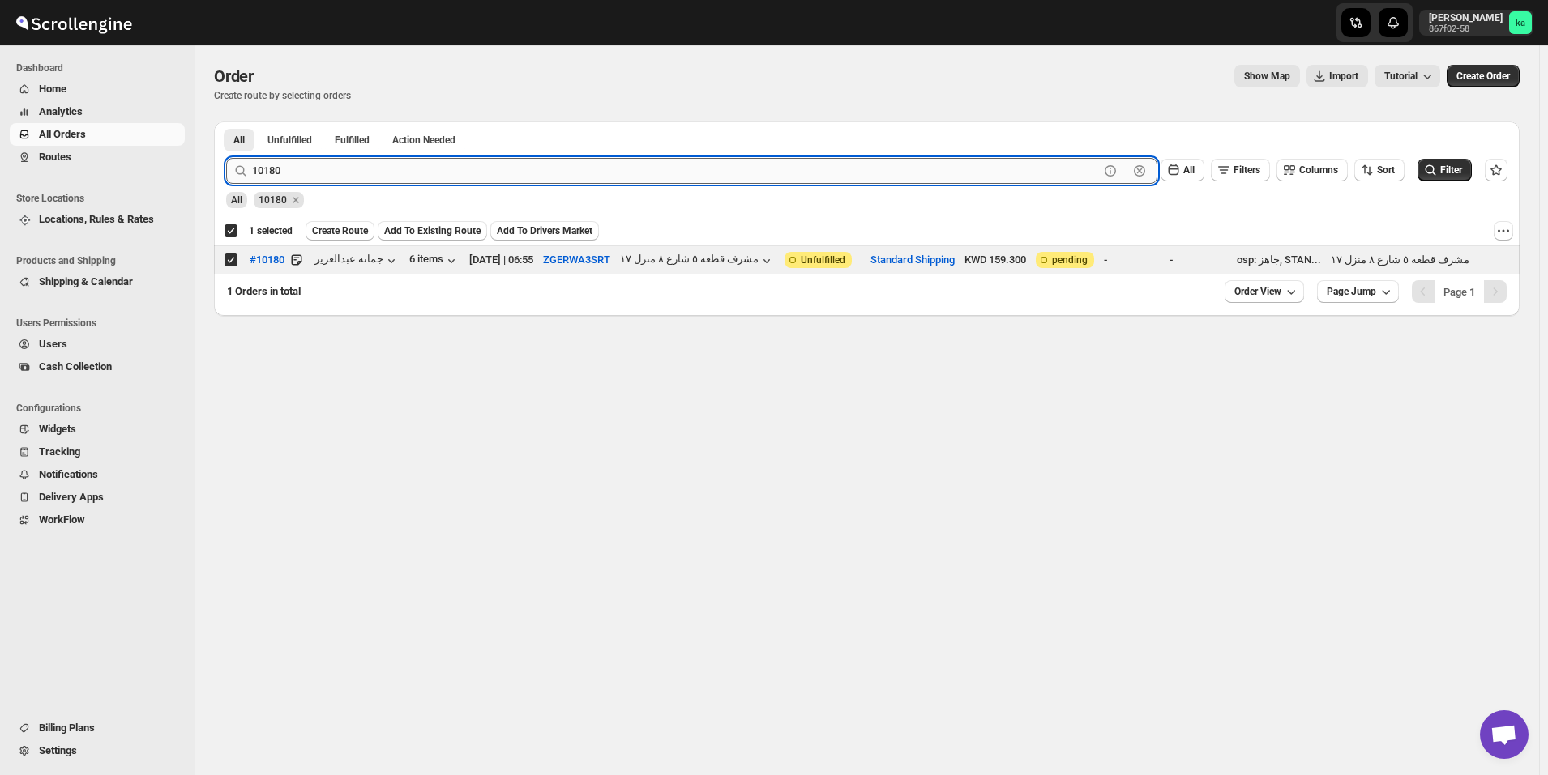
click at [403, 173] on input "10180" at bounding box center [675, 171] width 847 height 26
paste input "72"
type input "10172"
click at [226, 122] on button "Submit" at bounding box center [249, 130] width 46 height 17
click at [233, 260] on input "Select order" at bounding box center [230, 260] width 13 height 13
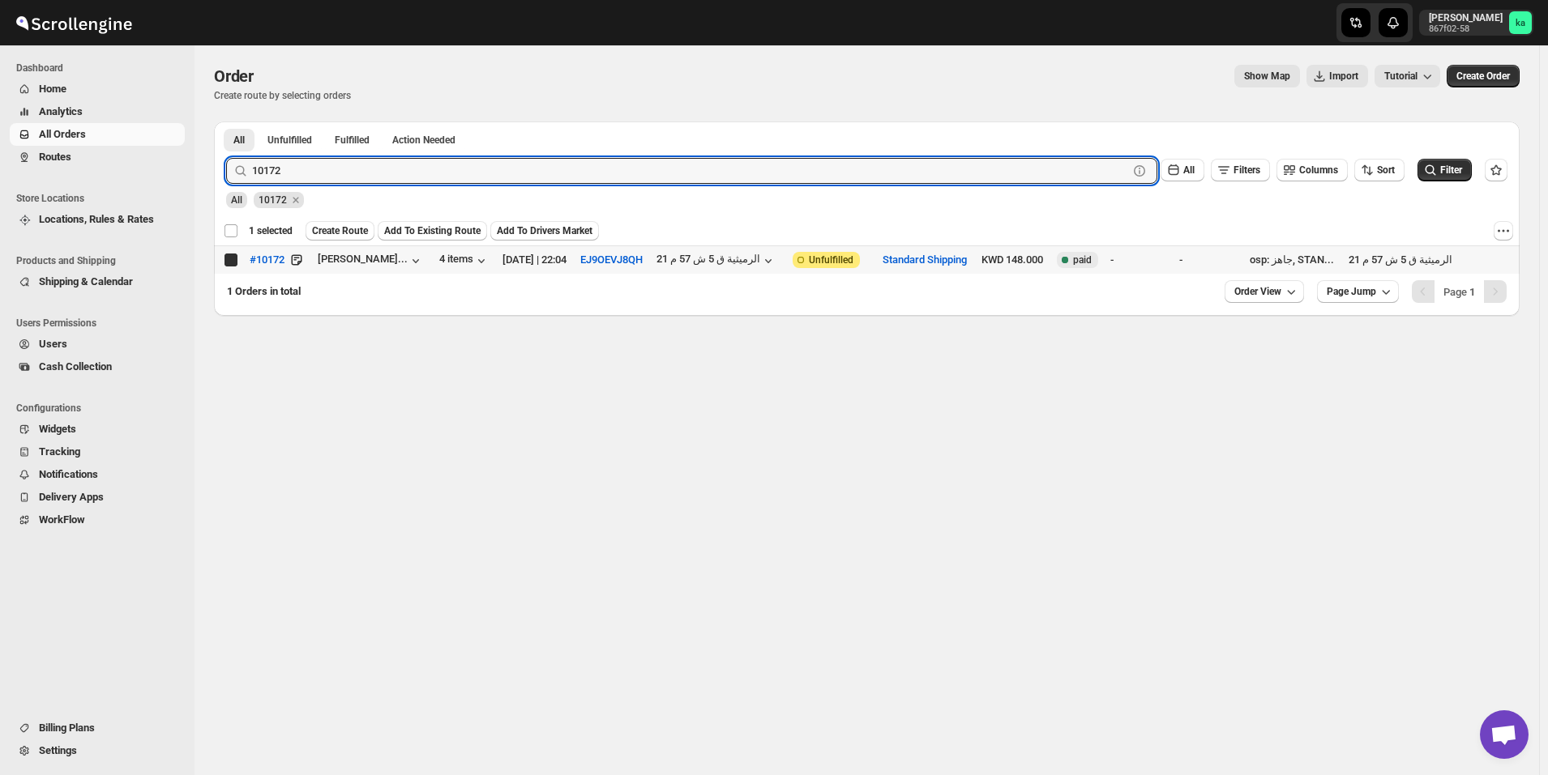
checkbox input "true"
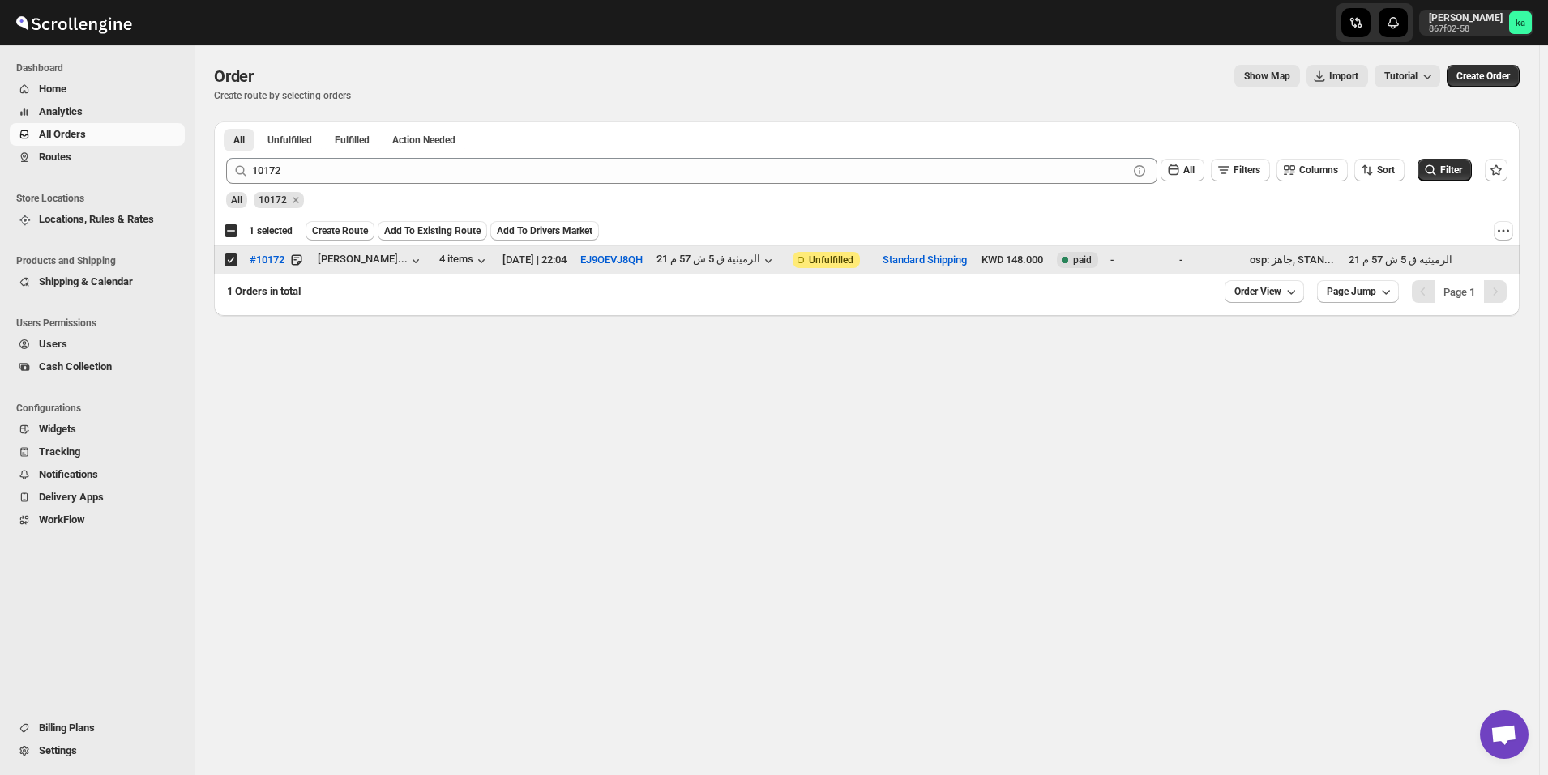
checkbox input "false"
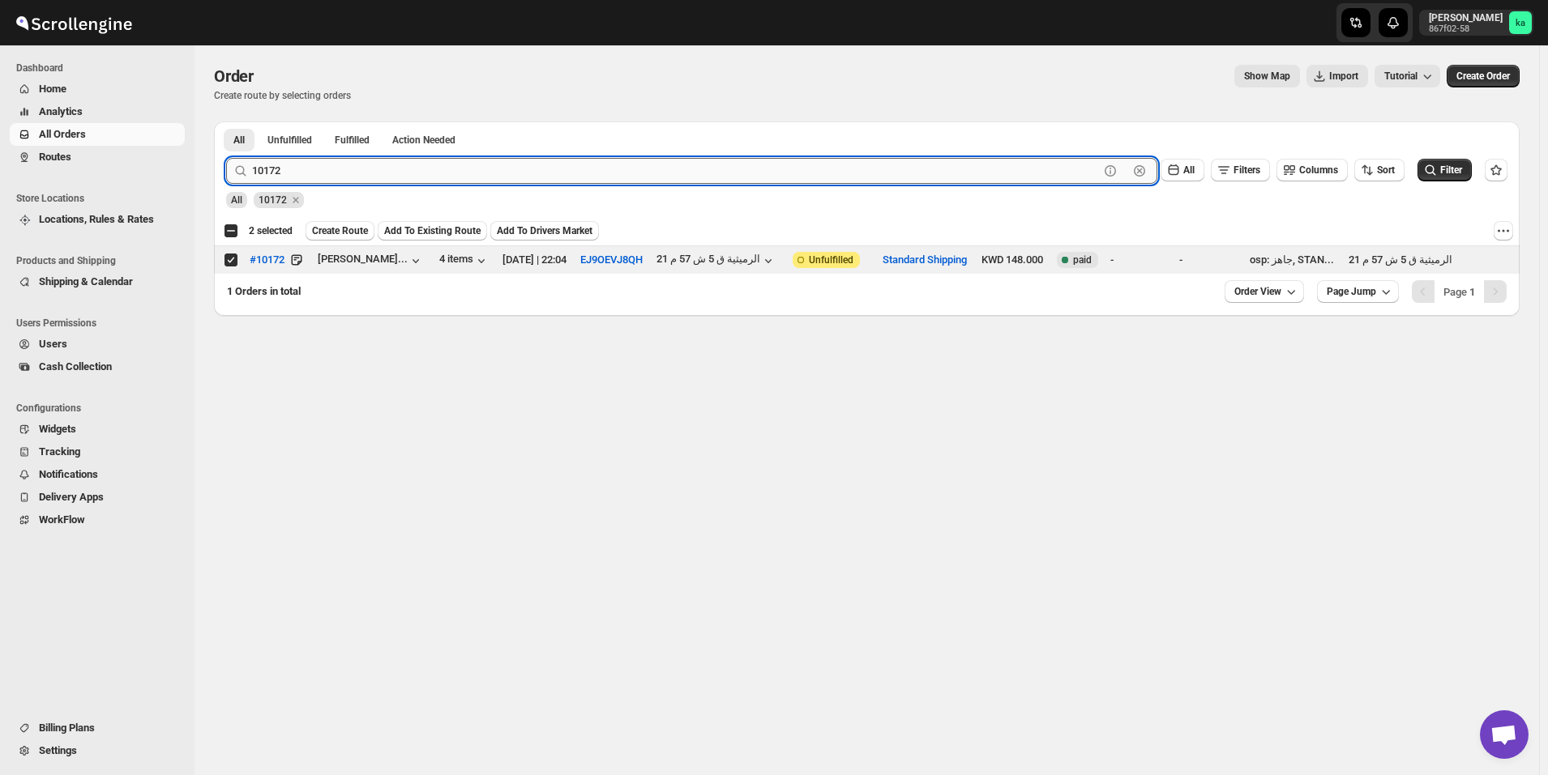
click at [421, 166] on input "10172" at bounding box center [675, 171] width 847 height 26
paste input "291"
type input "10291"
click at [226, 122] on button "Submit" at bounding box center [249, 130] width 46 height 17
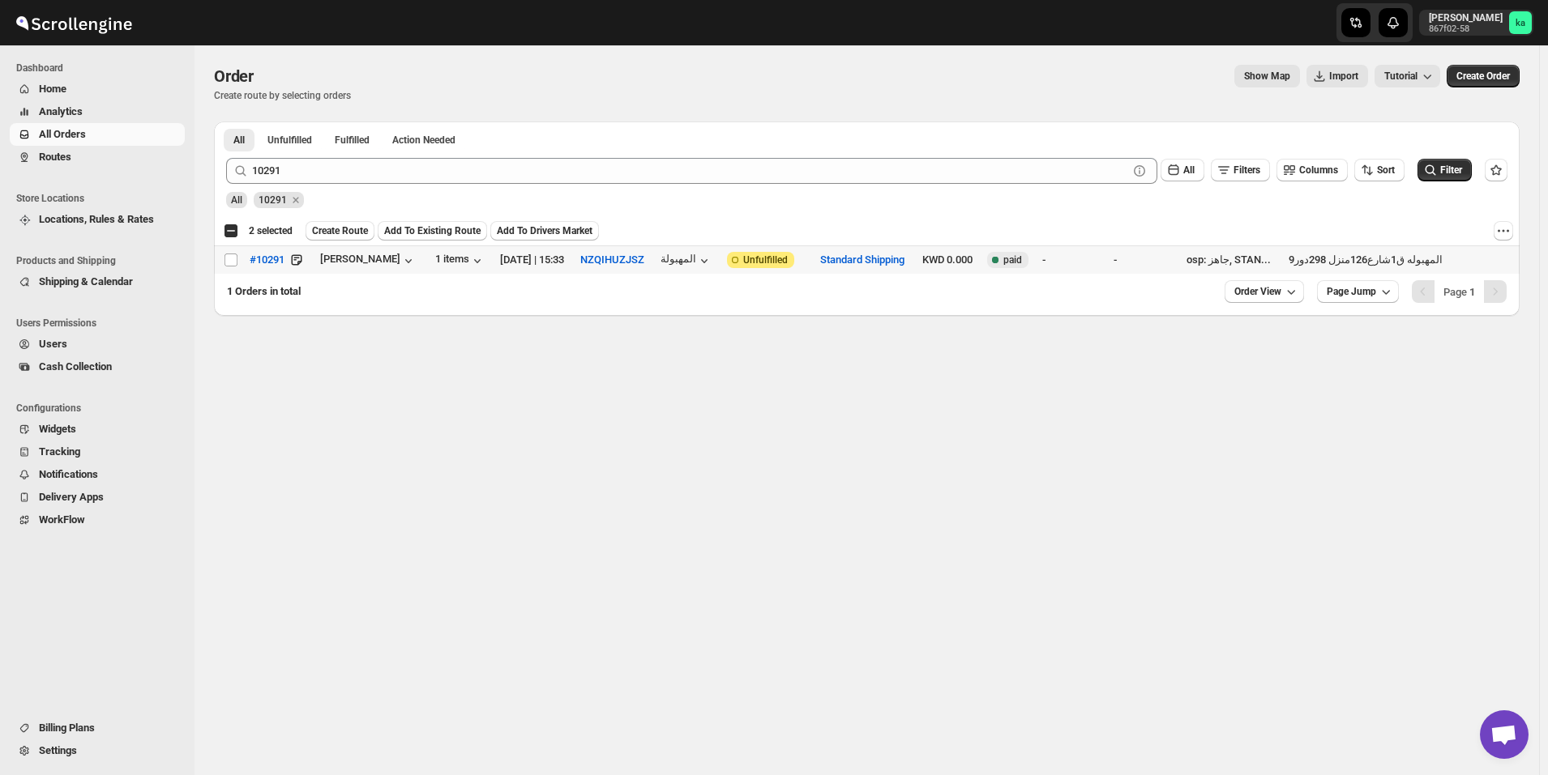
click at [225, 267] on td "Select order" at bounding box center [229, 260] width 31 height 28
checkbox input "true"
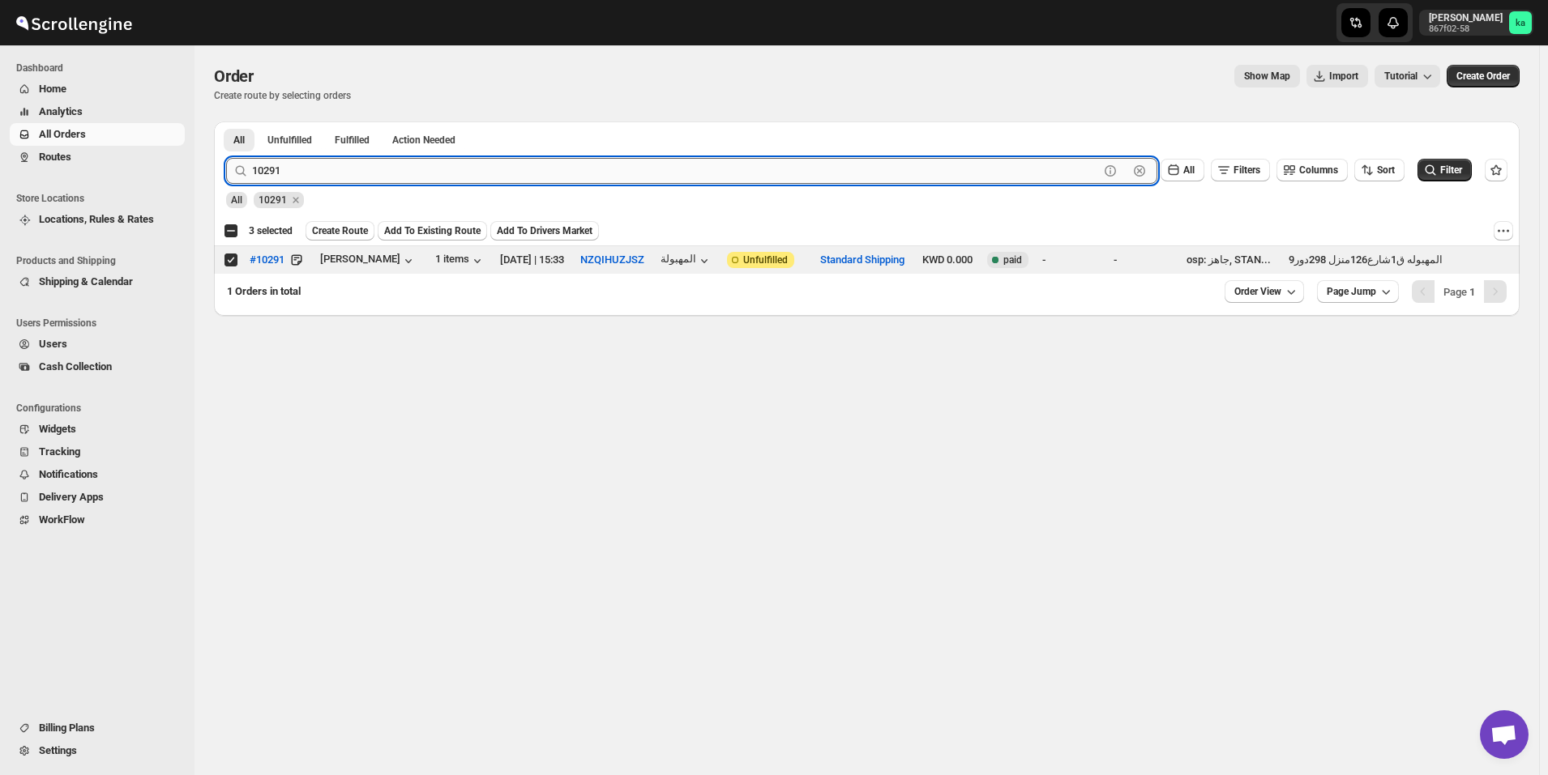
click at [390, 163] on input "10291" at bounding box center [675, 171] width 847 height 26
paste input "039"
type input "10039"
click at [226, 122] on button "Submit" at bounding box center [249, 130] width 46 height 17
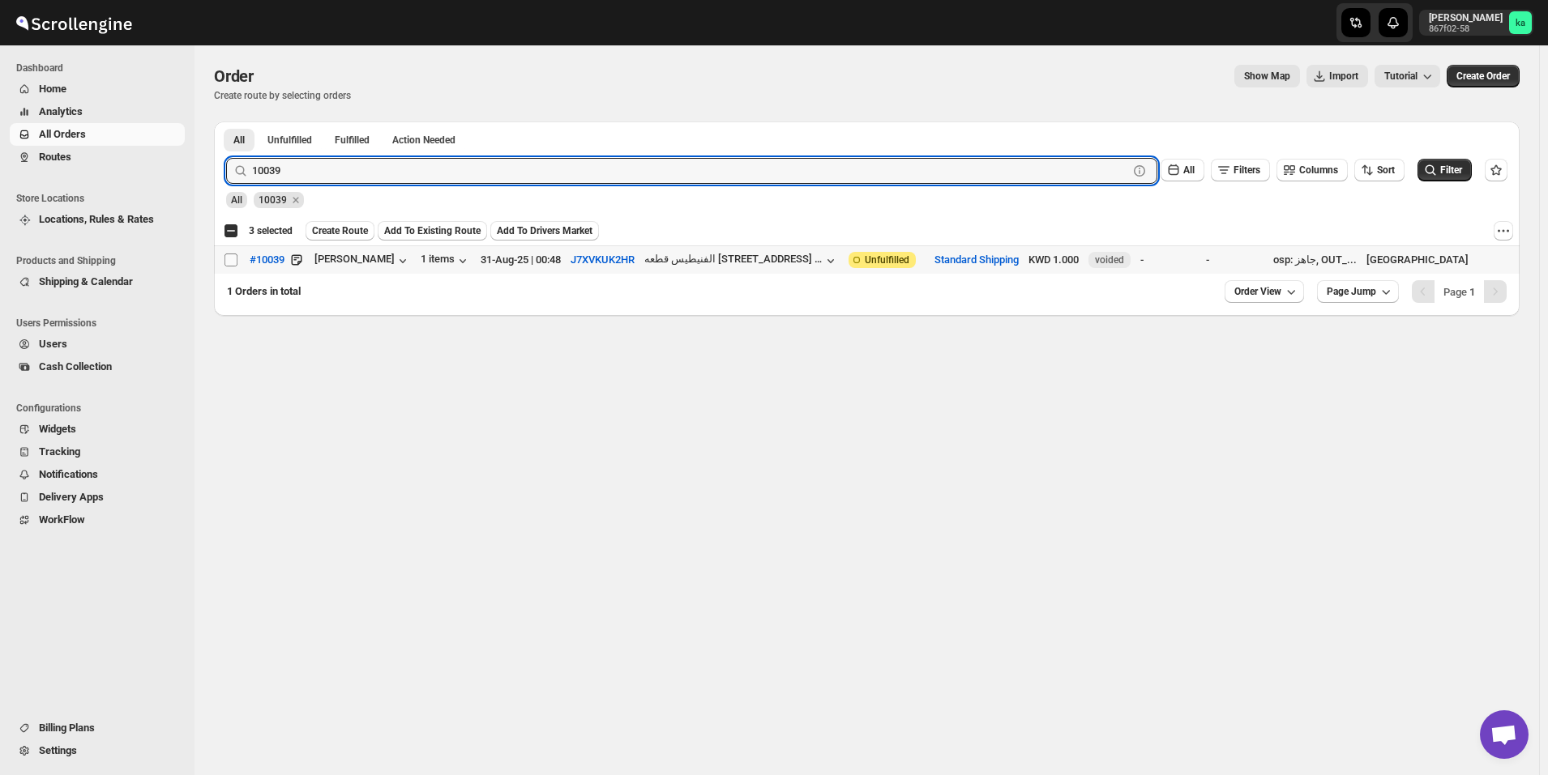
click at [228, 263] on input "Select order" at bounding box center [230, 260] width 13 height 13
checkbox input "true"
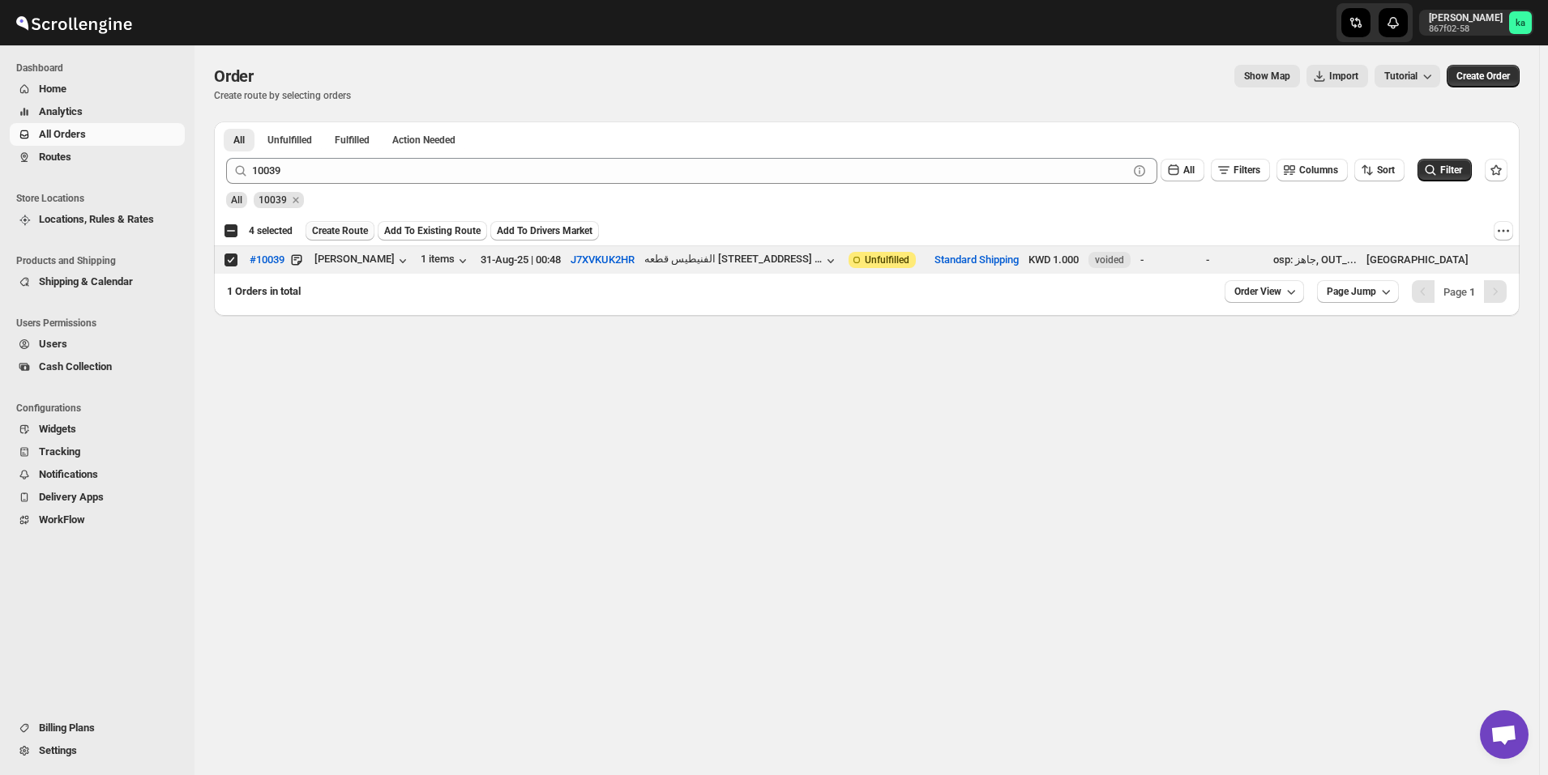
click at [347, 233] on span "Create Route" at bounding box center [340, 230] width 56 height 13
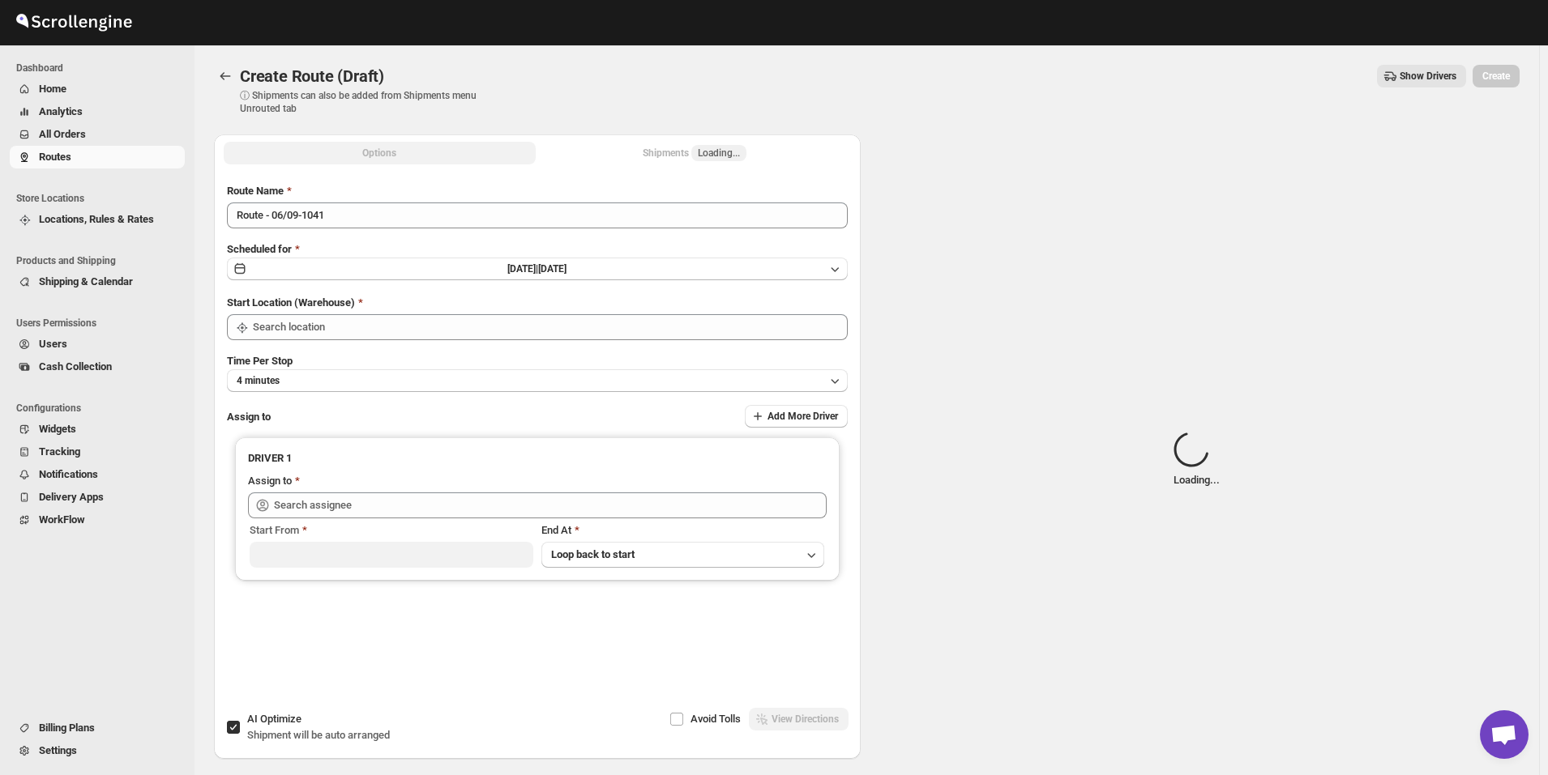
type input "[GEOGRAPHIC_DATA]"
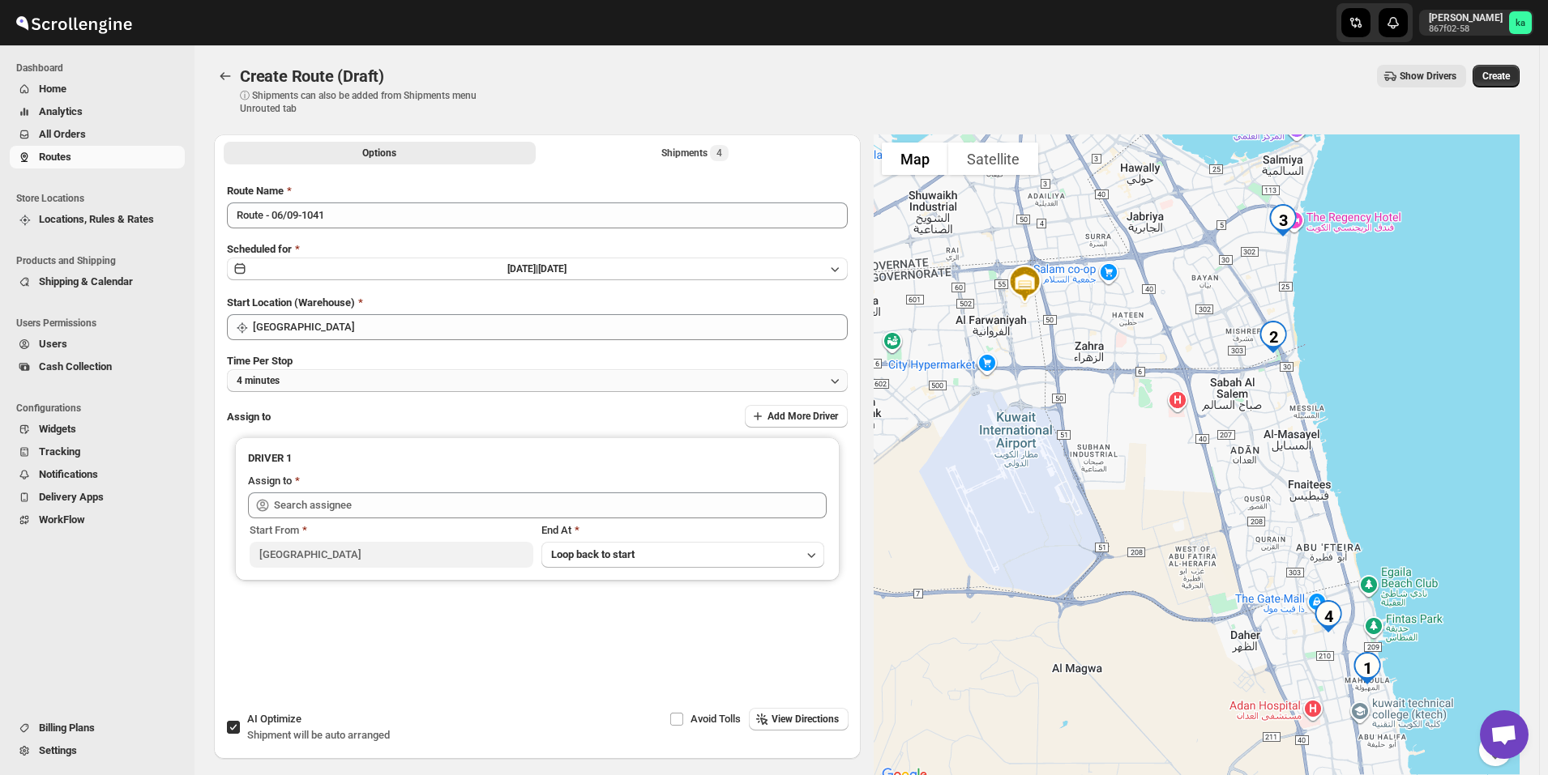
click at [303, 371] on button "4 minutes" at bounding box center [537, 381] width 621 height 23
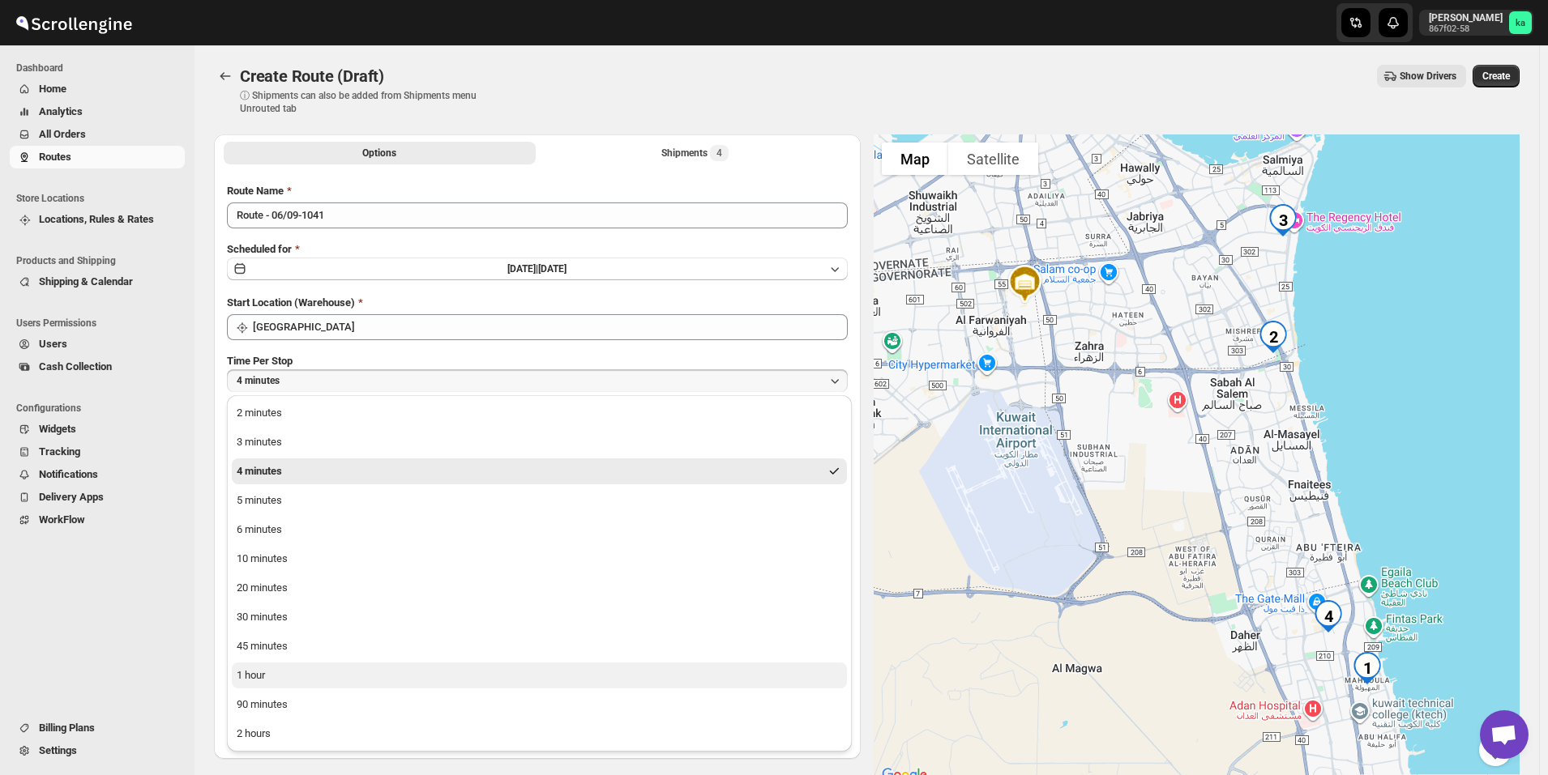
click at [262, 685] on button "1 hour" at bounding box center [539, 676] width 615 height 26
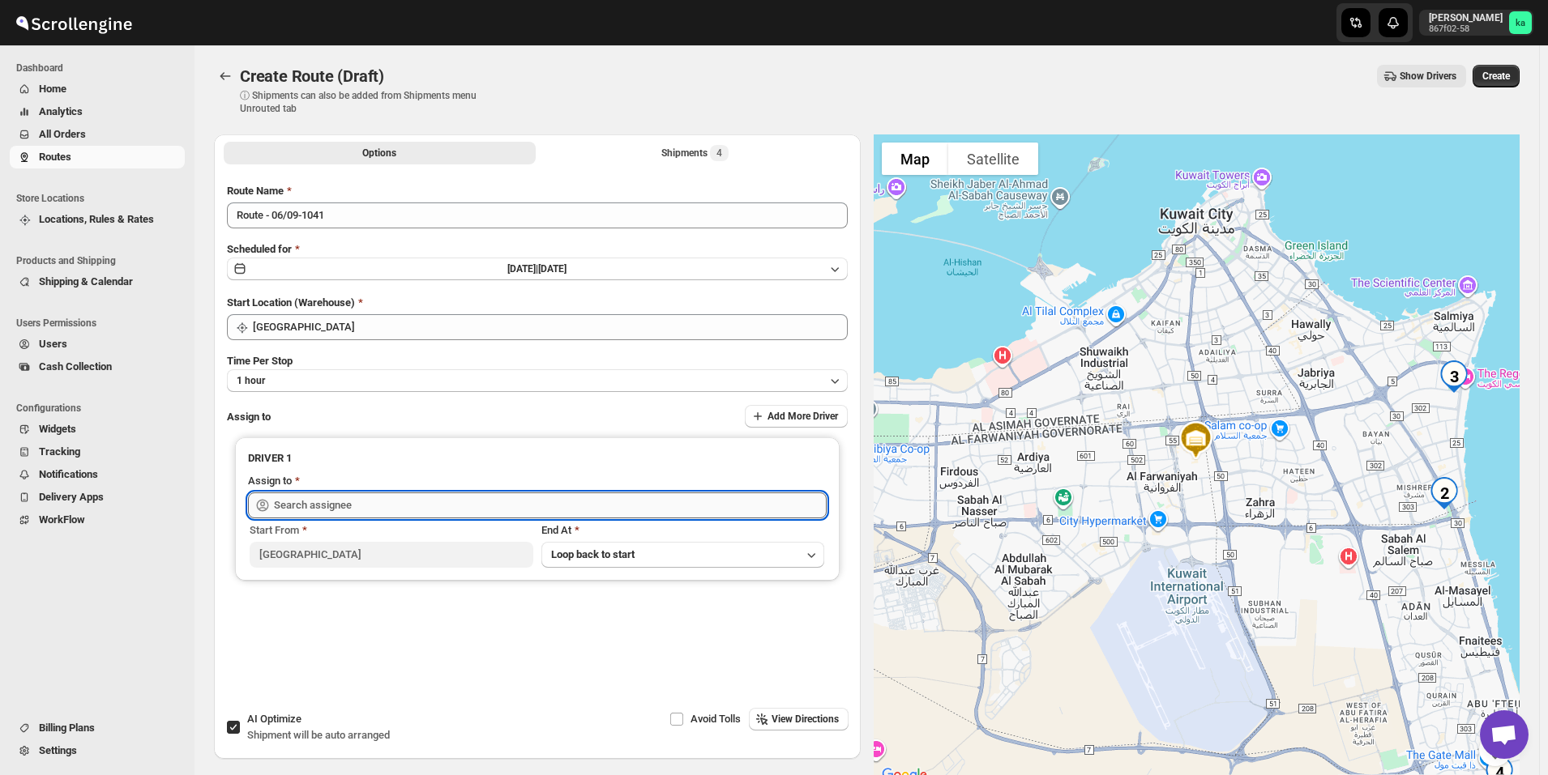
click at [326, 495] on input "text" at bounding box center [550, 506] width 553 height 26
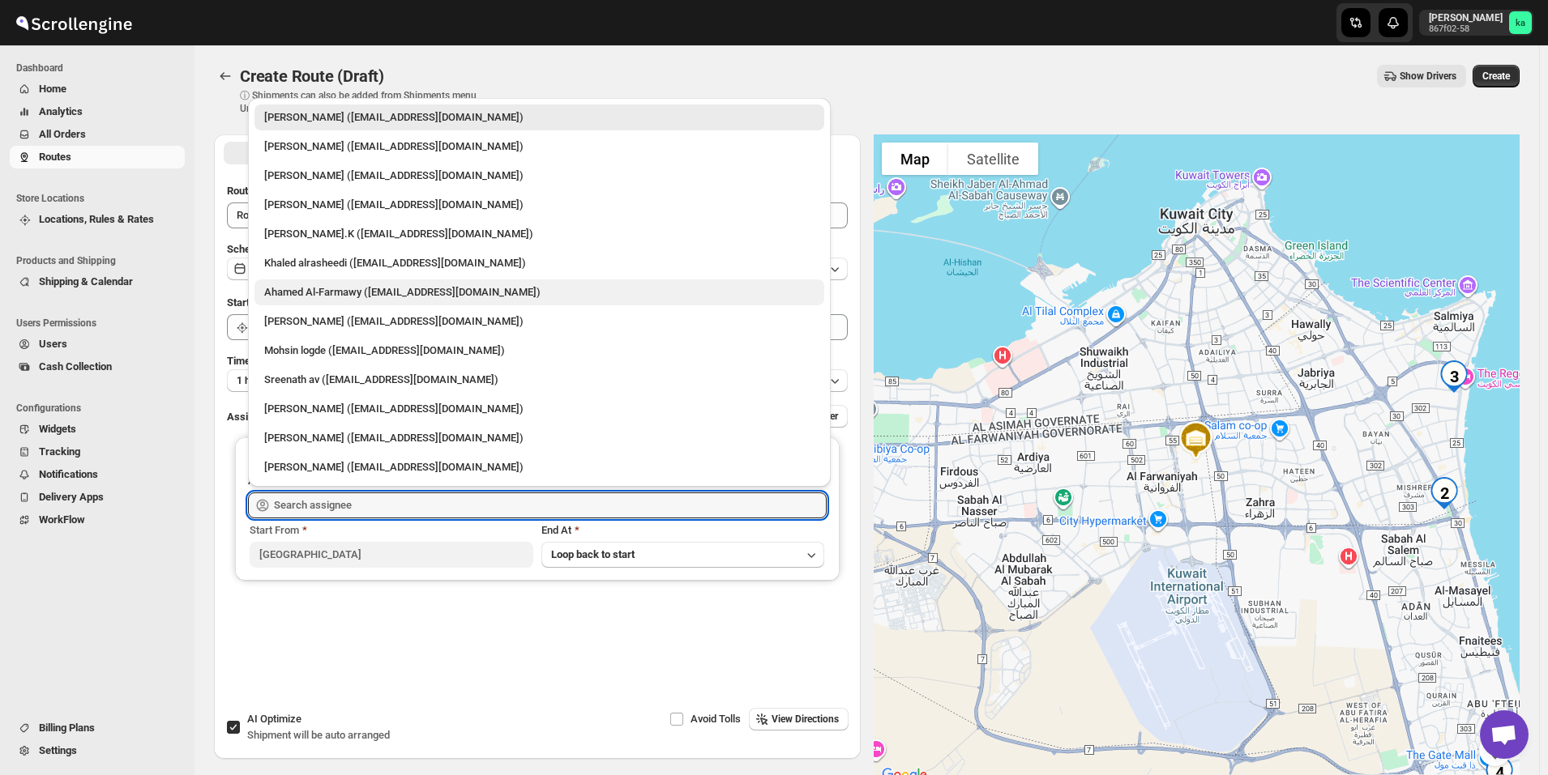
click at [308, 292] on div "Ahamed Al-Farmawy ([EMAIL_ADDRESS][DOMAIN_NAME])" at bounding box center [539, 292] width 550 height 16
type input "Ahamed Al-Farmawy ([EMAIL_ADDRESS][DOMAIN_NAME])"
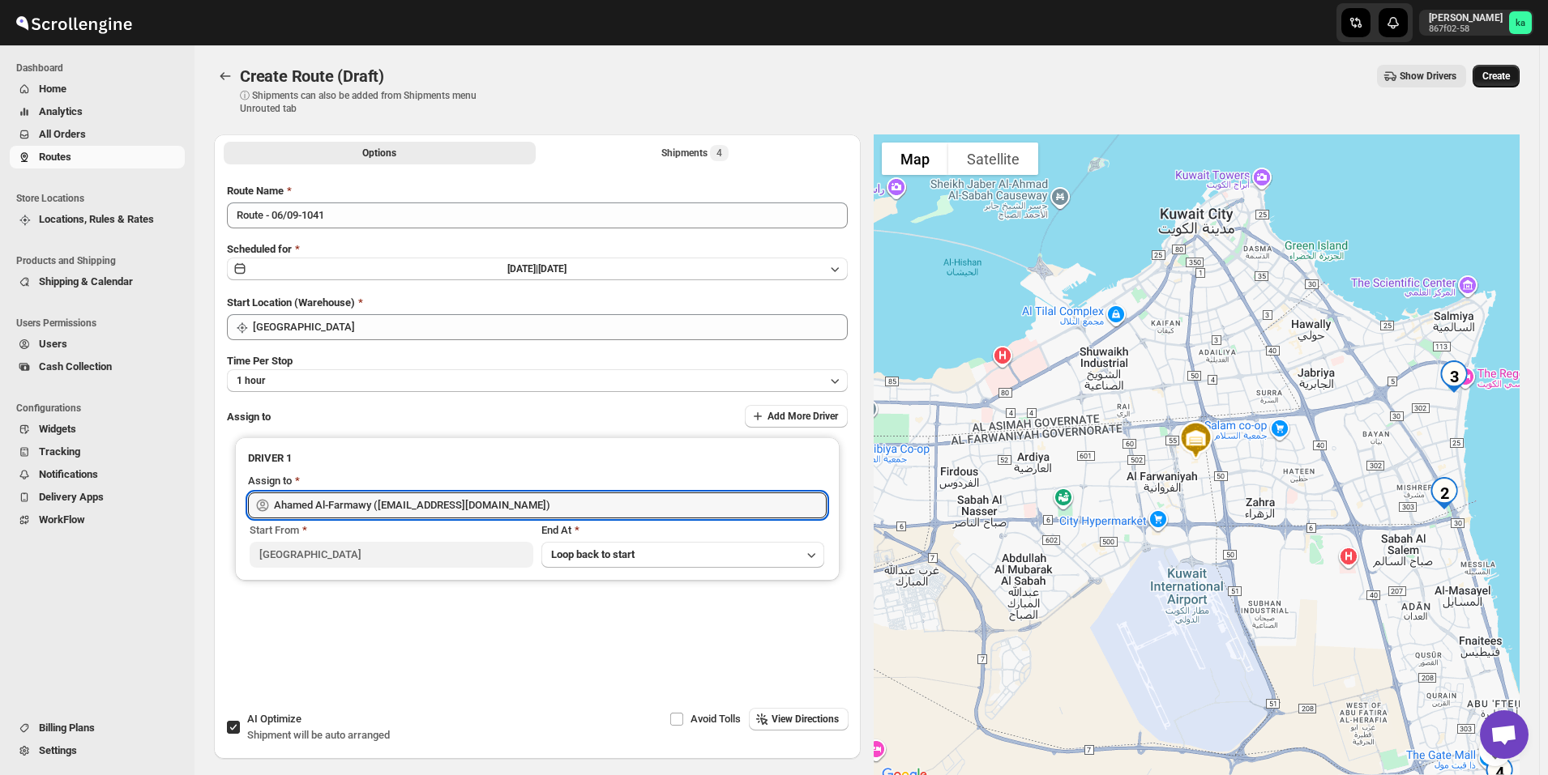
click at [1518, 78] on button "Create" at bounding box center [1495, 76] width 47 height 23
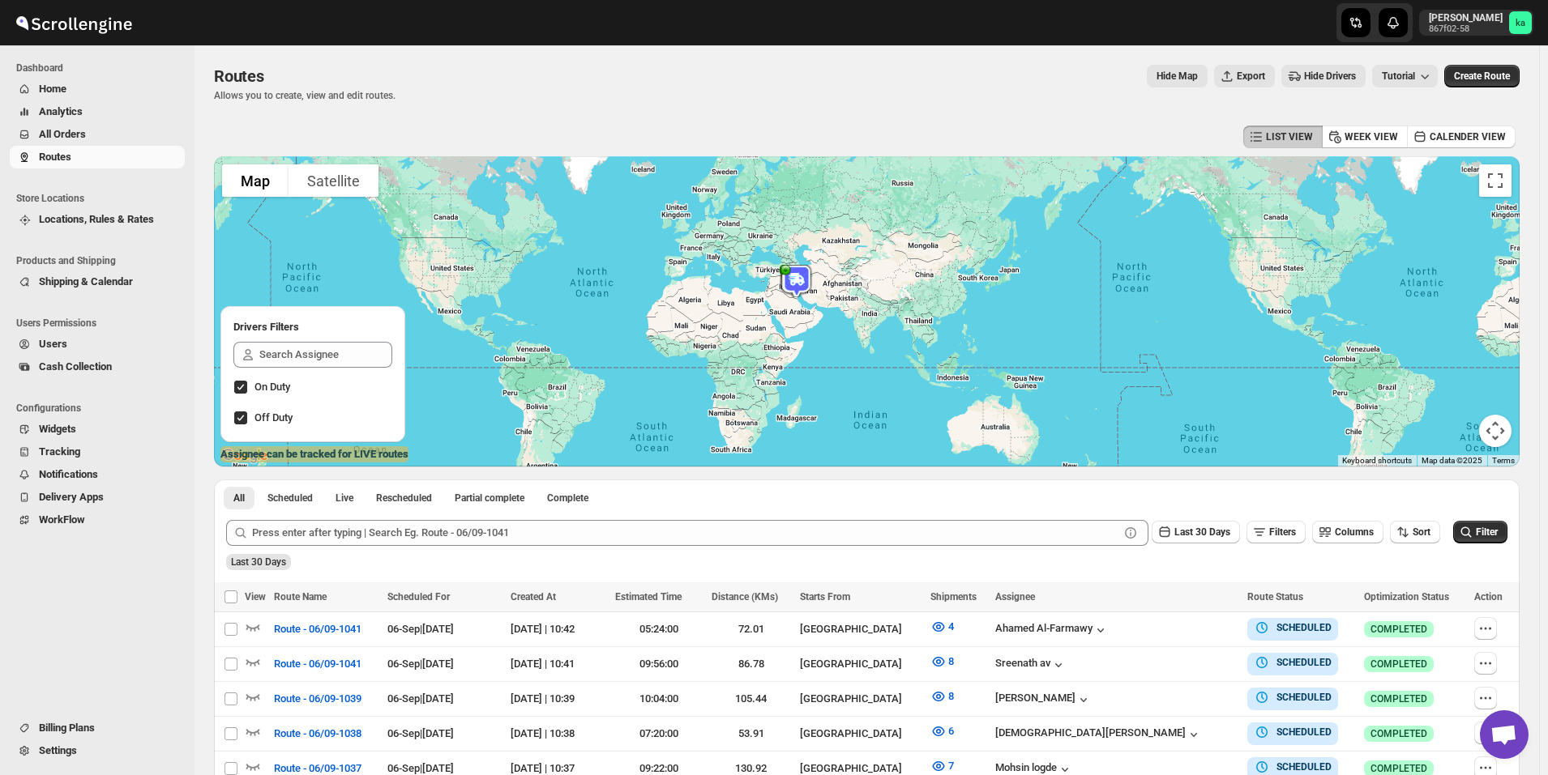
click at [106, 135] on span "All Orders" at bounding box center [110, 134] width 143 height 16
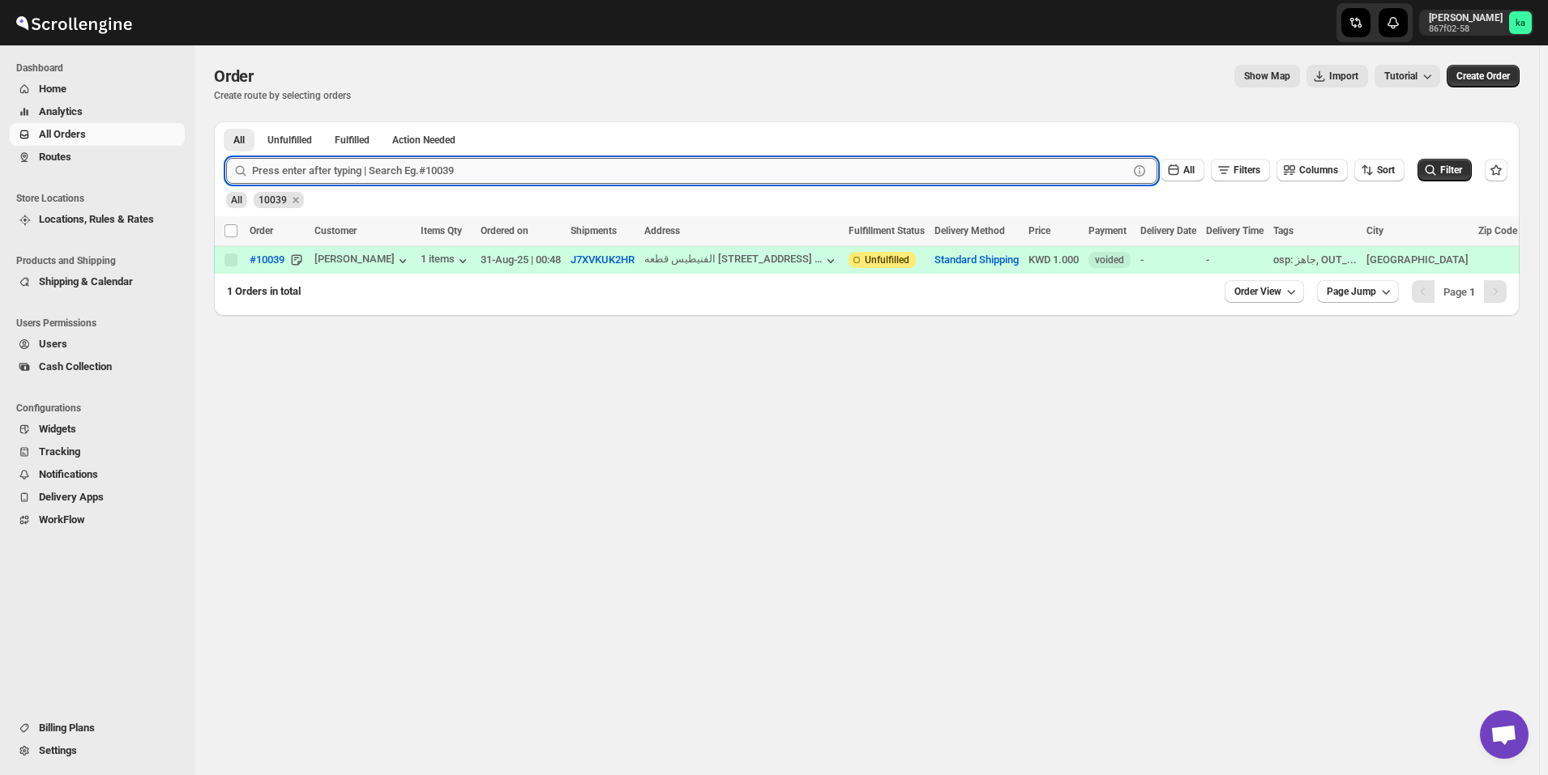
click at [399, 177] on input "text" at bounding box center [690, 171] width 876 height 26
paste input "10213"
type input "10213"
click at [226, 122] on button "Submit" at bounding box center [249, 130] width 46 height 17
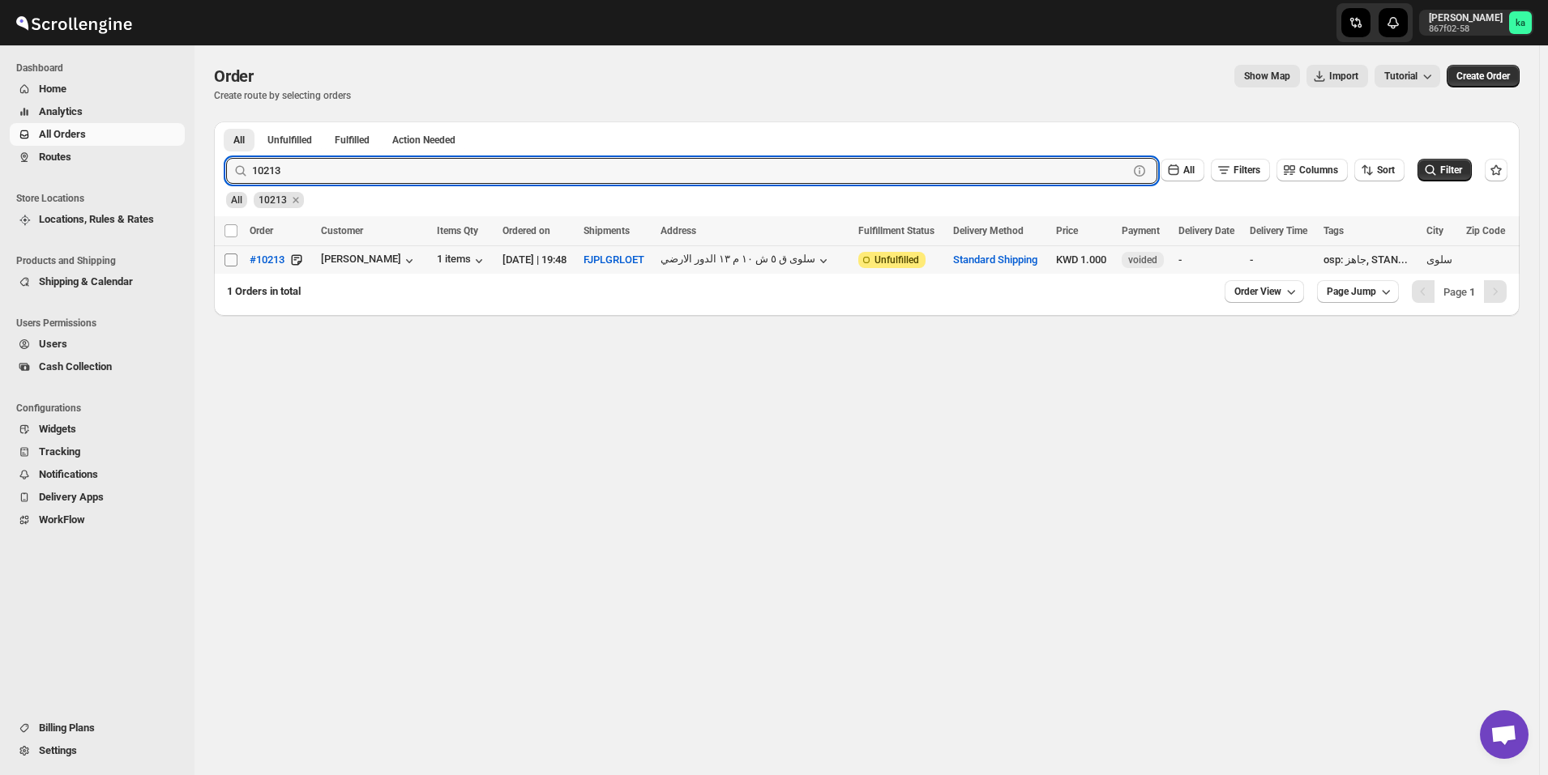
click at [234, 260] on input "Select order" at bounding box center [230, 260] width 13 height 13
checkbox input "true"
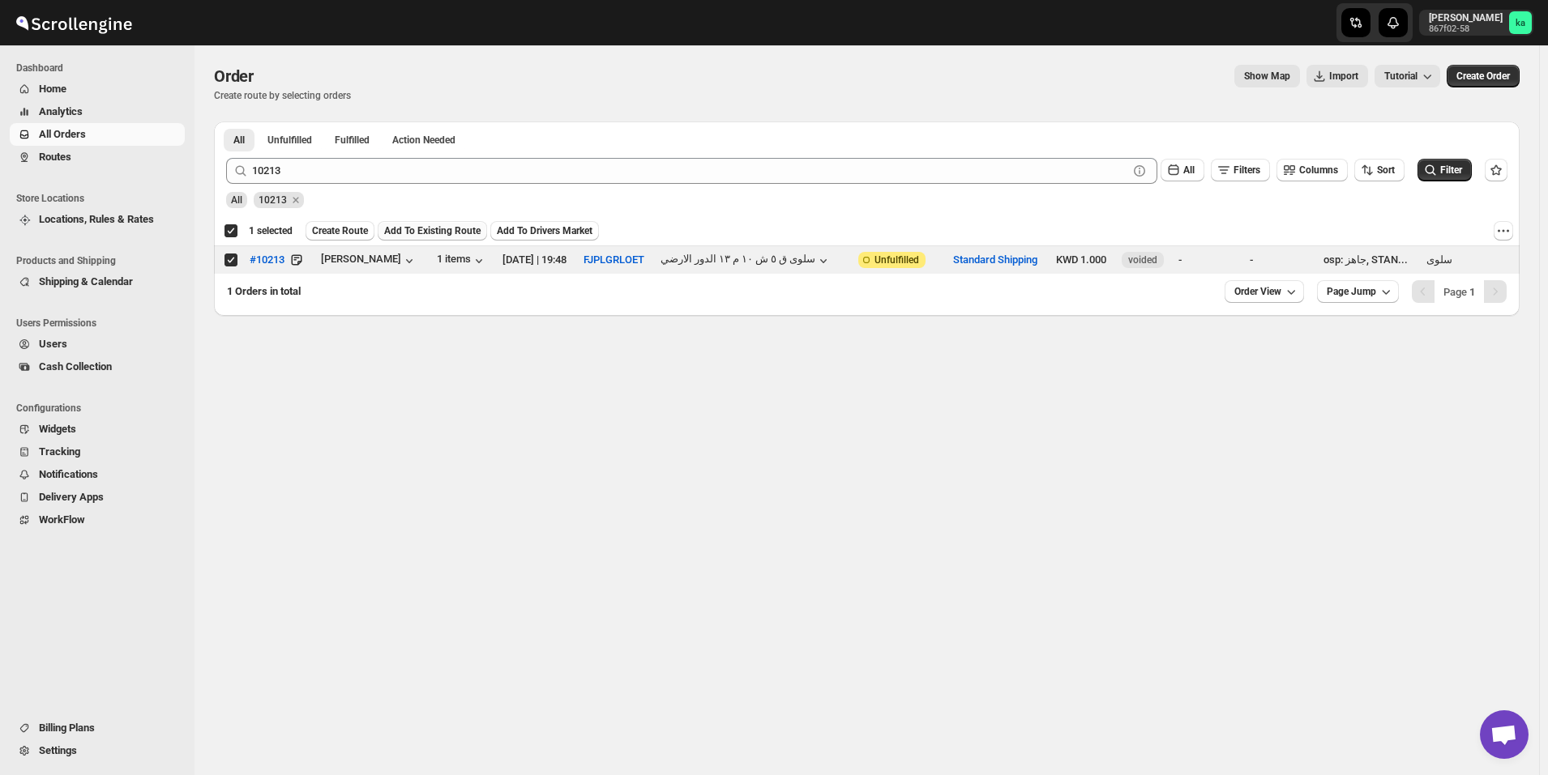
click at [429, 222] on button "Add To Existing Route" at bounding box center [432, 230] width 109 height 19
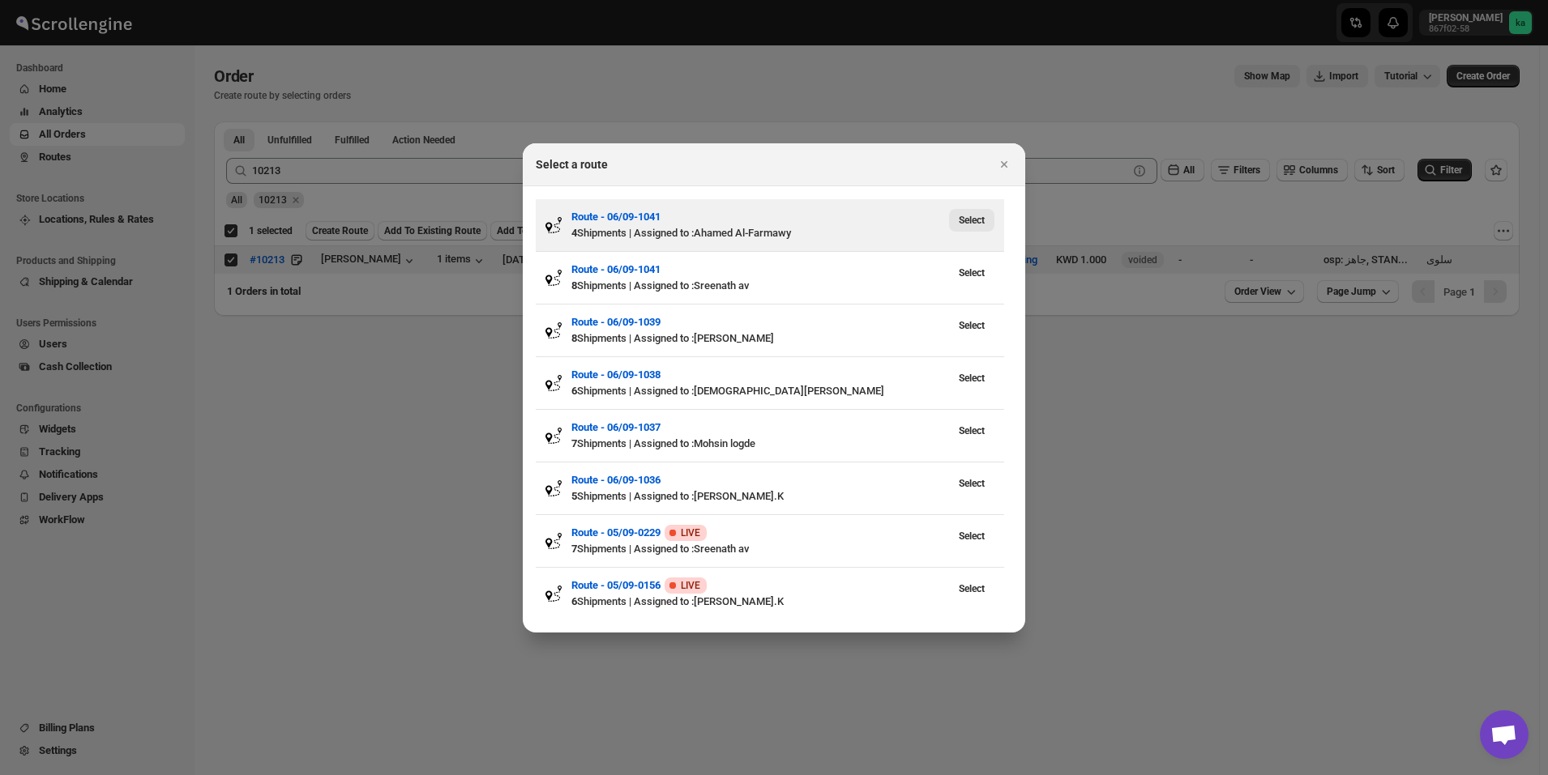
click at [979, 220] on span "Select" at bounding box center [972, 220] width 26 height 13
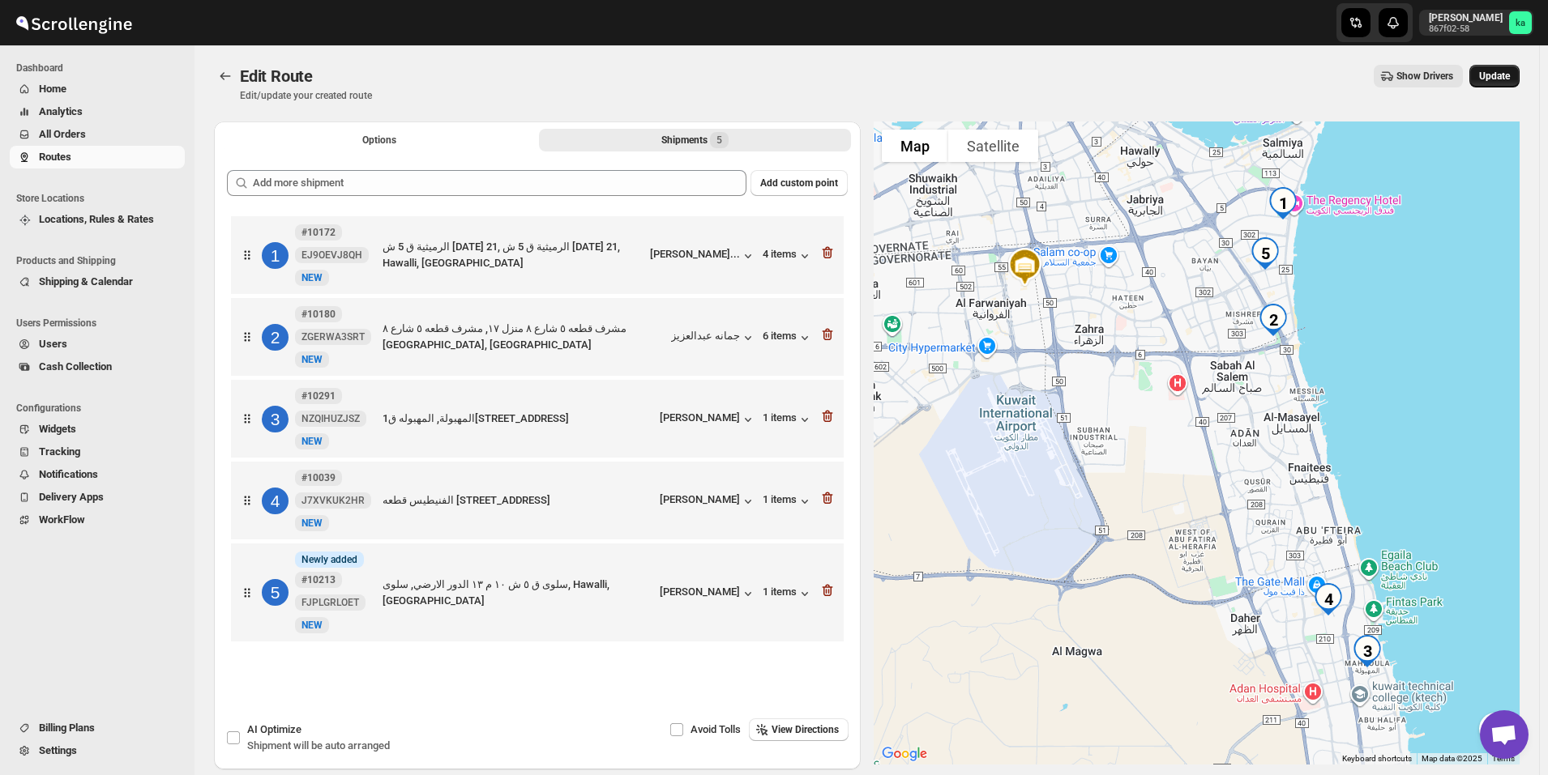
click at [1519, 76] on button "Update" at bounding box center [1494, 76] width 50 height 23
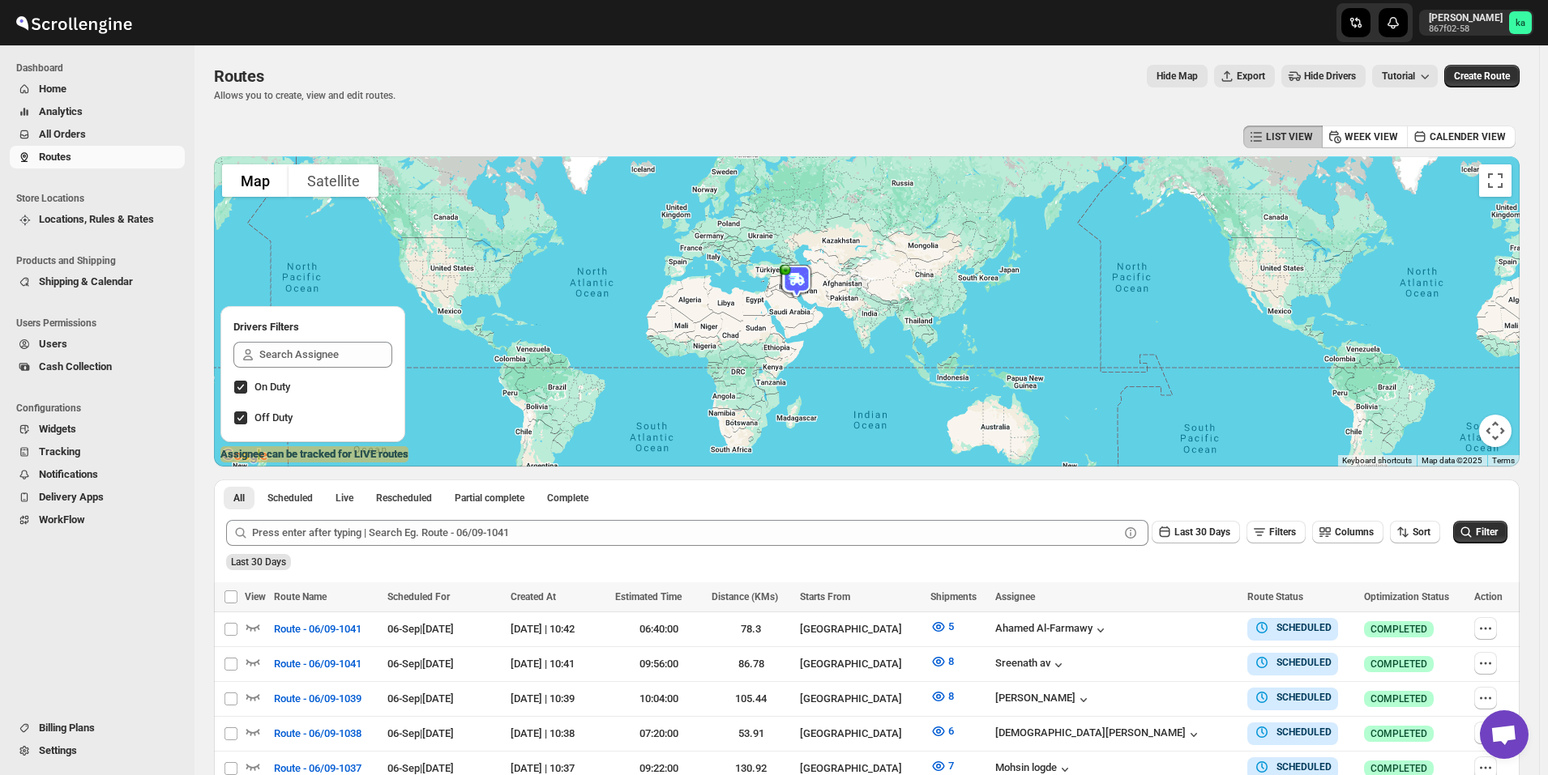
click at [99, 139] on span "All Orders" at bounding box center [110, 134] width 143 height 16
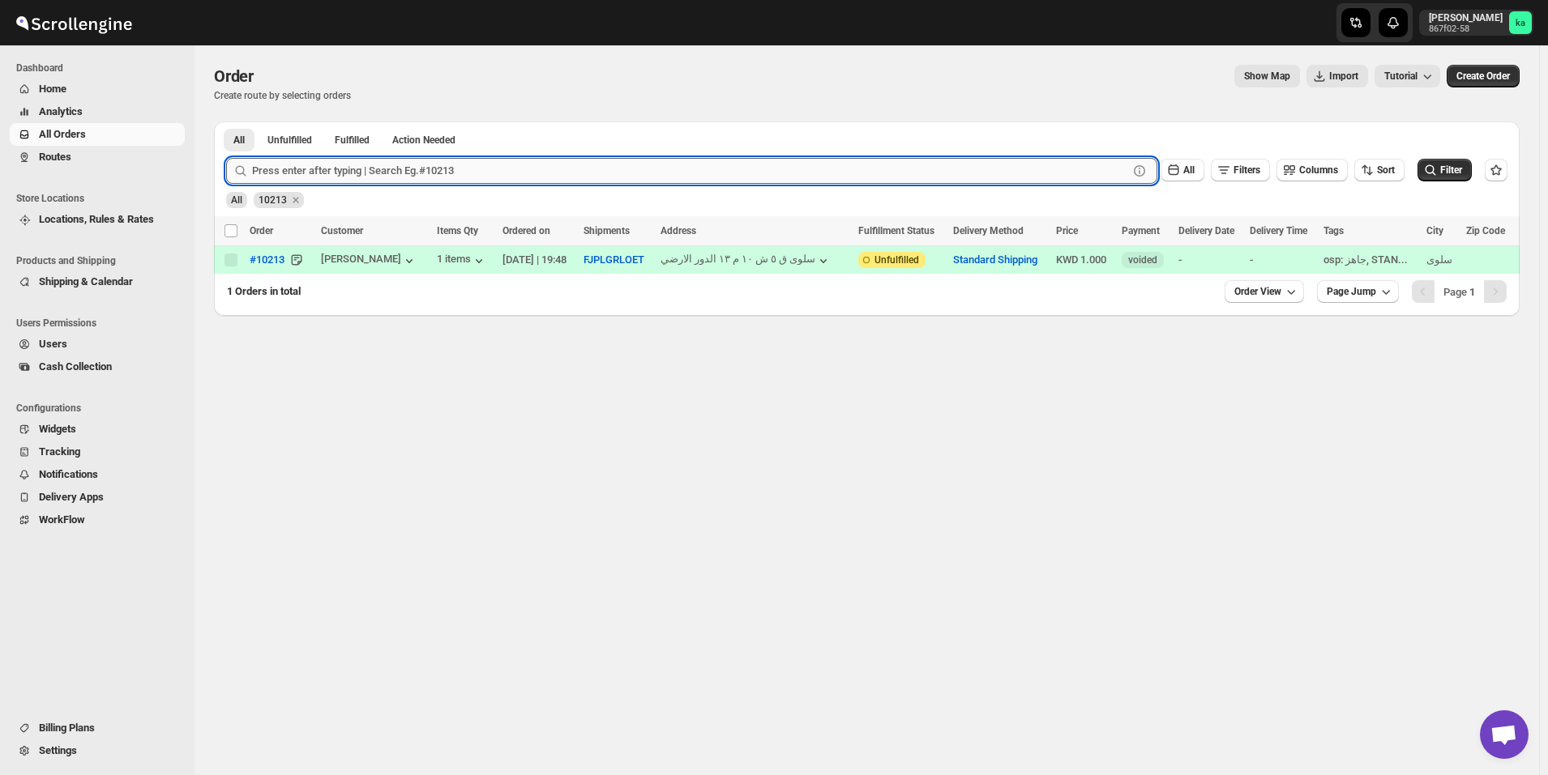
click at [359, 172] on input "text" at bounding box center [690, 171] width 876 height 26
paste input "10167"
type input "10167"
click at [226, 122] on button "Submit" at bounding box center [249, 130] width 46 height 17
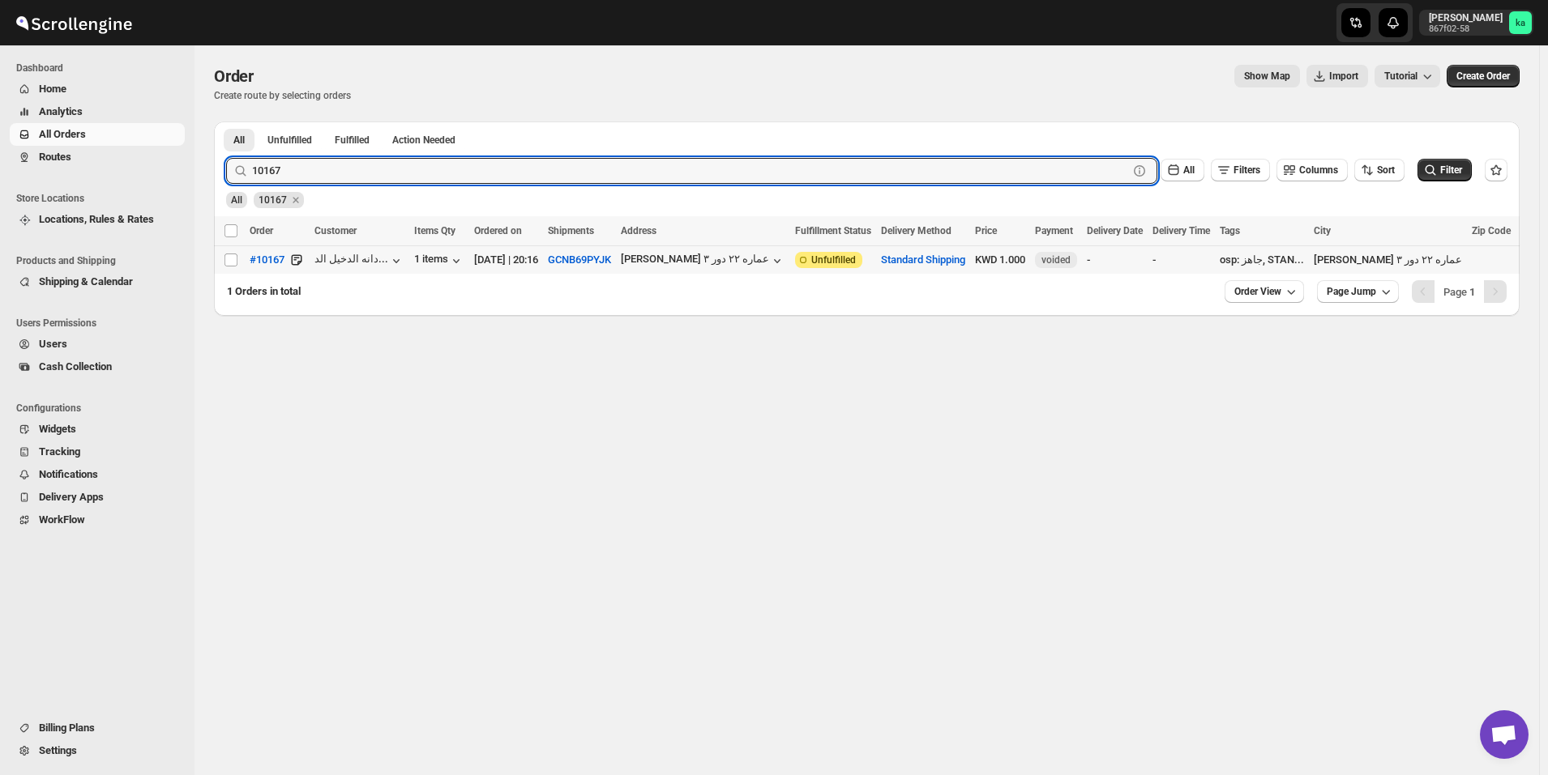
click at [238, 262] on div "Select order" at bounding box center [232, 260] width 16 height 15
checkbox input "true"
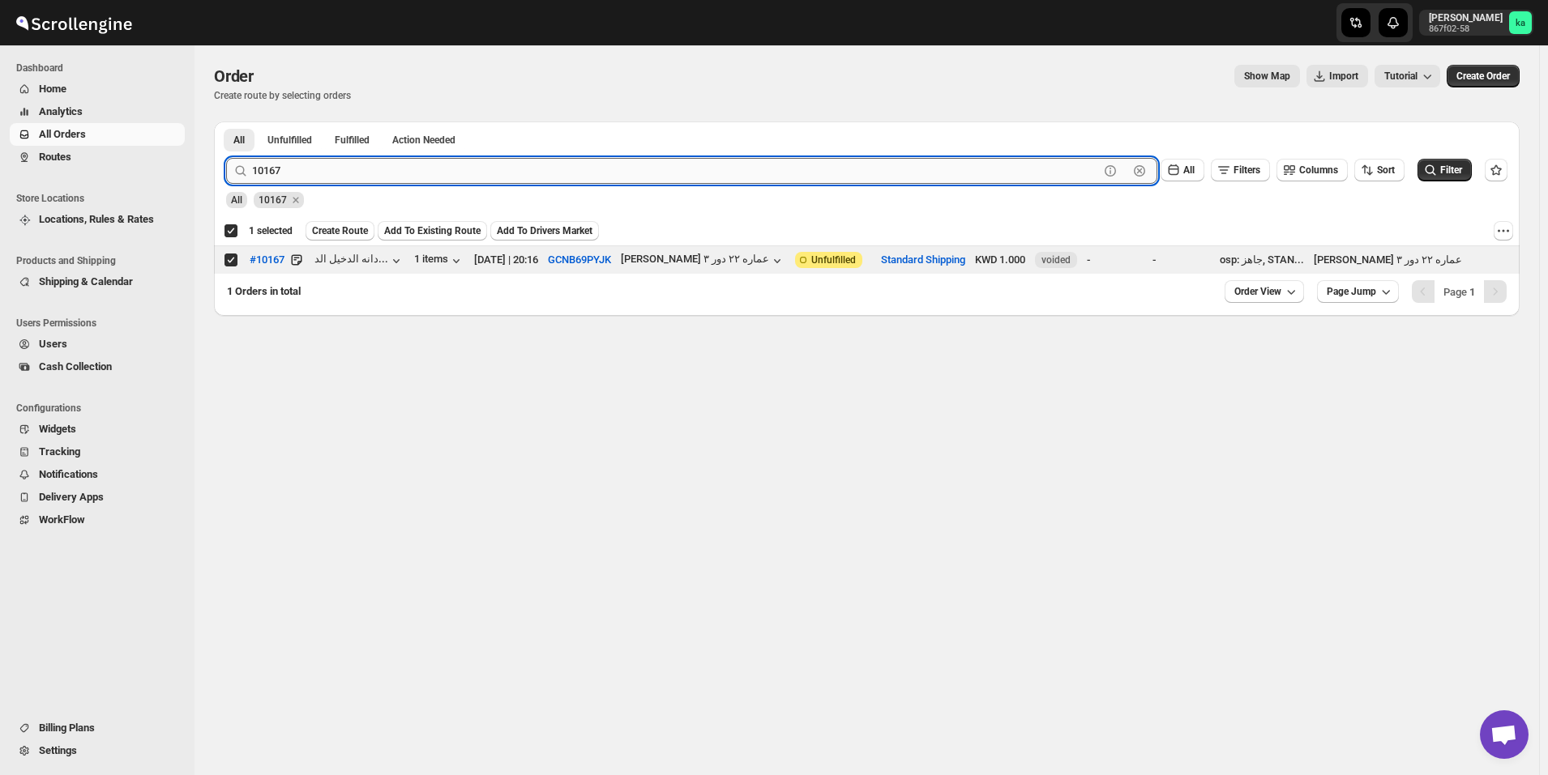
click at [490, 165] on input "10167" at bounding box center [675, 171] width 847 height 26
paste input "48"
type input "10148"
click at [226, 122] on button "Submit" at bounding box center [249, 130] width 46 height 17
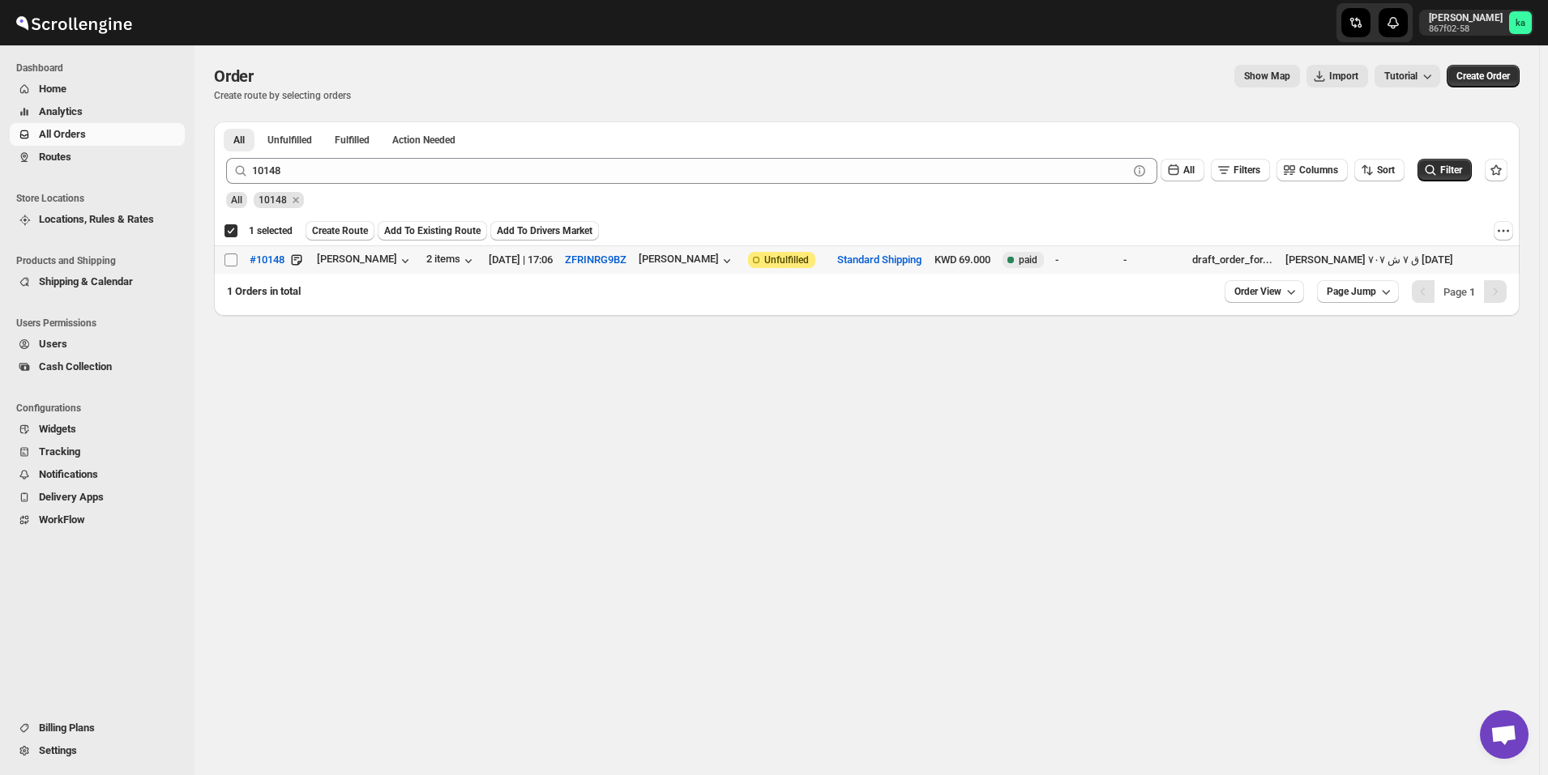
click at [237, 258] on input "Select order" at bounding box center [230, 260] width 13 height 13
checkbox input "true"
checkbox input "false"
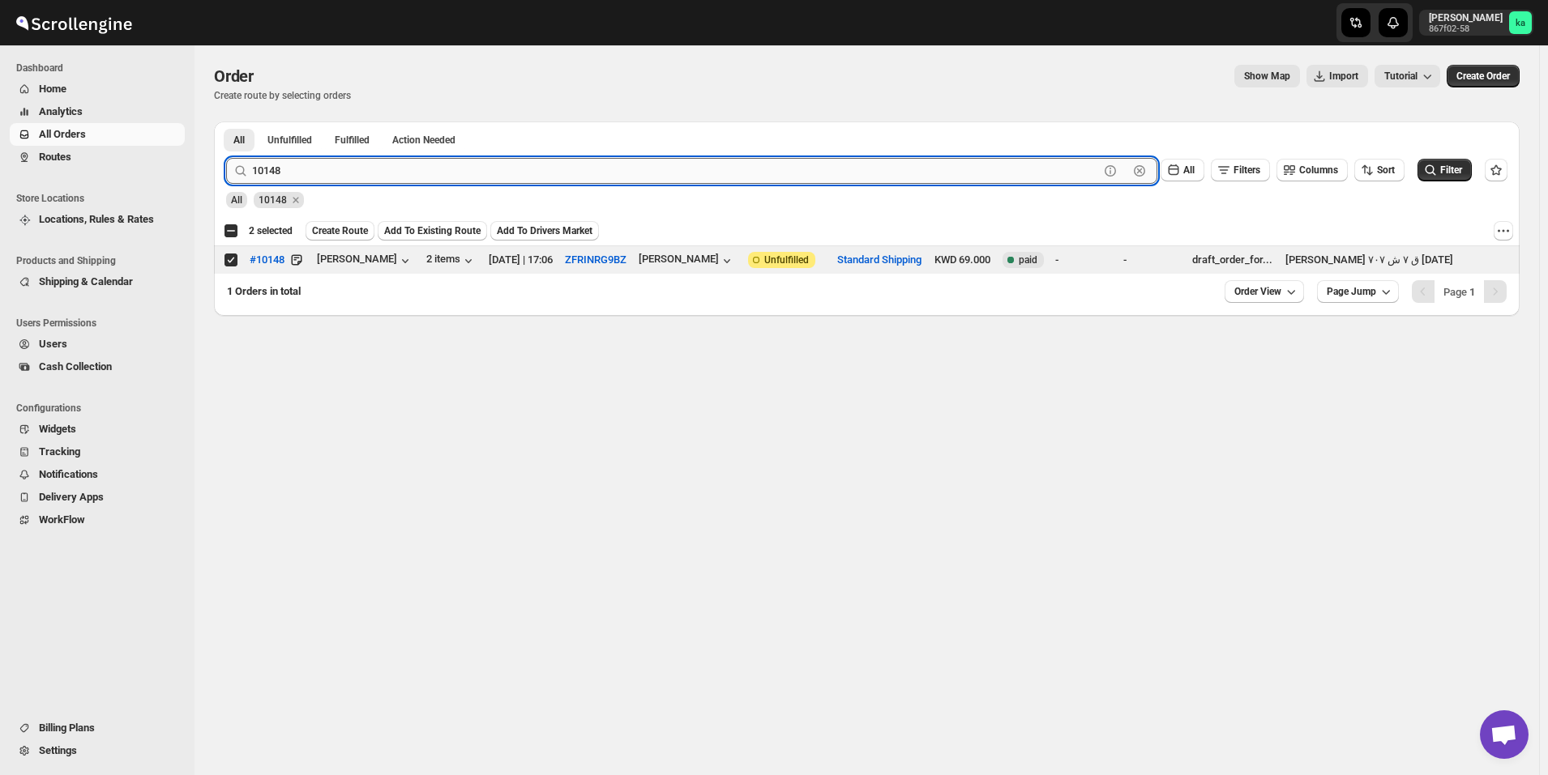
click at [459, 165] on input "10148" at bounding box center [675, 171] width 847 height 26
paste input "84"
type input "10184"
click at [226, 122] on button "Submit" at bounding box center [249, 130] width 46 height 17
click at [233, 261] on input "Select order" at bounding box center [230, 260] width 13 height 13
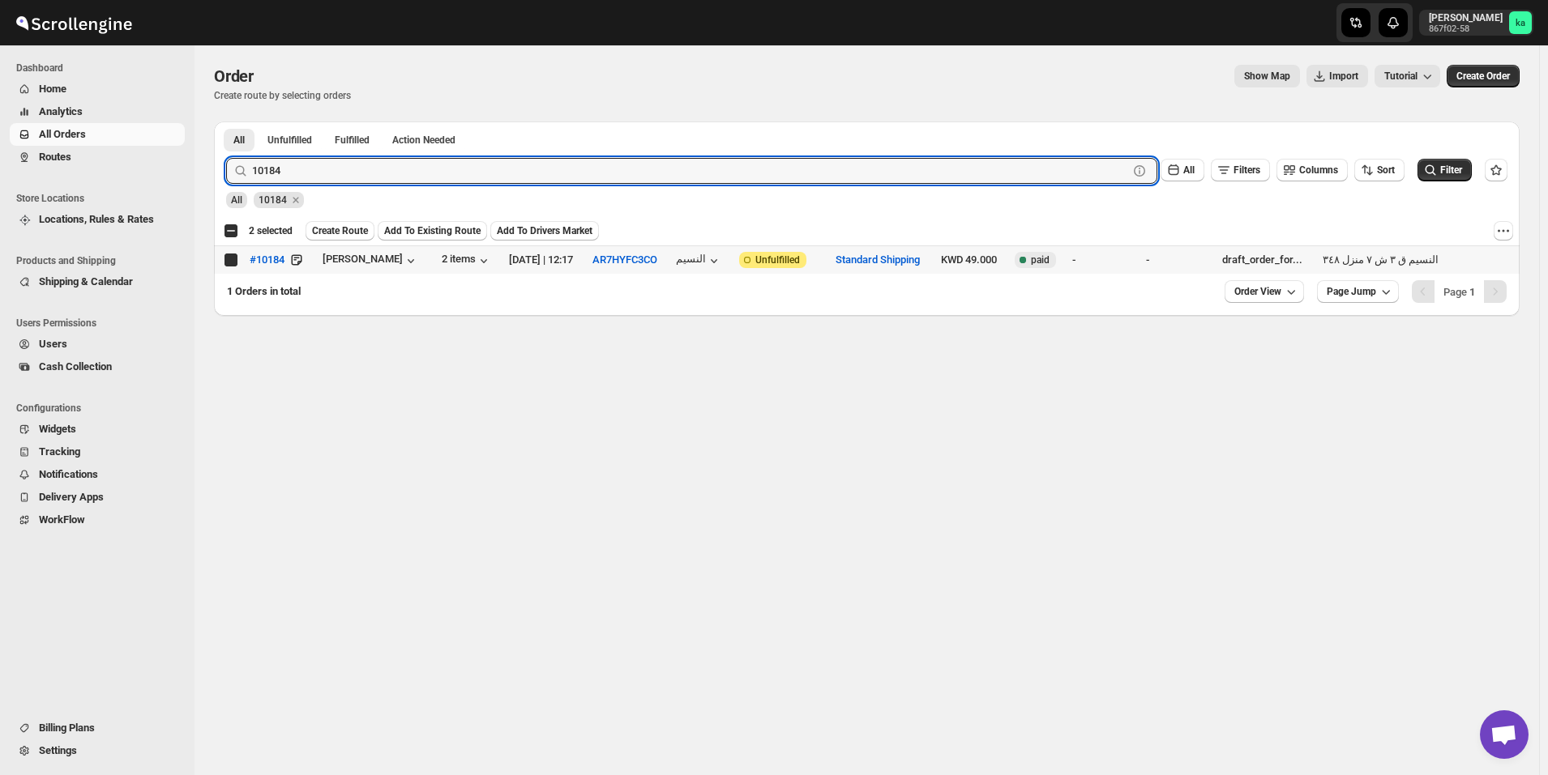
checkbox input "true"
click at [493, 164] on input "10184" at bounding box center [675, 171] width 847 height 26
paste input "9919"
click at [226, 122] on button "Submit" at bounding box center [249, 130] width 46 height 17
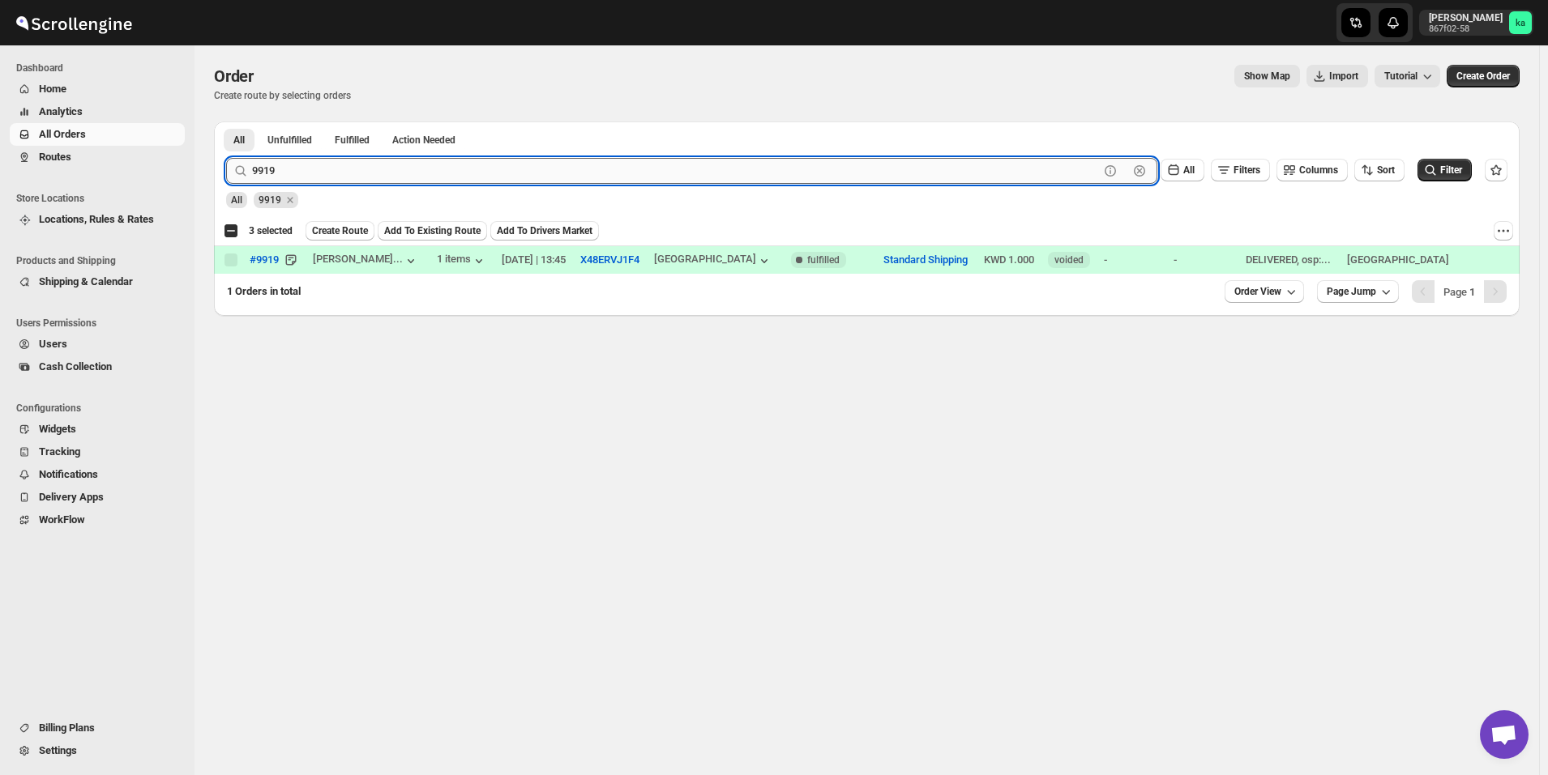
click at [347, 171] on input "9919" at bounding box center [675, 171] width 847 height 26
paste input "10122"
type input "10122"
click at [226, 122] on button "Submit" at bounding box center [249, 130] width 46 height 17
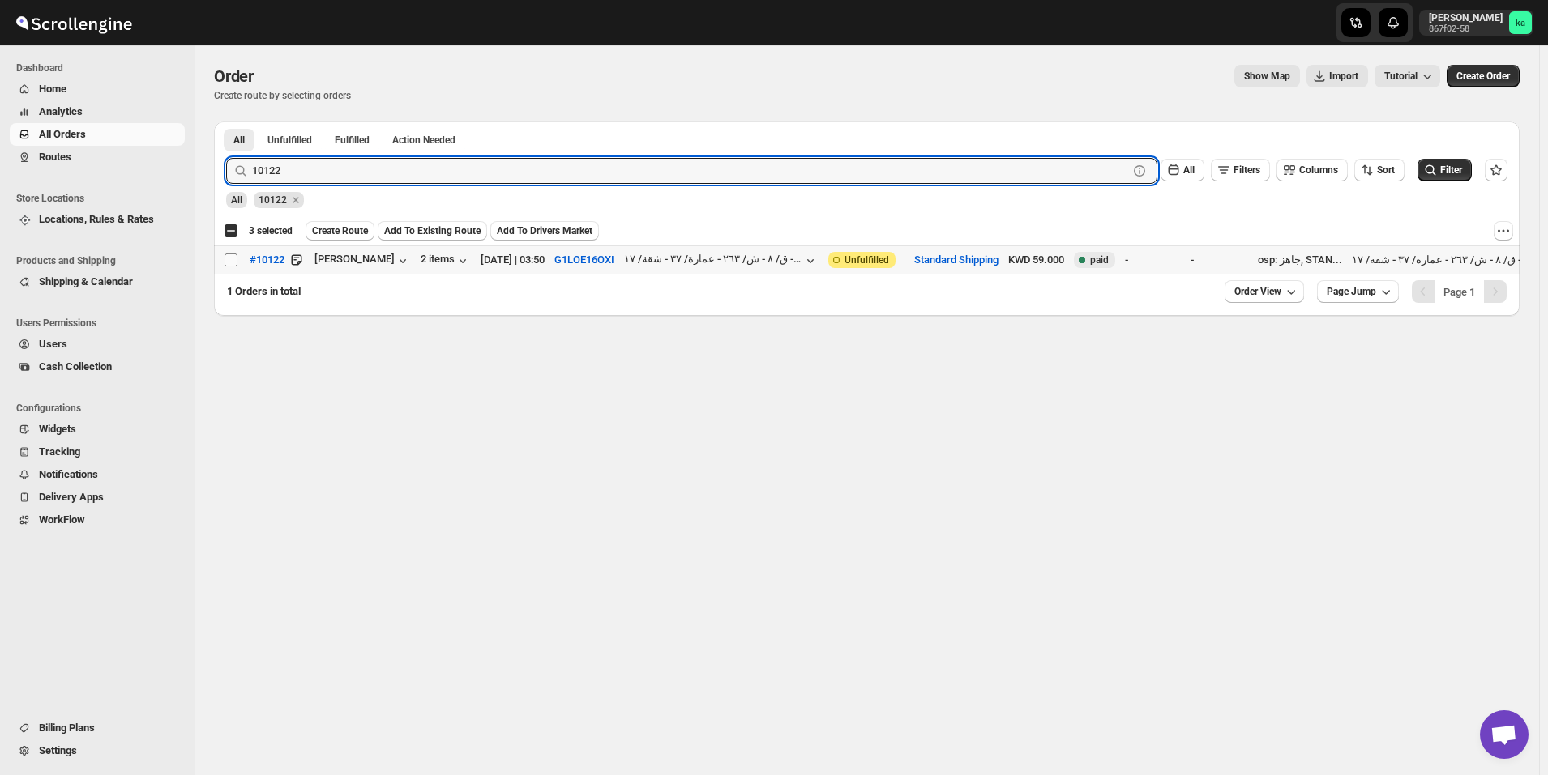
click at [235, 258] on input "Select order" at bounding box center [230, 260] width 13 height 13
checkbox input "true"
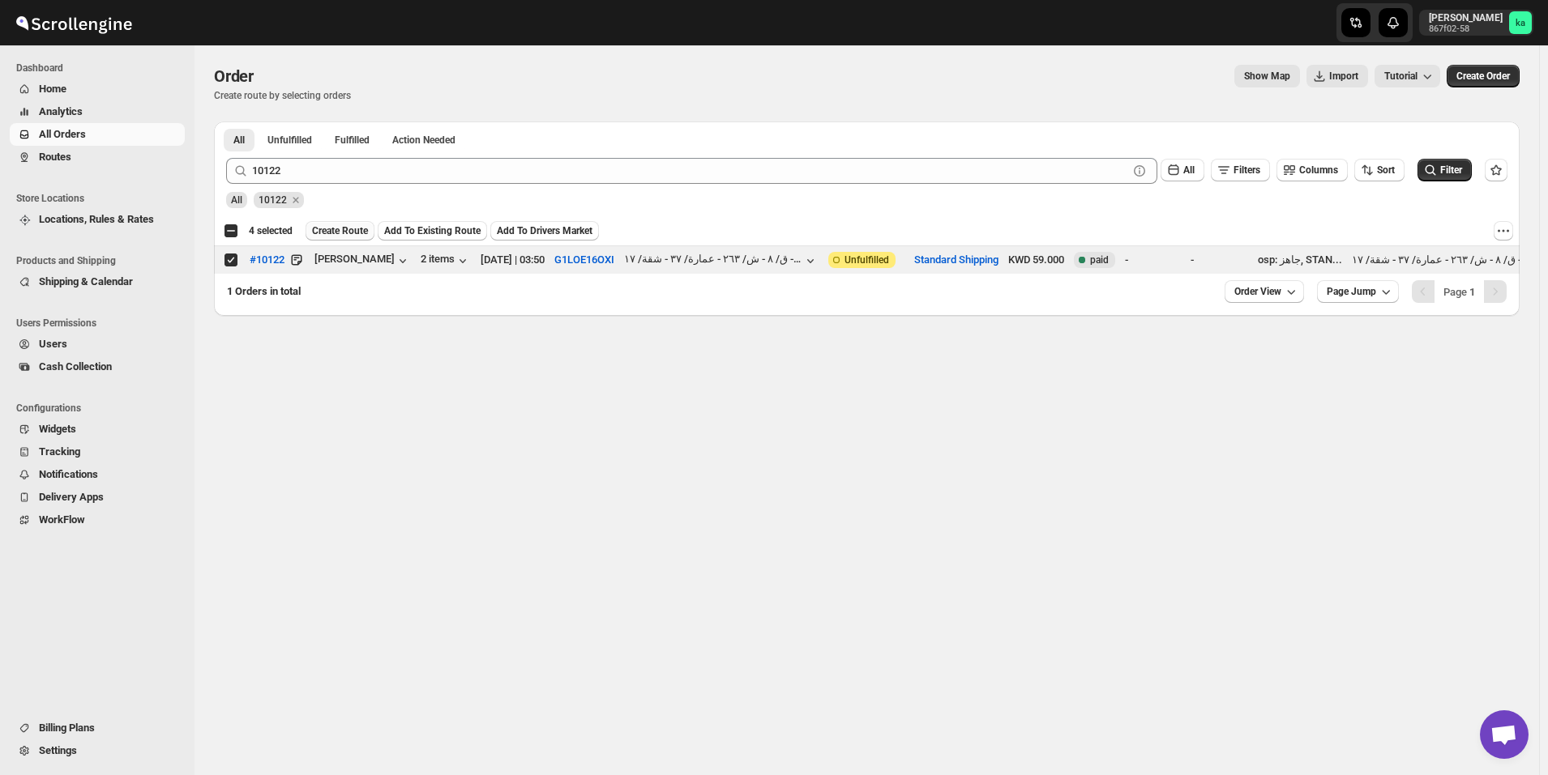
click at [334, 239] on button "Create Route" at bounding box center [339, 230] width 69 height 19
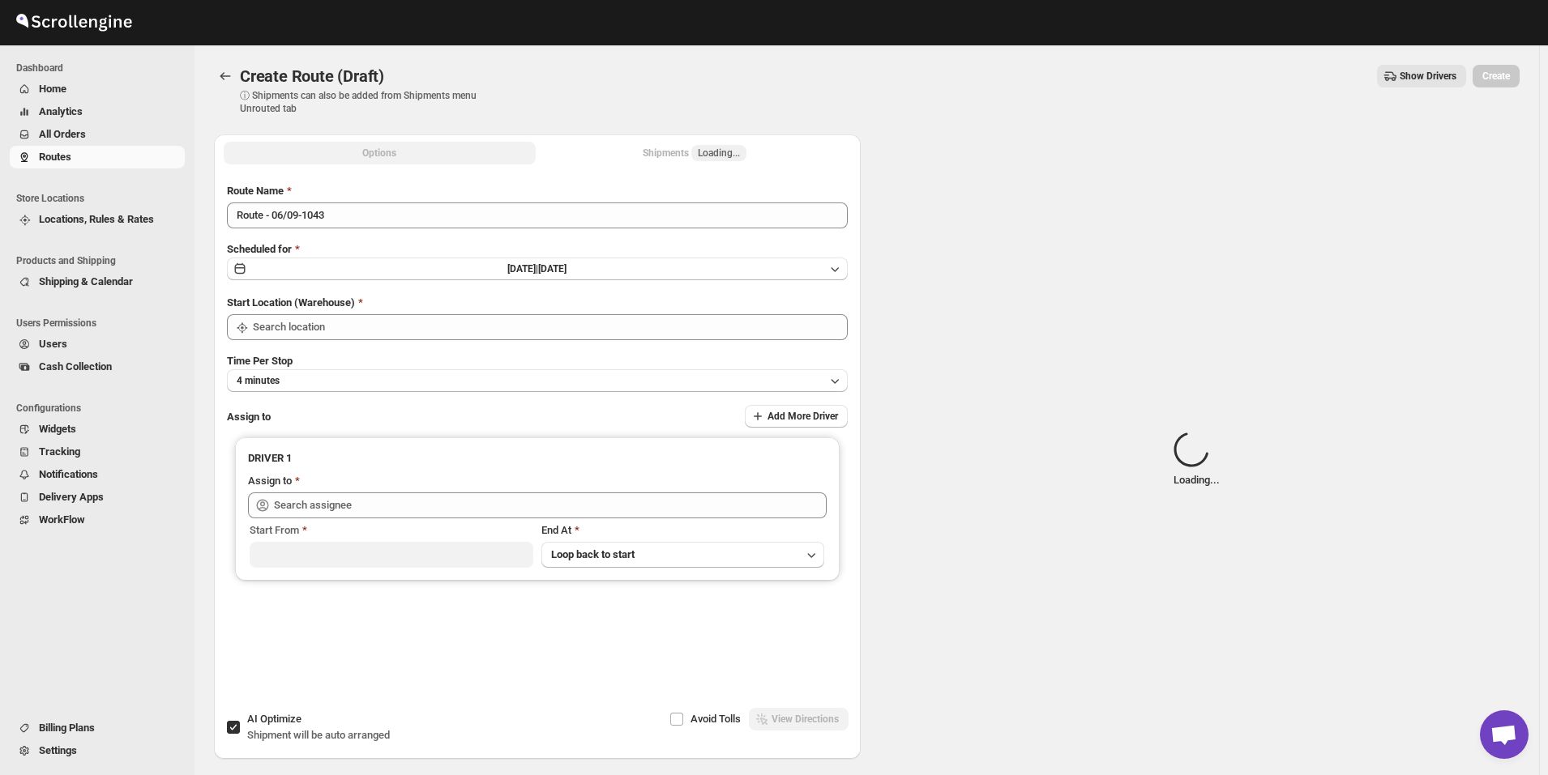
type input "[GEOGRAPHIC_DATA]"
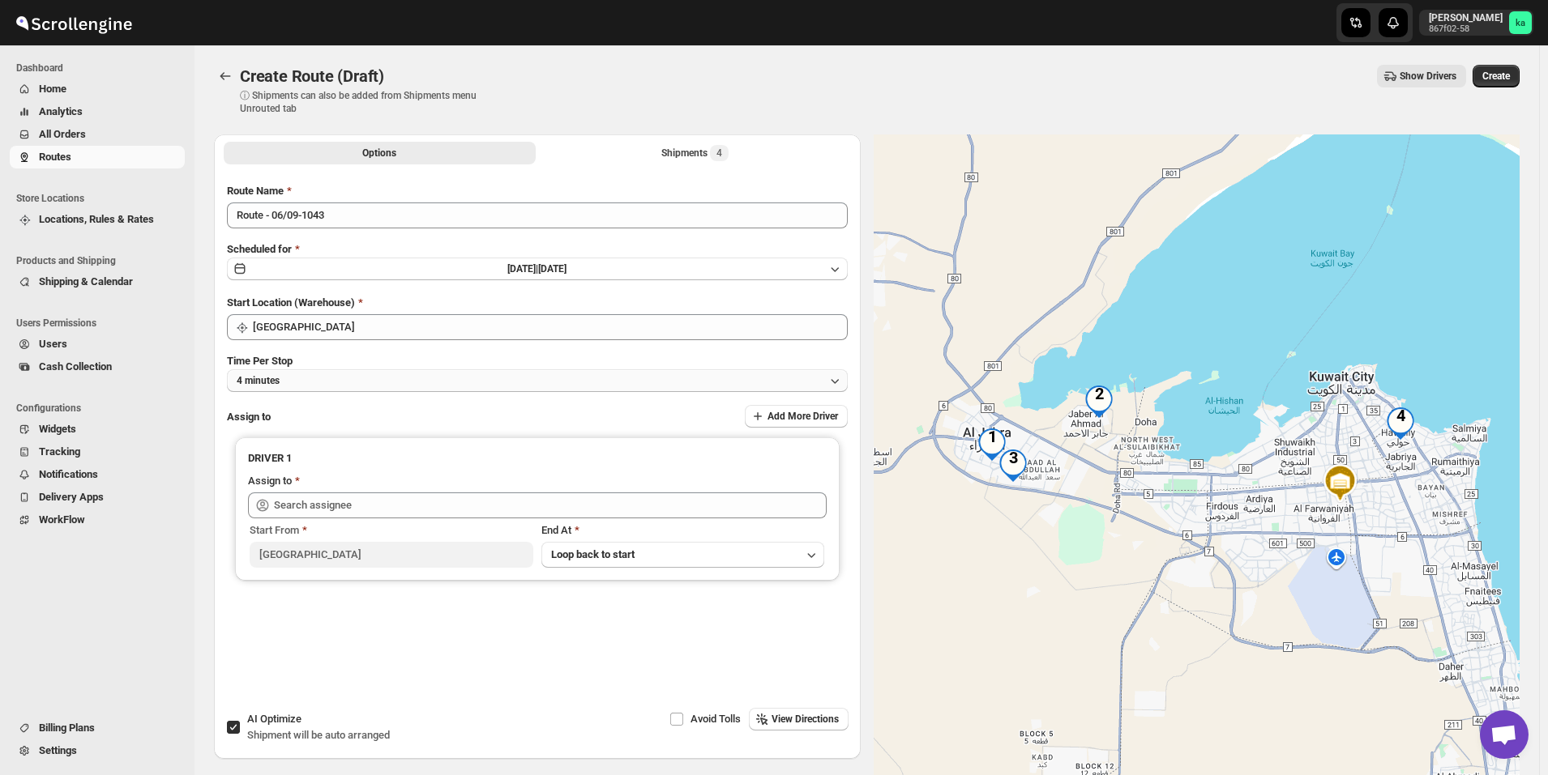
click at [417, 373] on button "4 minutes" at bounding box center [537, 381] width 621 height 23
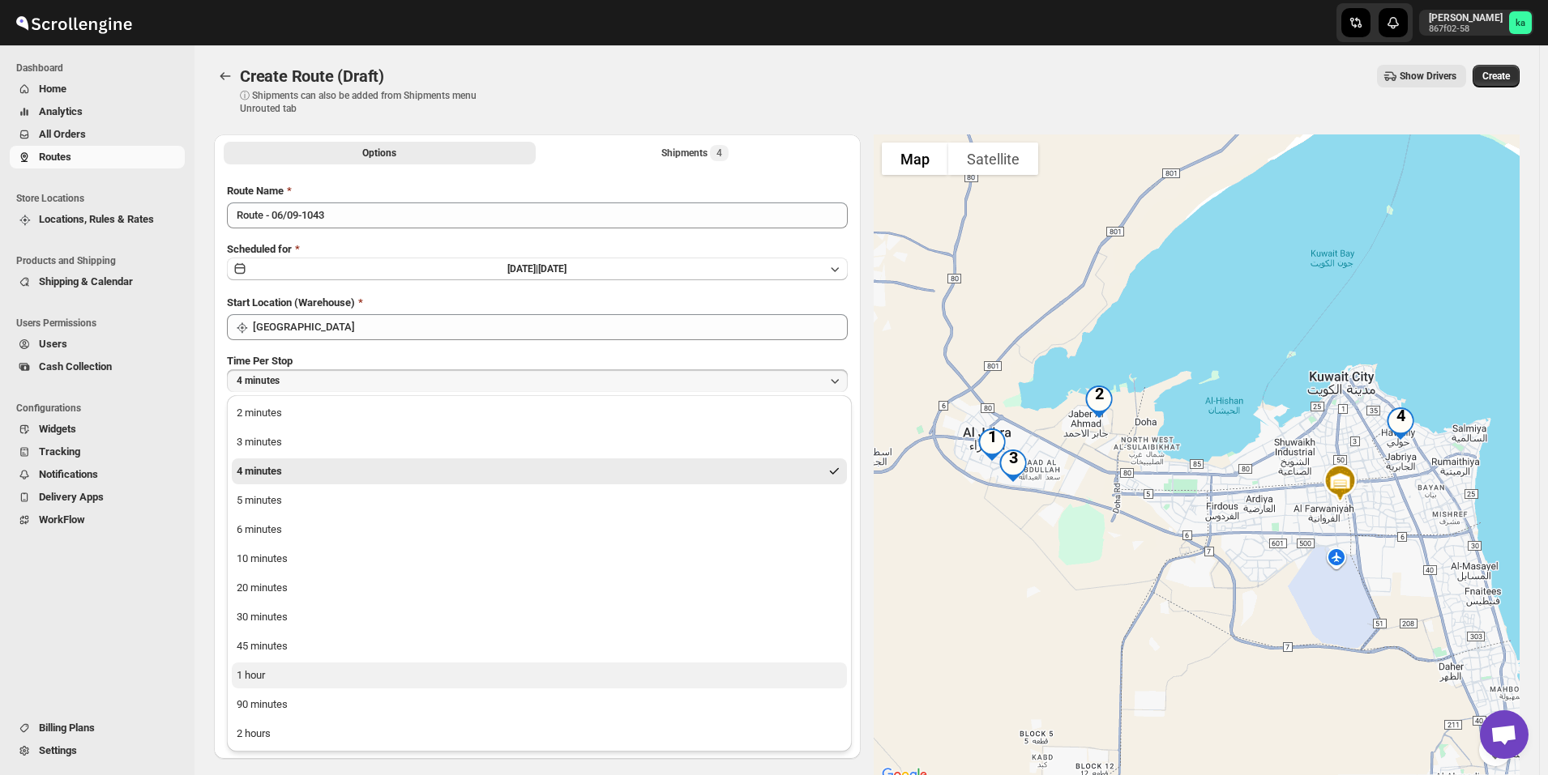
click at [269, 678] on button "1 hour" at bounding box center [539, 676] width 615 height 26
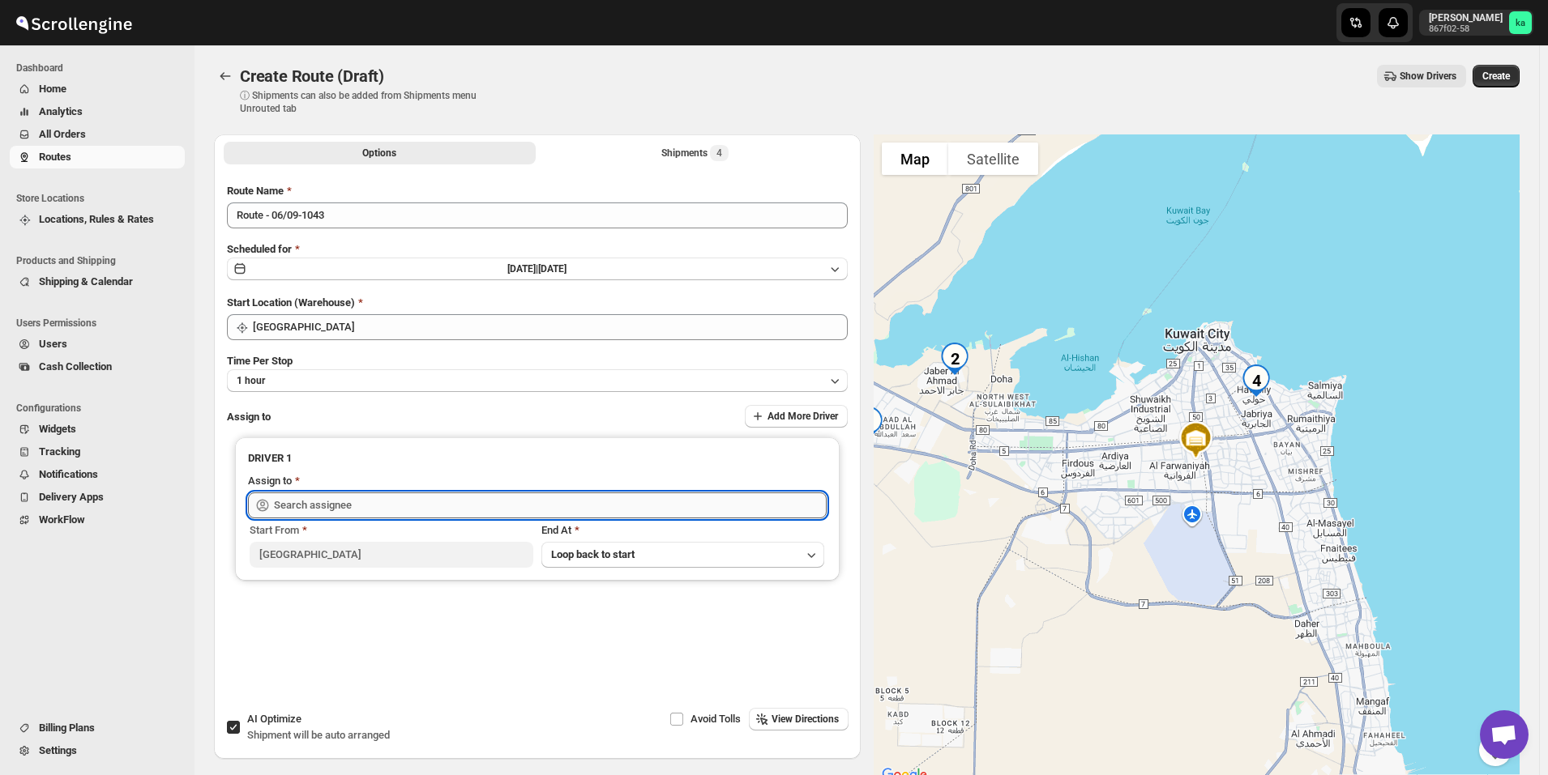
click at [314, 506] on input "text" at bounding box center [550, 506] width 553 height 26
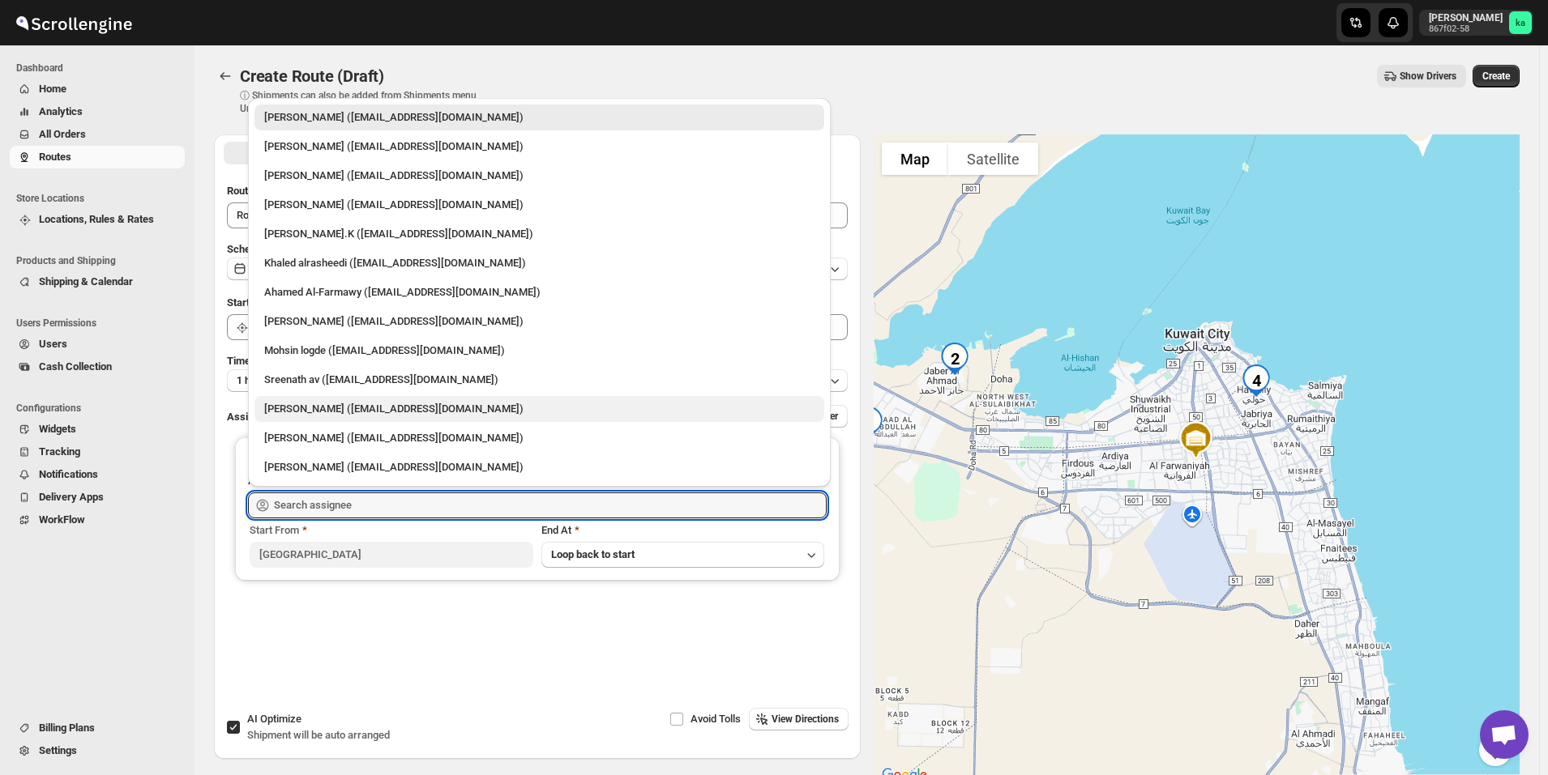
click at [331, 412] on div "[PERSON_NAME] ([EMAIL_ADDRESS][DOMAIN_NAME])" at bounding box center [539, 409] width 550 height 16
type input "[PERSON_NAME] ([EMAIL_ADDRESS][DOMAIN_NAME])"
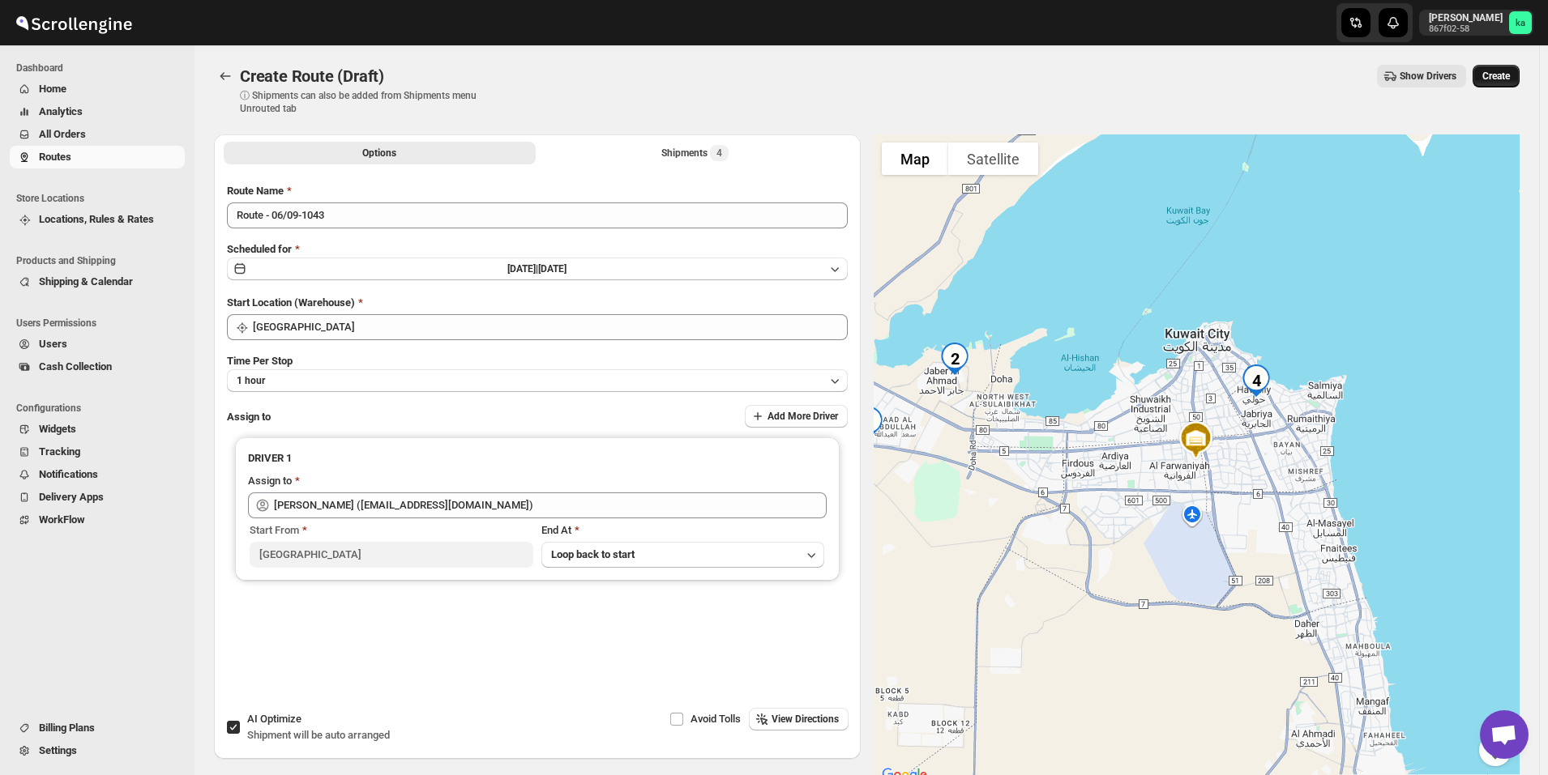
click at [1512, 65] on button "Create" at bounding box center [1495, 76] width 47 height 23
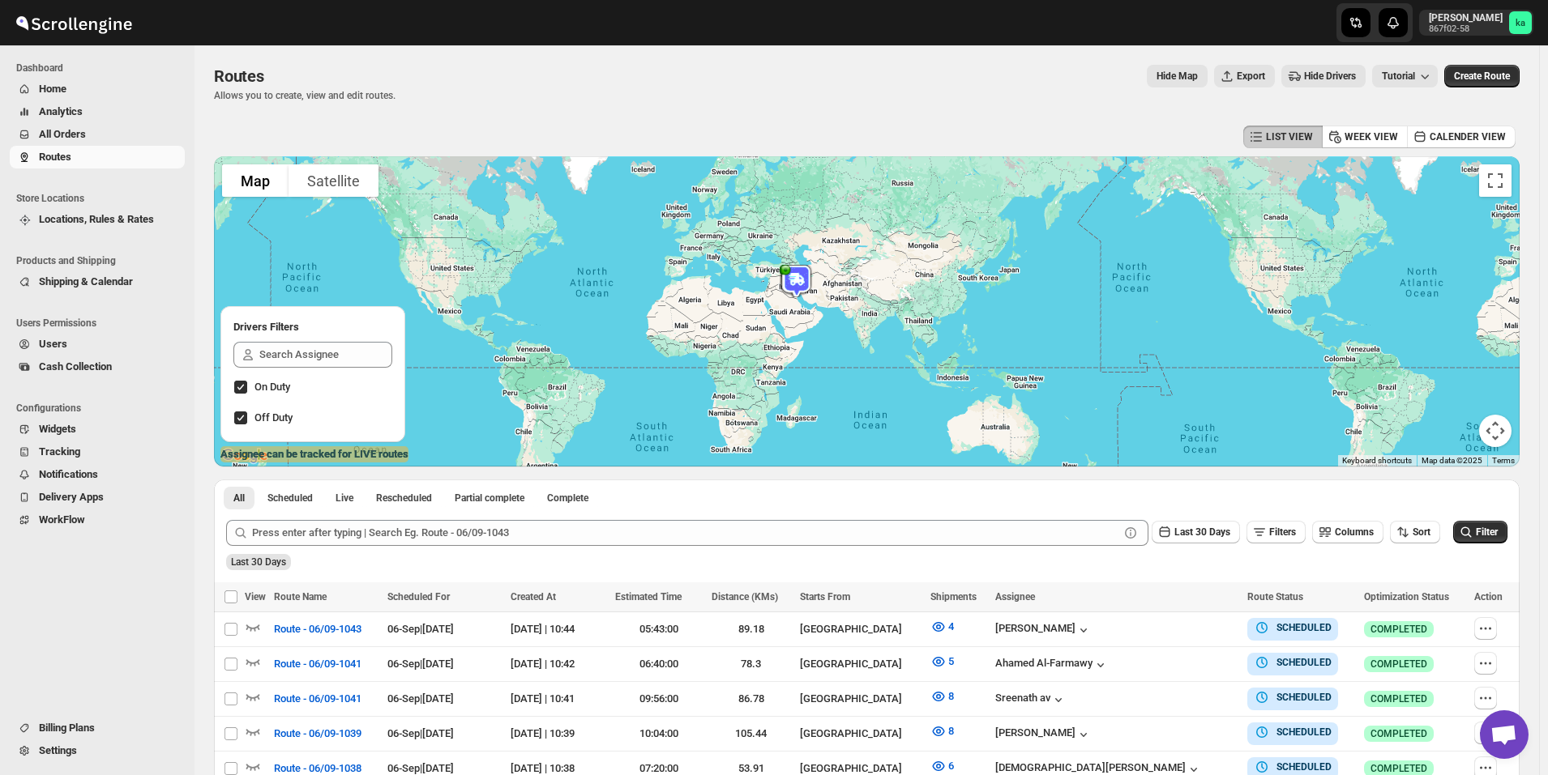
click at [58, 133] on span "All Orders" at bounding box center [62, 134] width 47 height 12
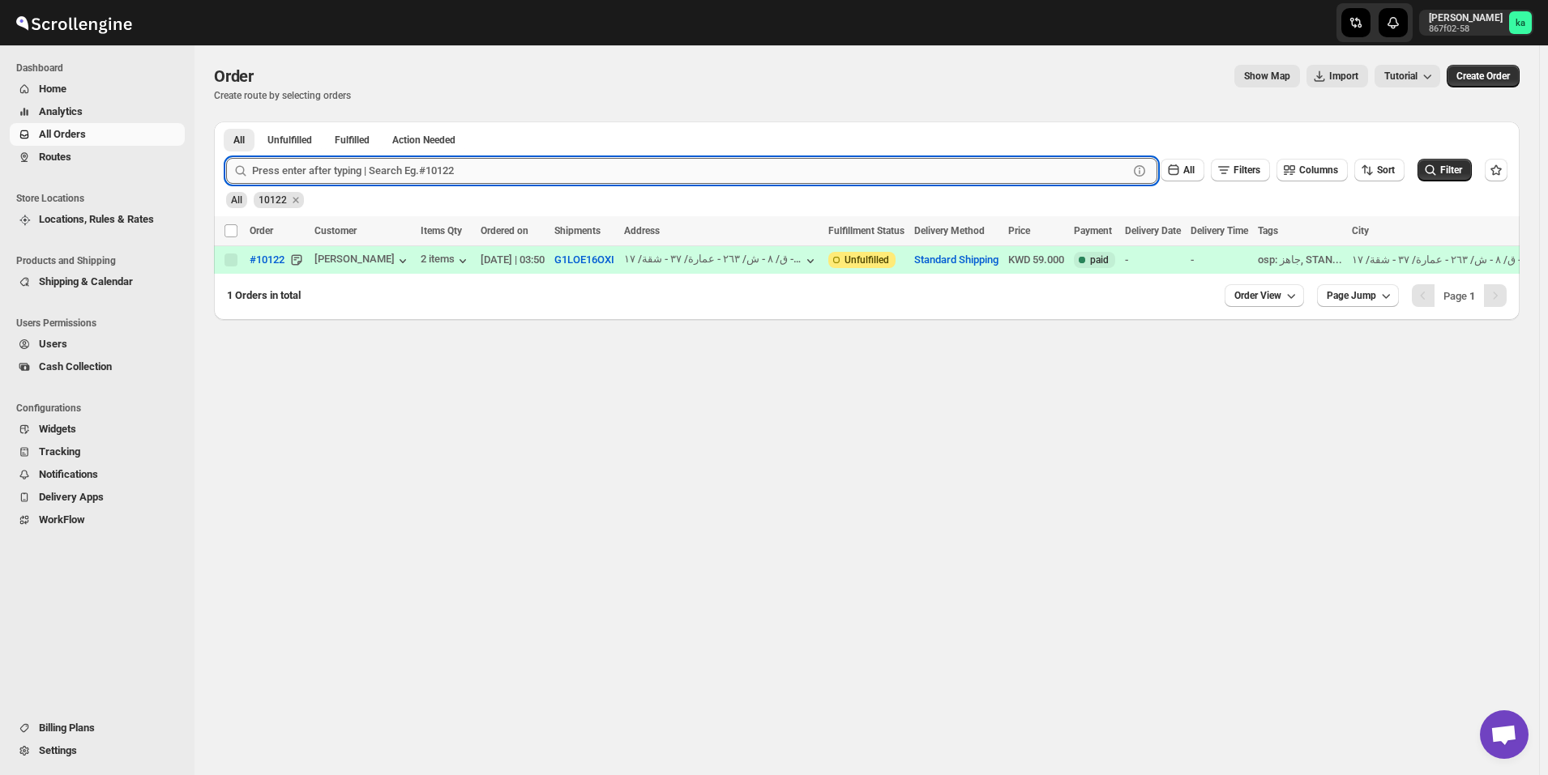
click at [321, 165] on input "text" at bounding box center [690, 171] width 876 height 26
paste input "10362"
type input "10362"
click at [226, 122] on button "Submit" at bounding box center [249, 130] width 46 height 17
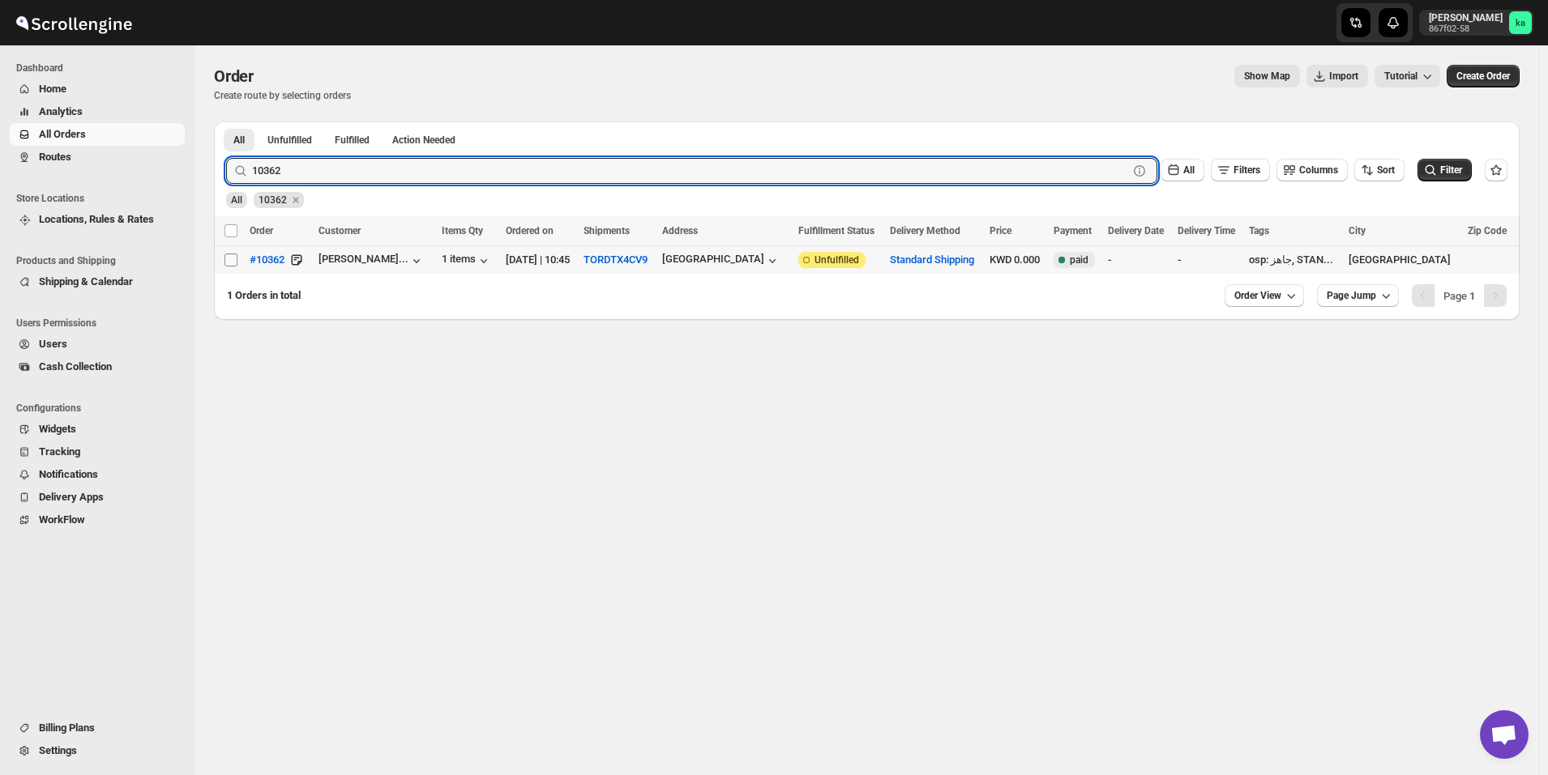
click at [229, 263] on input "Select order" at bounding box center [230, 260] width 13 height 13
checkbox input "true"
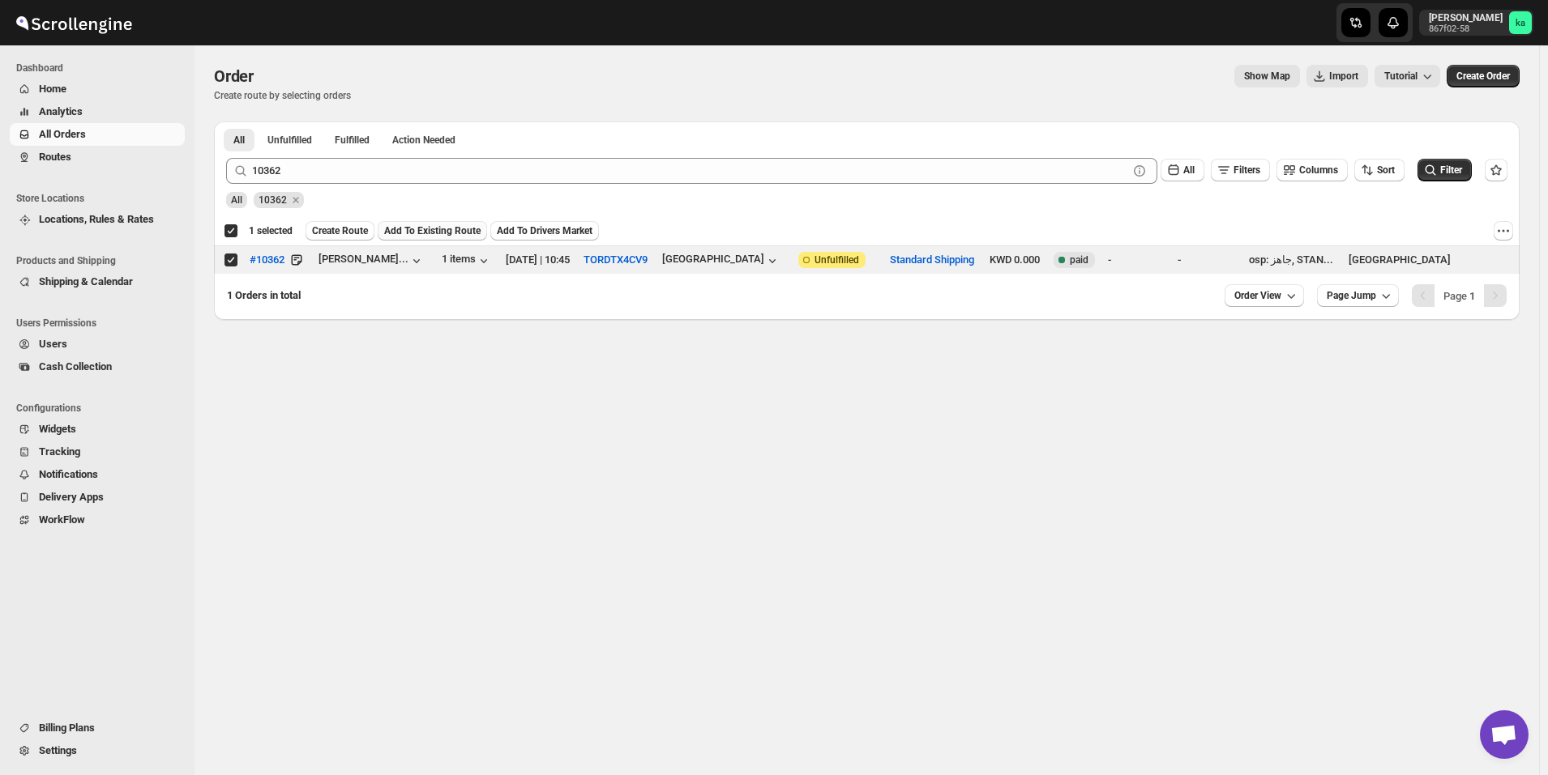
click at [448, 221] on button "Add To Existing Route" at bounding box center [432, 230] width 109 height 19
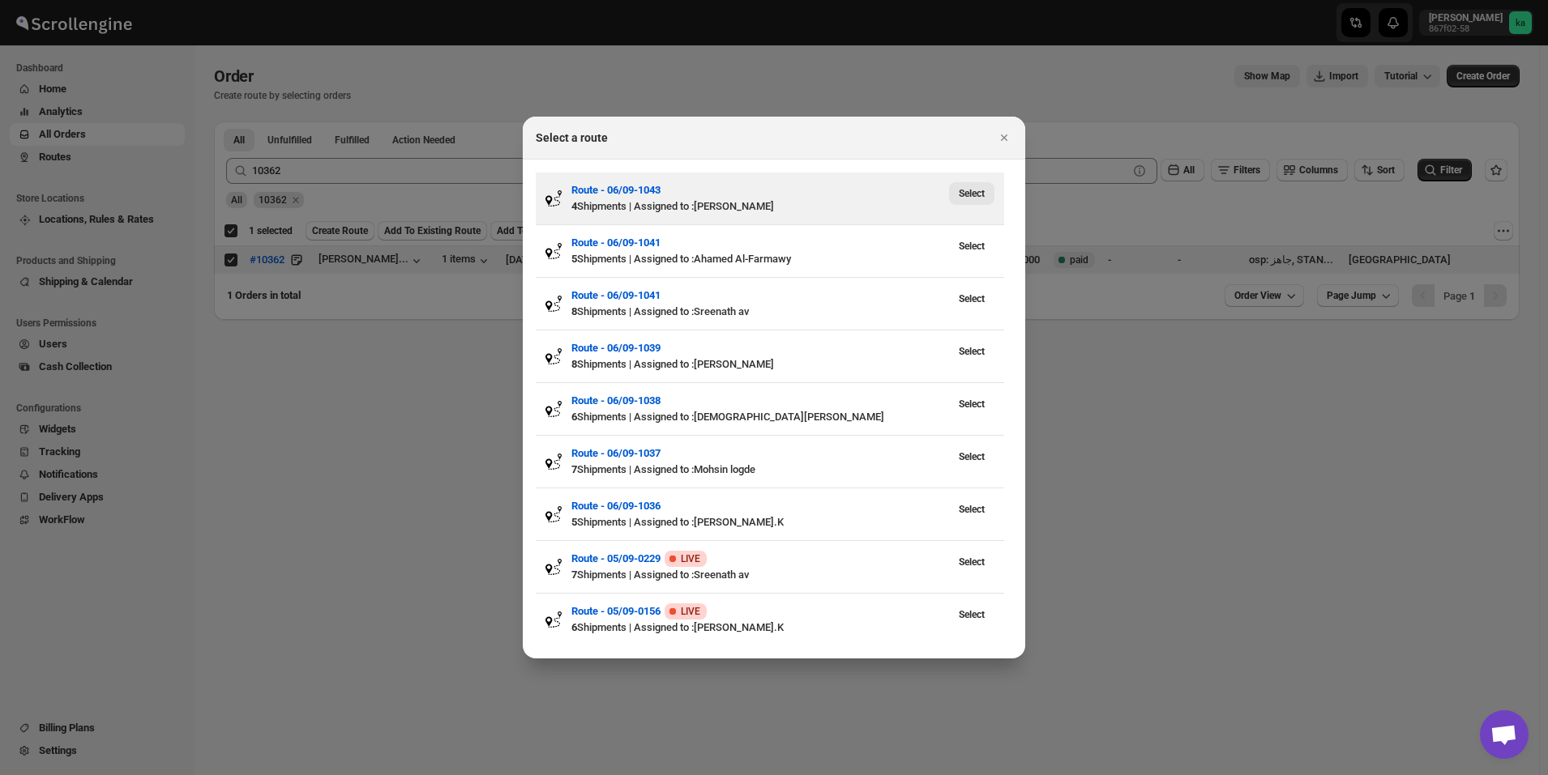
click at [978, 196] on span "Select" at bounding box center [972, 193] width 26 height 13
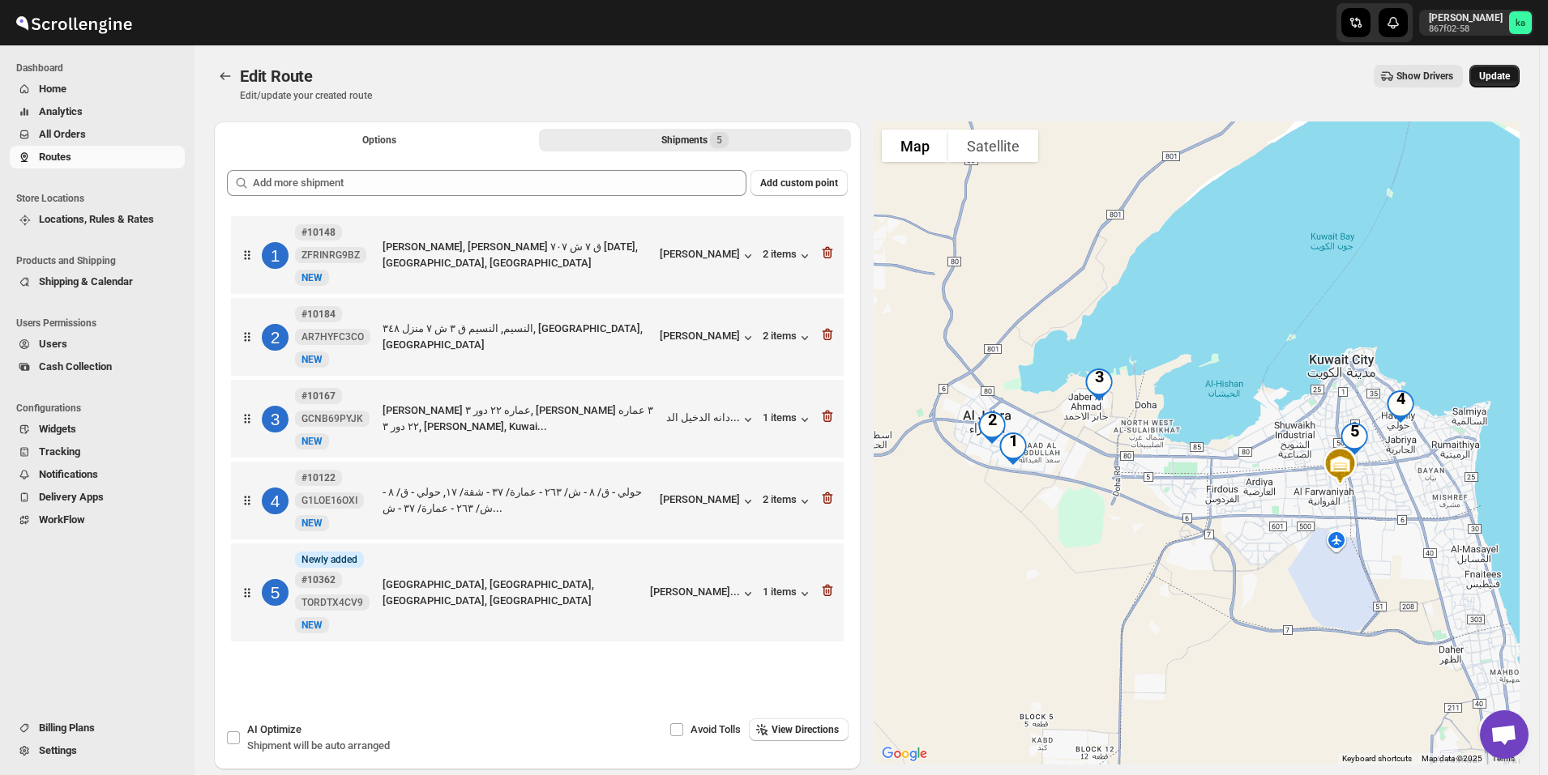
click at [1519, 79] on button "Update" at bounding box center [1494, 76] width 50 height 23
